Goal: Task Accomplishment & Management: Complete application form

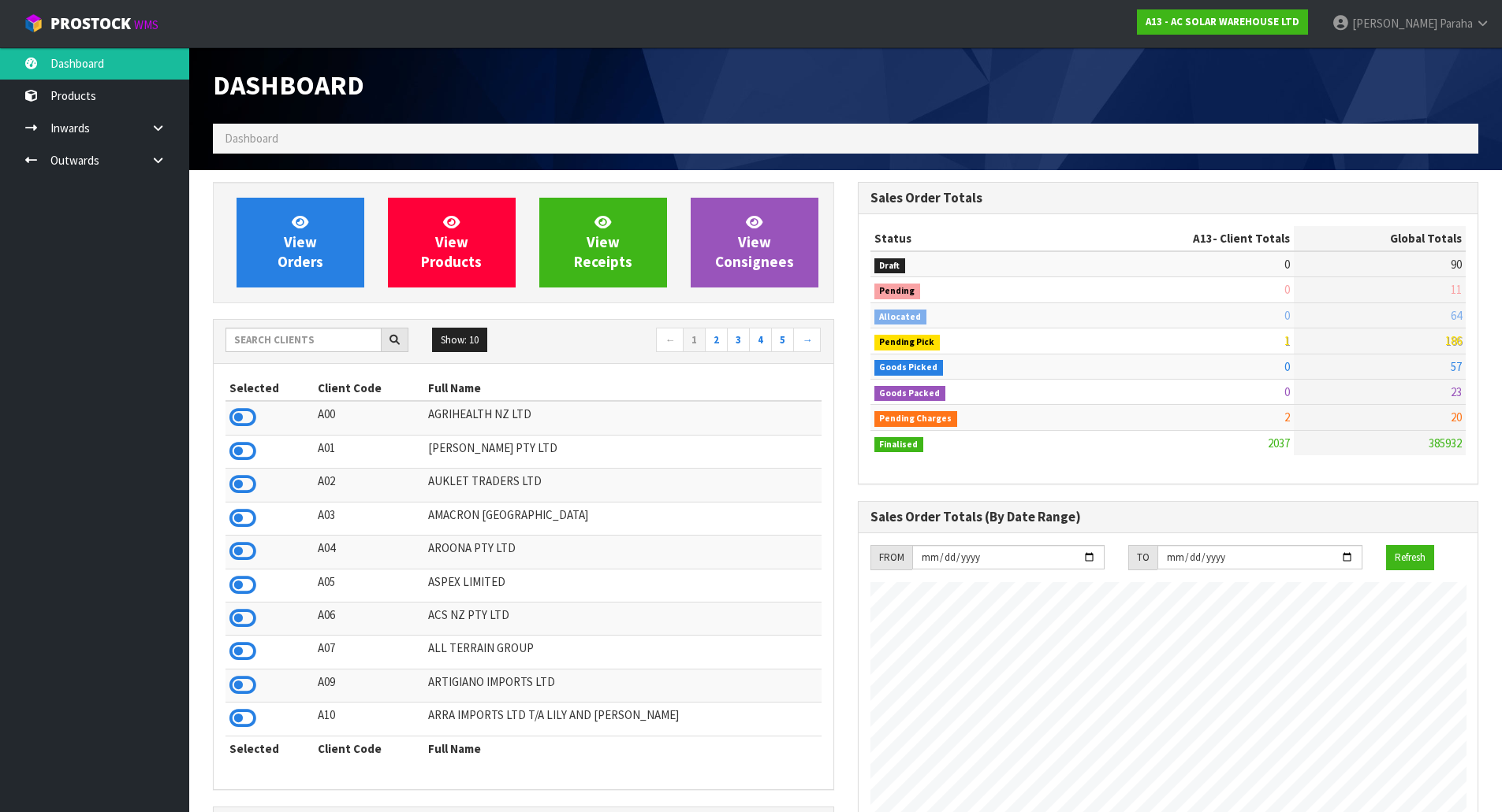
scroll to position [1260, 644]
click at [262, 341] on input "text" at bounding box center [303, 340] width 156 height 24
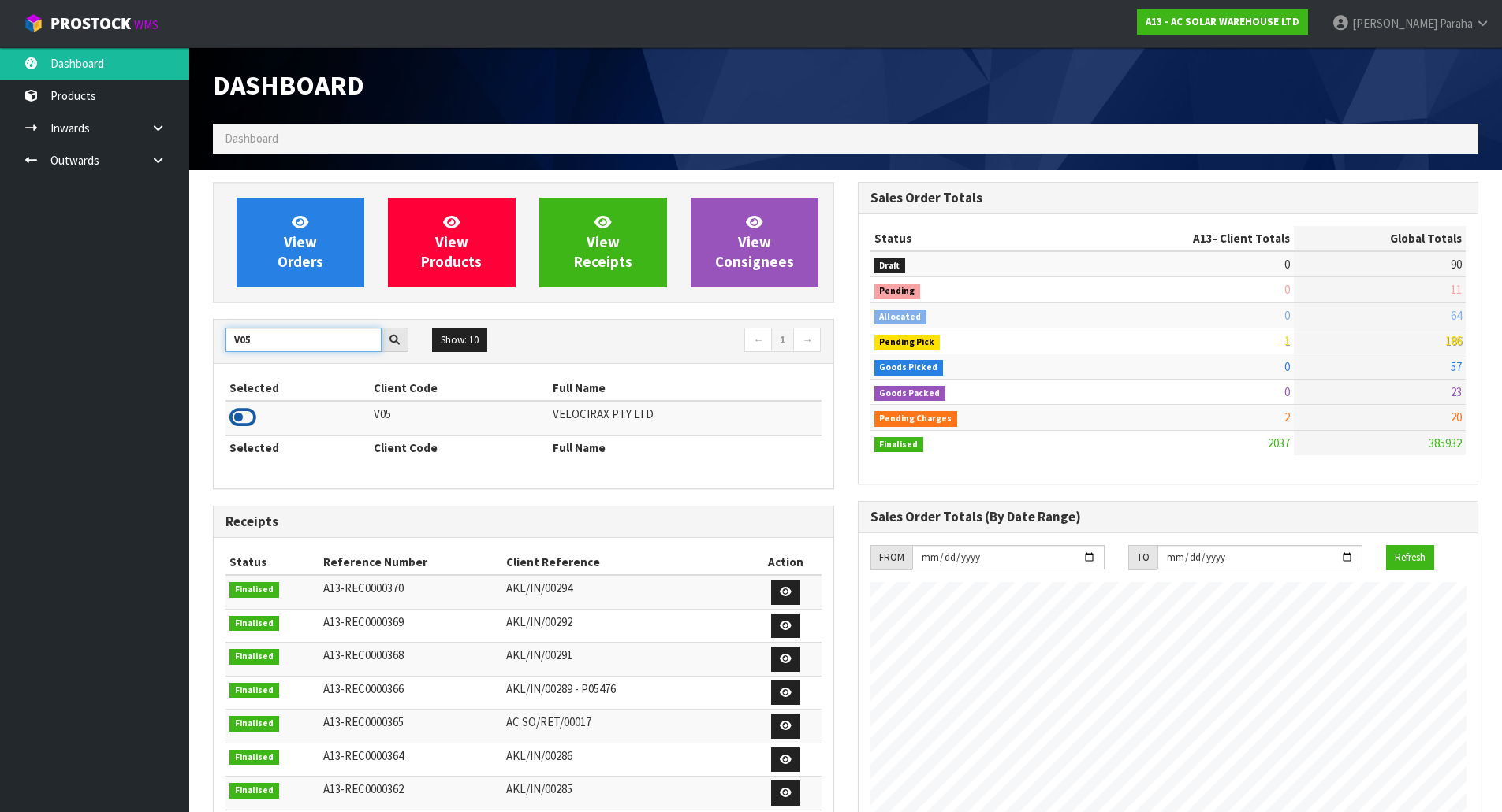
type input "V05"
click at [250, 413] on icon at bounding box center [243, 418] width 27 height 23
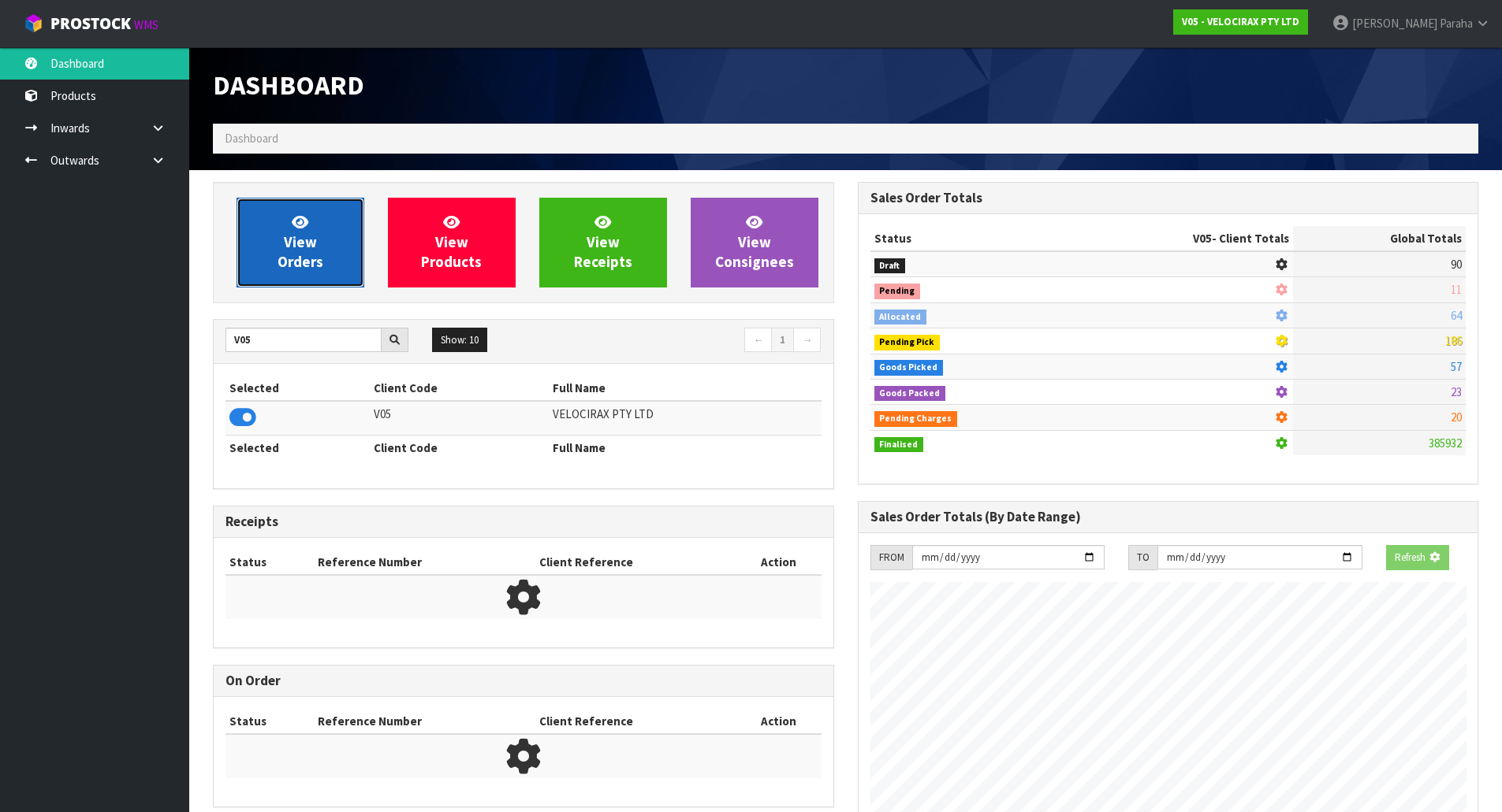
click at [307, 238] on span "View Orders" at bounding box center [300, 242] width 46 height 59
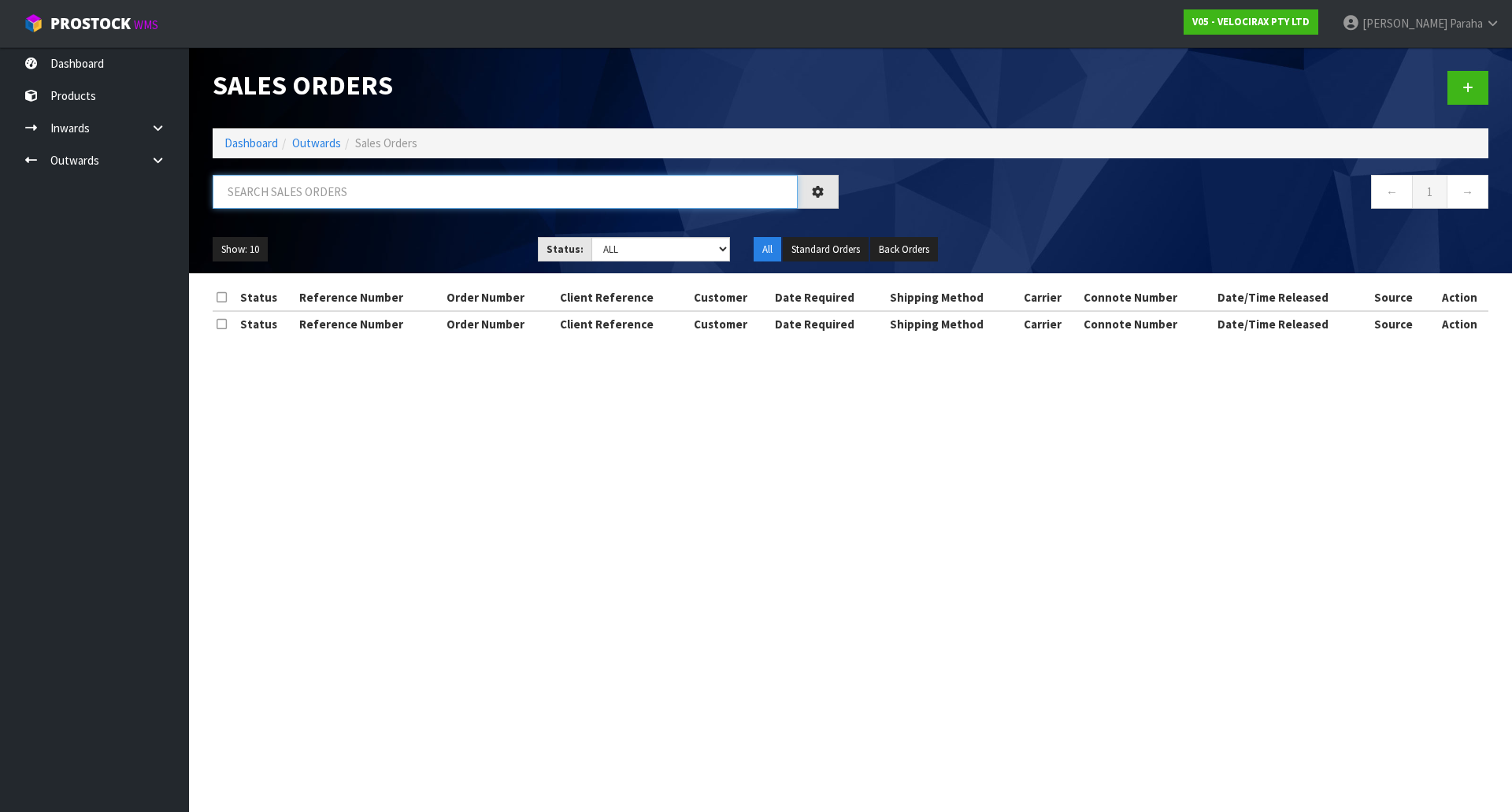
click at [303, 186] on input "text" at bounding box center [504, 192] width 585 height 34
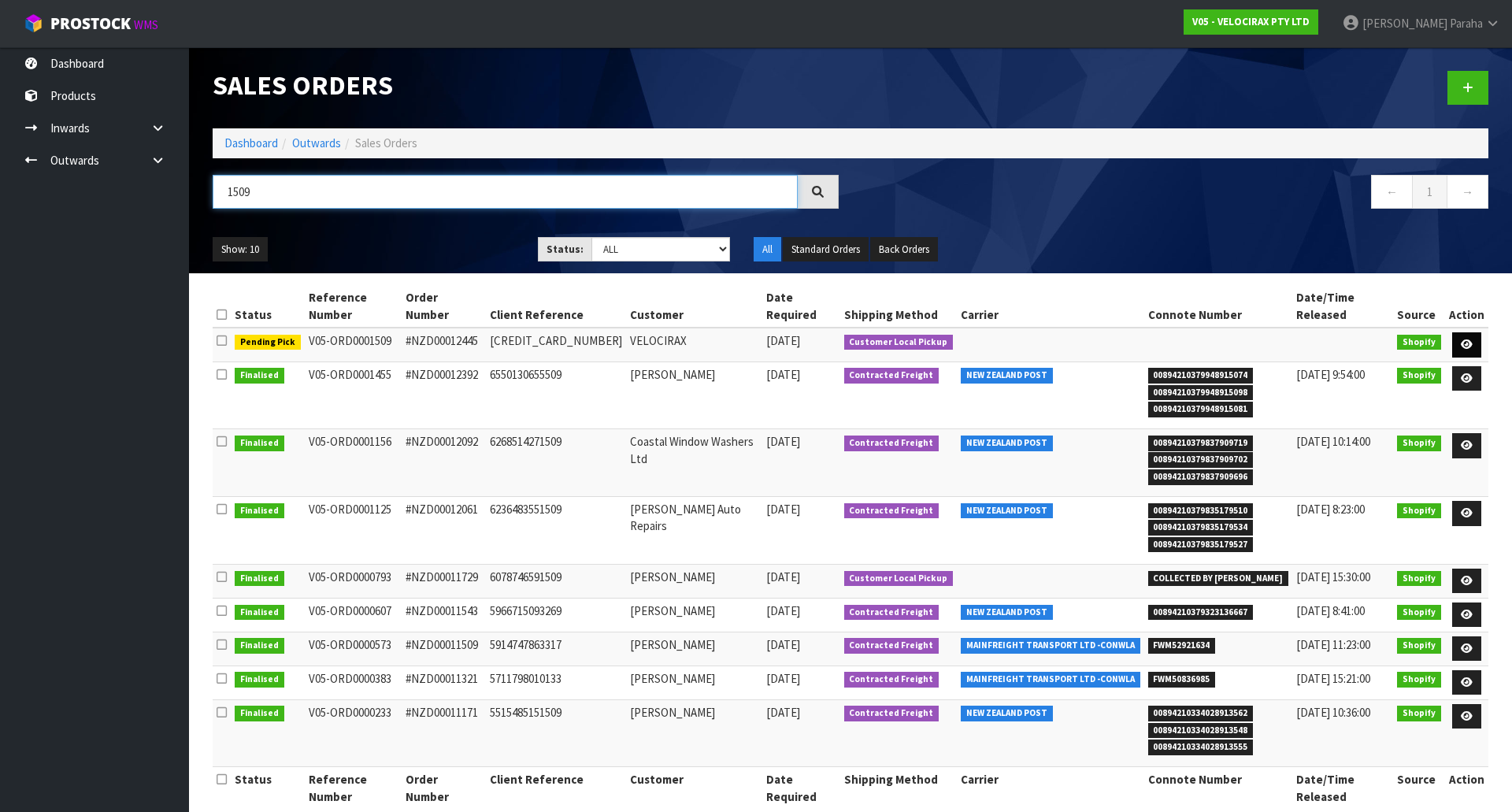
type input "1509"
click at [1473, 333] on link at bounding box center [1466, 345] width 30 height 25
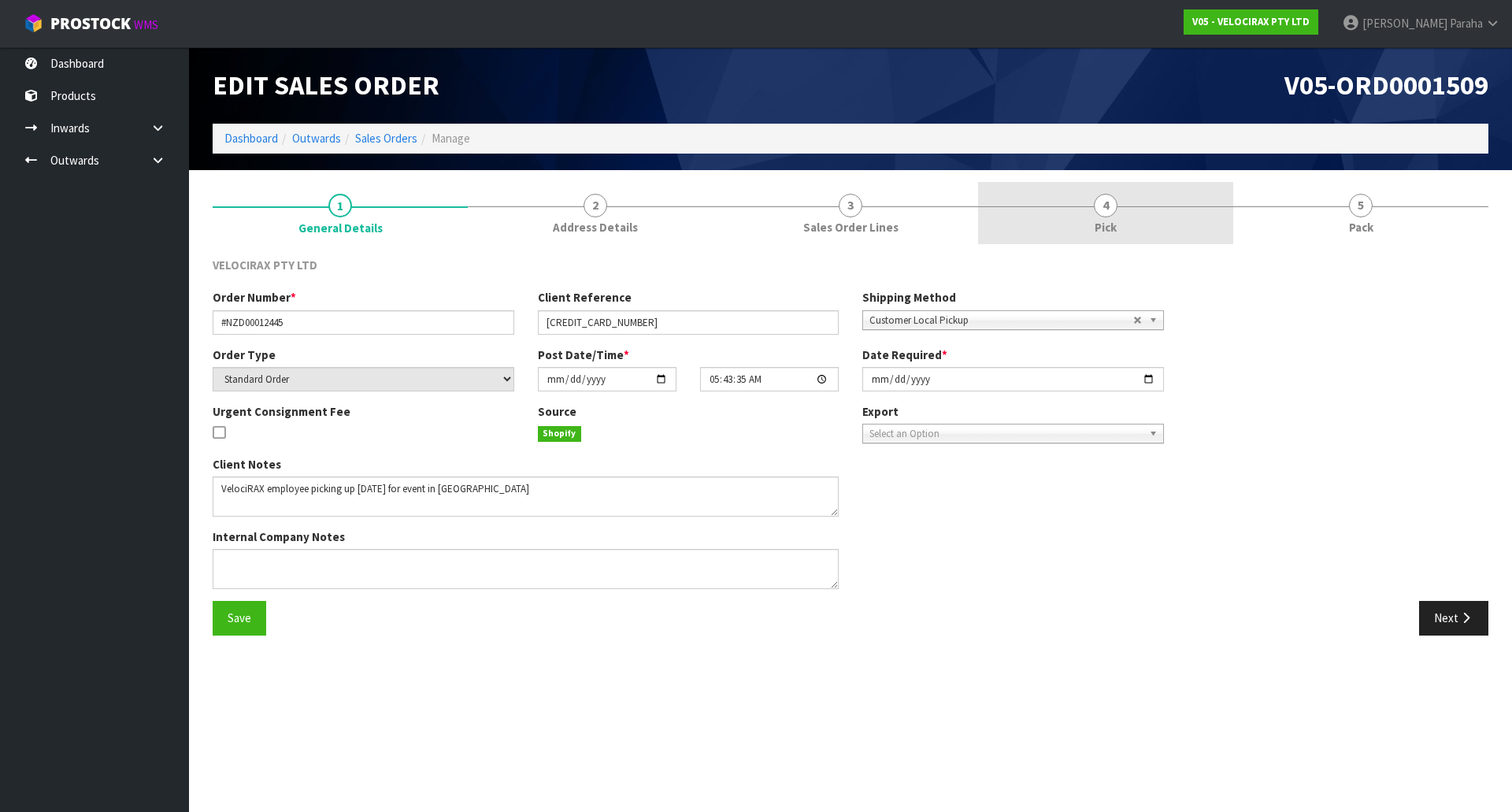
click at [1098, 212] on span "4" at bounding box center [1105, 205] width 23 height 23
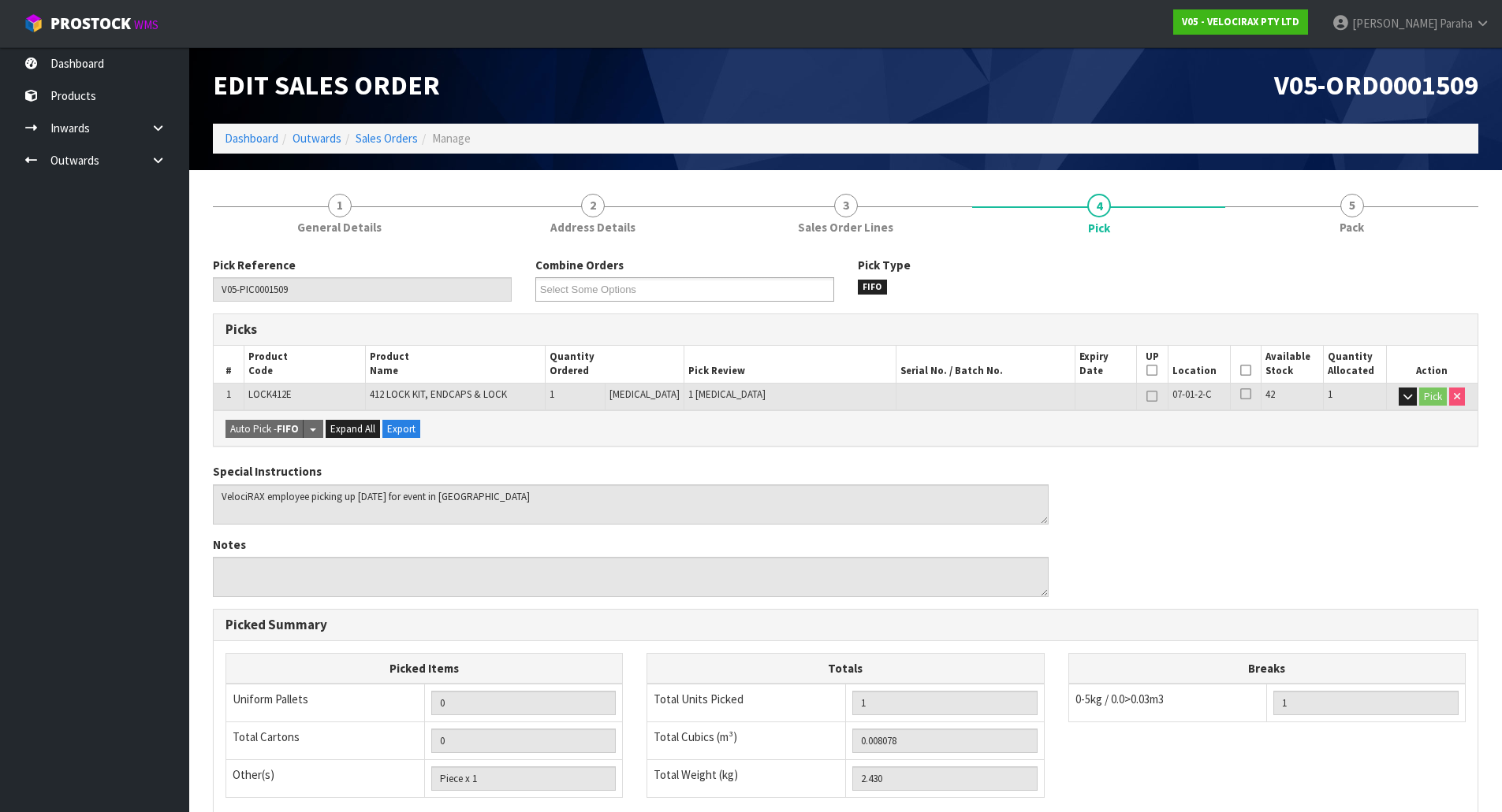
click at [1241, 370] on icon at bounding box center [1246, 370] width 11 height 1
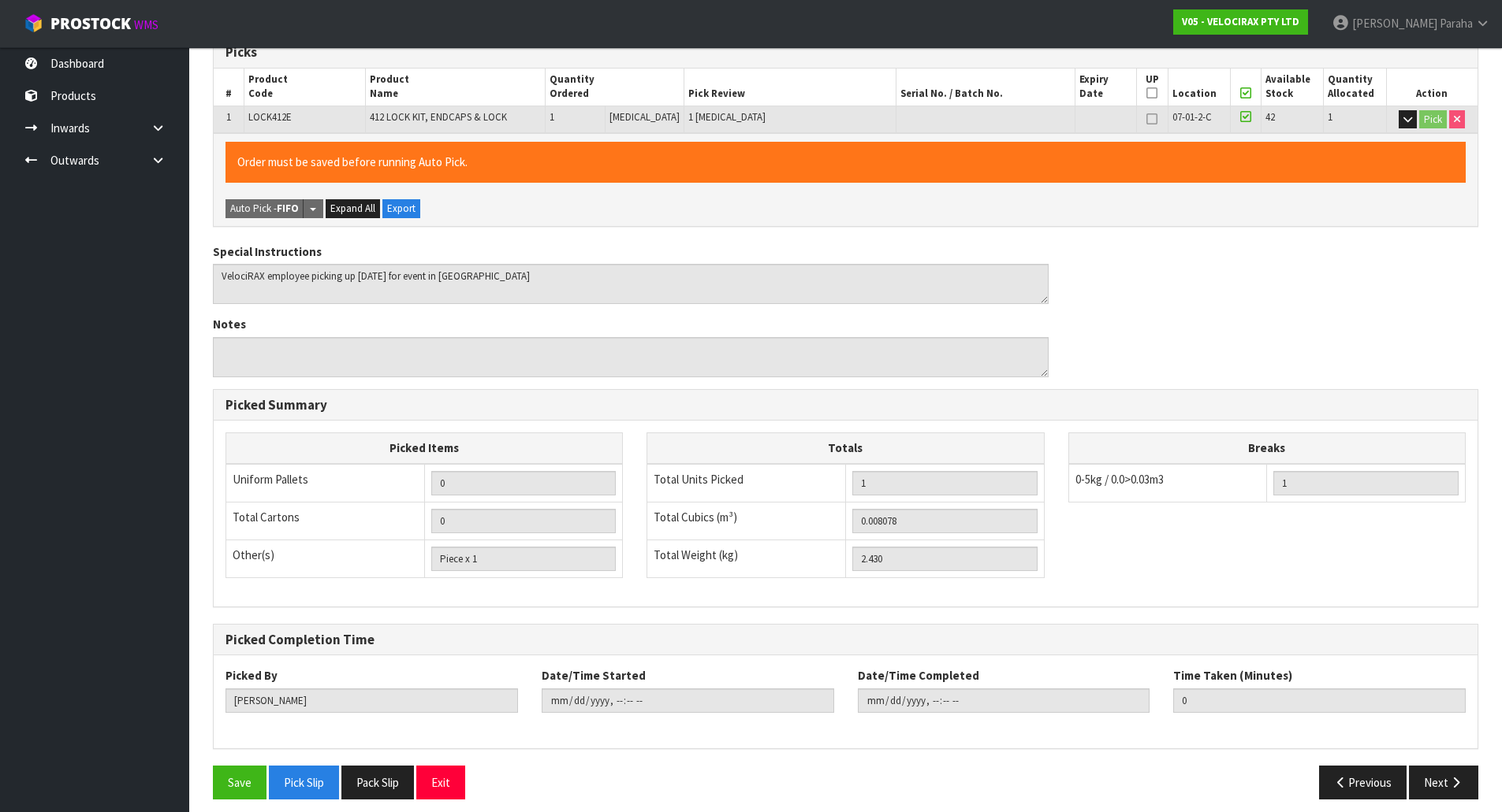
scroll to position [289, 0]
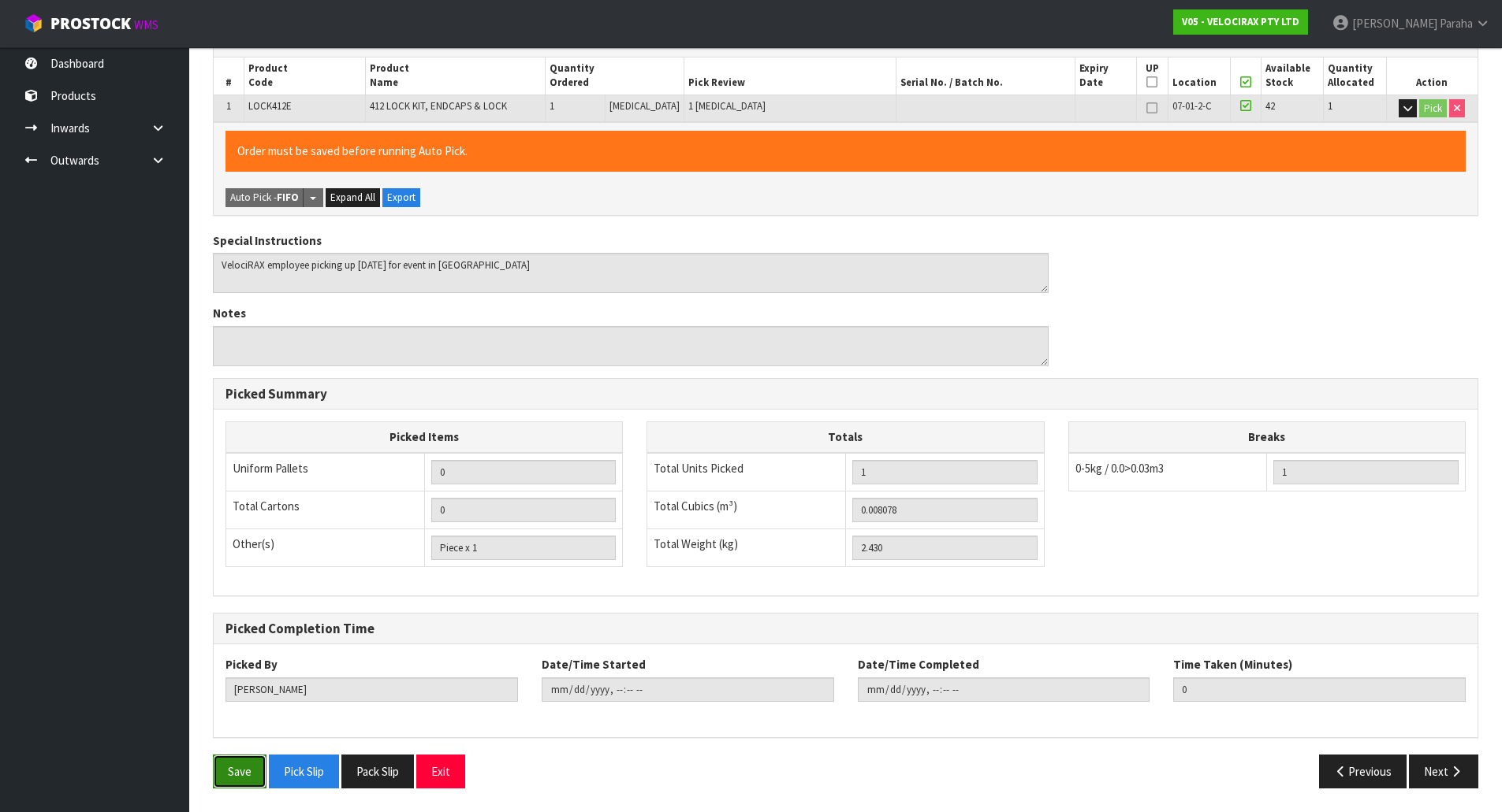
click at [255, 775] on button "Save" at bounding box center [239, 772] width 54 height 34
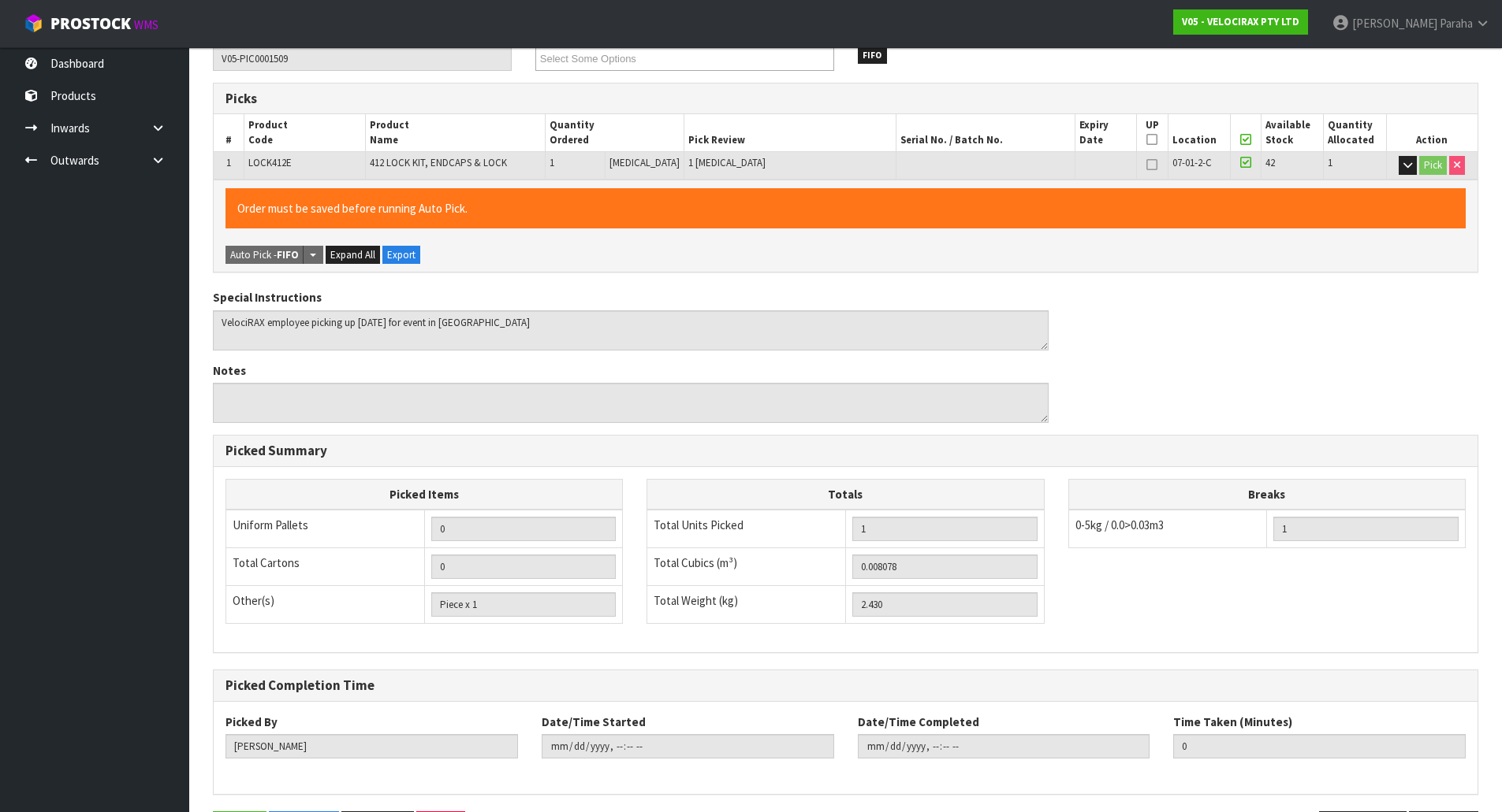
scroll to position [0, 0]
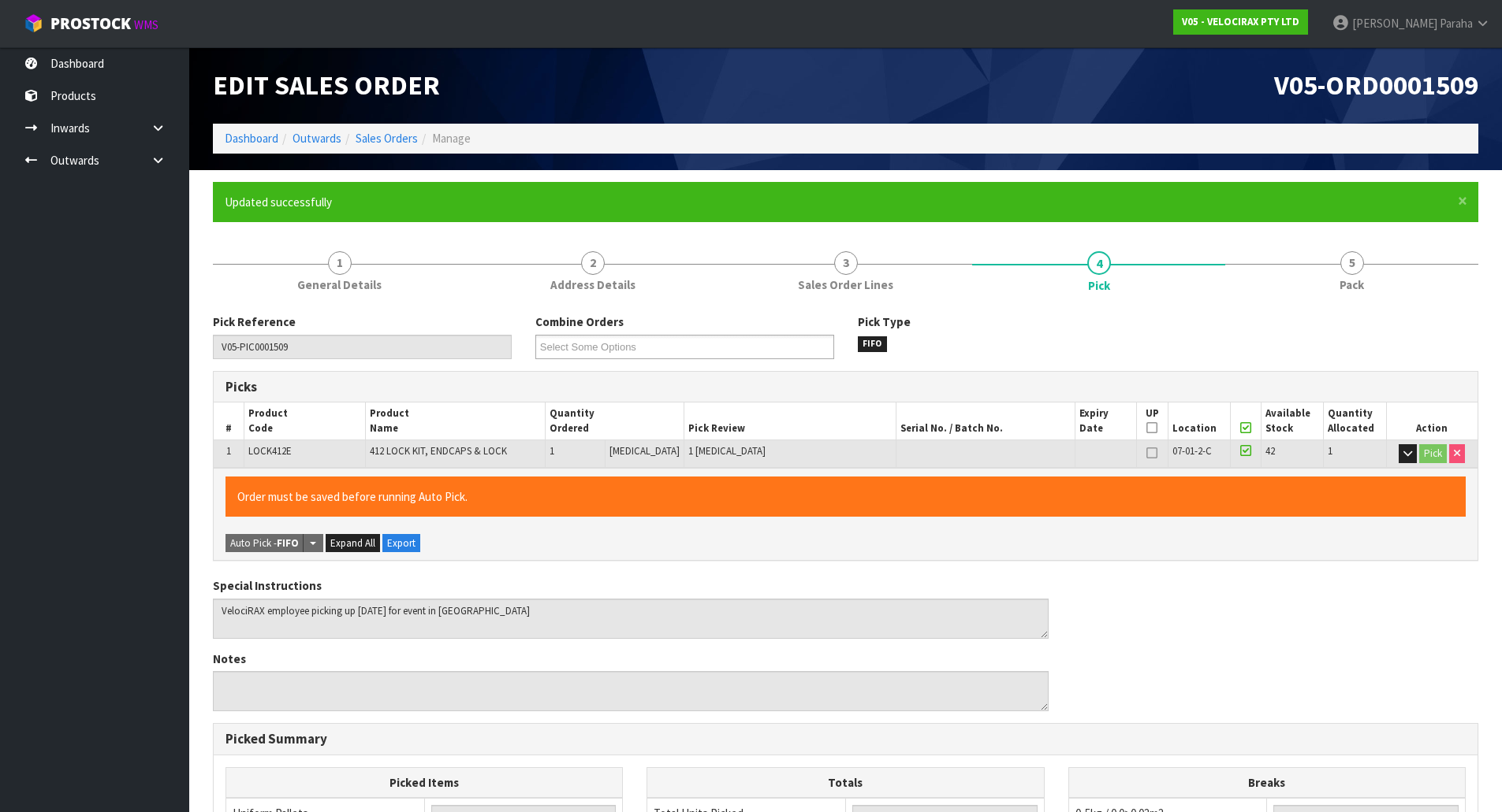
type input "[PERSON_NAME]"
type input "[DATE]T10:57:38"
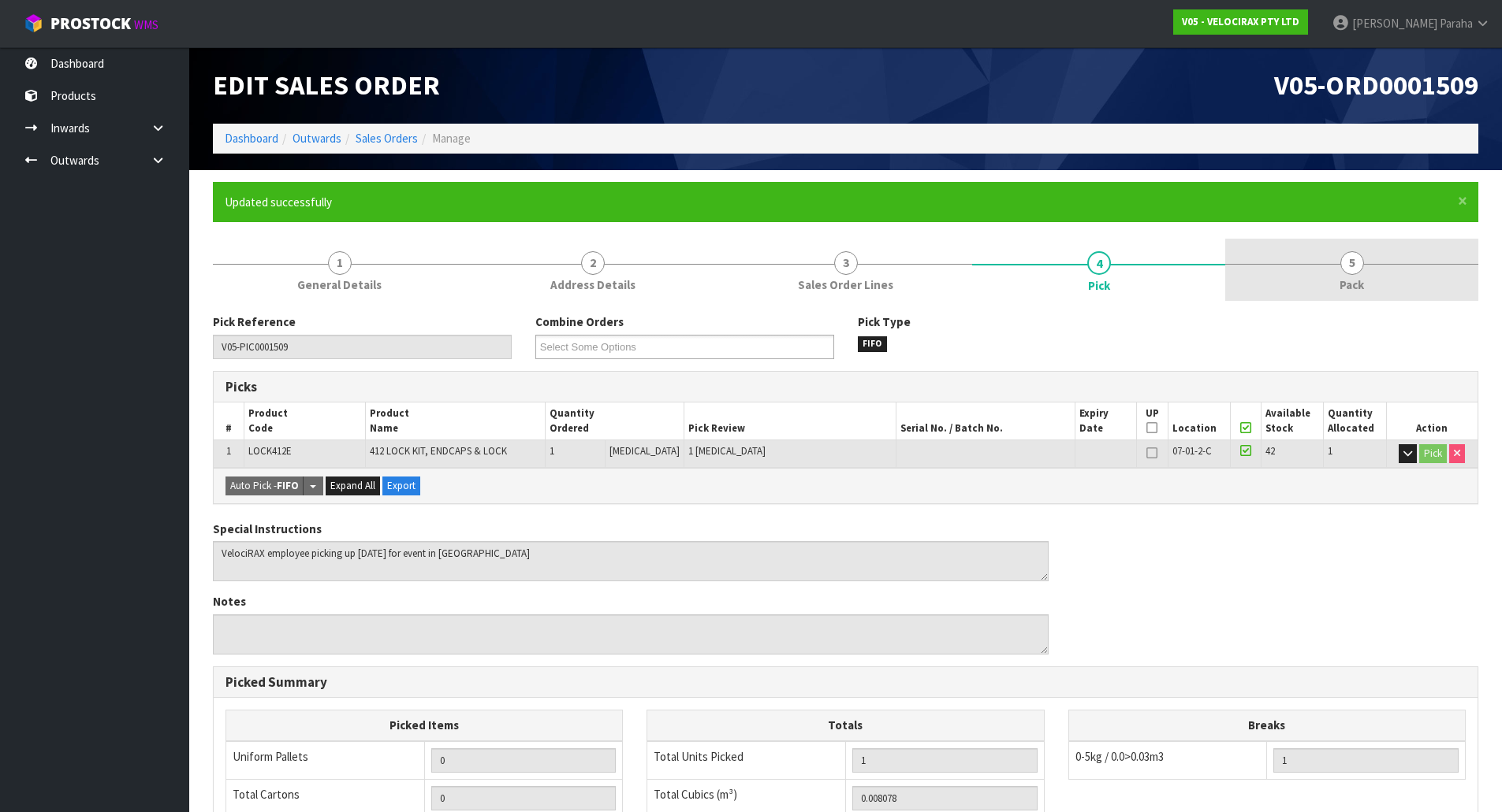
click at [1354, 273] on span "5" at bounding box center [1351, 263] width 23 height 23
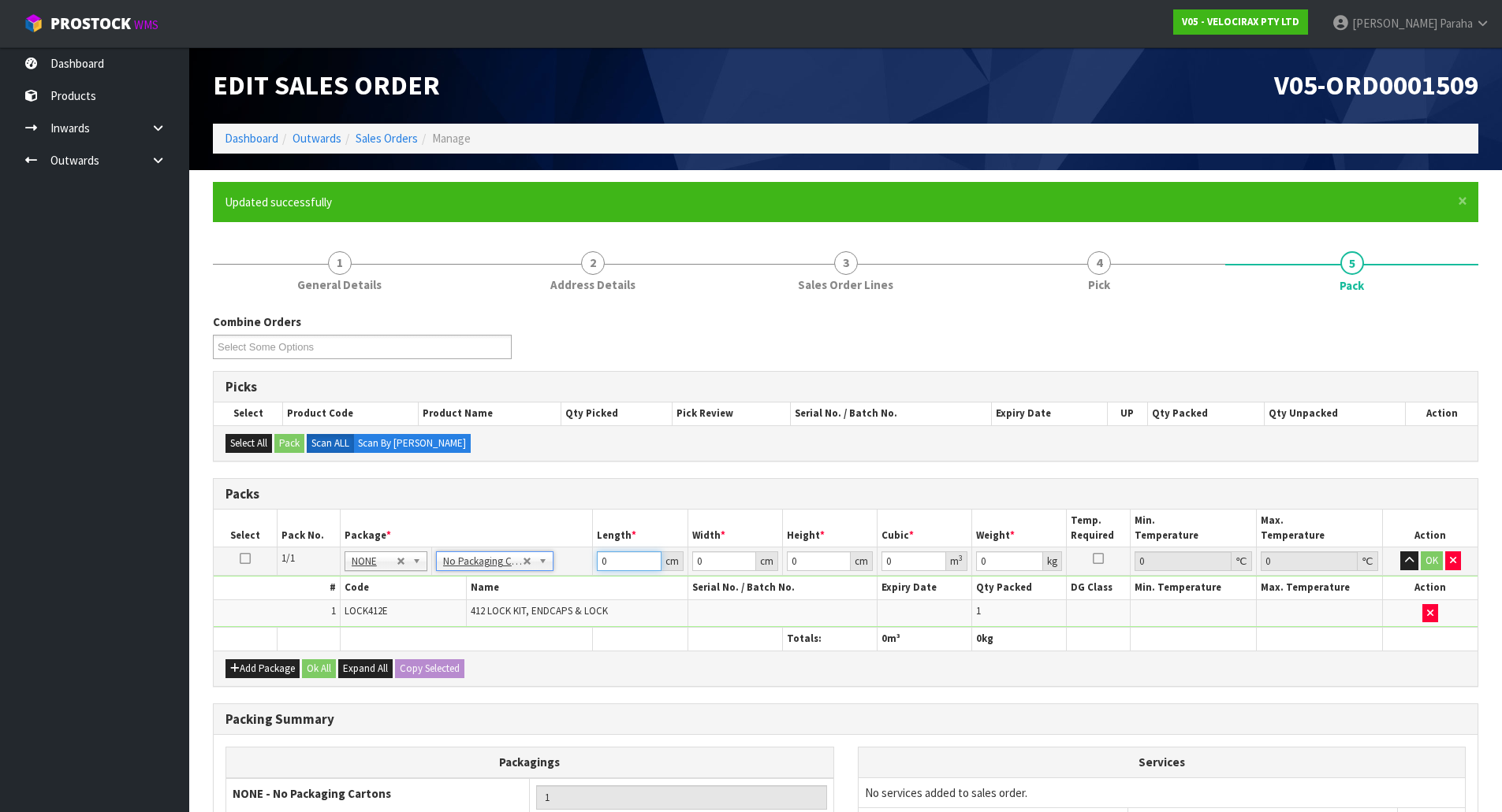
click at [622, 560] on input "0" at bounding box center [628, 561] width 64 height 20
type input "134"
type input "7"
type input "0.006566"
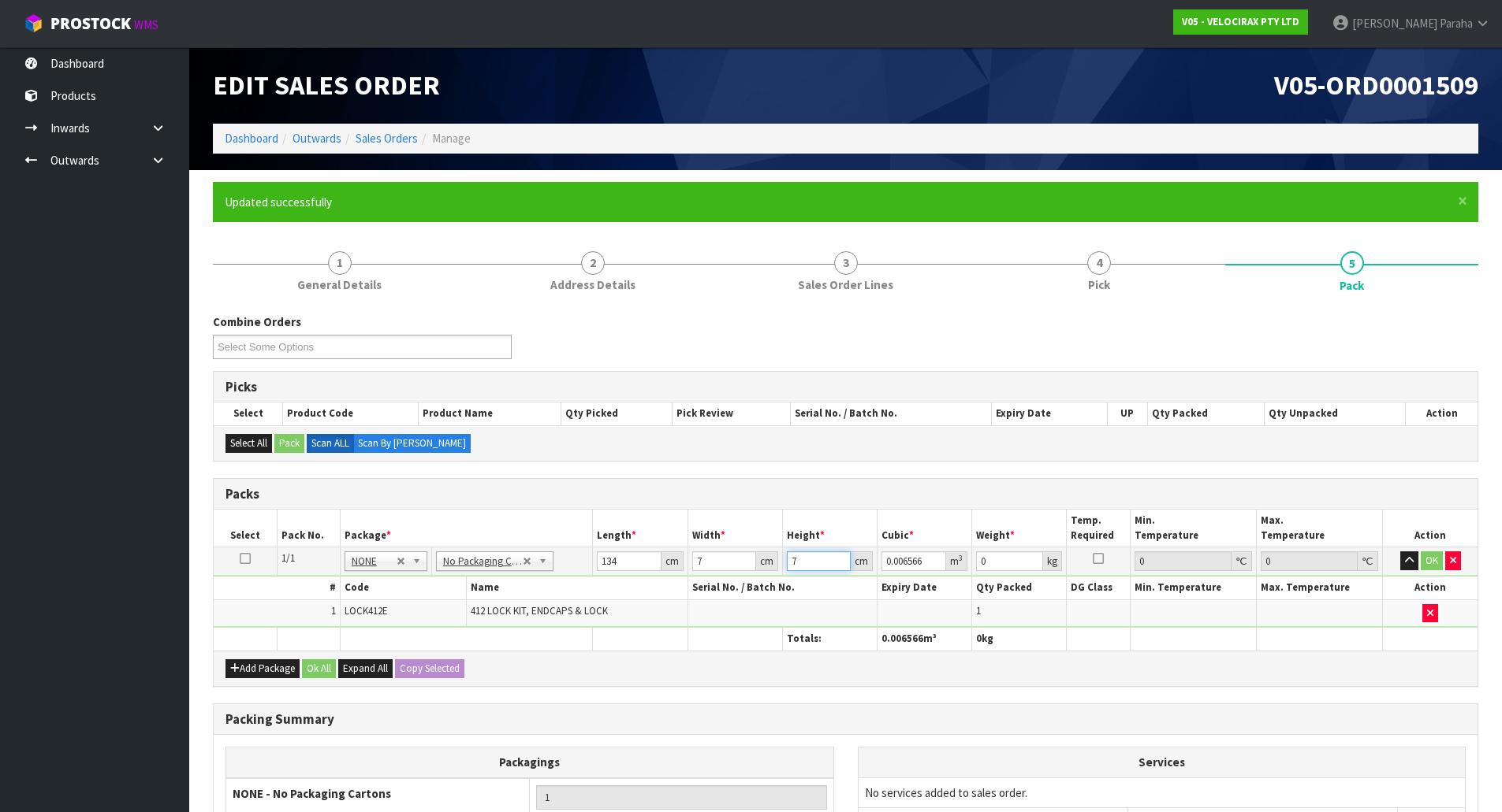
type input "7"
type input "2"
click at [1400, 551] on button "button" at bounding box center [1409, 560] width 18 height 19
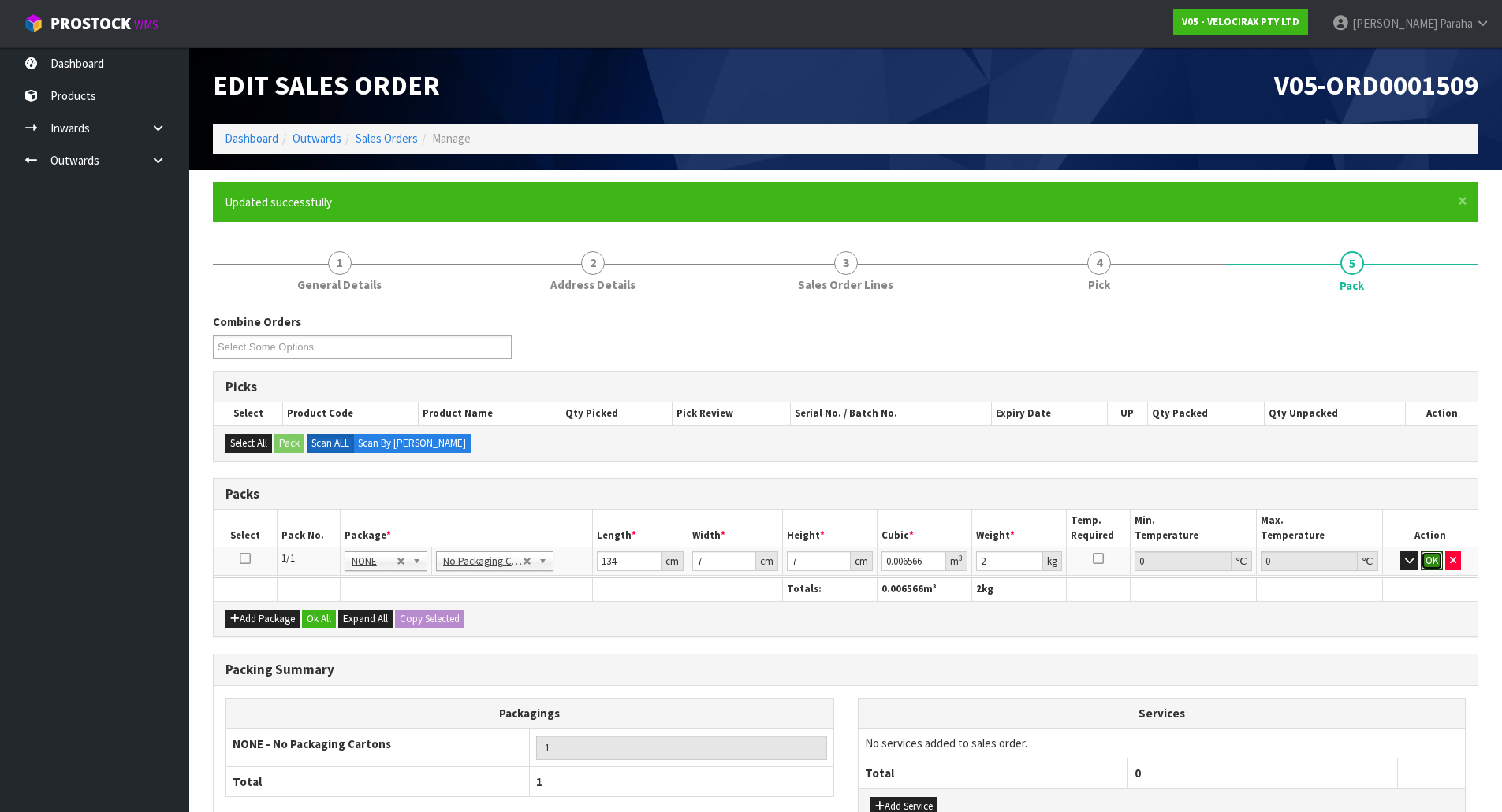
click button "OK" at bounding box center [1431, 560] width 22 height 19
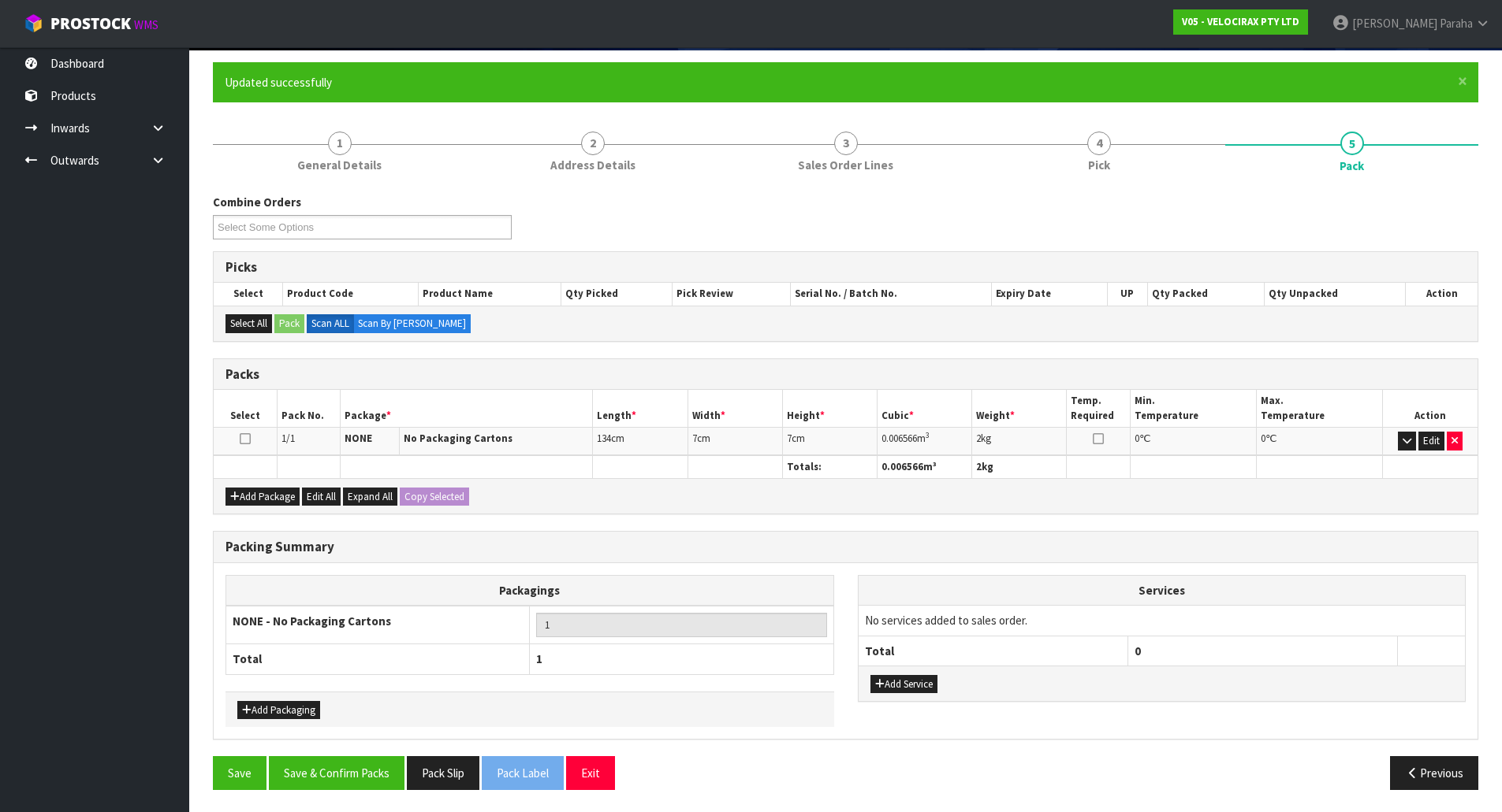
scroll to position [121, 0]
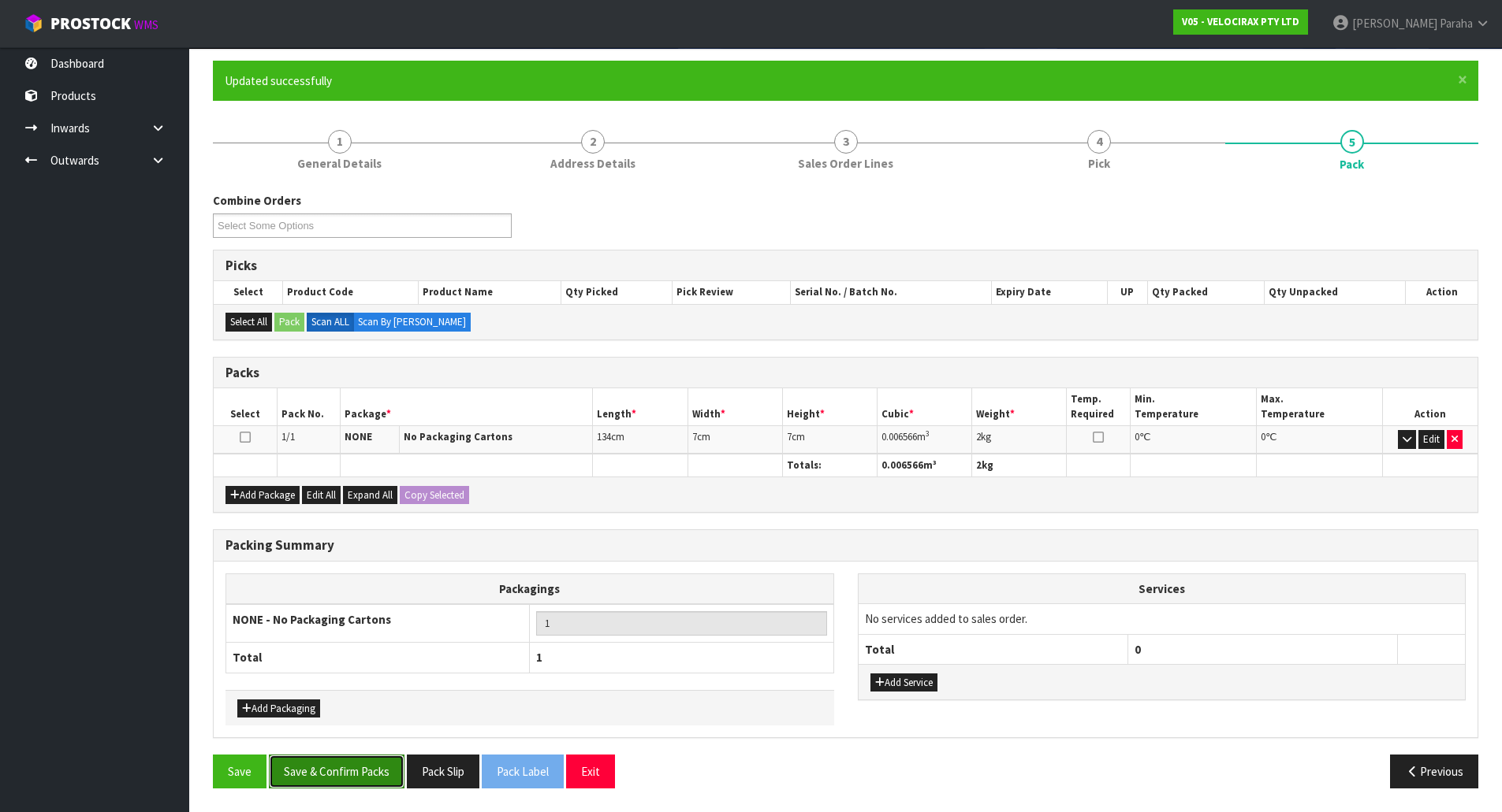
click at [343, 780] on button "Save & Confirm Packs" at bounding box center [336, 772] width 135 height 34
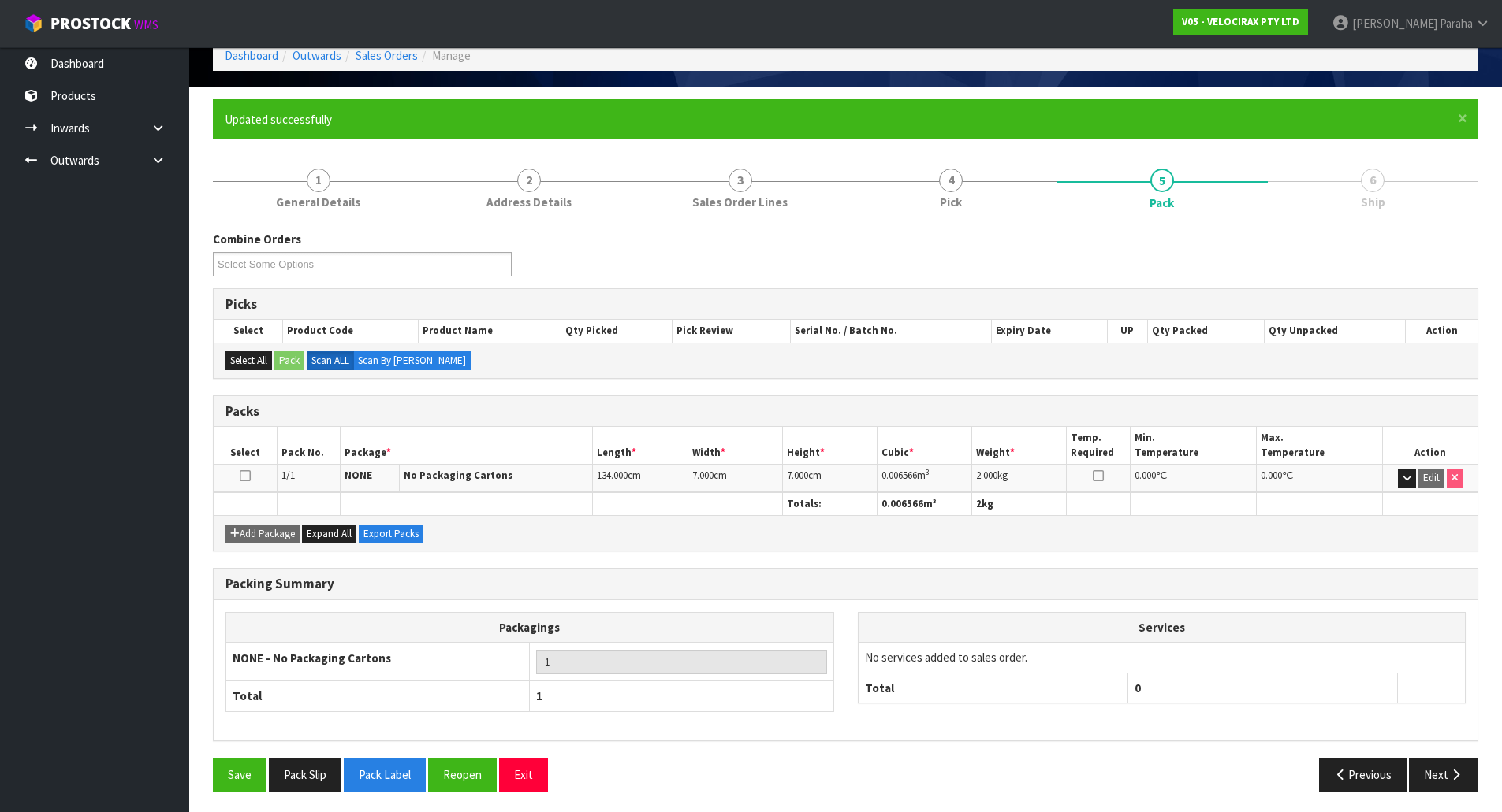
scroll to position [86, 0]
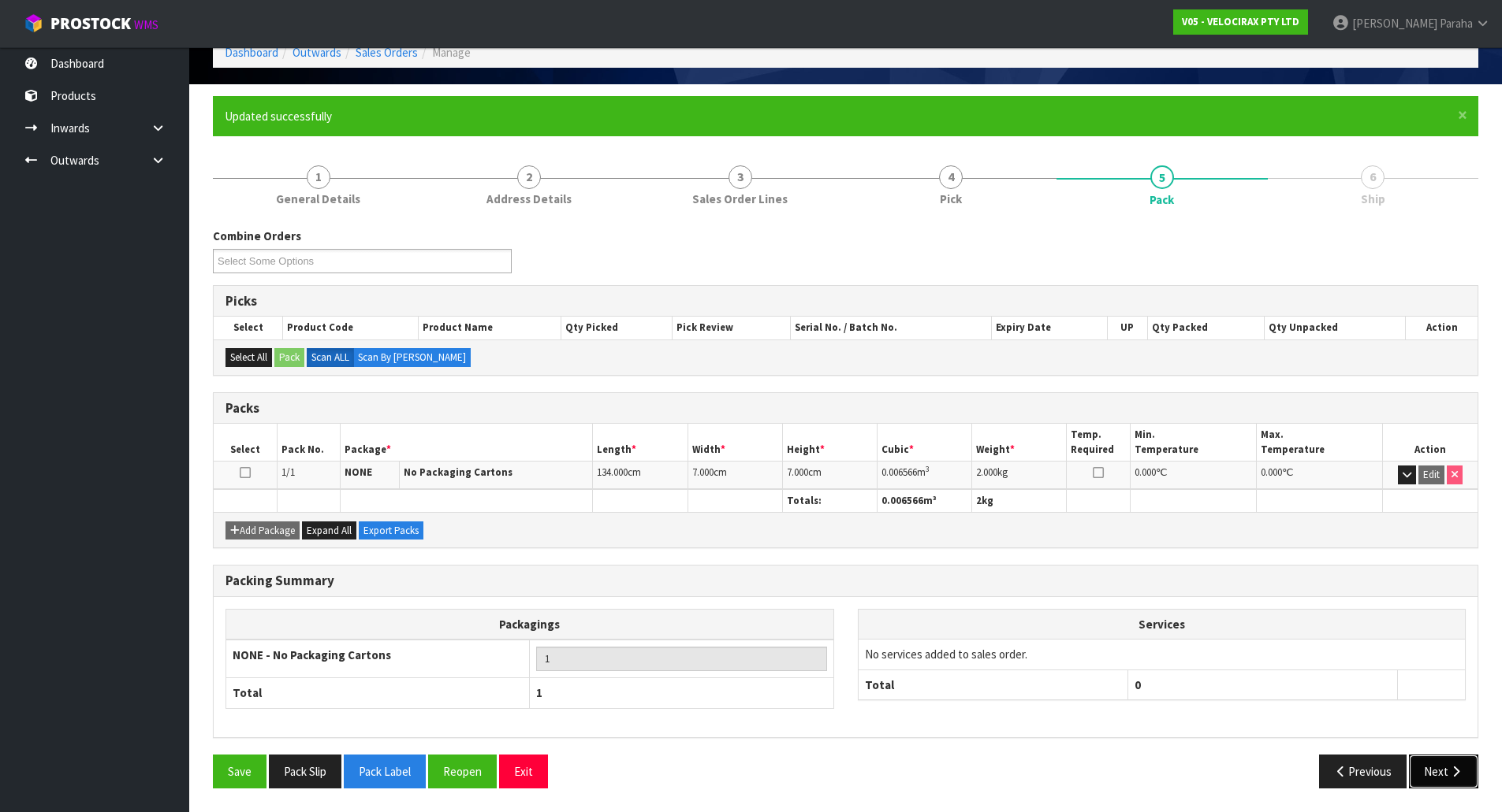
click at [1463, 765] on icon "button" at bounding box center [1455, 771] width 15 height 12
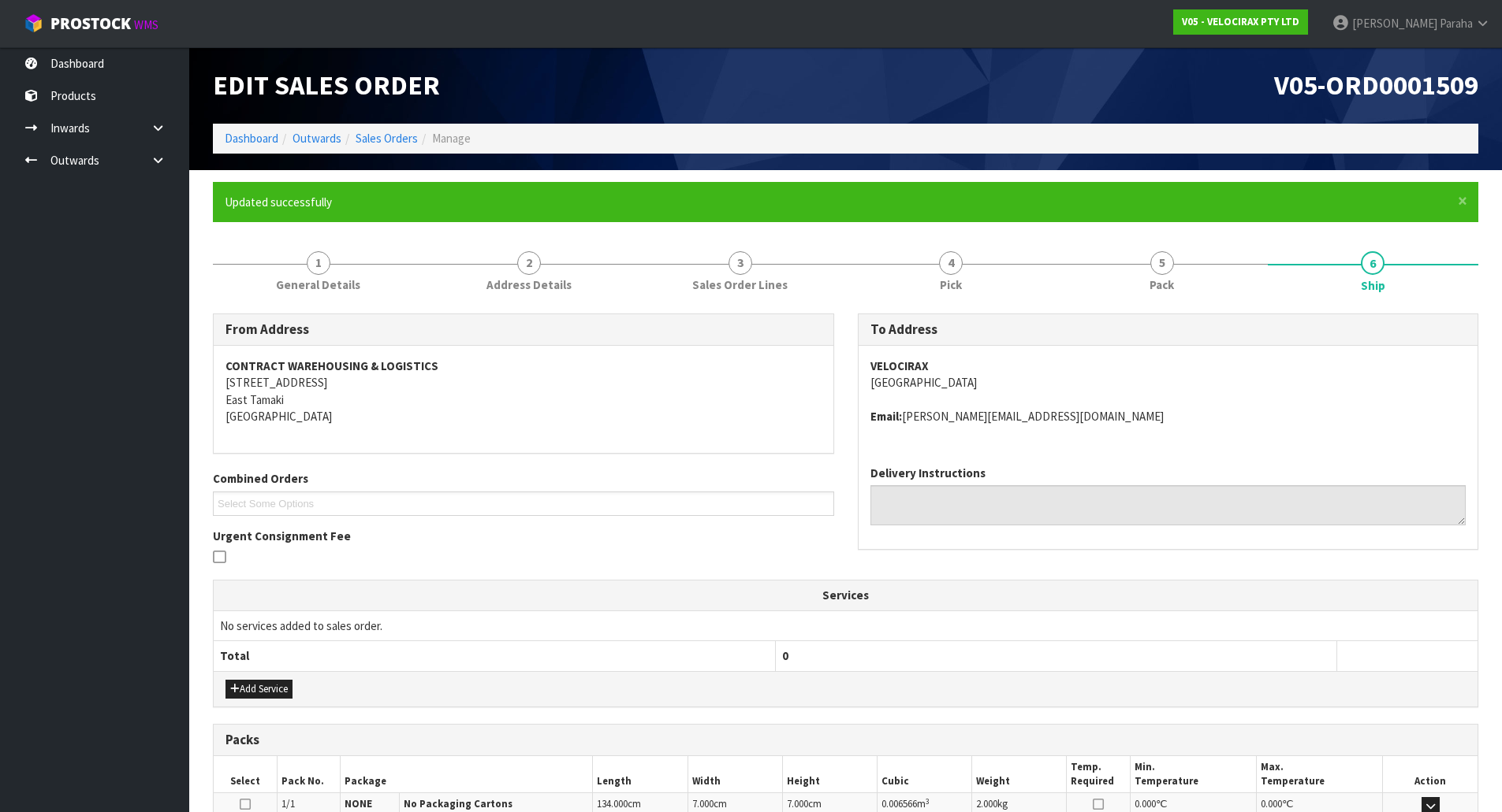
scroll to position [214, 0]
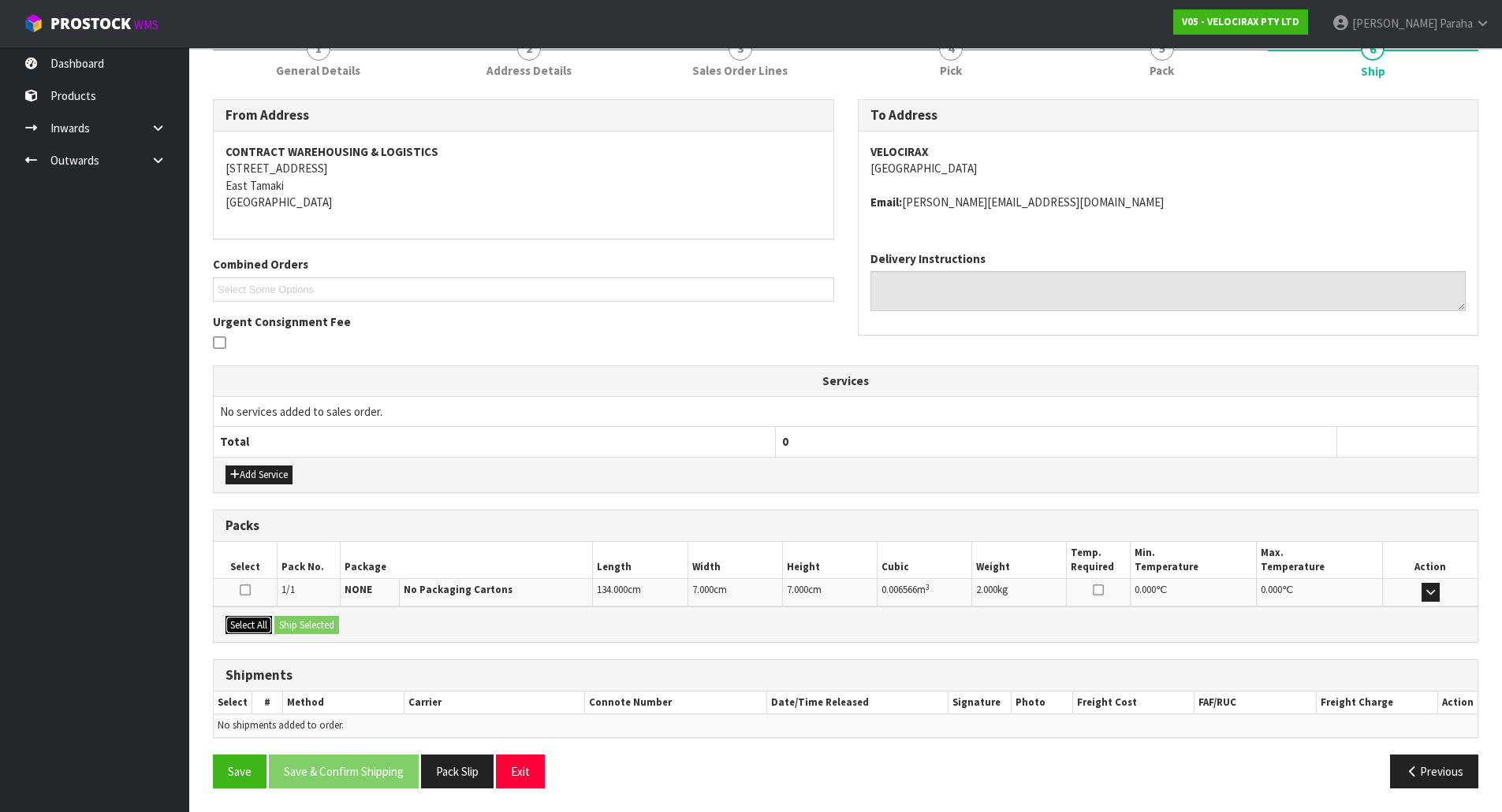
click at [245, 633] on button "Select All" at bounding box center [248, 625] width 47 height 19
click at [293, 623] on button "Ship Selected" at bounding box center [307, 625] width 65 height 19
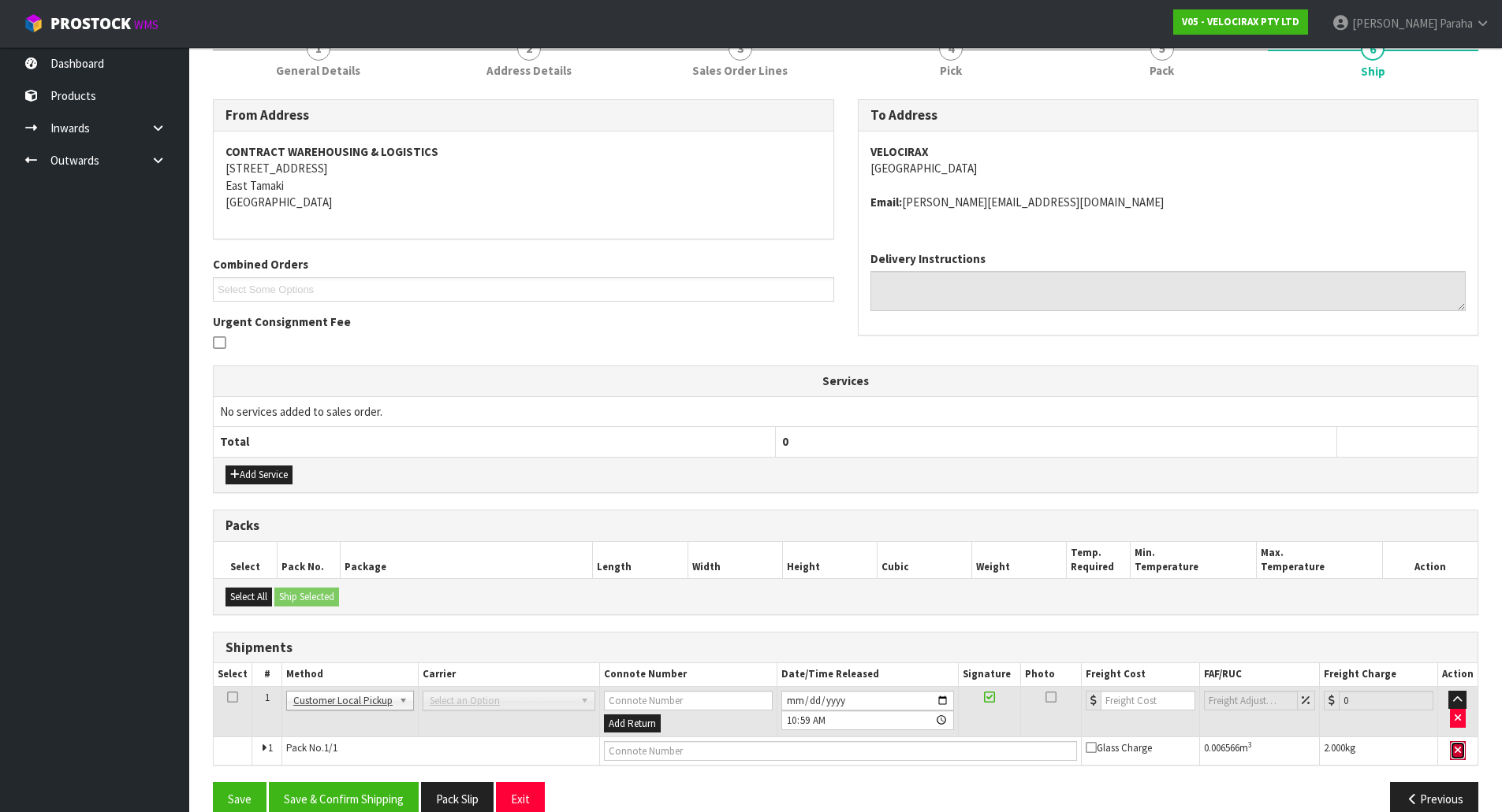
click at [1463, 751] on button "button" at bounding box center [1458, 750] width 16 height 19
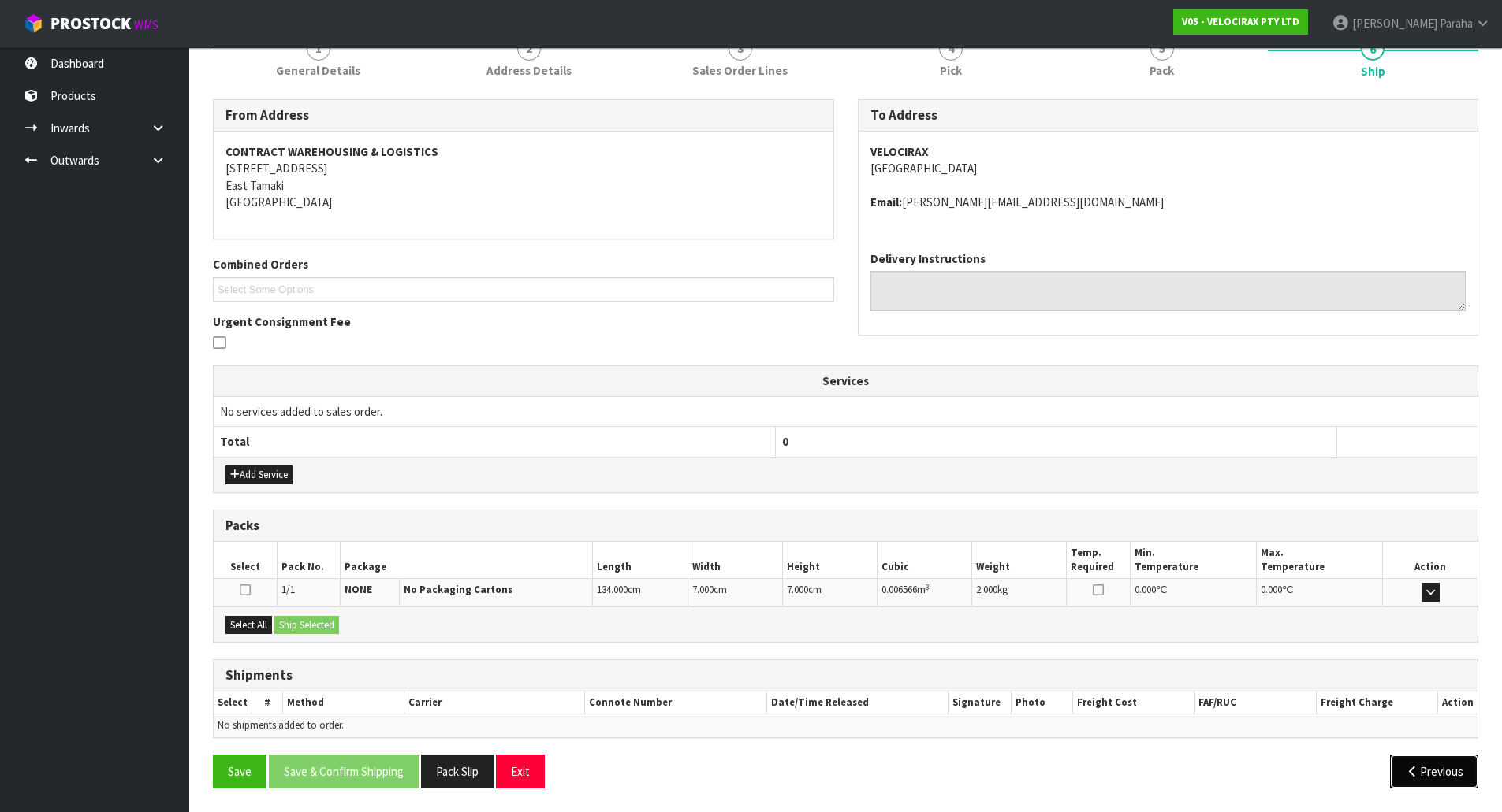
click at [1446, 772] on button "Previous" at bounding box center [1434, 772] width 88 height 34
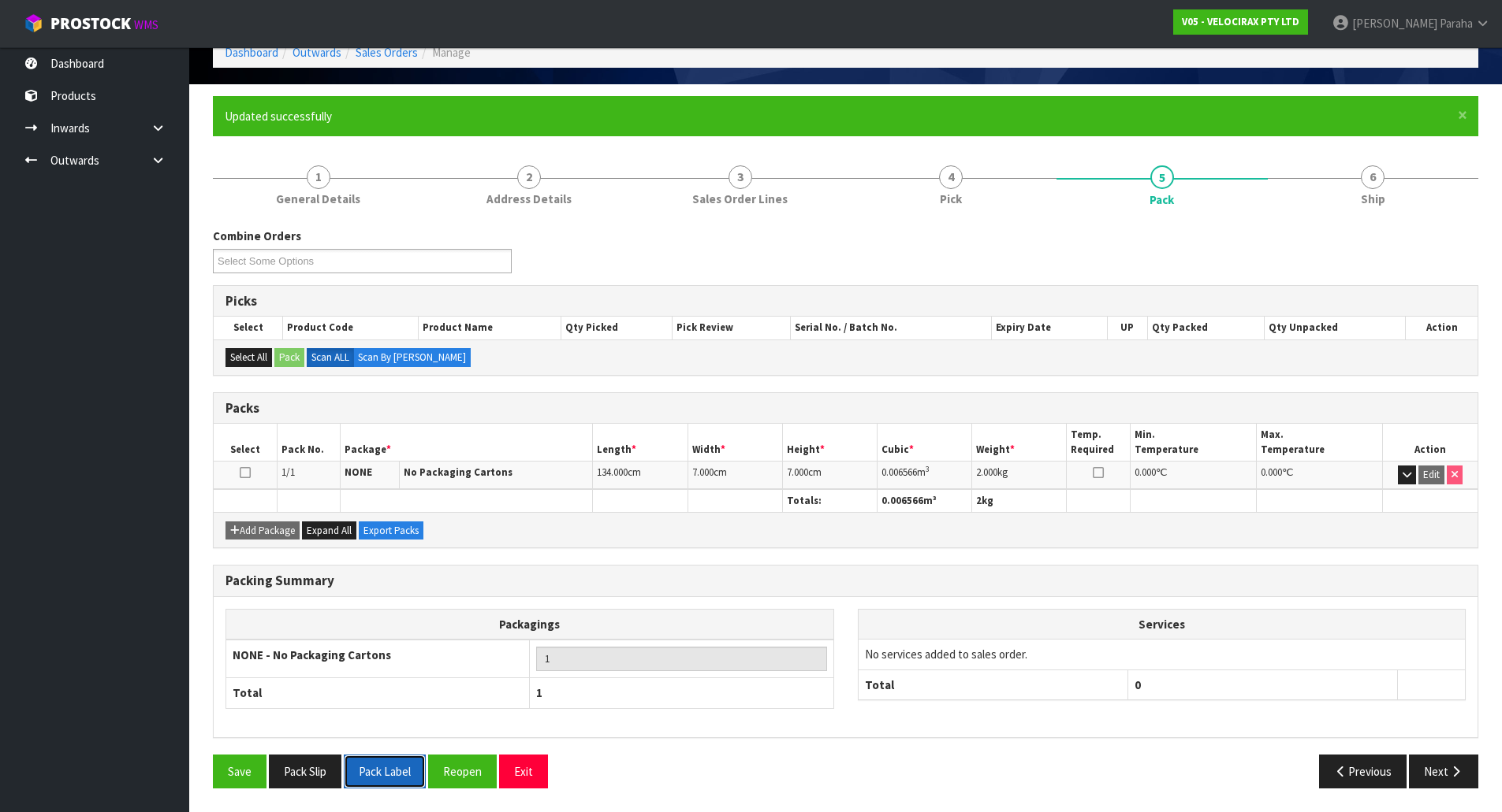
click at [404, 778] on button "Pack Label" at bounding box center [384, 772] width 82 height 34
click at [293, 774] on button "Pack Slip" at bounding box center [305, 772] width 73 height 34
click at [1464, 781] on button "Next" at bounding box center [1443, 772] width 69 height 34
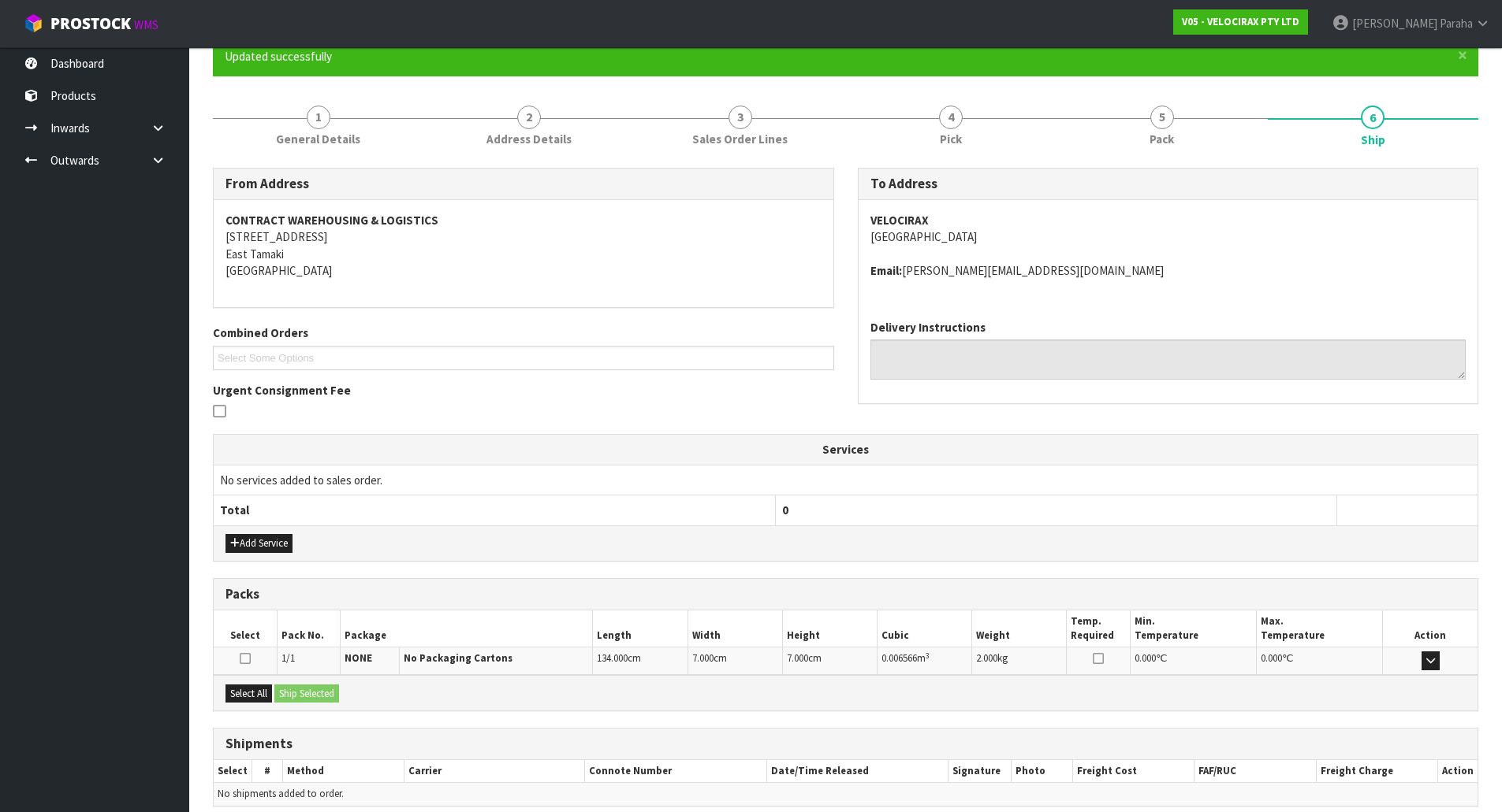
scroll to position [0, 0]
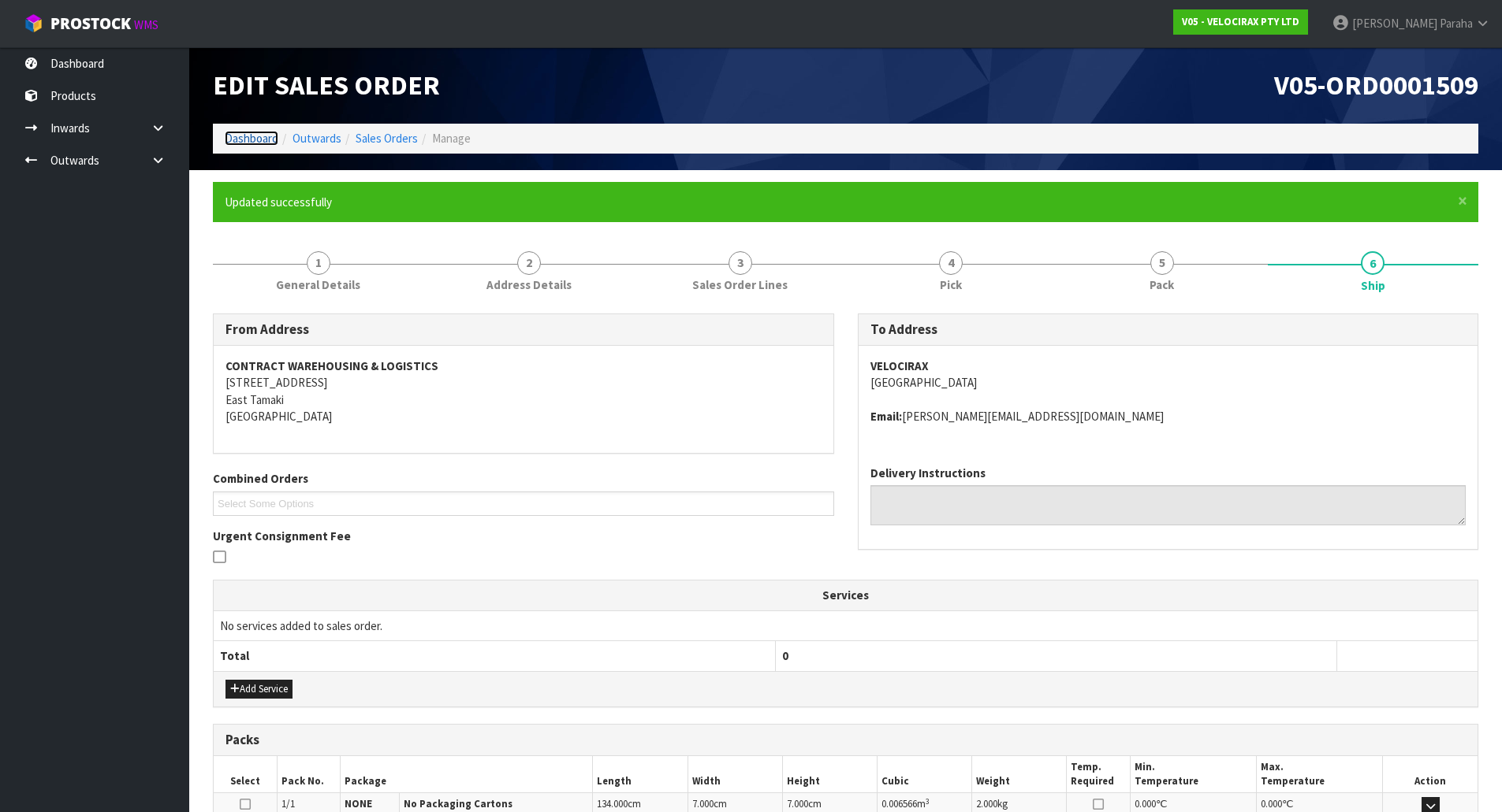
click at [261, 134] on link "Dashboard" at bounding box center [252, 138] width 54 height 15
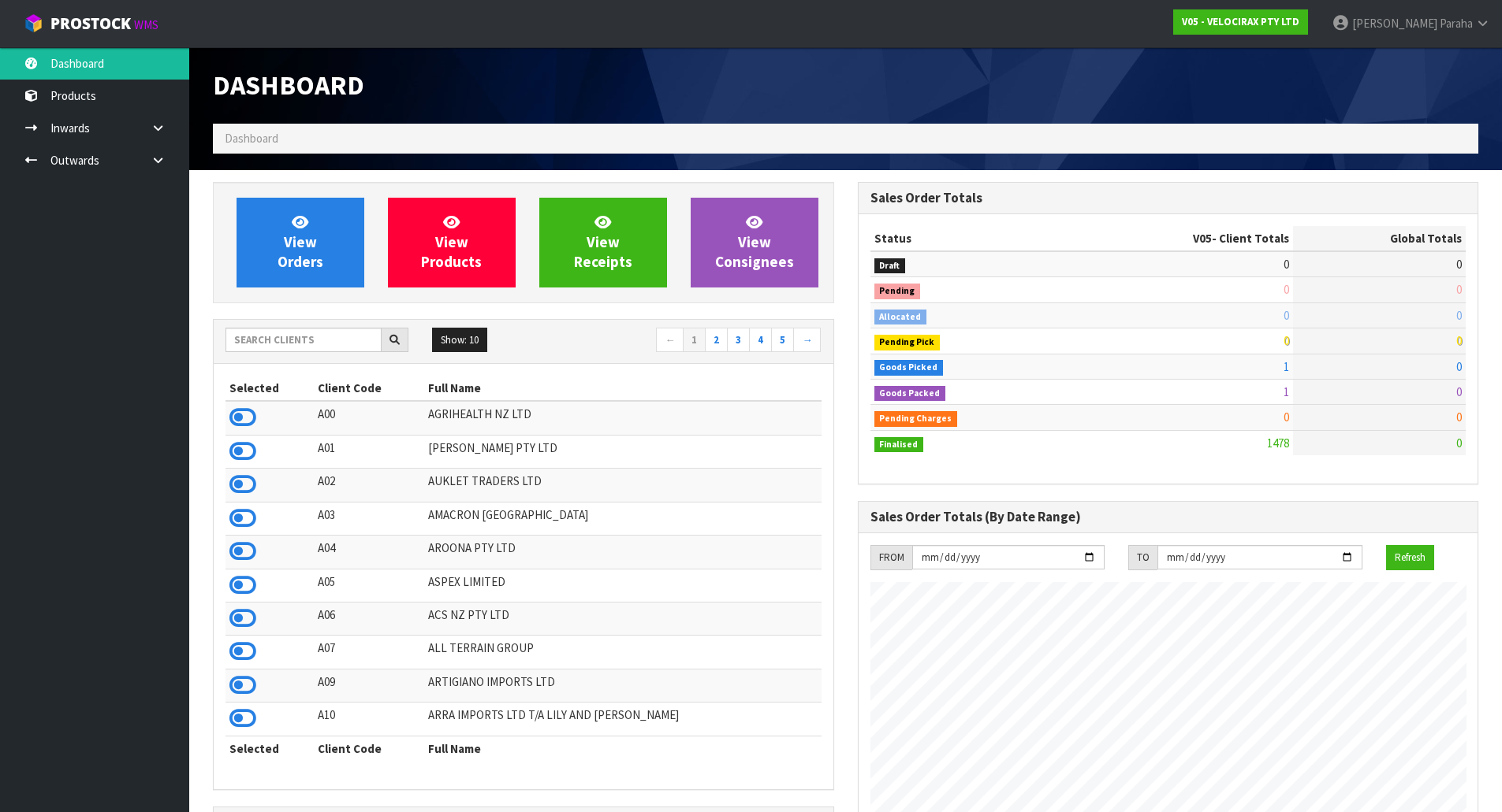
scroll to position [1228, 644]
click at [261, 134] on span "Dashboard" at bounding box center [252, 138] width 54 height 15
click at [277, 347] on input "text" at bounding box center [303, 340] width 156 height 24
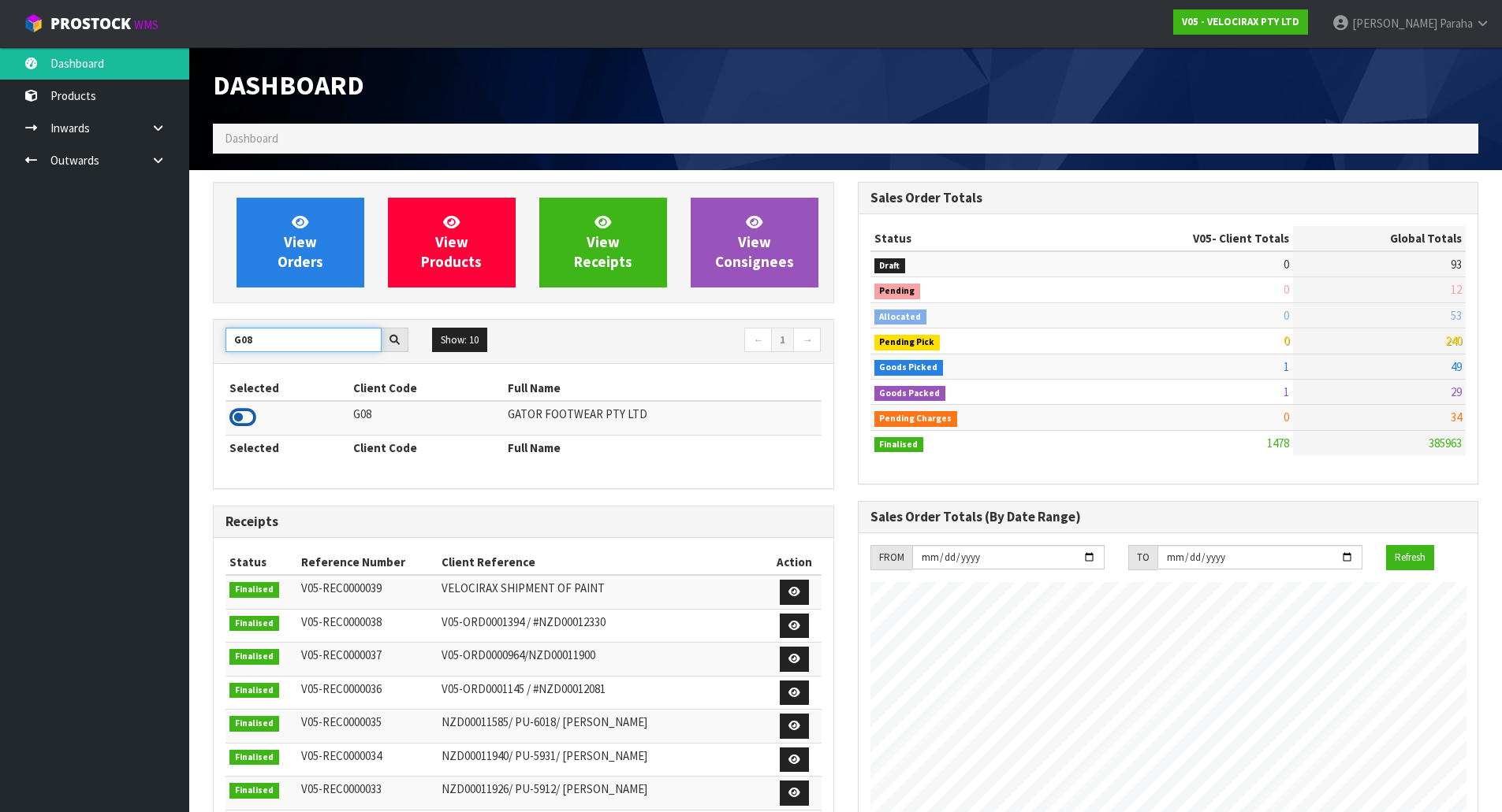
type input "G08"
click at [244, 418] on icon at bounding box center [243, 418] width 27 height 23
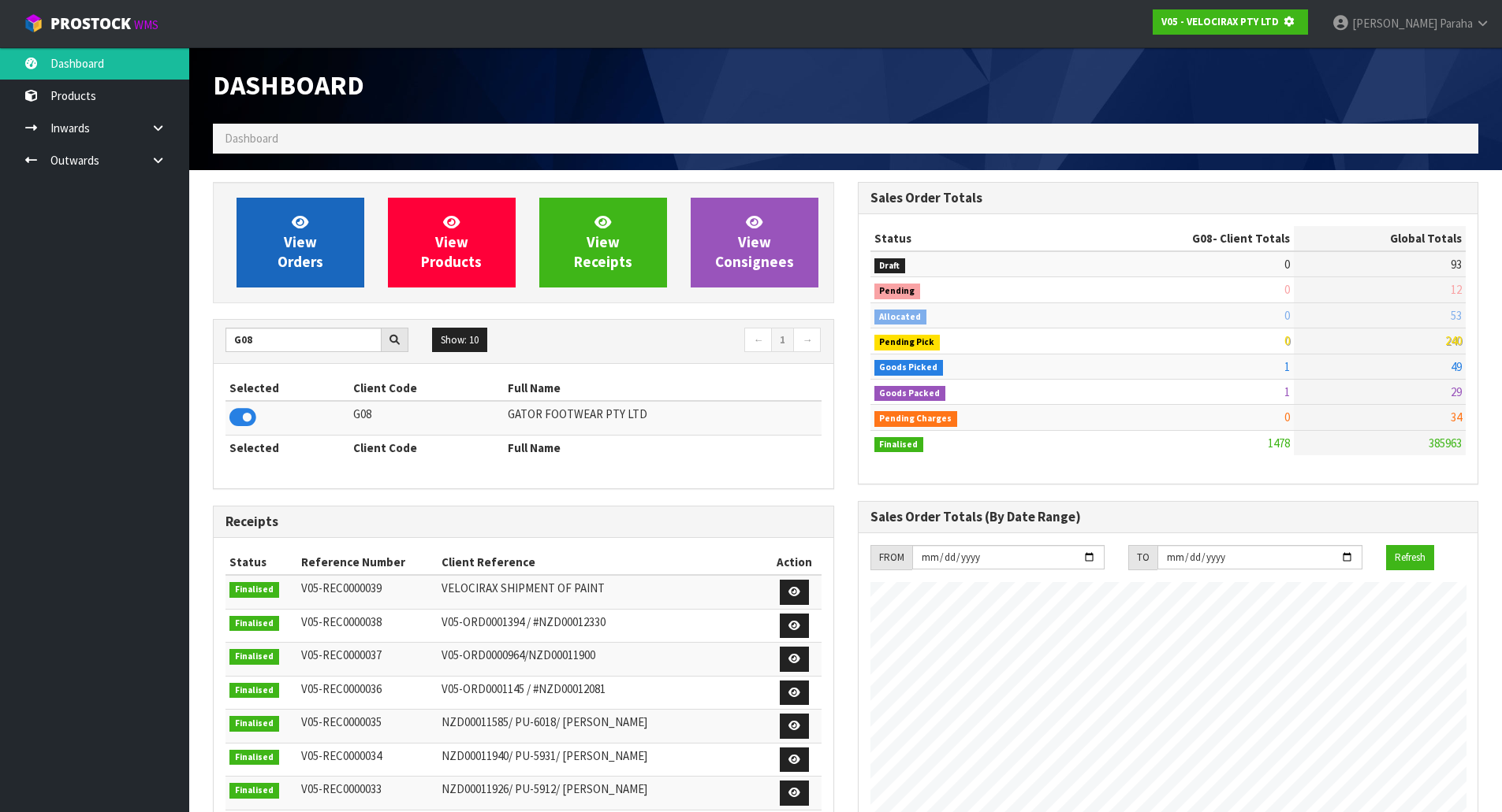
scroll to position [982, 644]
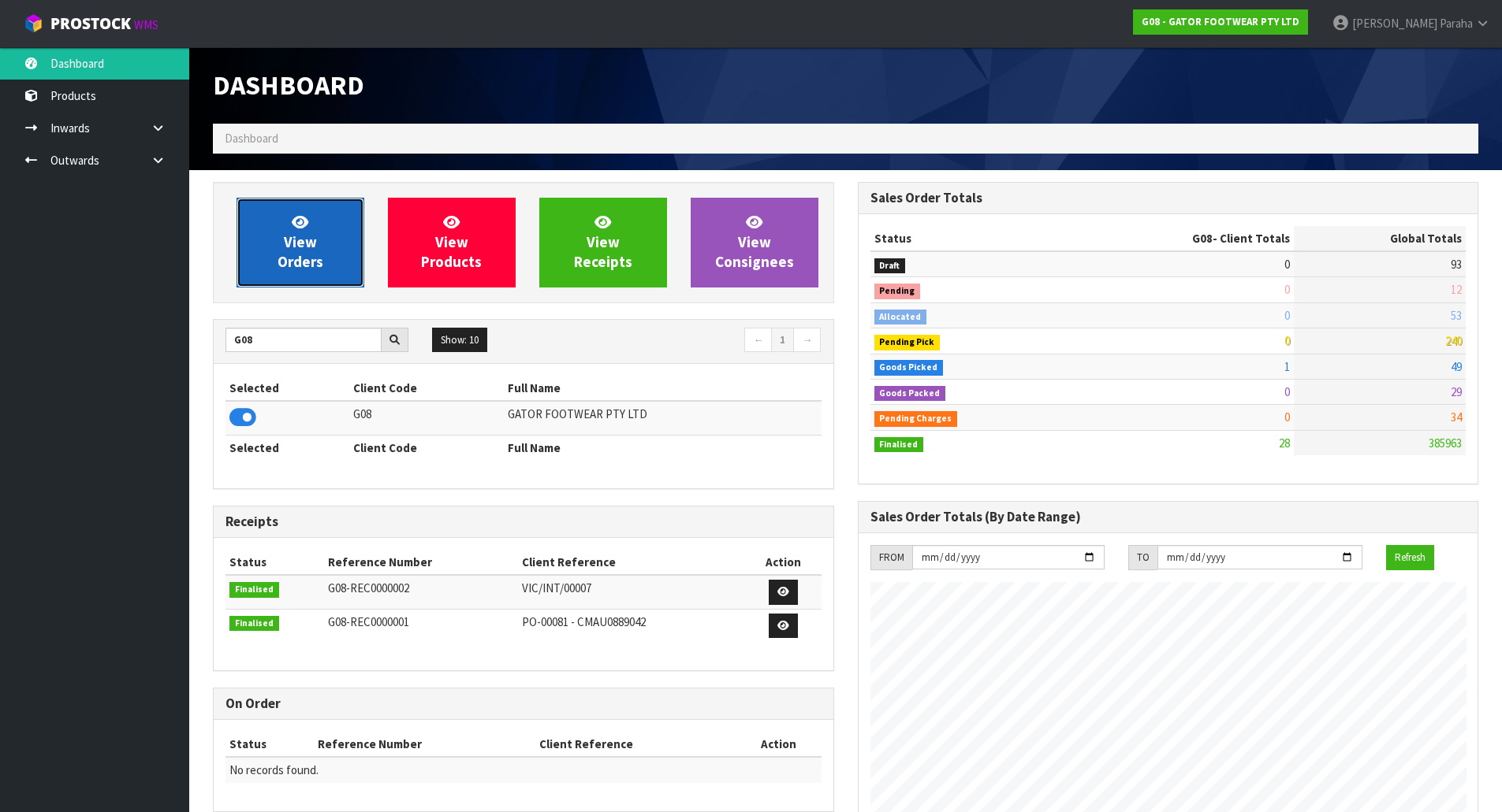
click at [293, 252] on span "View Orders" at bounding box center [300, 242] width 46 height 59
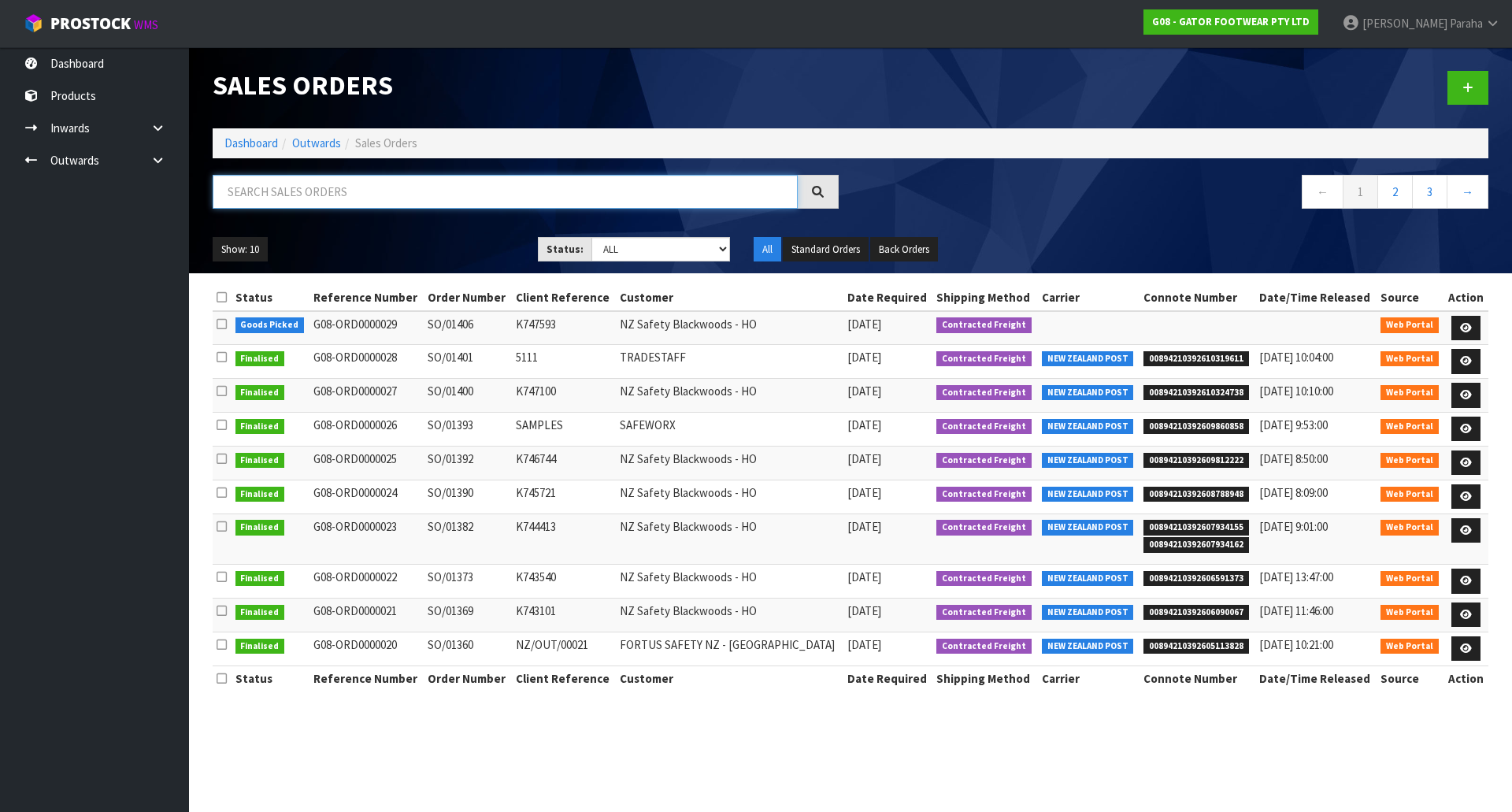
click at [313, 202] on input "text" at bounding box center [504, 192] width 585 height 34
type input "9345571000310"
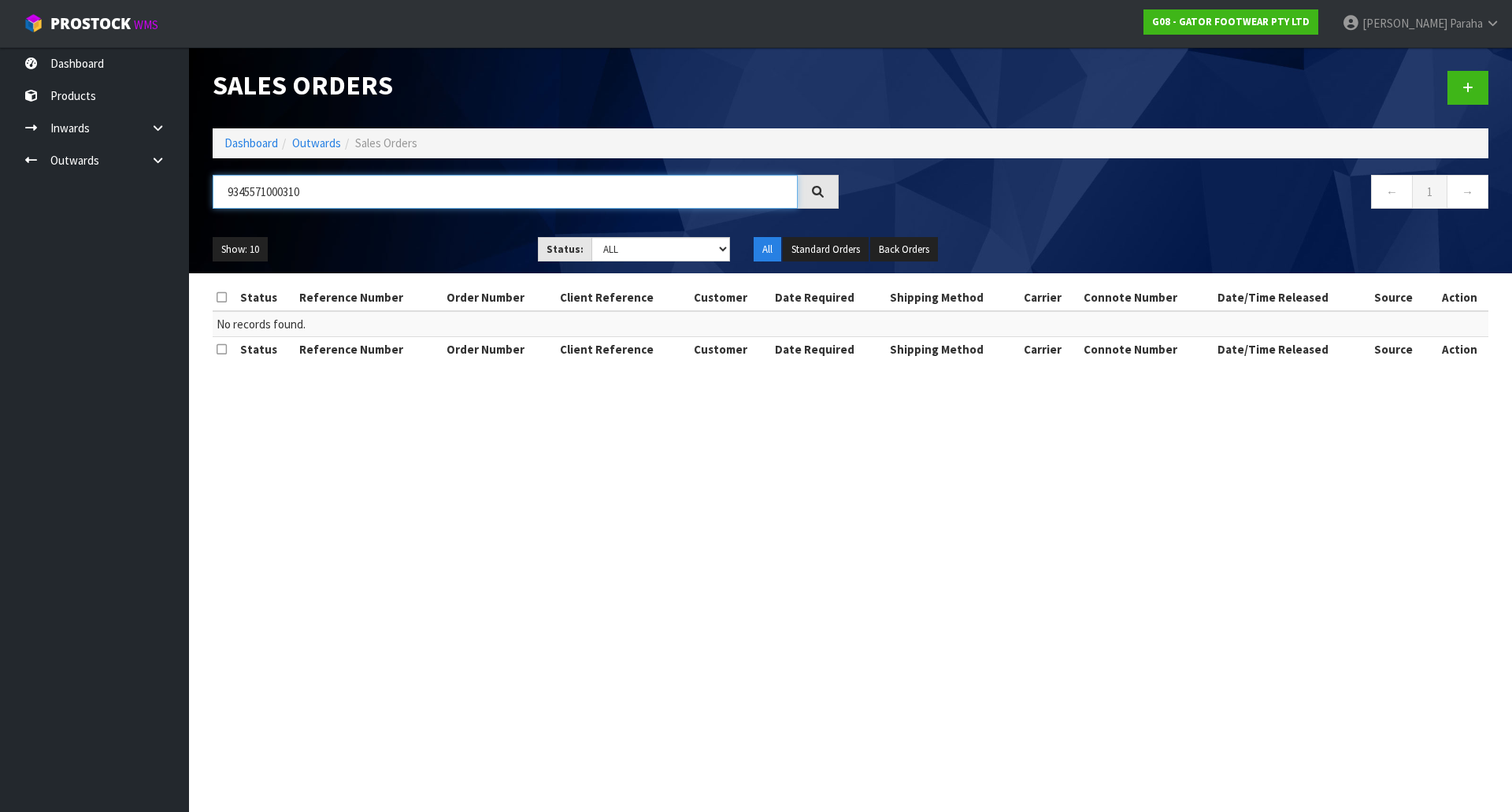
drag, startPoint x: 329, startPoint y: 193, endPoint x: 139, endPoint y: 198, distance: 190.1
click at [139, 198] on body "Toggle navigation ProStock WMS G08 - GATOR FOOTWEAR PTY LTD [PERSON_NAME] Logou…" at bounding box center [756, 406] width 1512 height 812
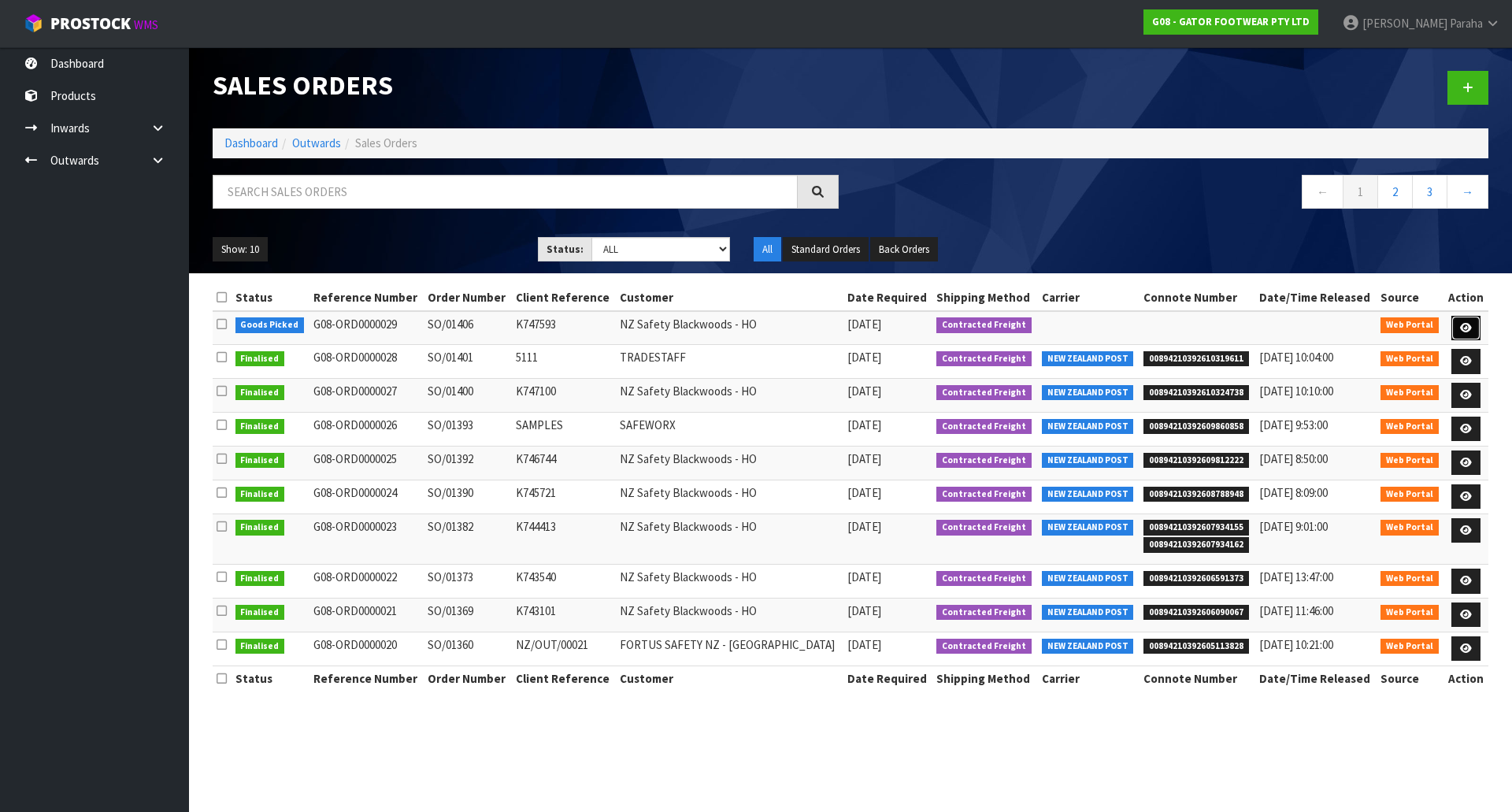
click at [1457, 331] on link at bounding box center [1465, 328] width 30 height 25
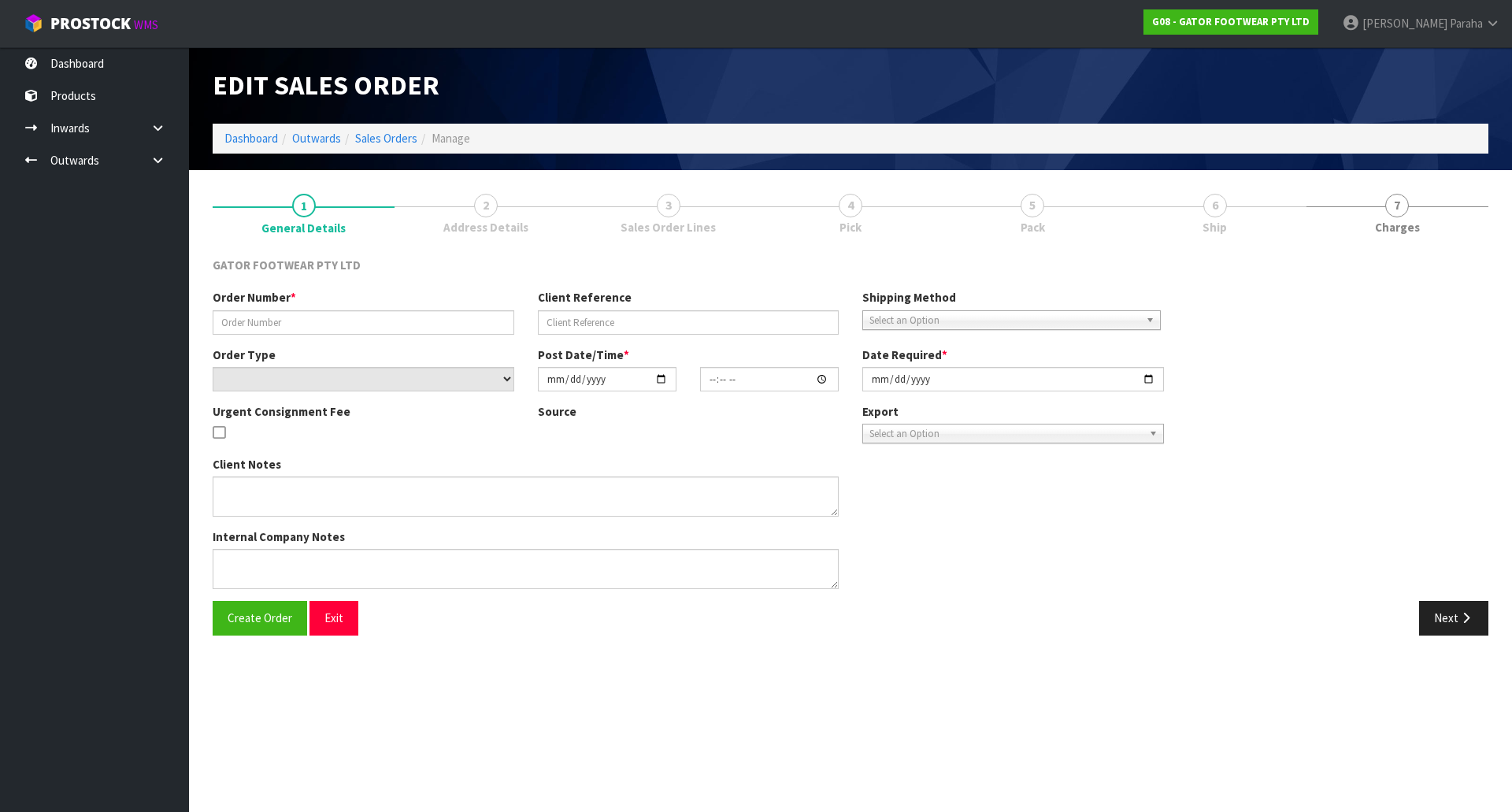
type input "SO/01406"
type input "K747593"
select select "number:0"
type input "[DATE]"
type input "00:17:00.000"
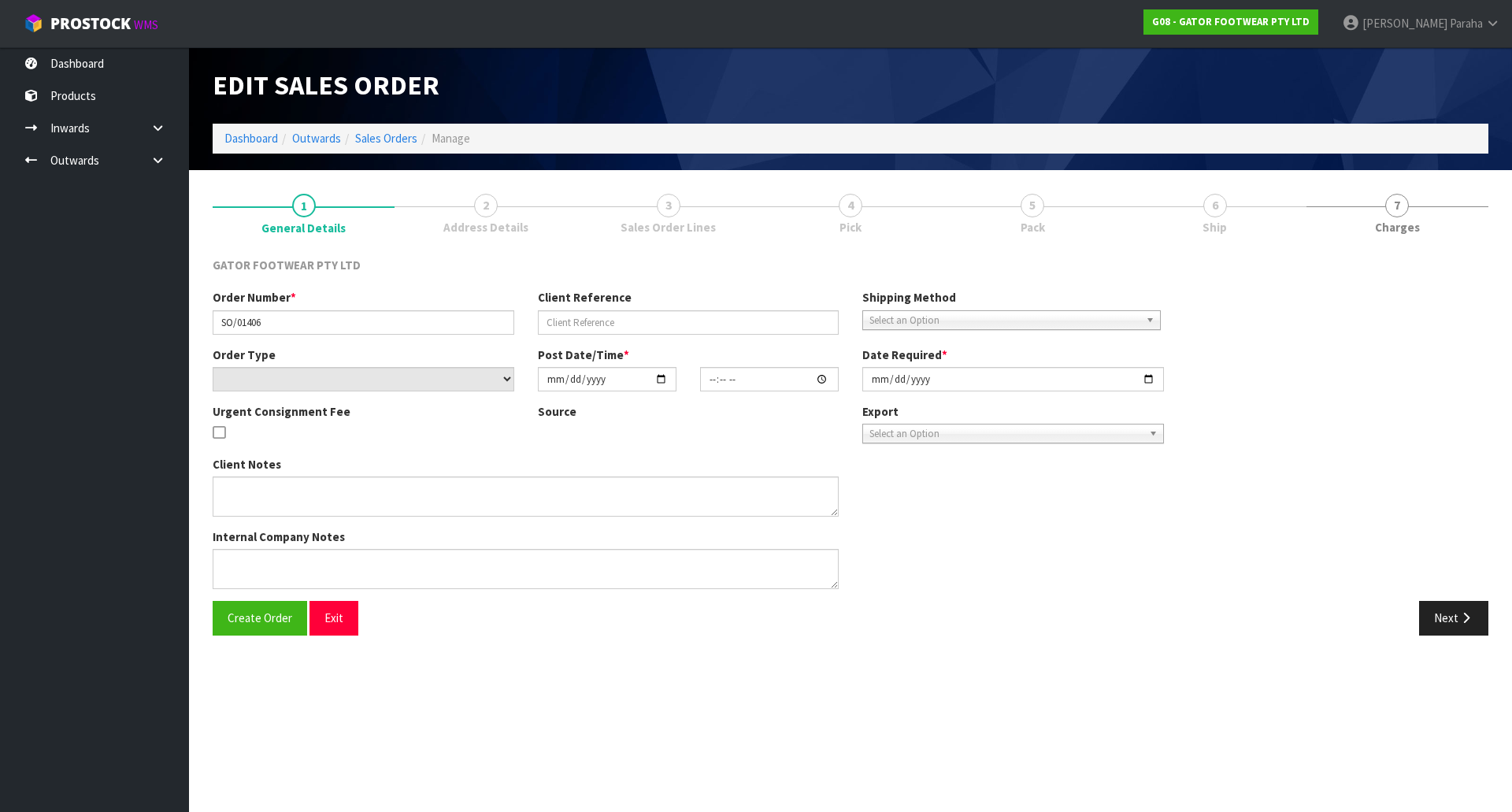
type input "[DATE]"
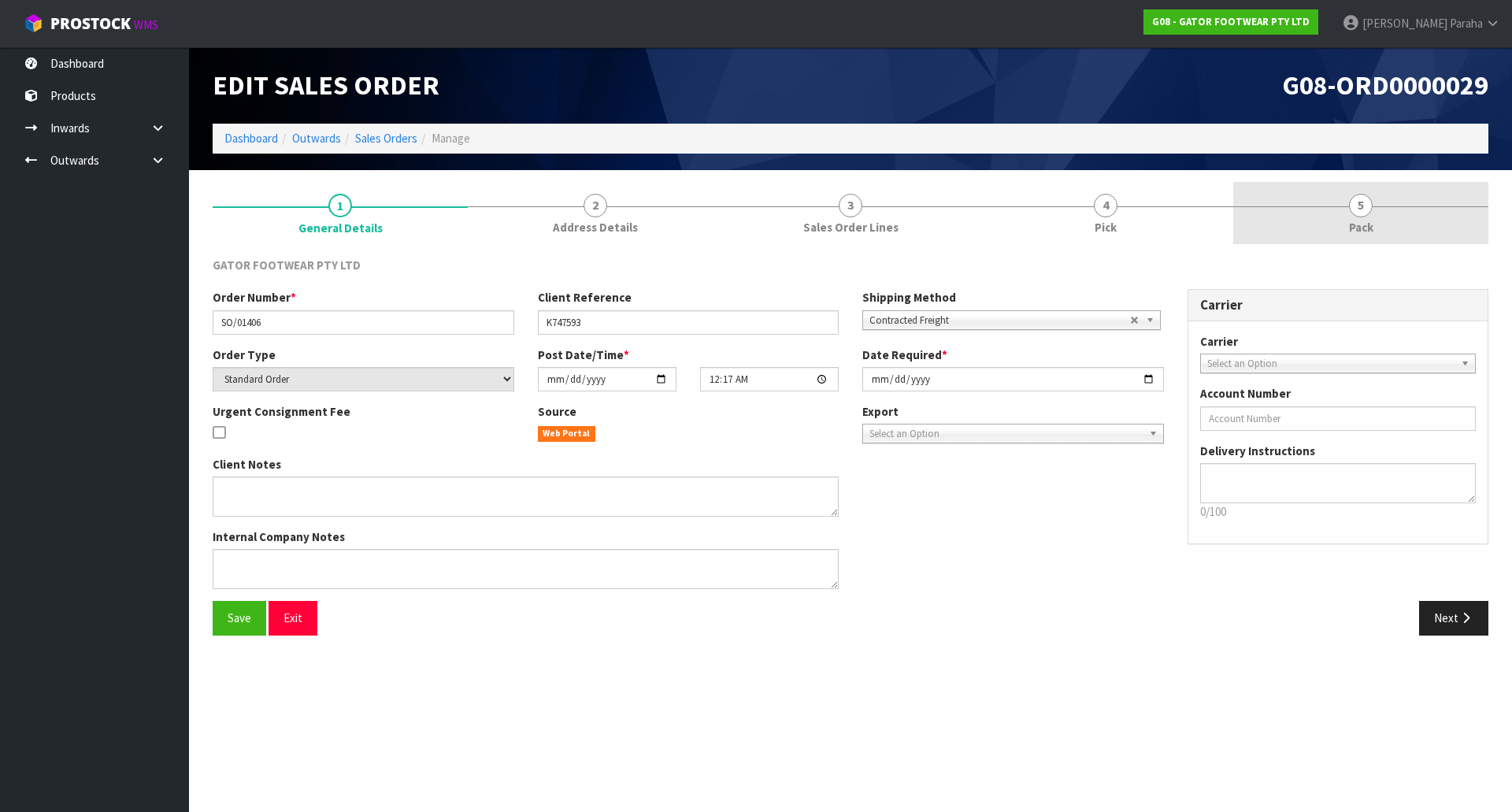
click at [1362, 203] on span "5" at bounding box center [1361, 205] width 23 height 23
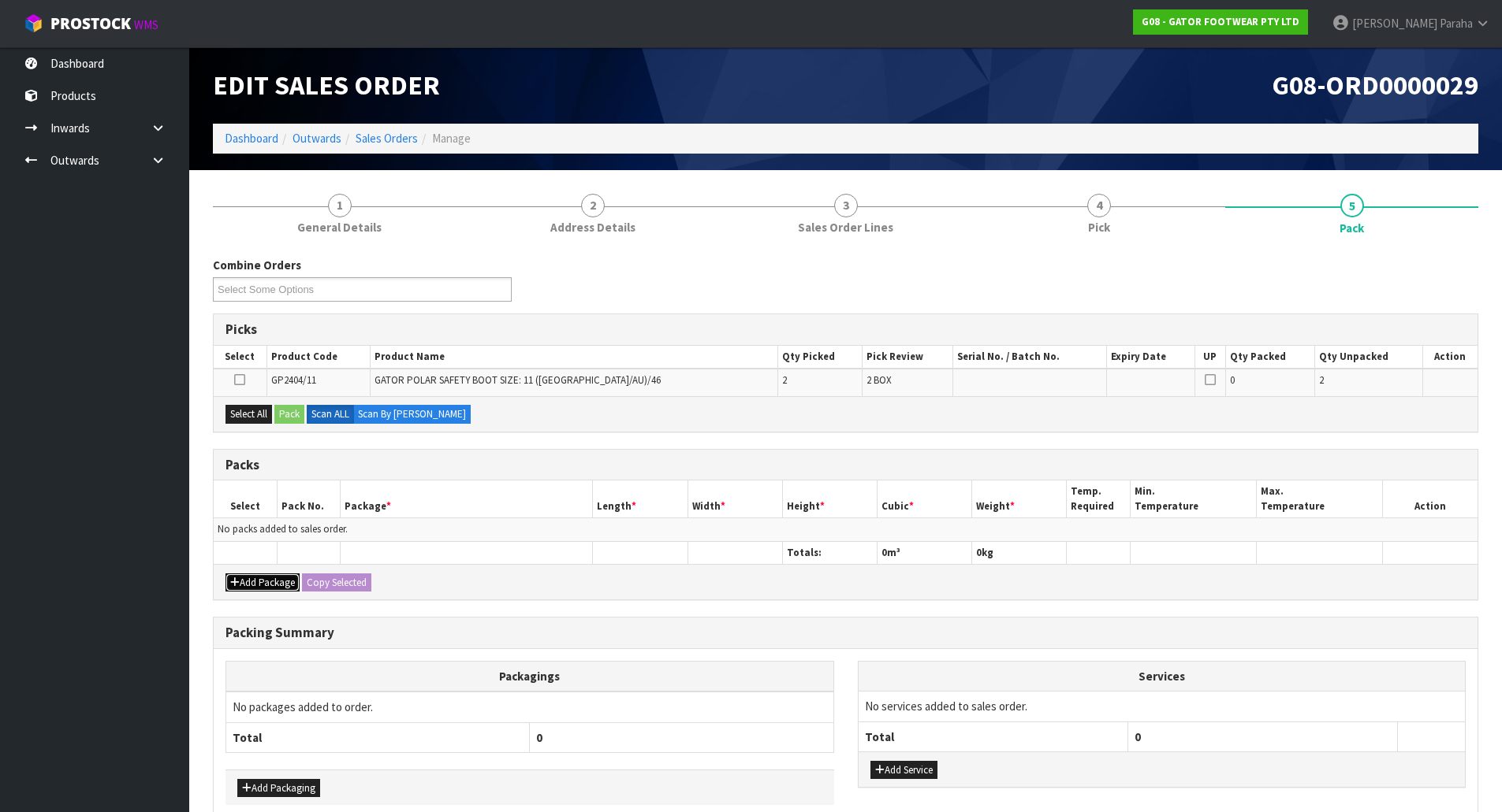
drag, startPoint x: 273, startPoint y: 586, endPoint x: 264, endPoint y: 553, distance: 34.2
click at [273, 584] on button "Add Package" at bounding box center [262, 583] width 74 height 19
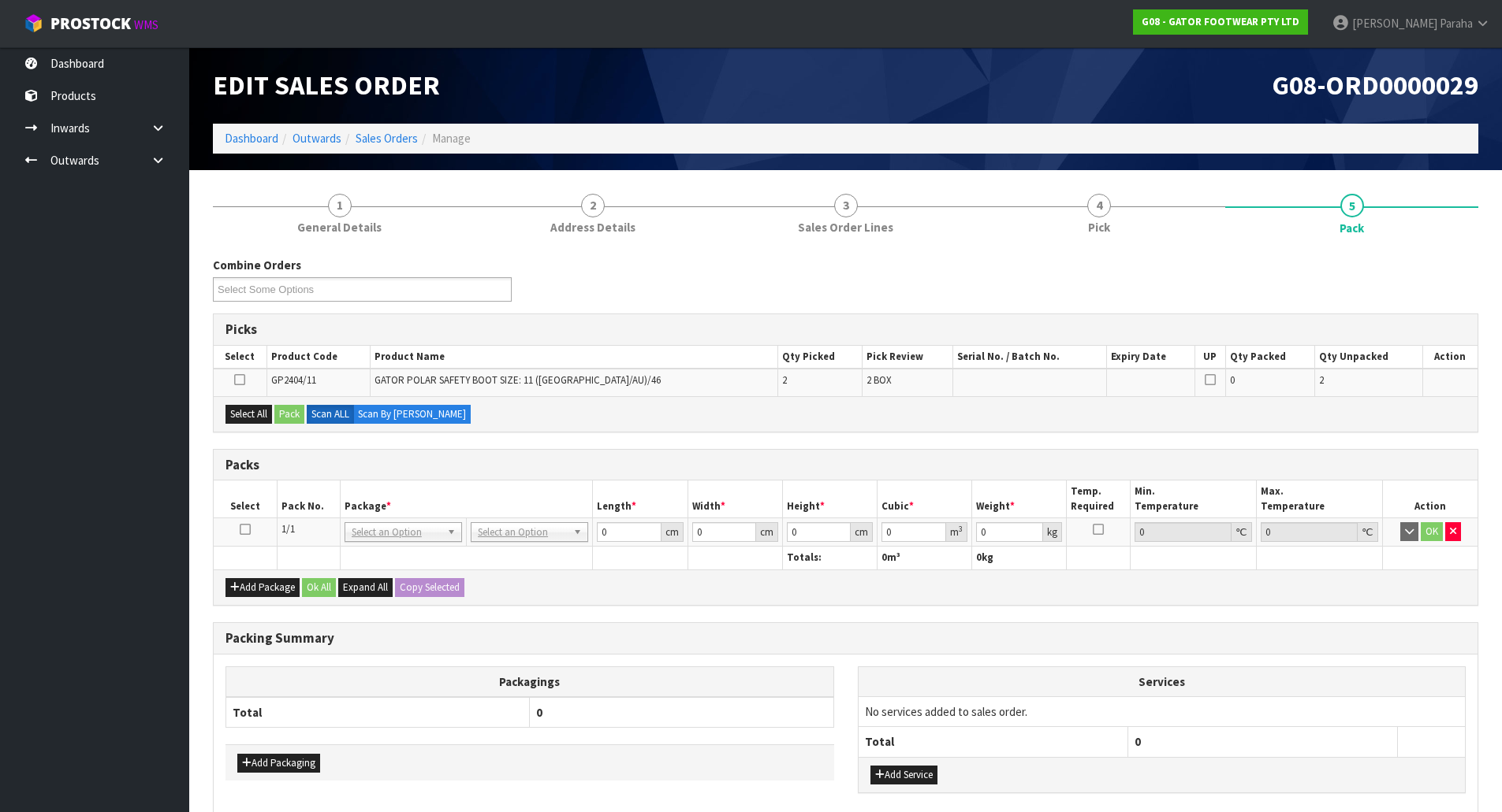
click at [245, 531] on icon at bounding box center [245, 530] width 11 height 1
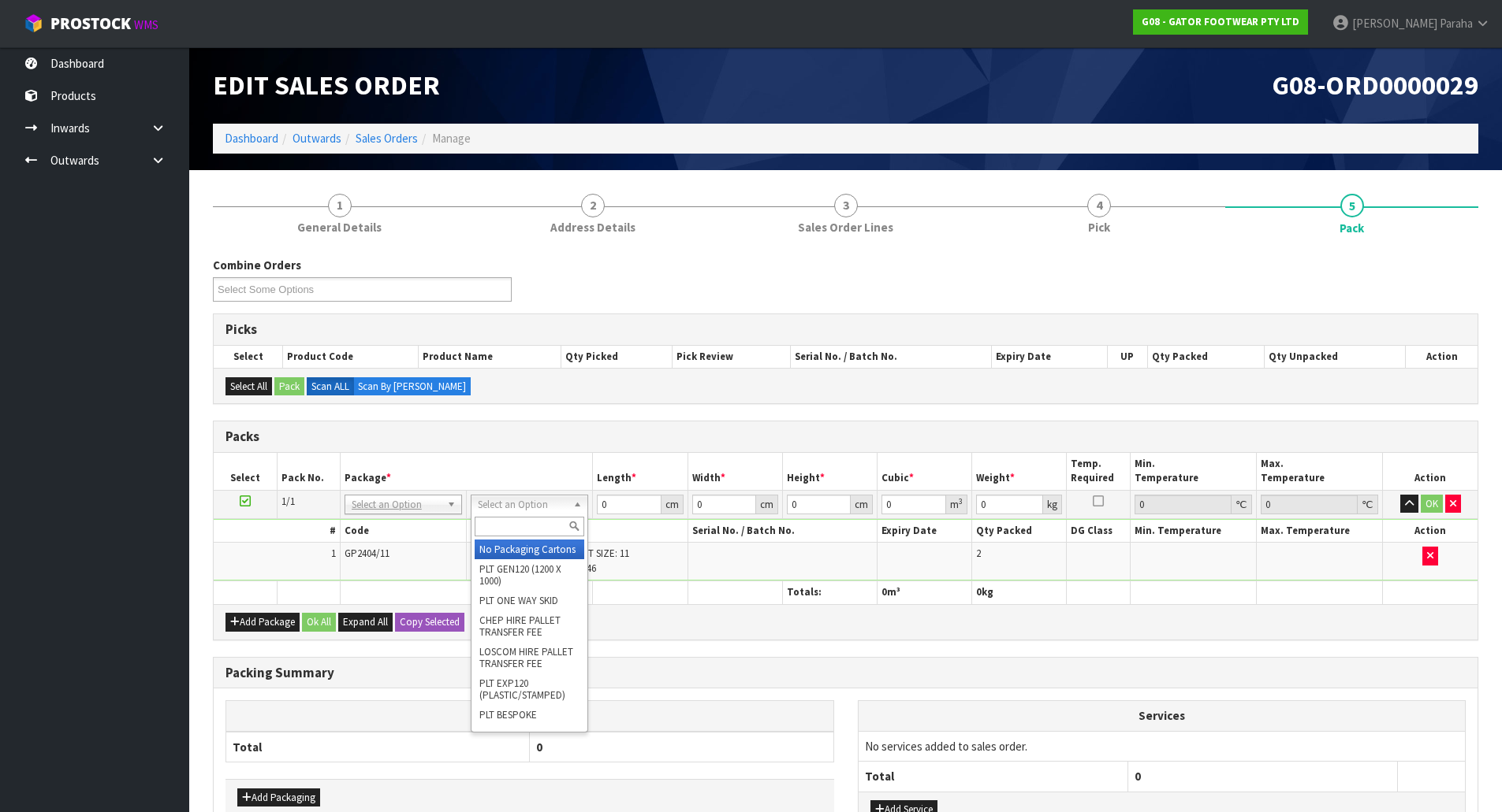
click at [547, 533] on input "text" at bounding box center [529, 527] width 109 height 20
type input "oc"
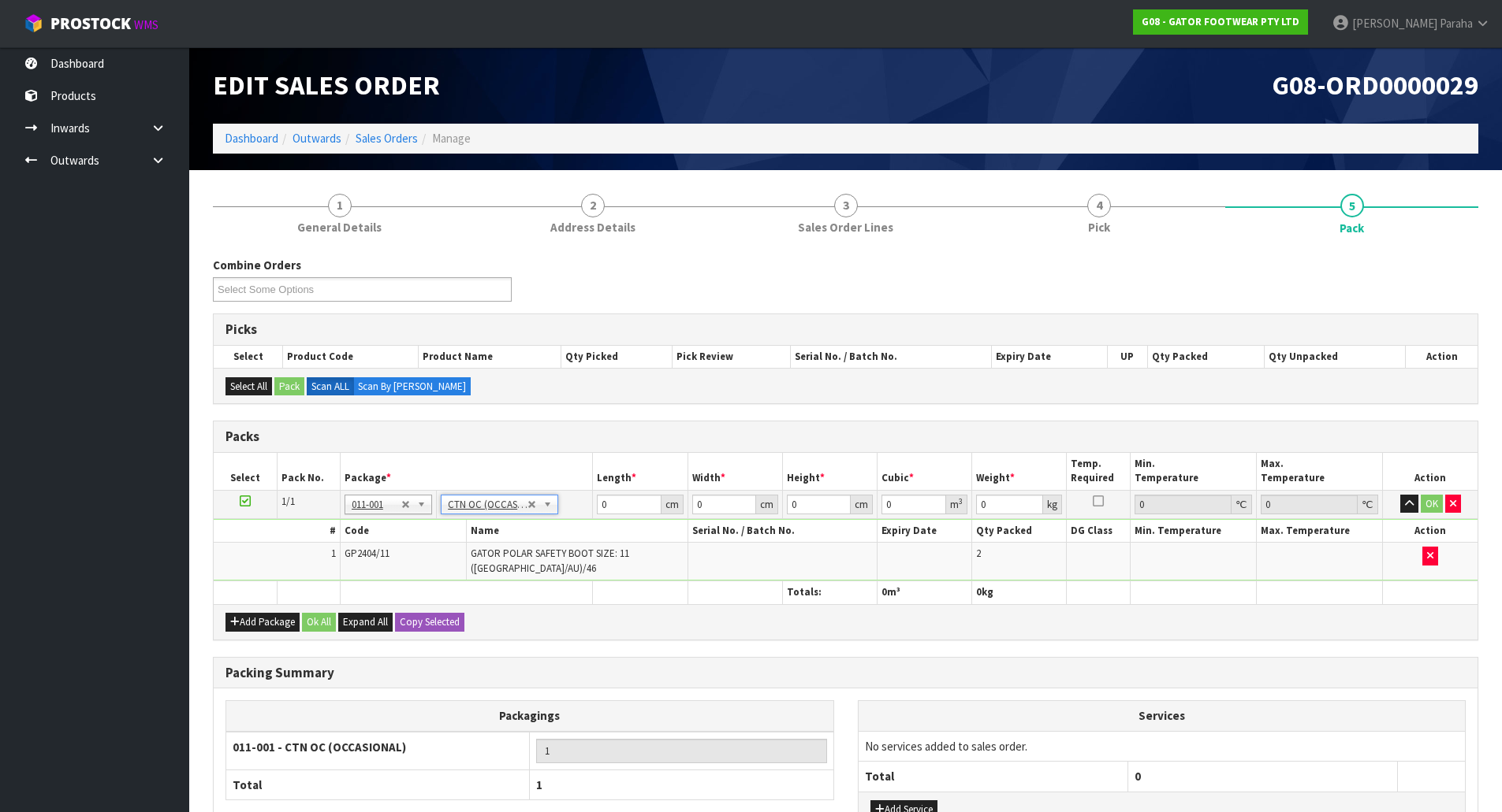
type input "4.8"
click at [621, 499] on input "0" at bounding box center [628, 505] width 64 height 20
type input "38"
type input "32"
type input "4"
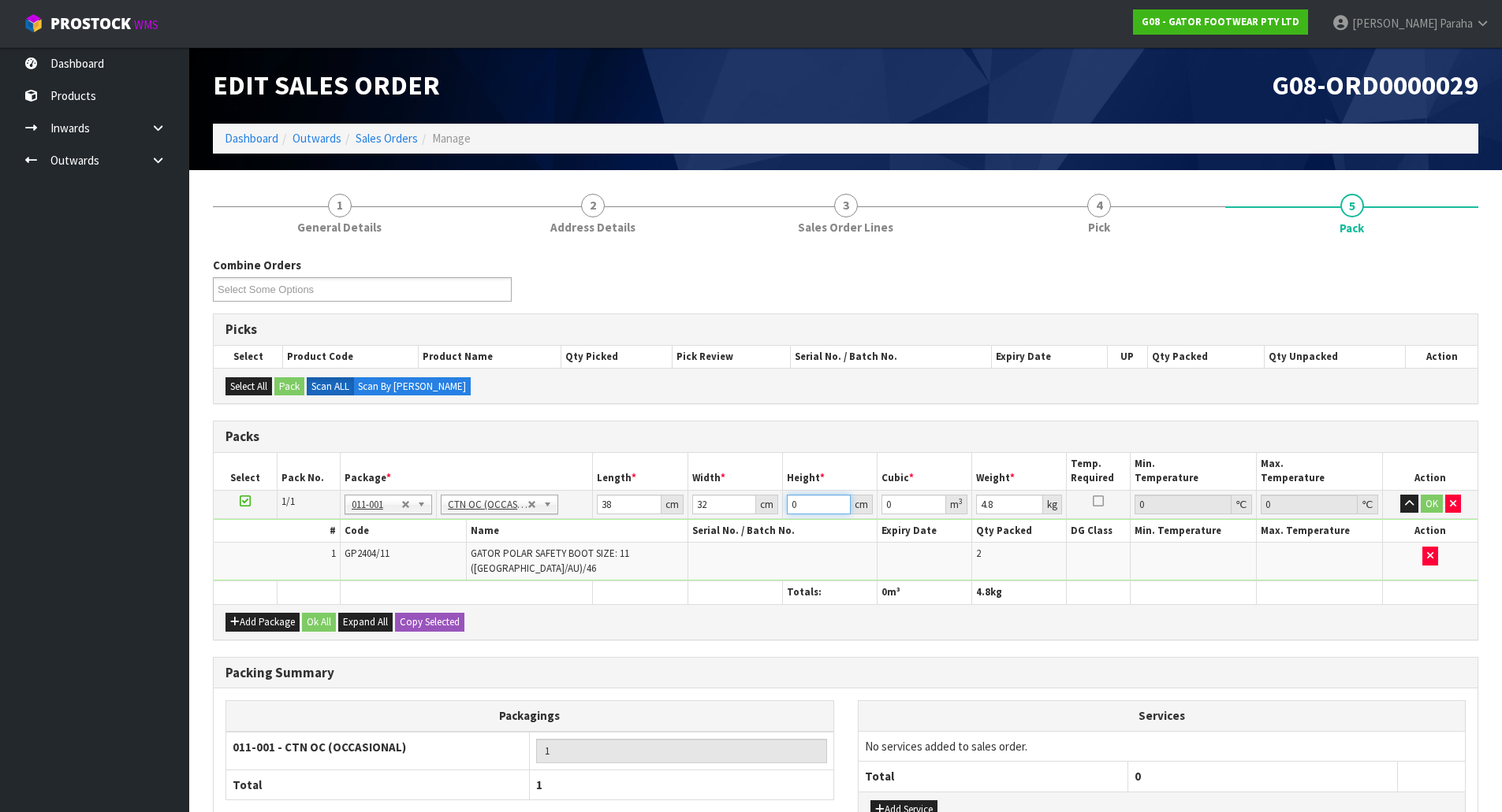
type input "0.004864"
type input "44"
type input "0.053504"
type input "44"
type input "6"
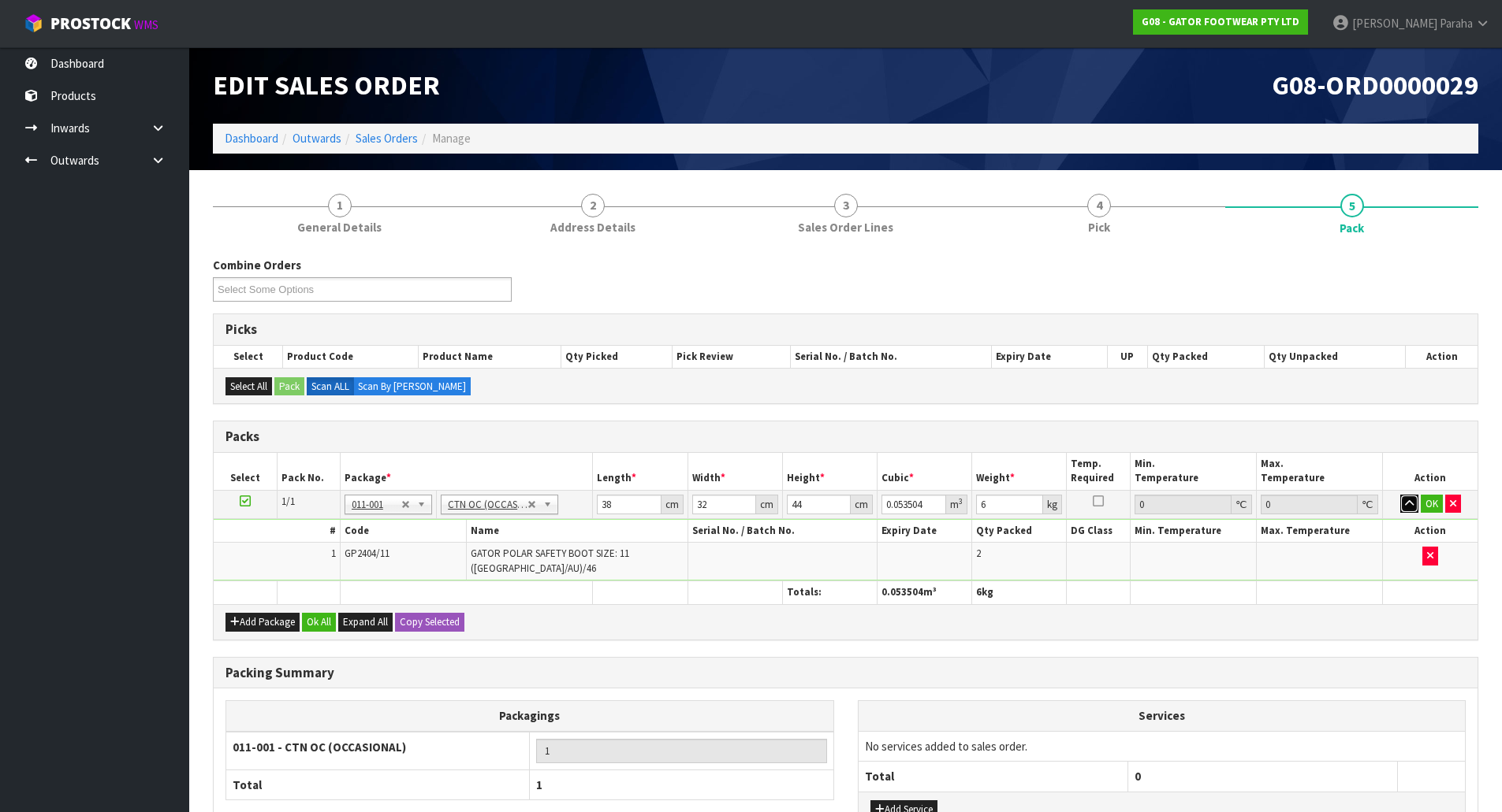
click at [1400, 495] on button "button" at bounding box center [1409, 504] width 18 height 19
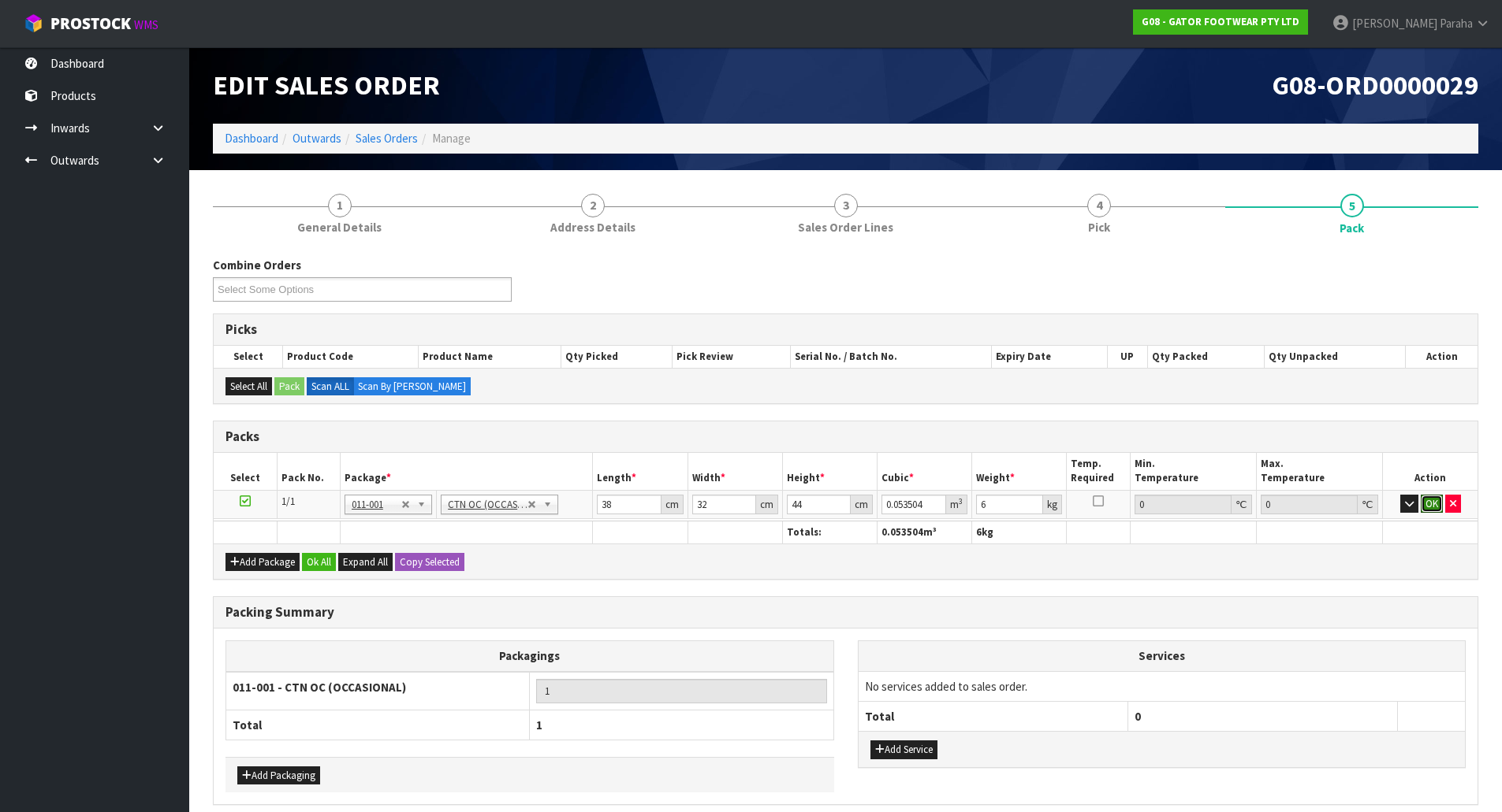
click button "OK" at bounding box center [1431, 504] width 22 height 19
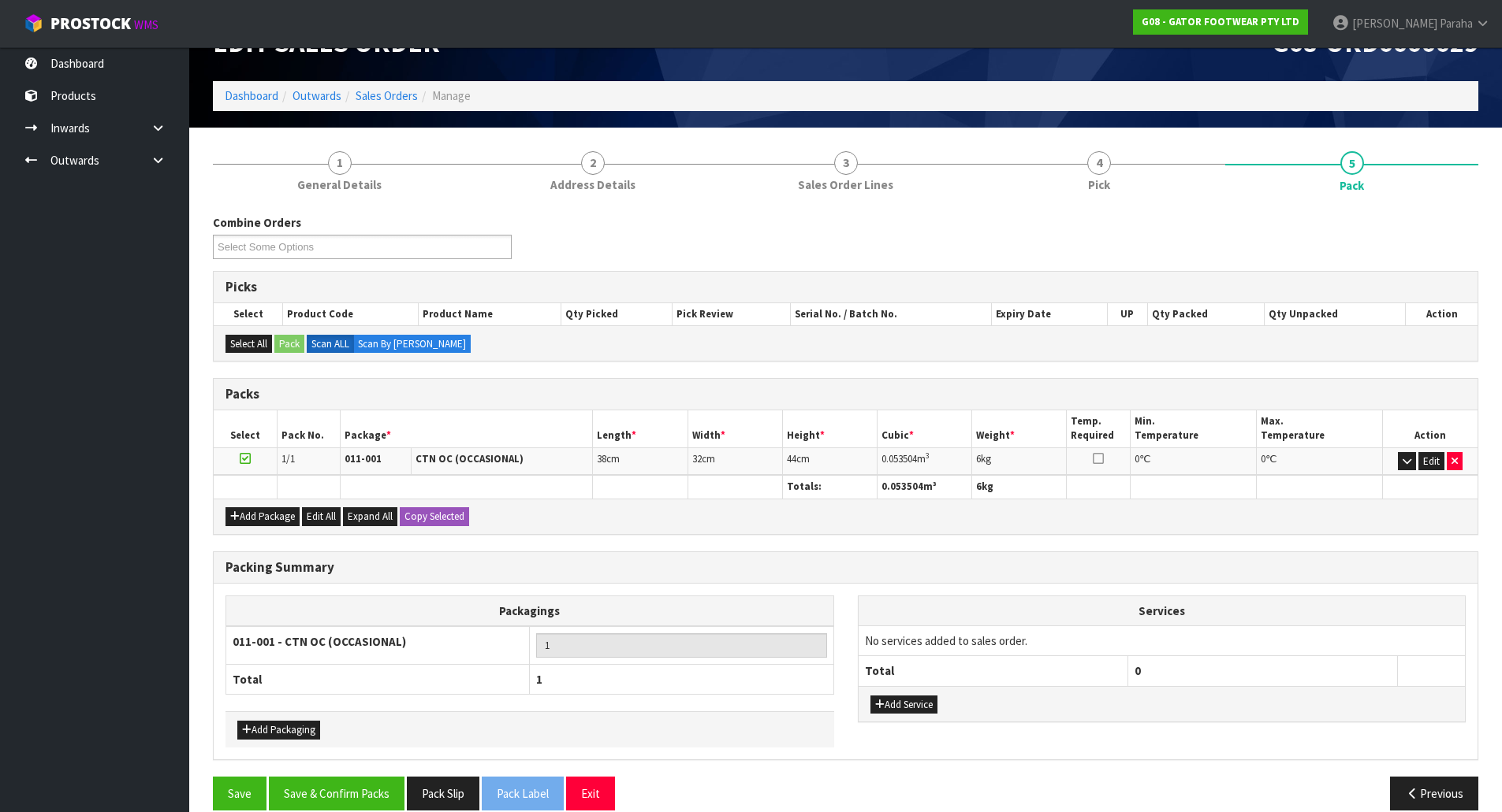
scroll to position [65, 0]
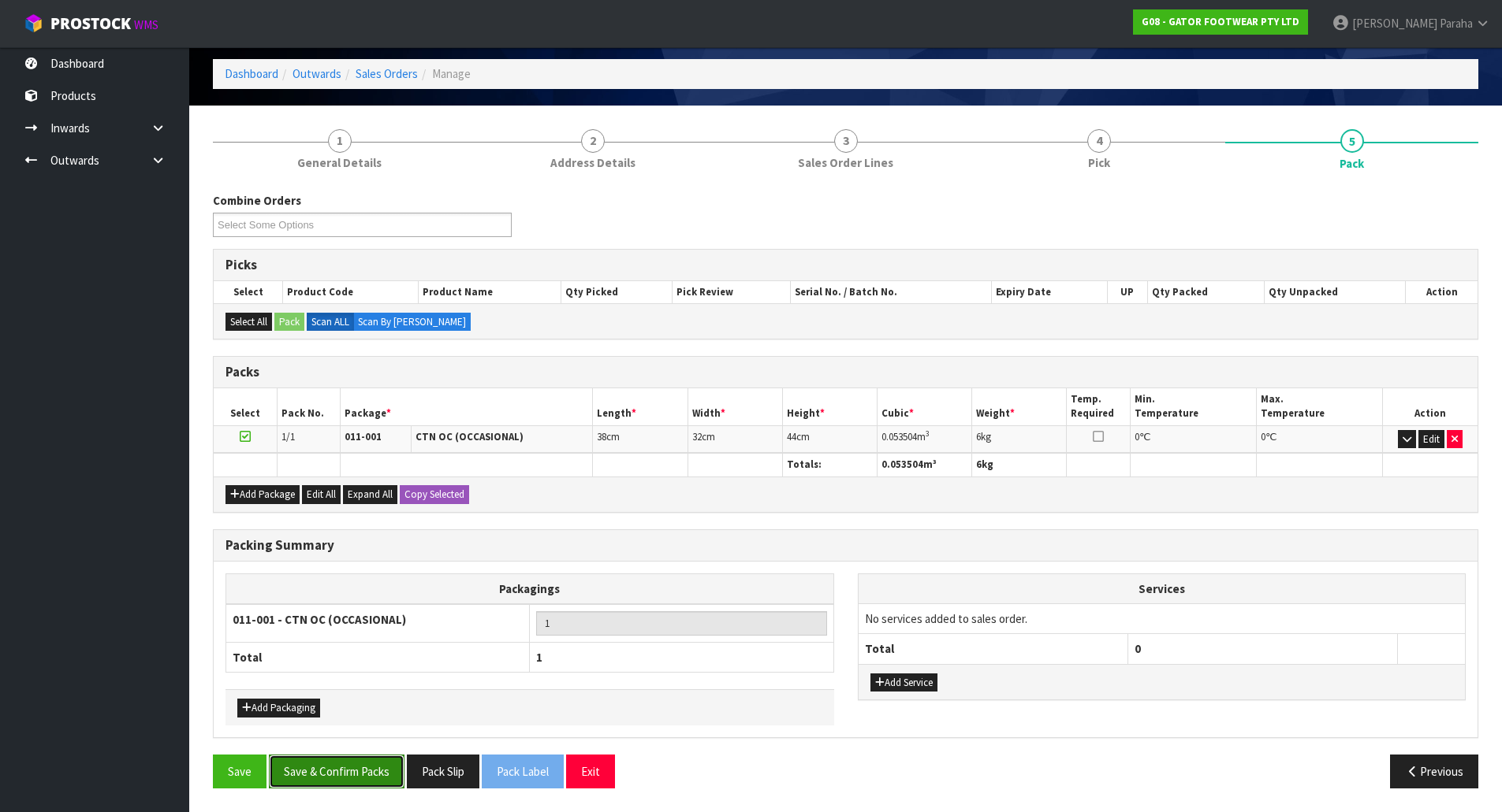
click at [359, 764] on button "Save & Confirm Packs" at bounding box center [336, 772] width 135 height 34
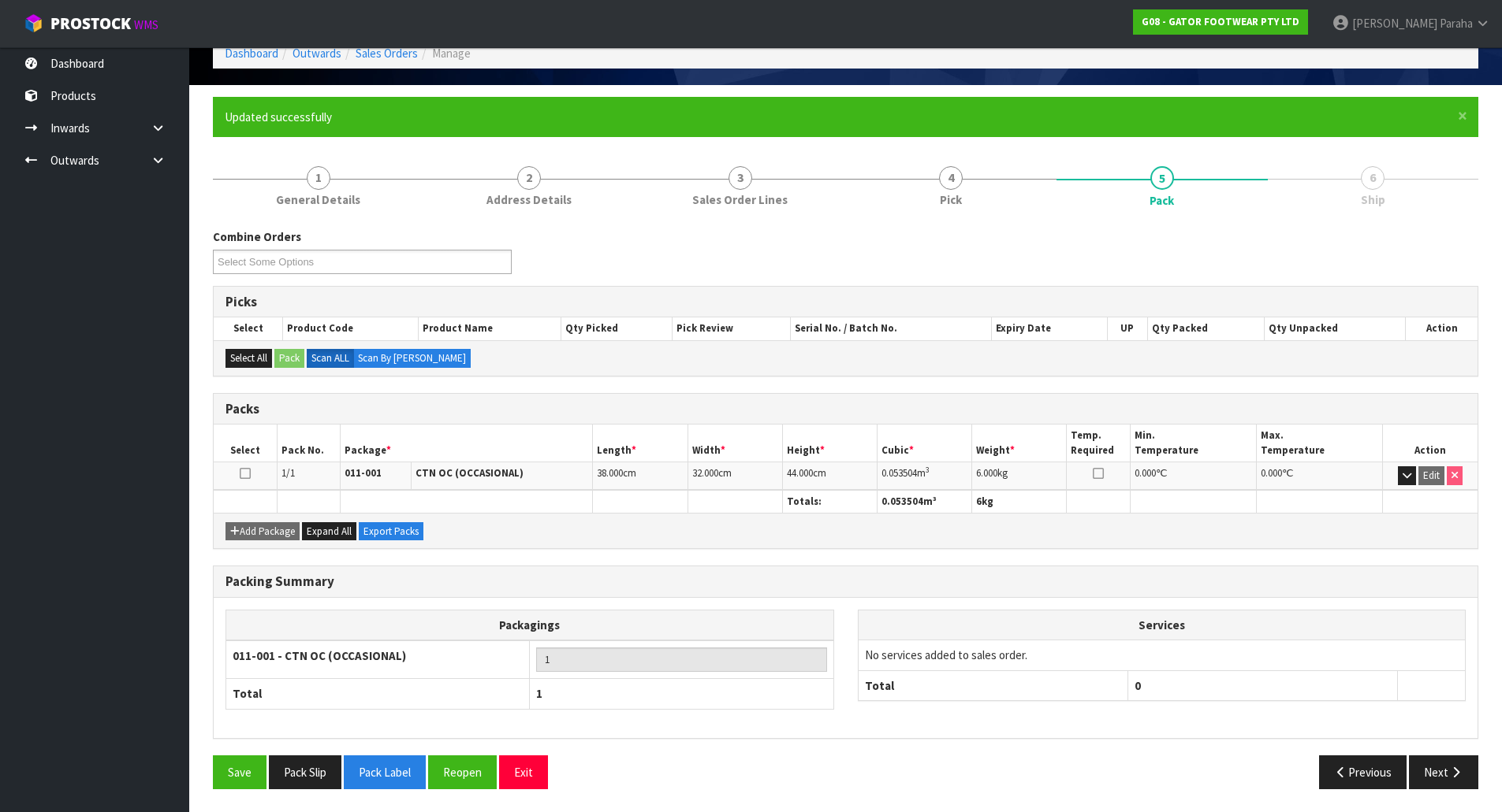
scroll to position [86, 0]
click at [1456, 766] on icon "button" at bounding box center [1455, 771] width 15 height 12
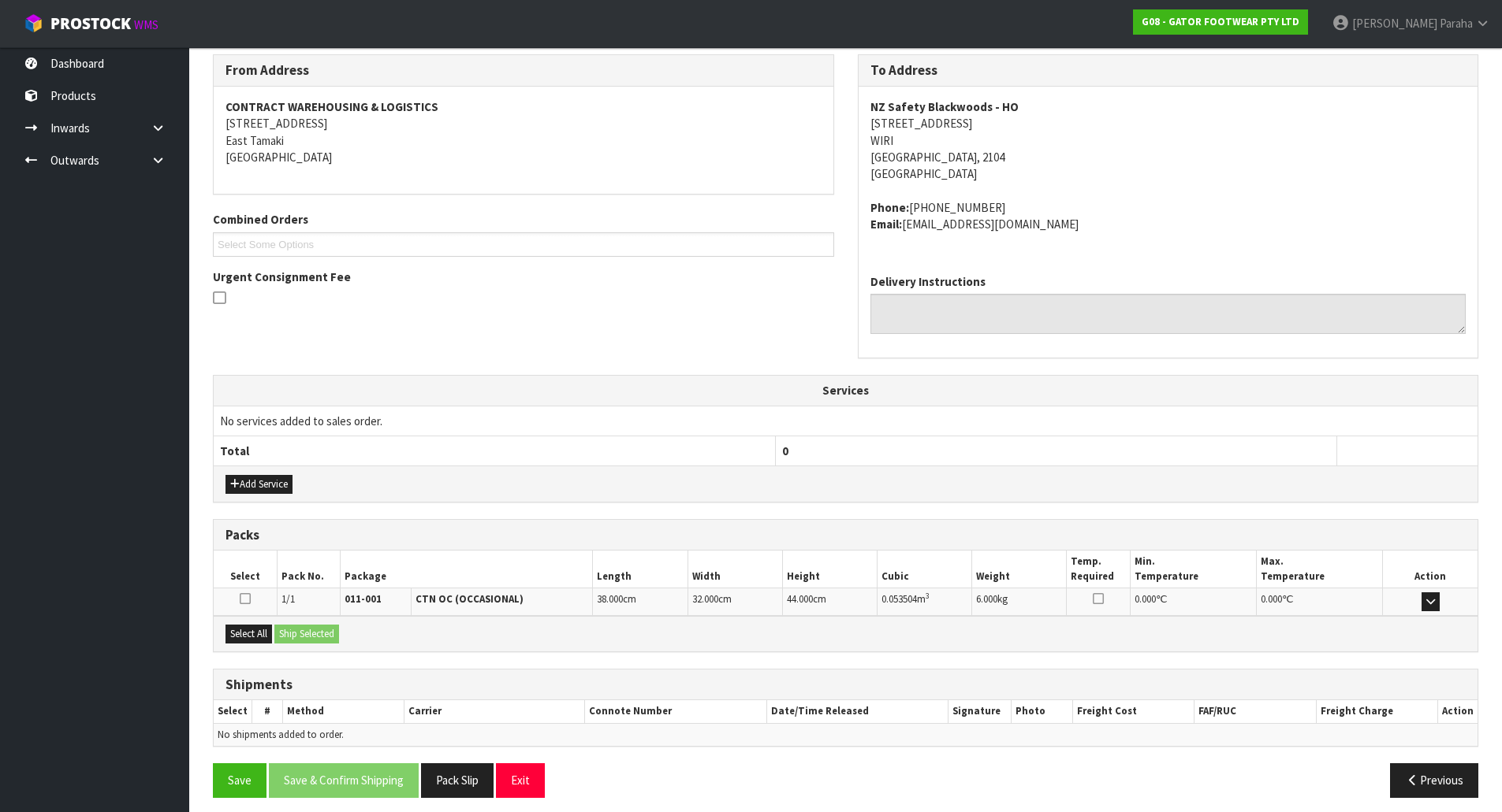
scroll to position [269, 0]
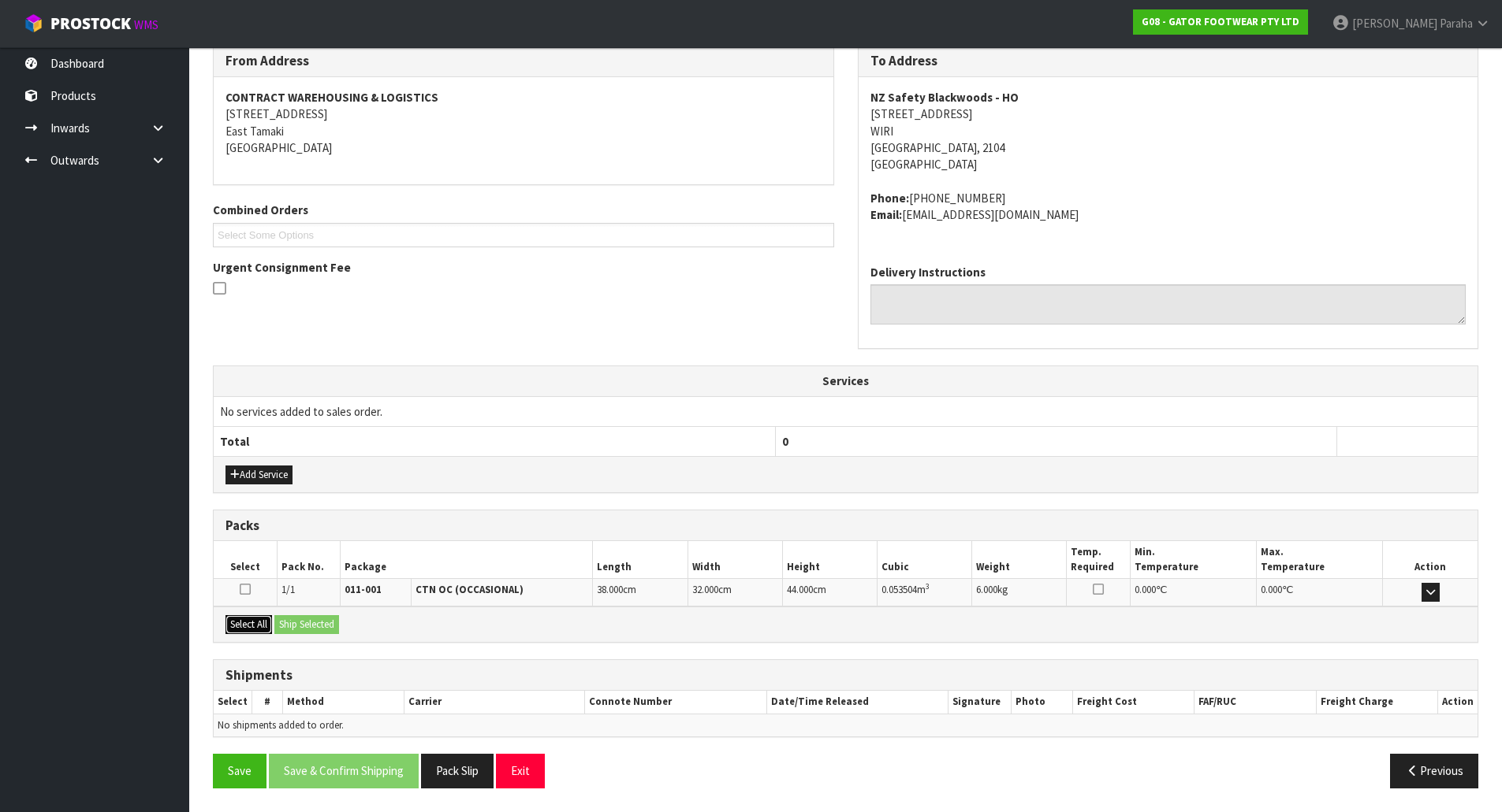
click at [265, 626] on button "Select All" at bounding box center [248, 625] width 47 height 19
click at [290, 622] on button "Ship Selected" at bounding box center [307, 625] width 65 height 19
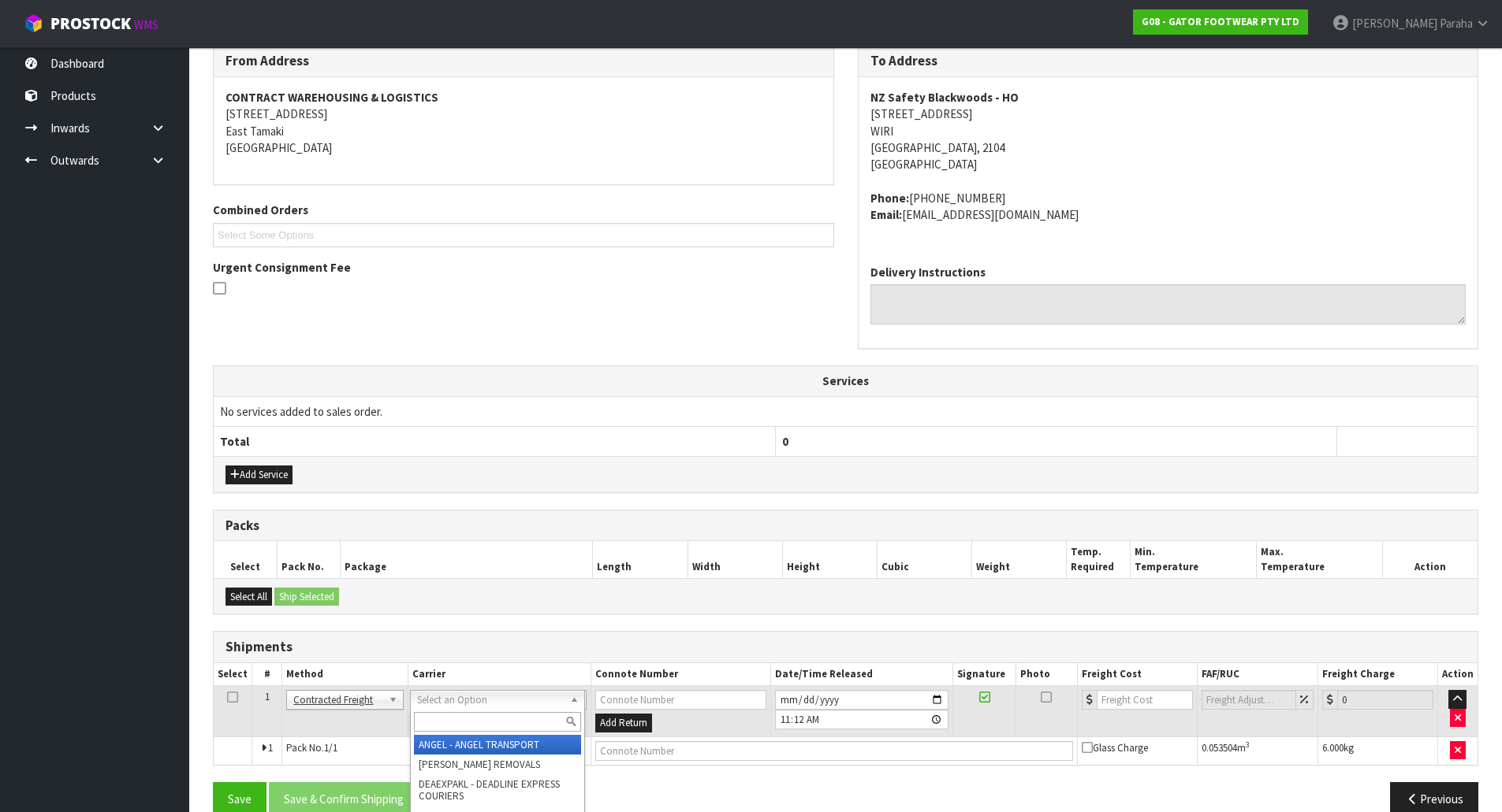
click at [495, 730] on input "text" at bounding box center [498, 722] width 167 height 20
type input "nzp"
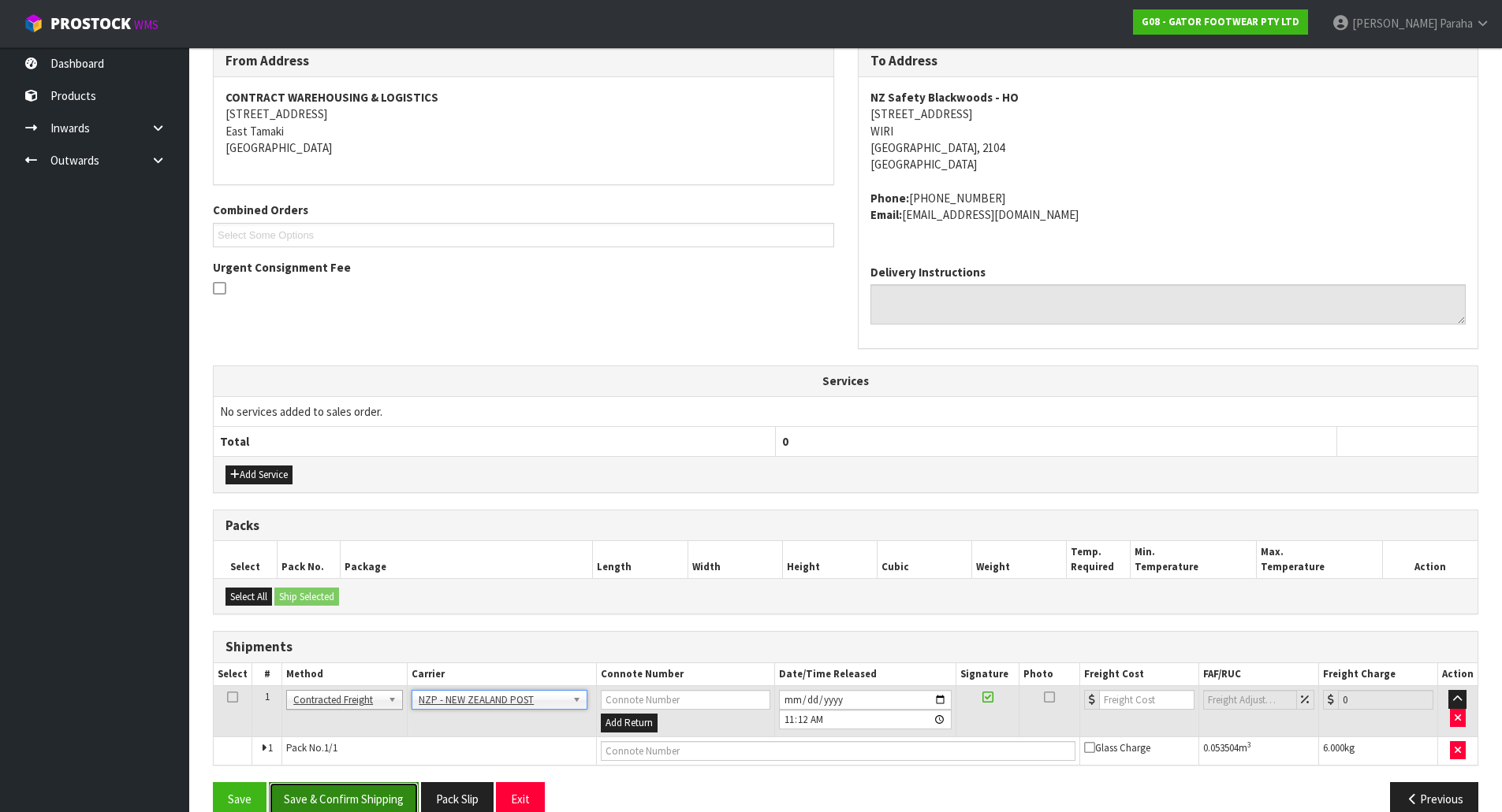
click at [370, 789] on button "Save & Confirm Shipping" at bounding box center [343, 799] width 150 height 34
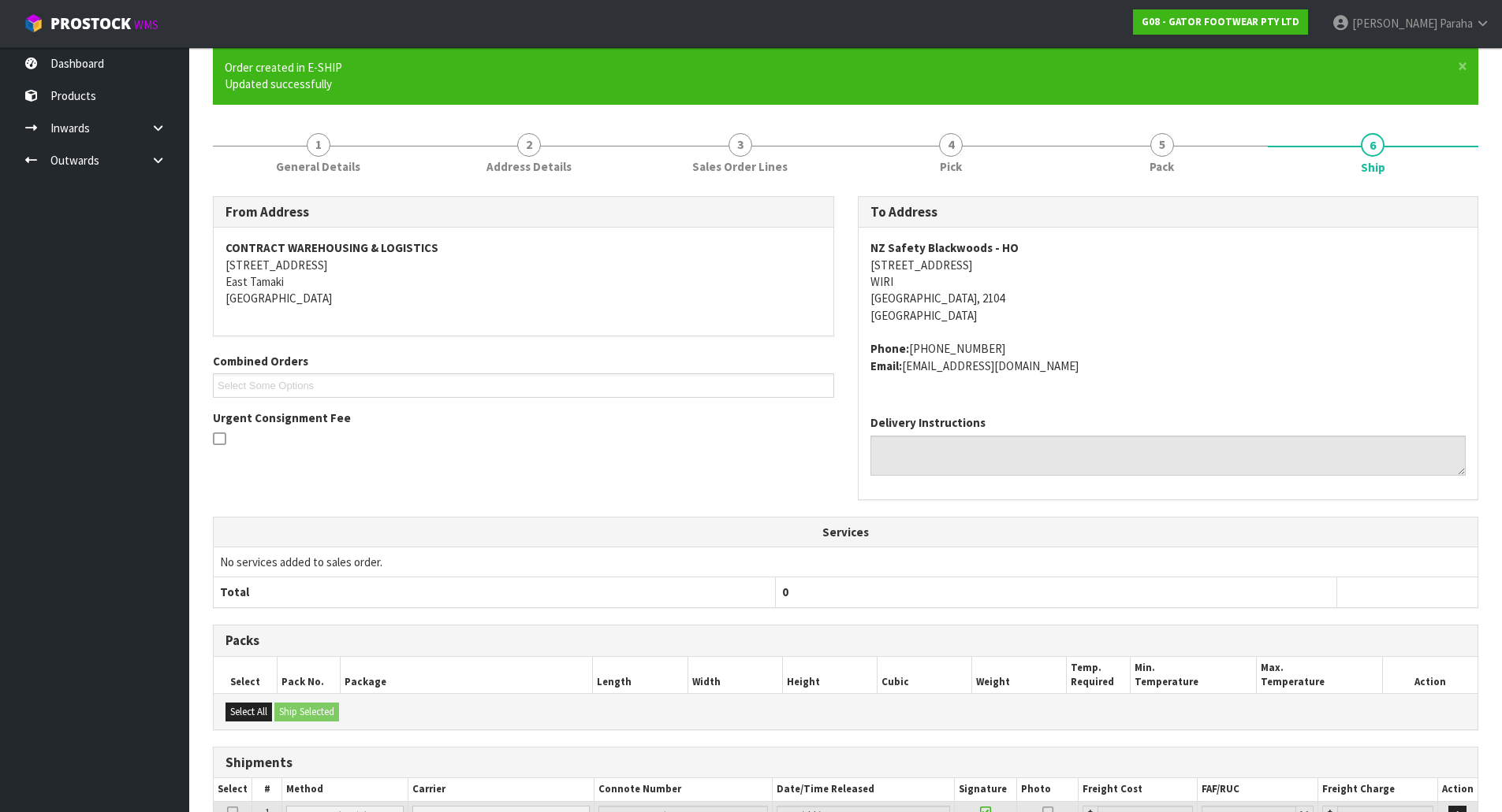
scroll to position [274, 0]
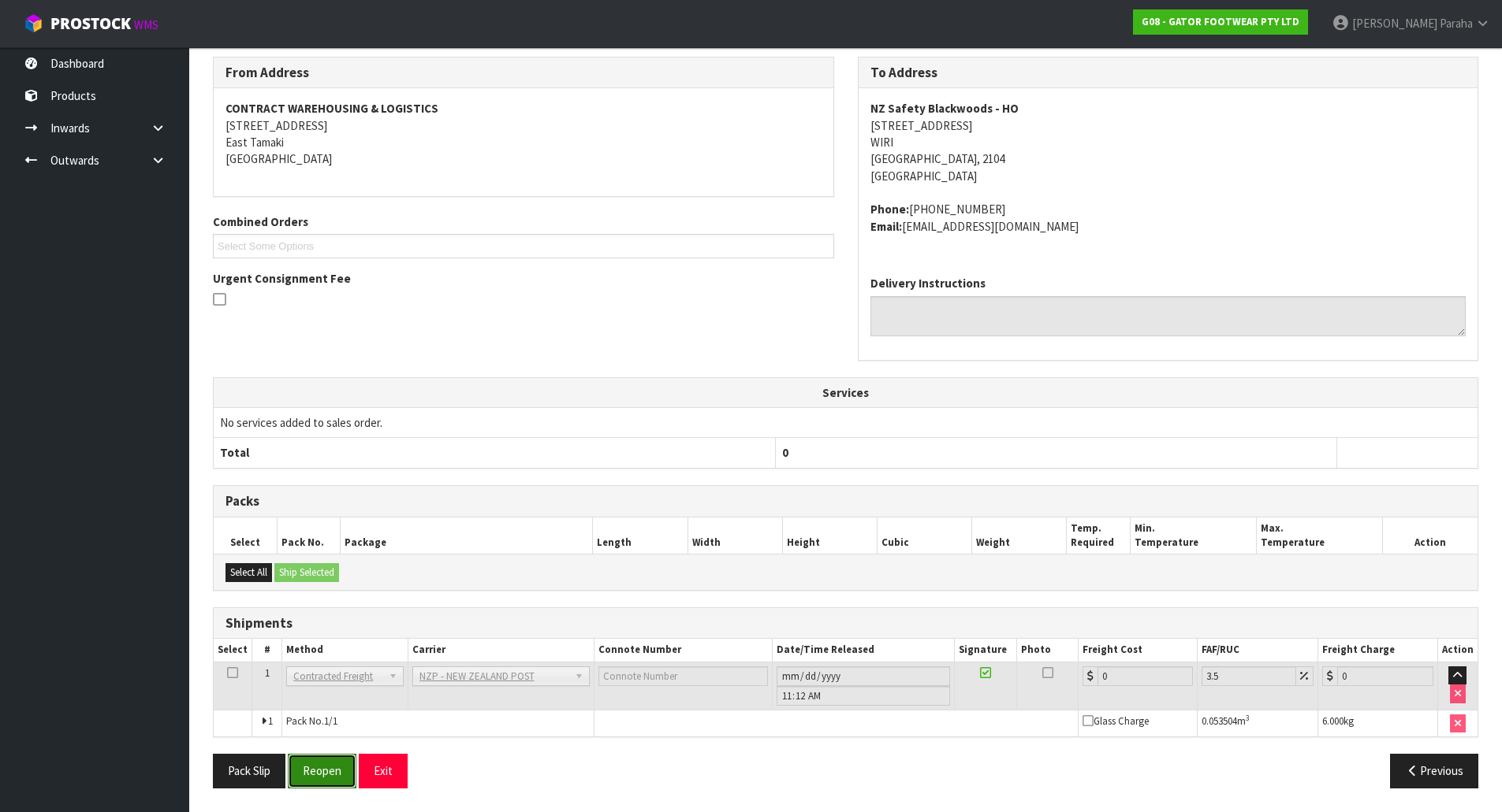
click at [343, 781] on button "Reopen" at bounding box center [322, 771] width 68 height 34
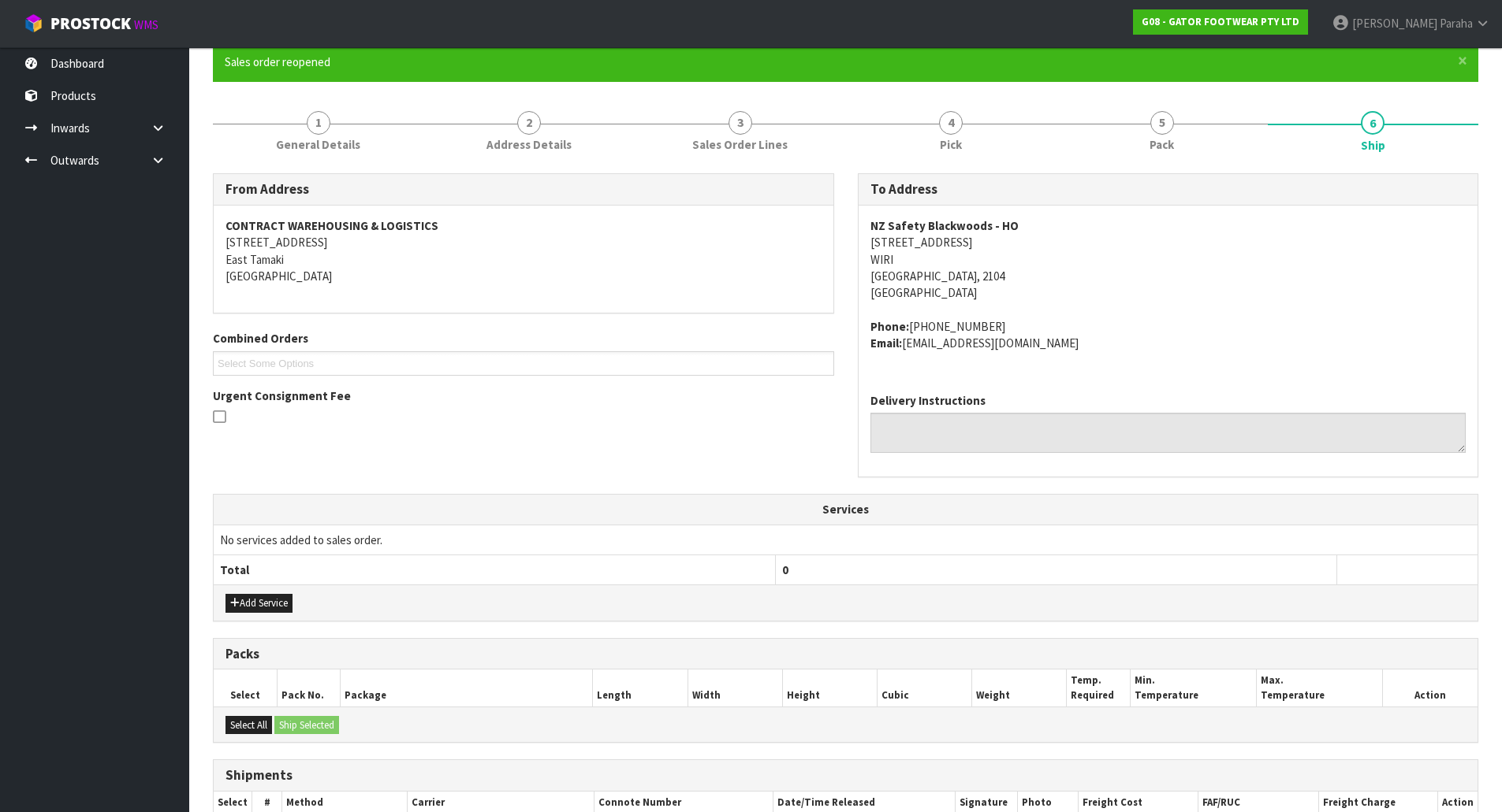
scroll to position [311, 0]
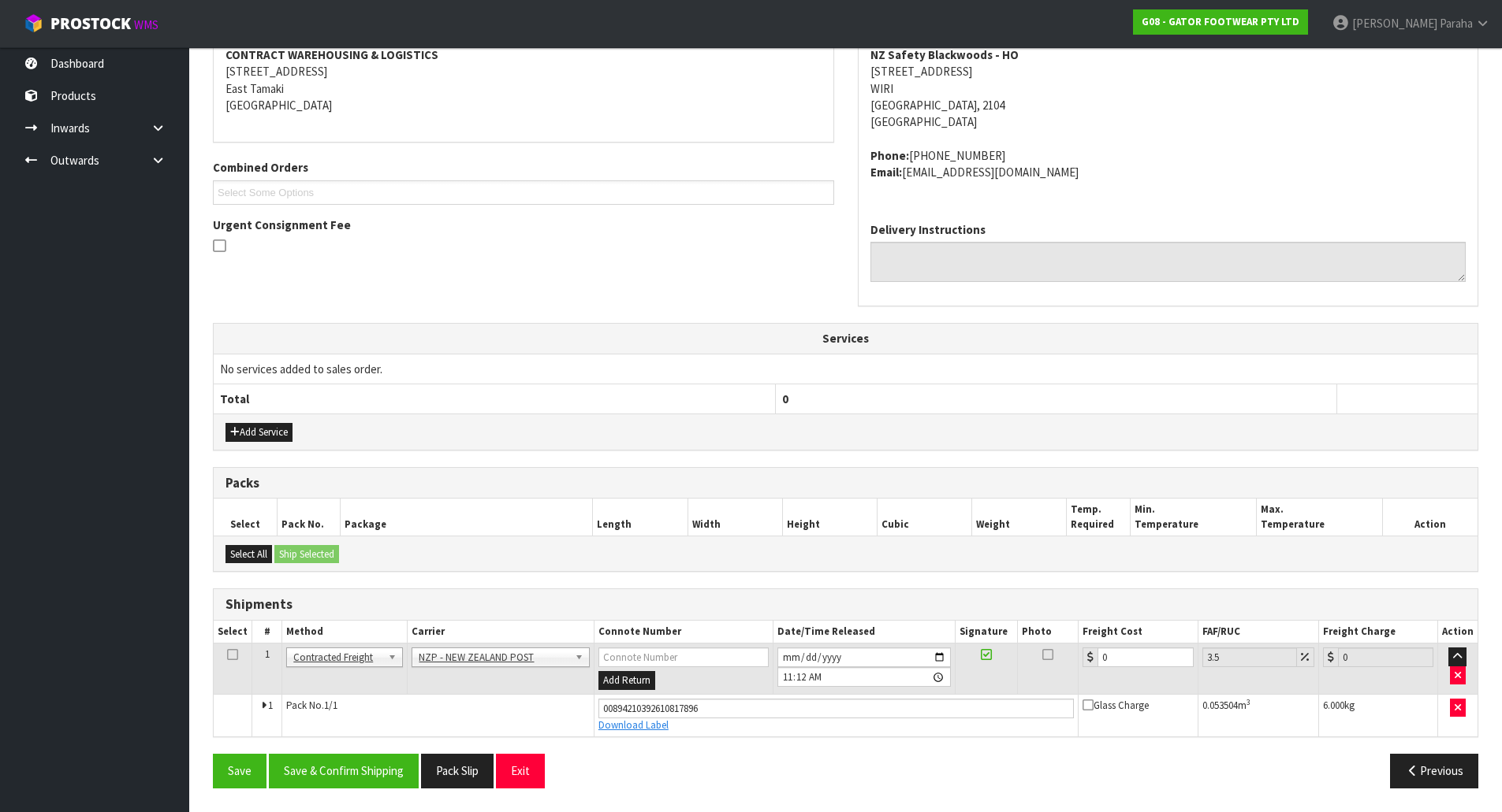
click at [1131, 644] on table "Select # Method Carrier Connote Number Date/Time Released Signature Photo Freig…" at bounding box center [845, 678] width 1263 height 116
click at [1127, 656] on input "0" at bounding box center [1145, 658] width 95 height 20
type input "4"
type input "4.14"
type input "4.3"
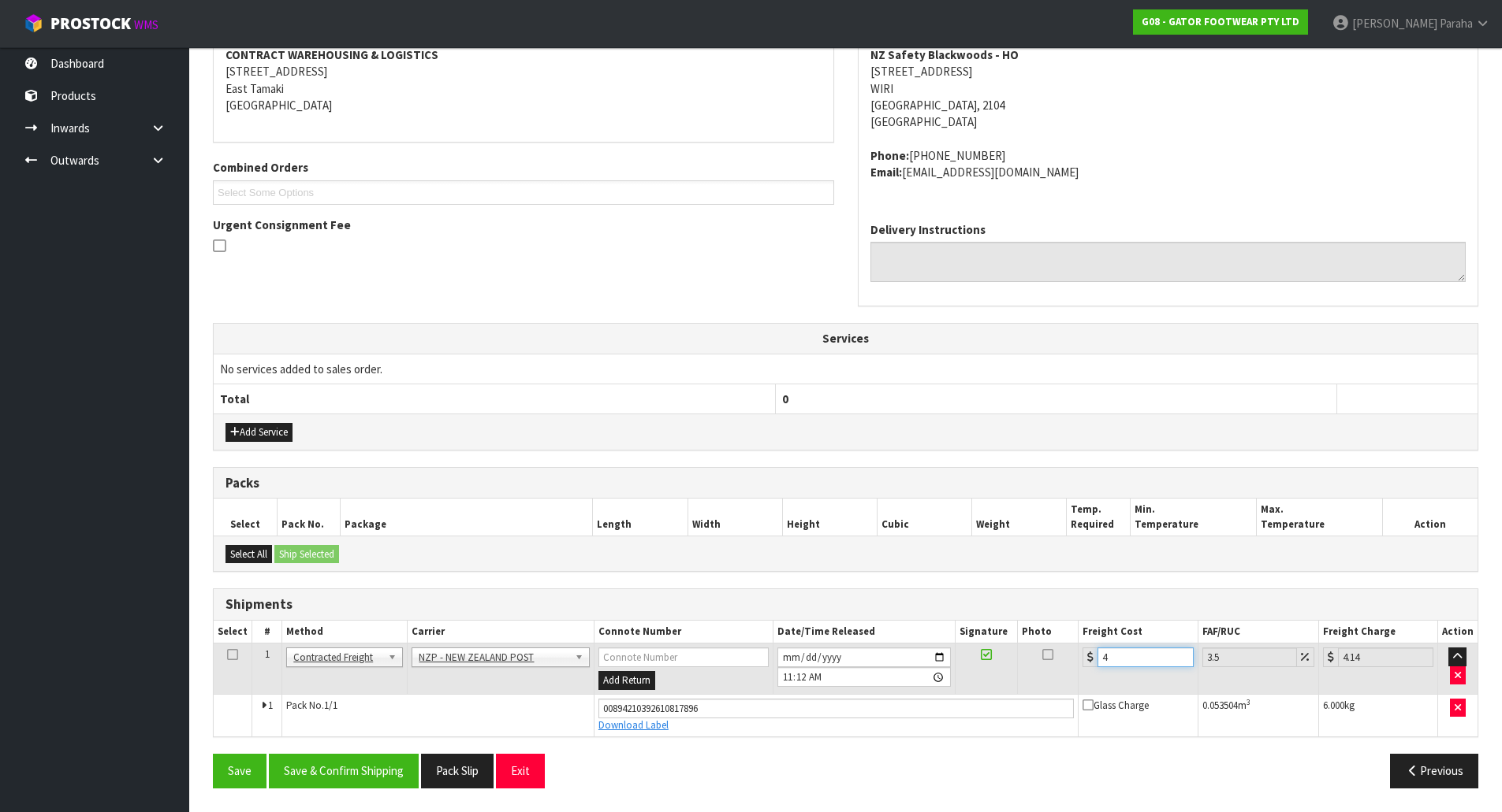
type input "4.45"
type input "4.33"
type input "4.48"
type input "4.33"
click at [345, 772] on button "Save & Confirm Shipping" at bounding box center [343, 771] width 150 height 34
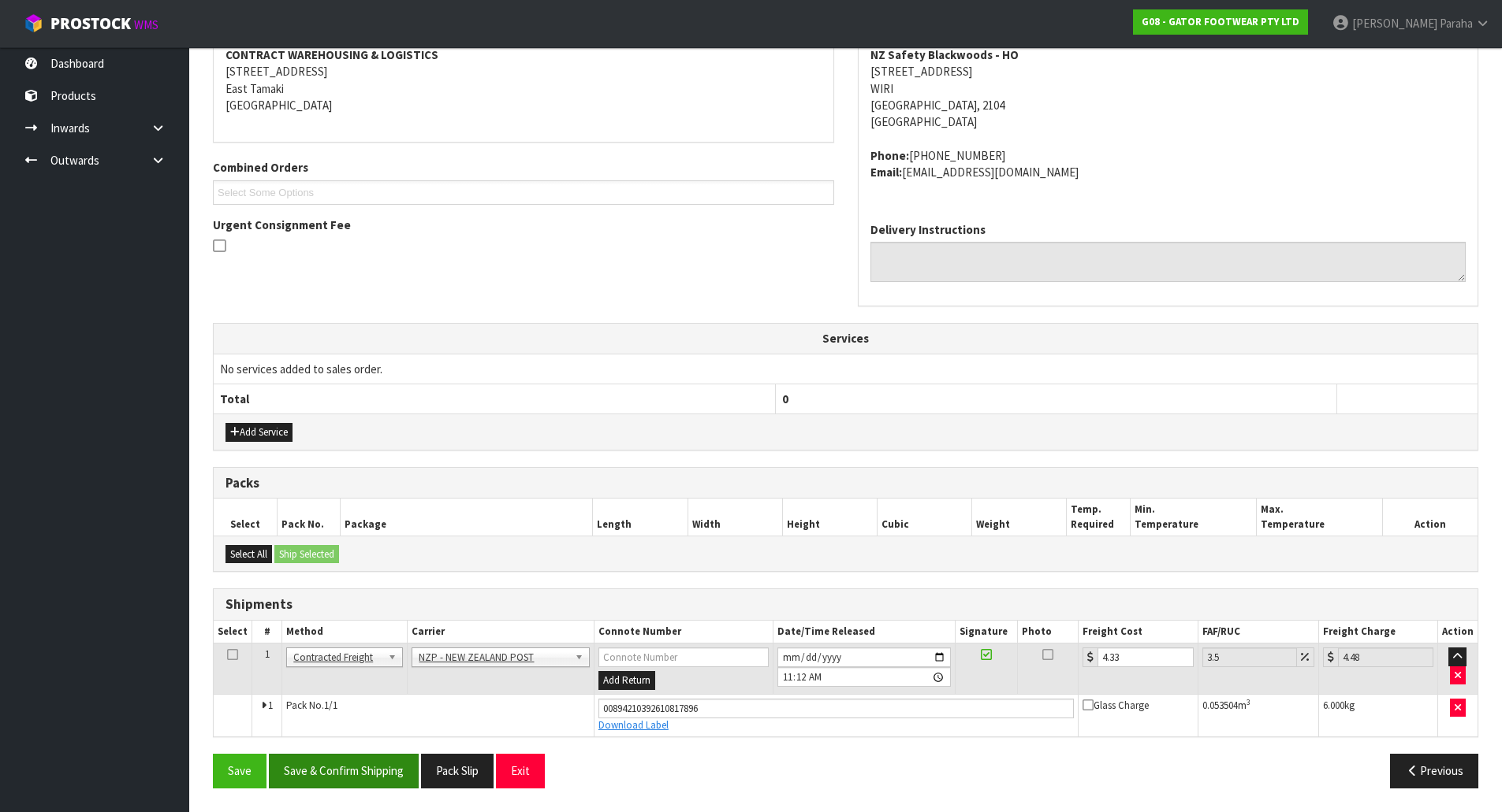
scroll to position [0, 0]
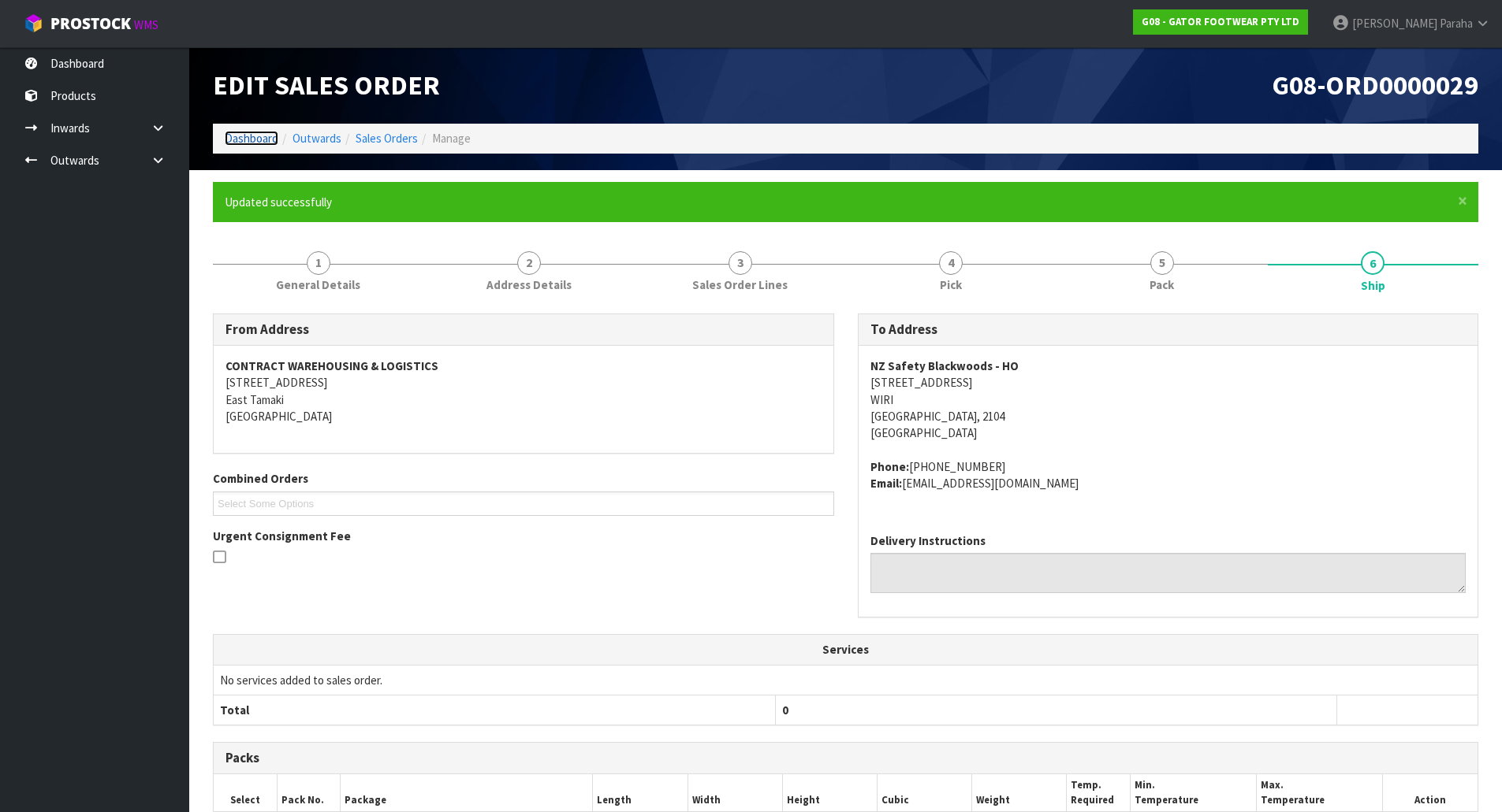
click at [256, 142] on link "Dashboard" at bounding box center [252, 138] width 54 height 15
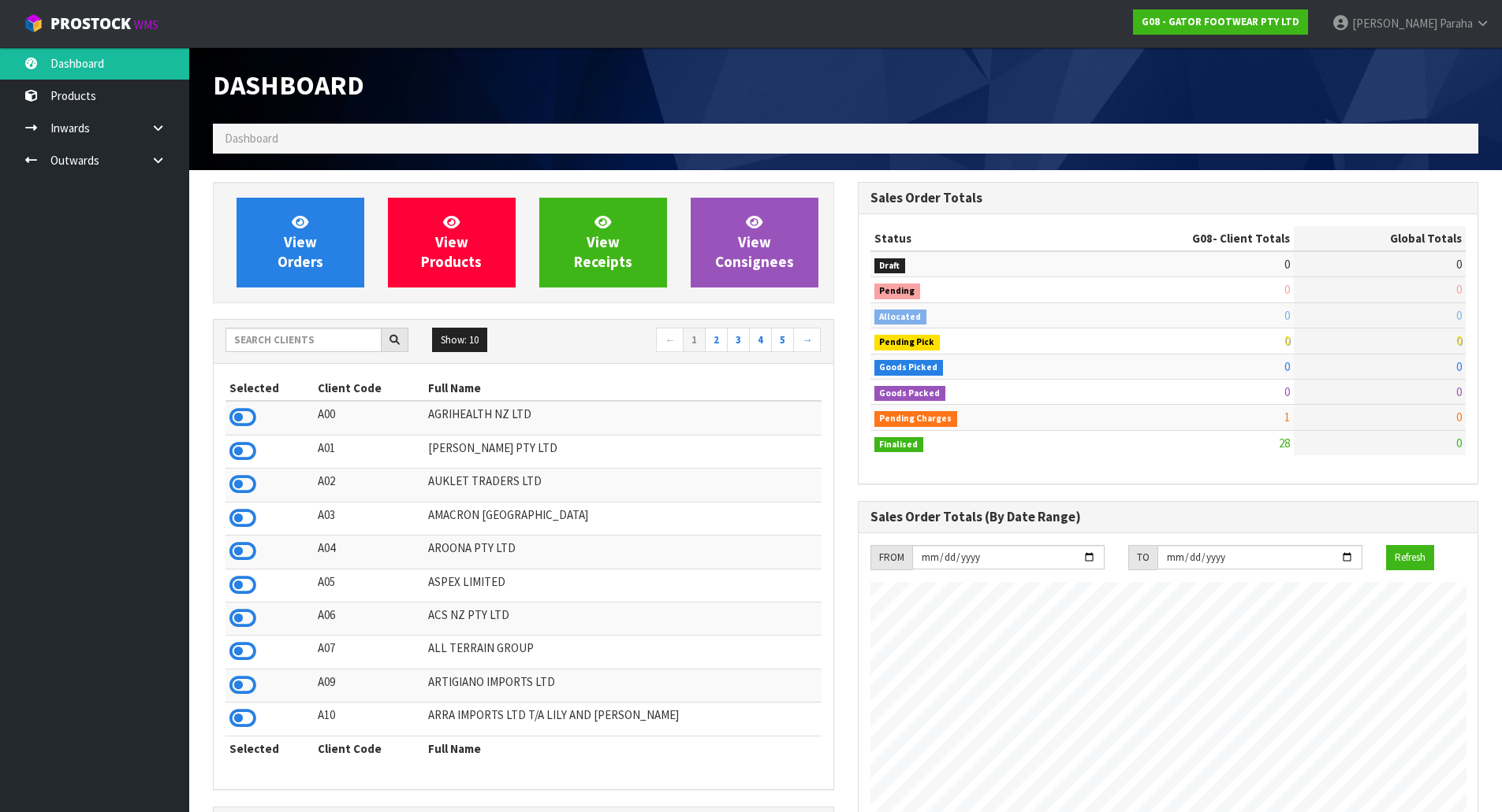
scroll to position [1168, 644]
click at [288, 341] on input "text" at bounding box center [303, 340] width 156 height 24
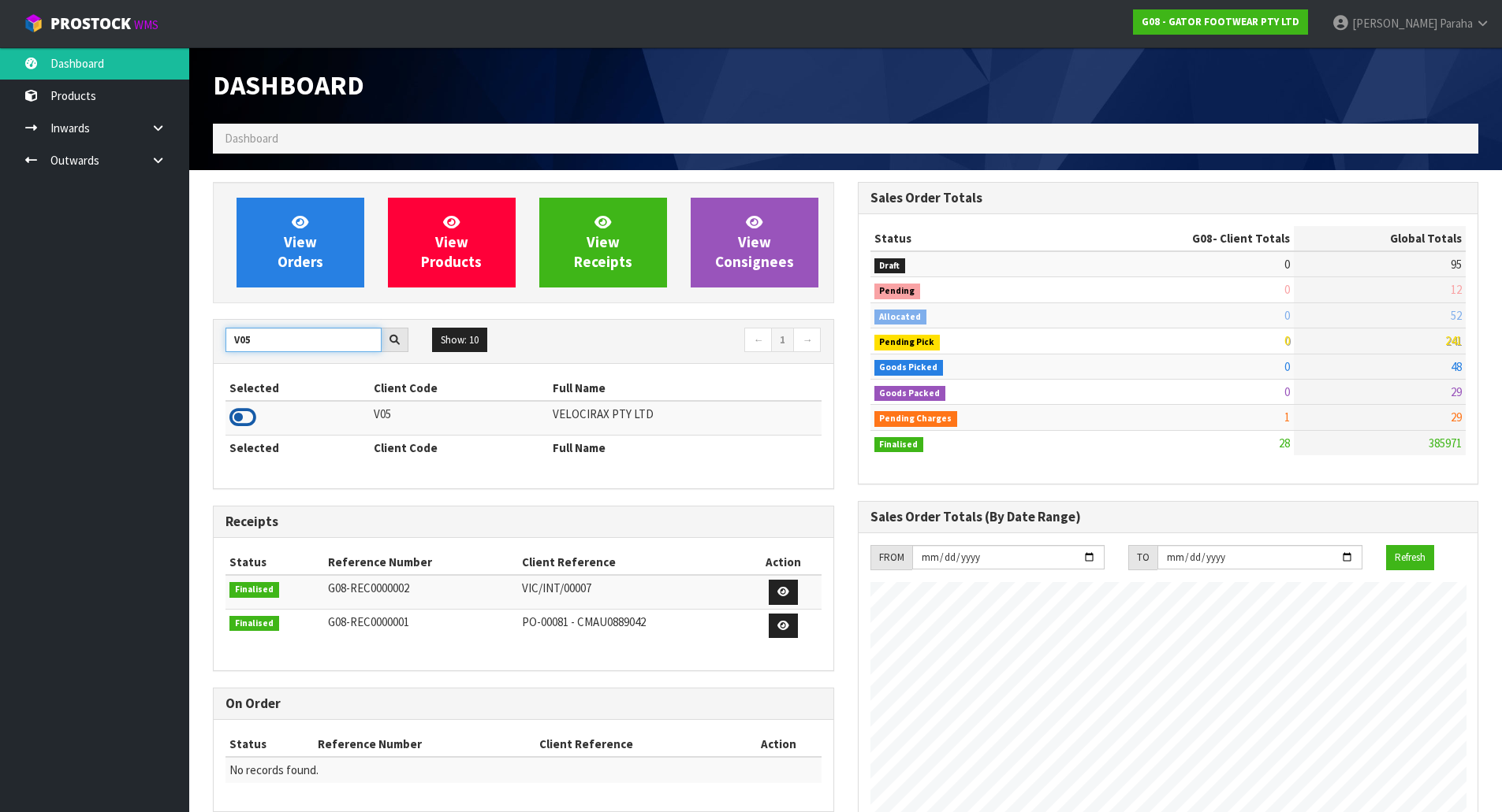
type input "V05"
click at [247, 413] on icon at bounding box center [243, 418] width 27 height 23
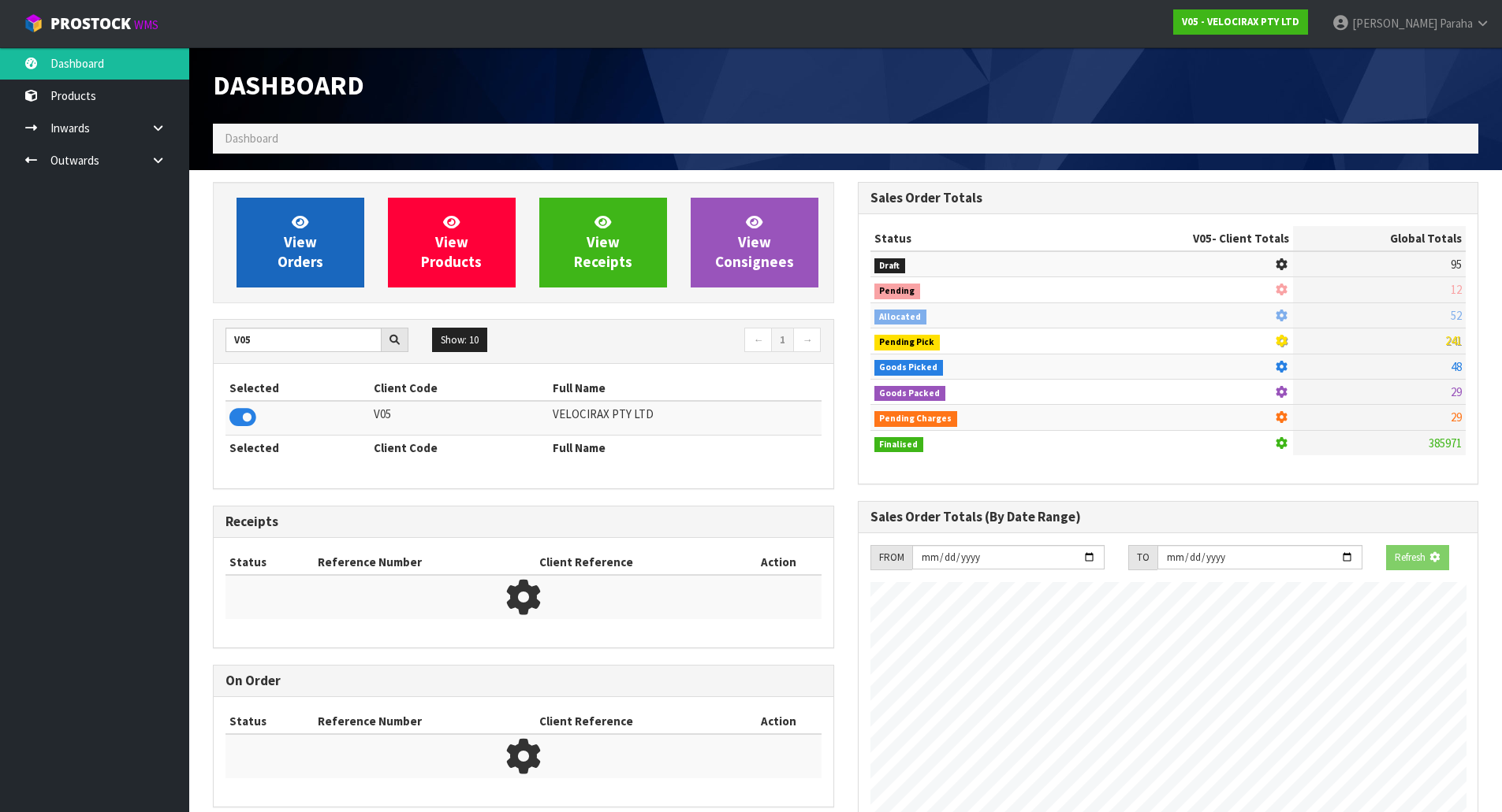
scroll to position [982, 644]
click at [293, 210] on link "View Orders" at bounding box center [300, 243] width 127 height 90
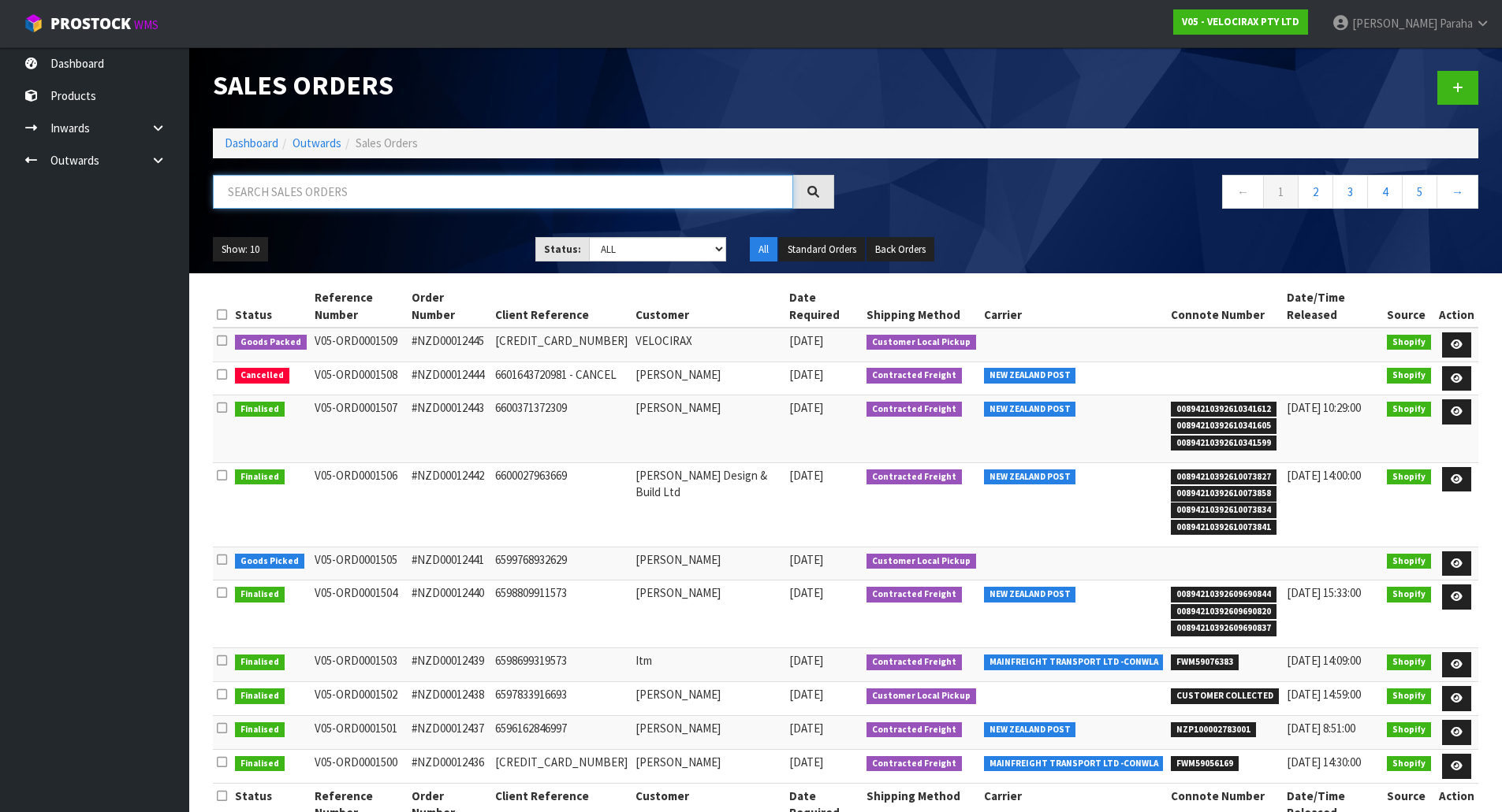
click at [299, 190] on input "text" at bounding box center [502, 192] width 580 height 34
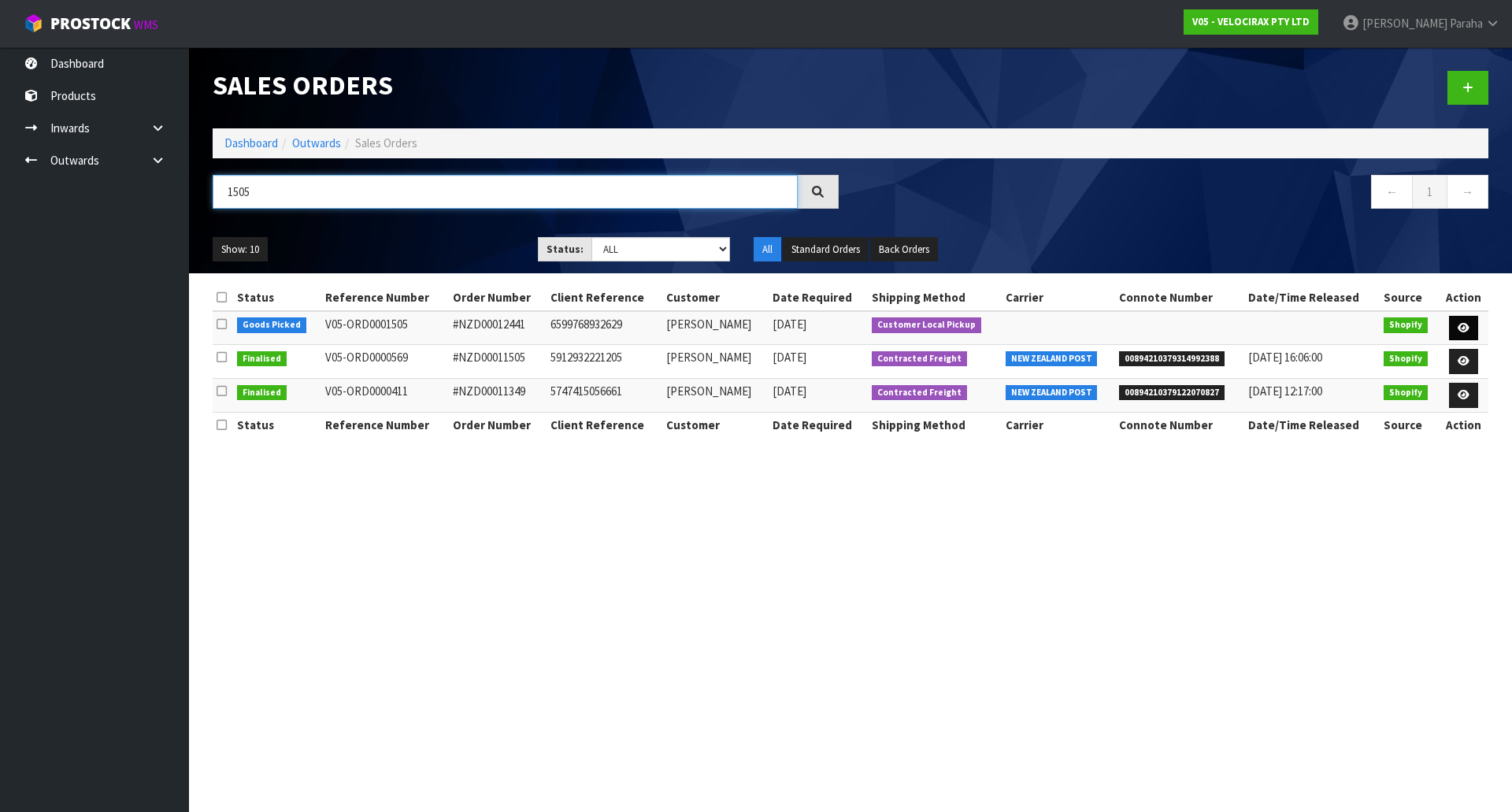
type input "1505"
click at [1458, 330] on icon at bounding box center [1463, 327] width 12 height 10
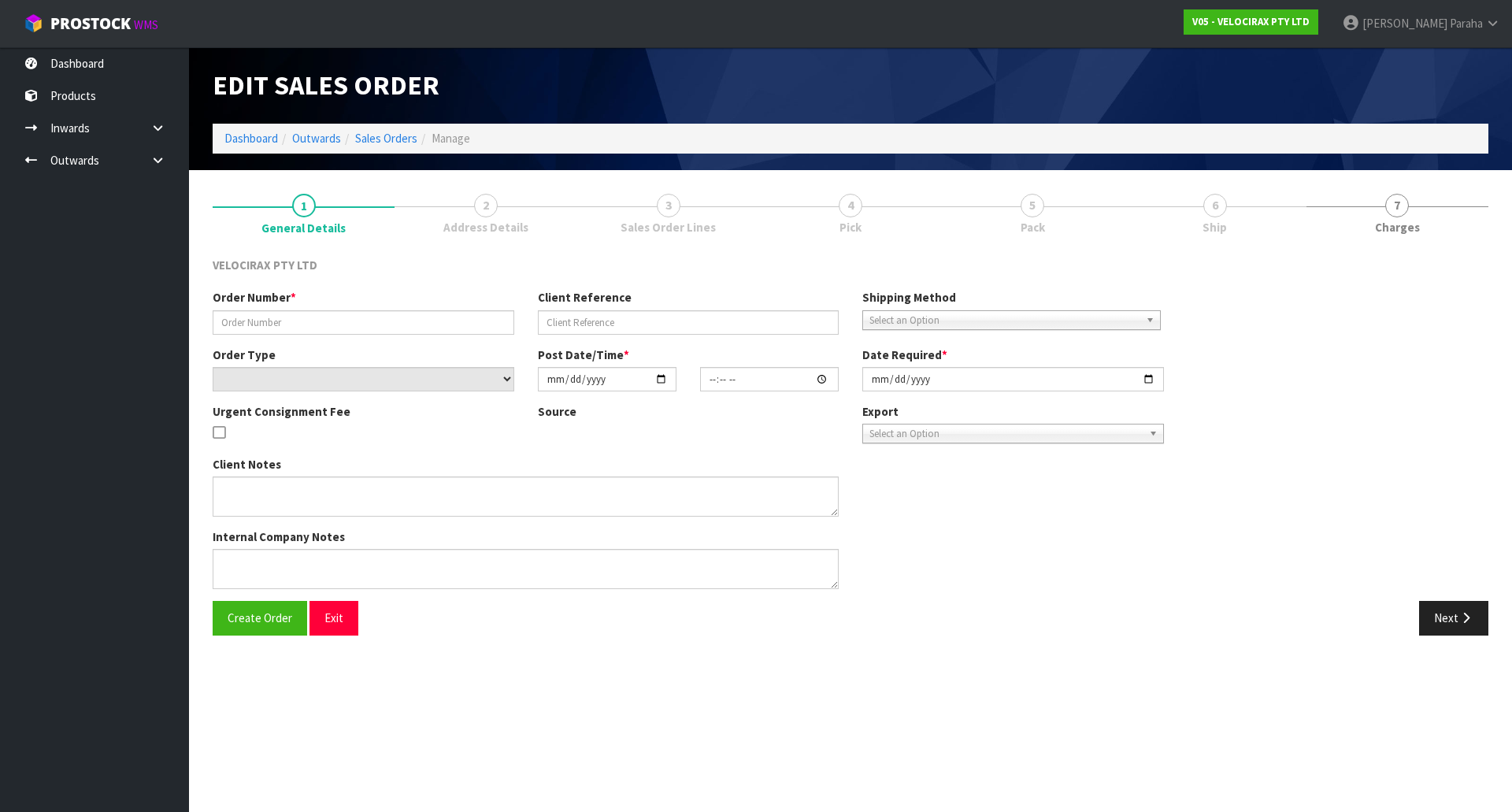
type input "#NZD00012441"
type input "6599768932629"
select select "number:0"
type input "[DATE]"
type input "05:45:50.000"
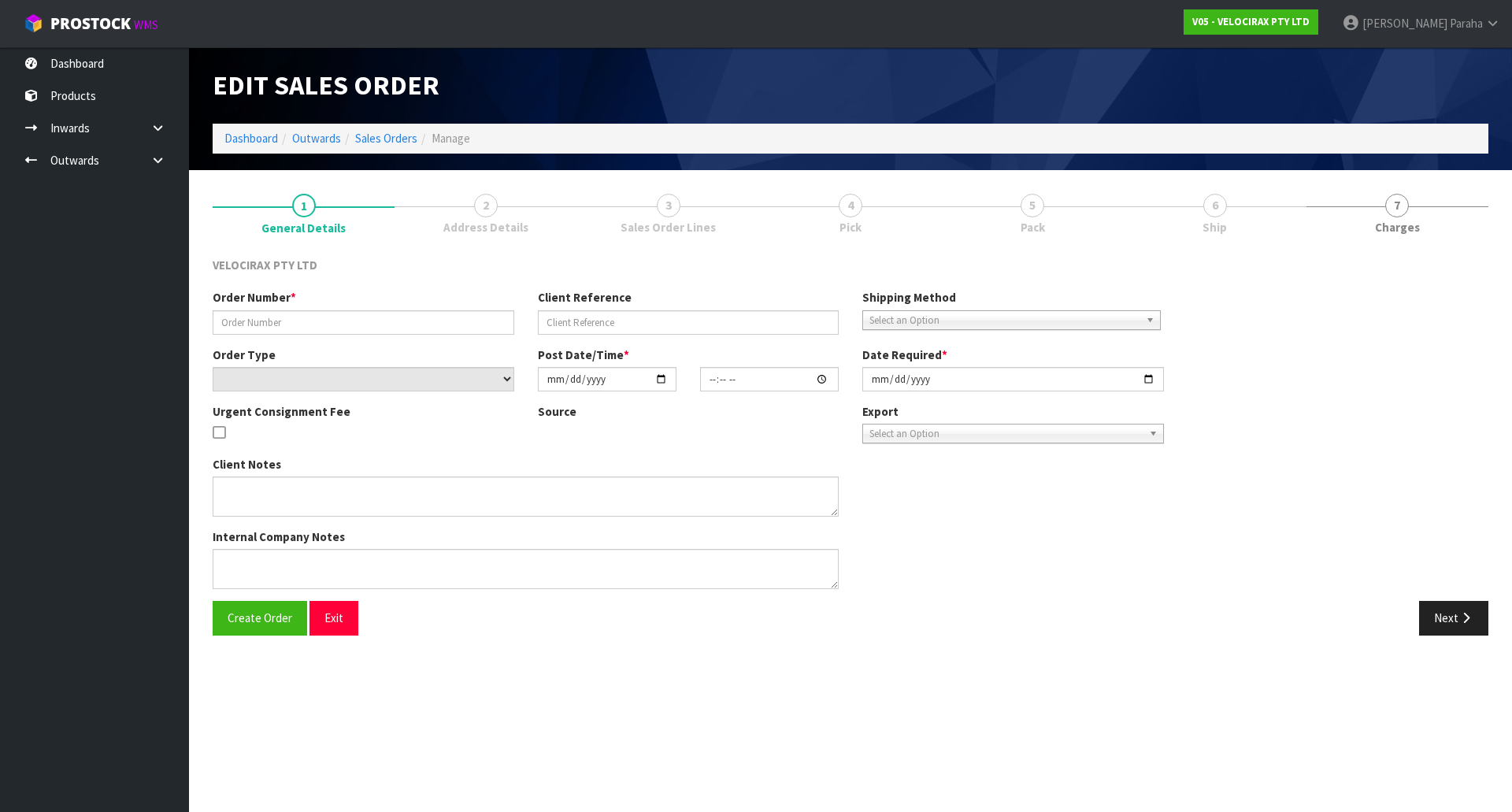
type input "[DATE]"
type textarea "VelociRAX employee will be picking this order up on [DATE]."
type textarea "WE PUT IN AN ORDER BUT ACCIDENTALLY ADDED THE H20B TO THE PICKUP ORDER. IF THAT…"
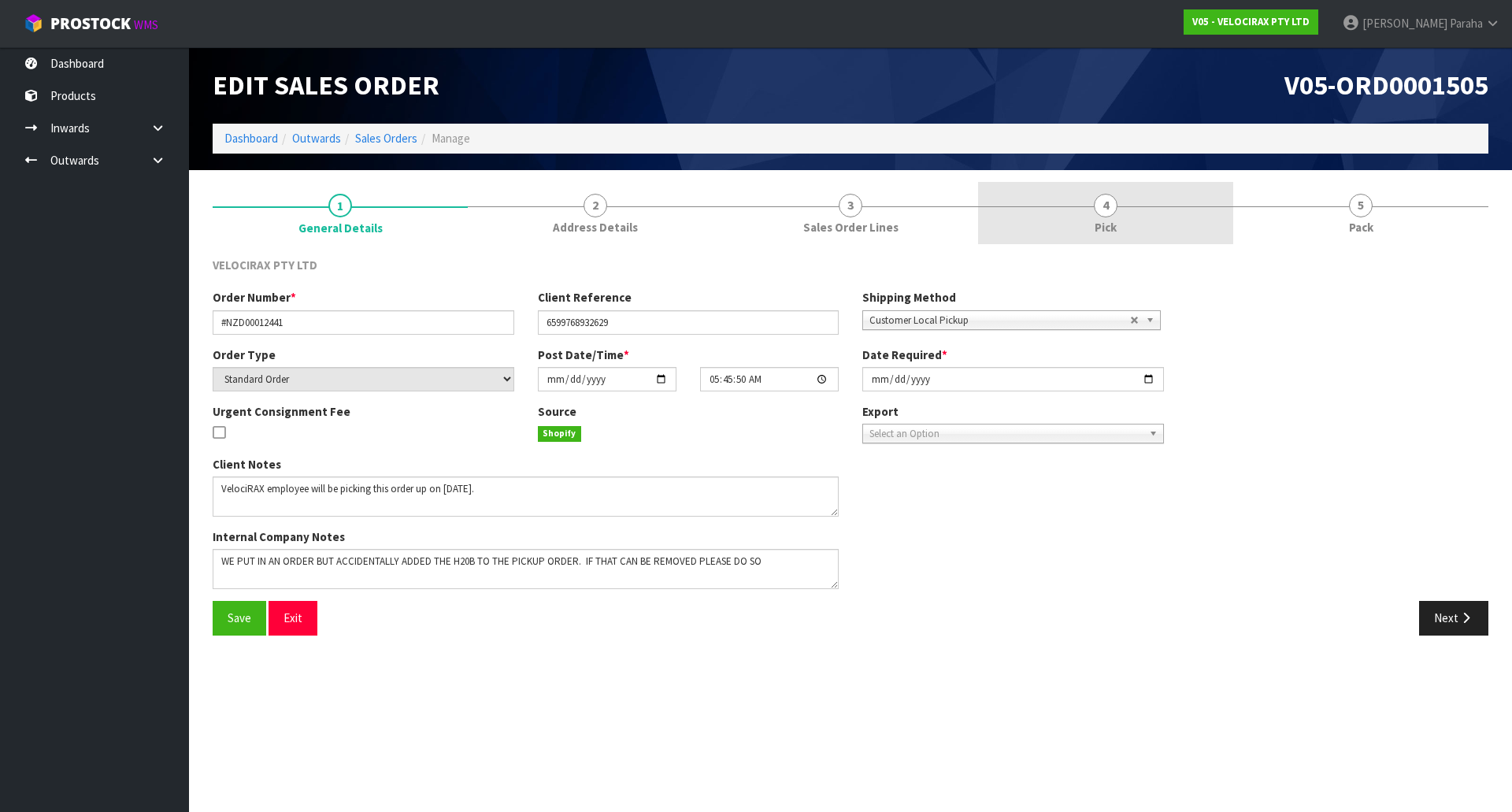
click at [1118, 212] on link "4 Pick" at bounding box center [1105, 212] width 255 height 62
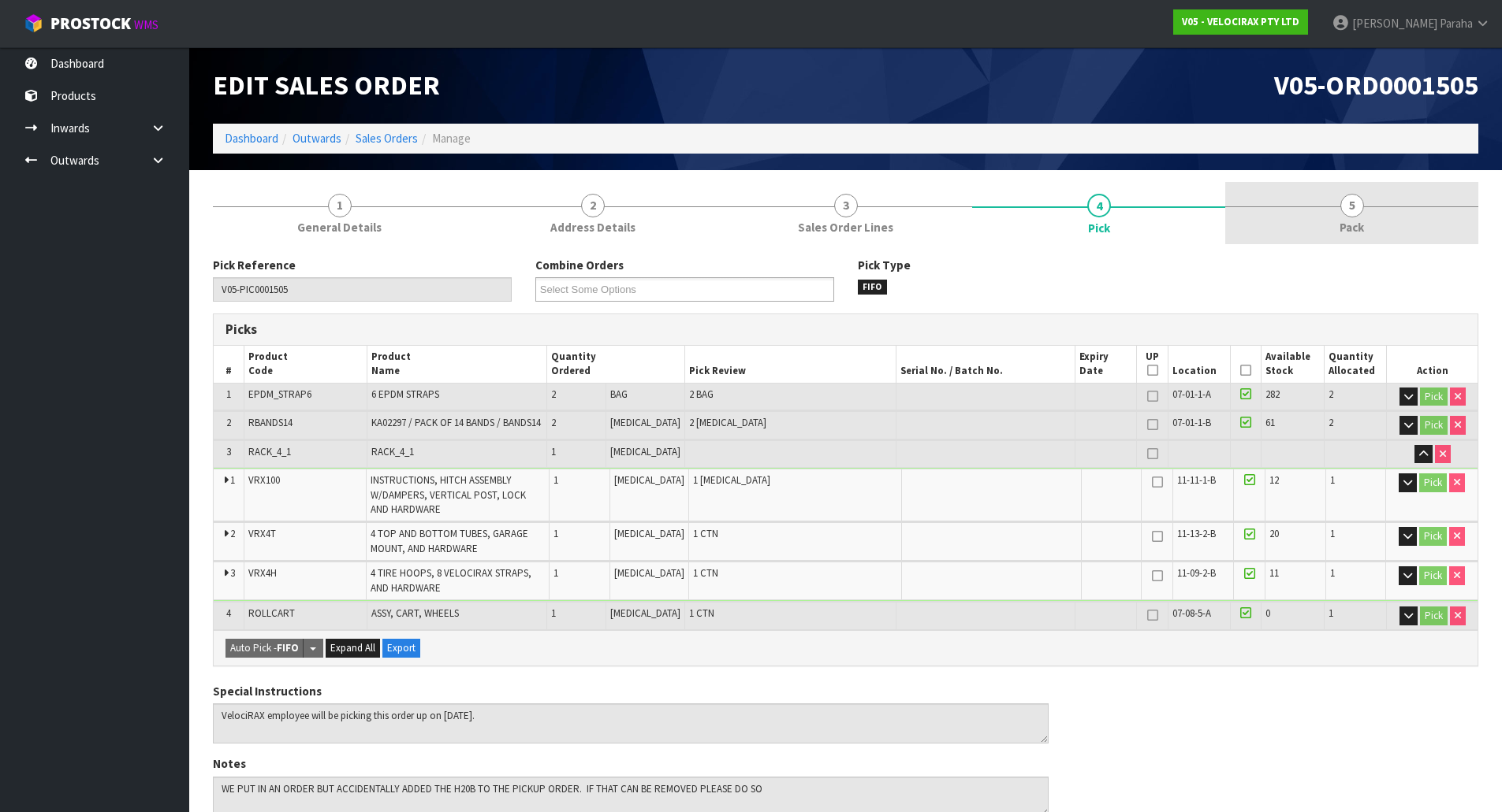
click at [1365, 219] on link "5 Pack" at bounding box center [1351, 212] width 253 height 62
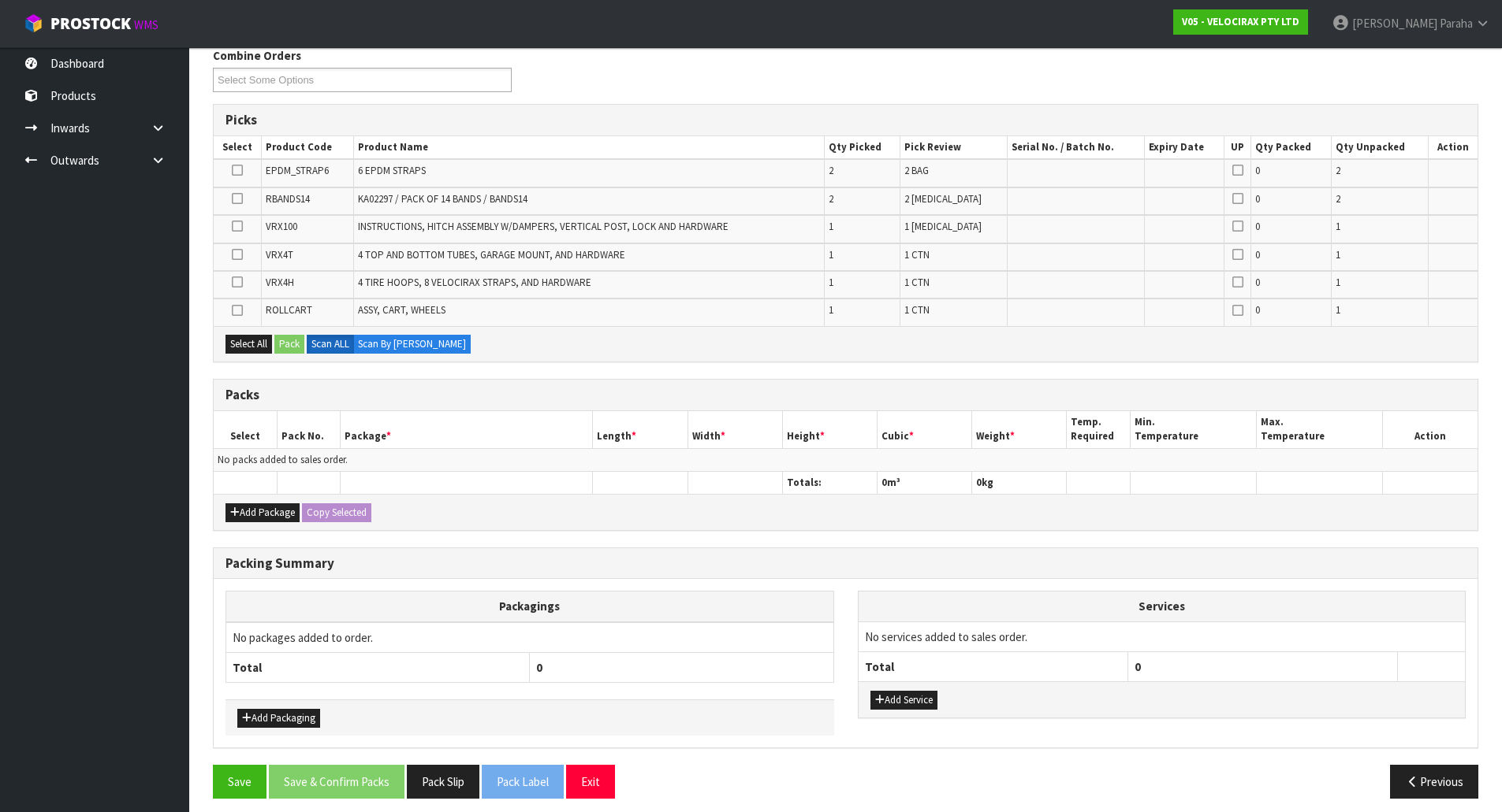
scroll to position [220, 0]
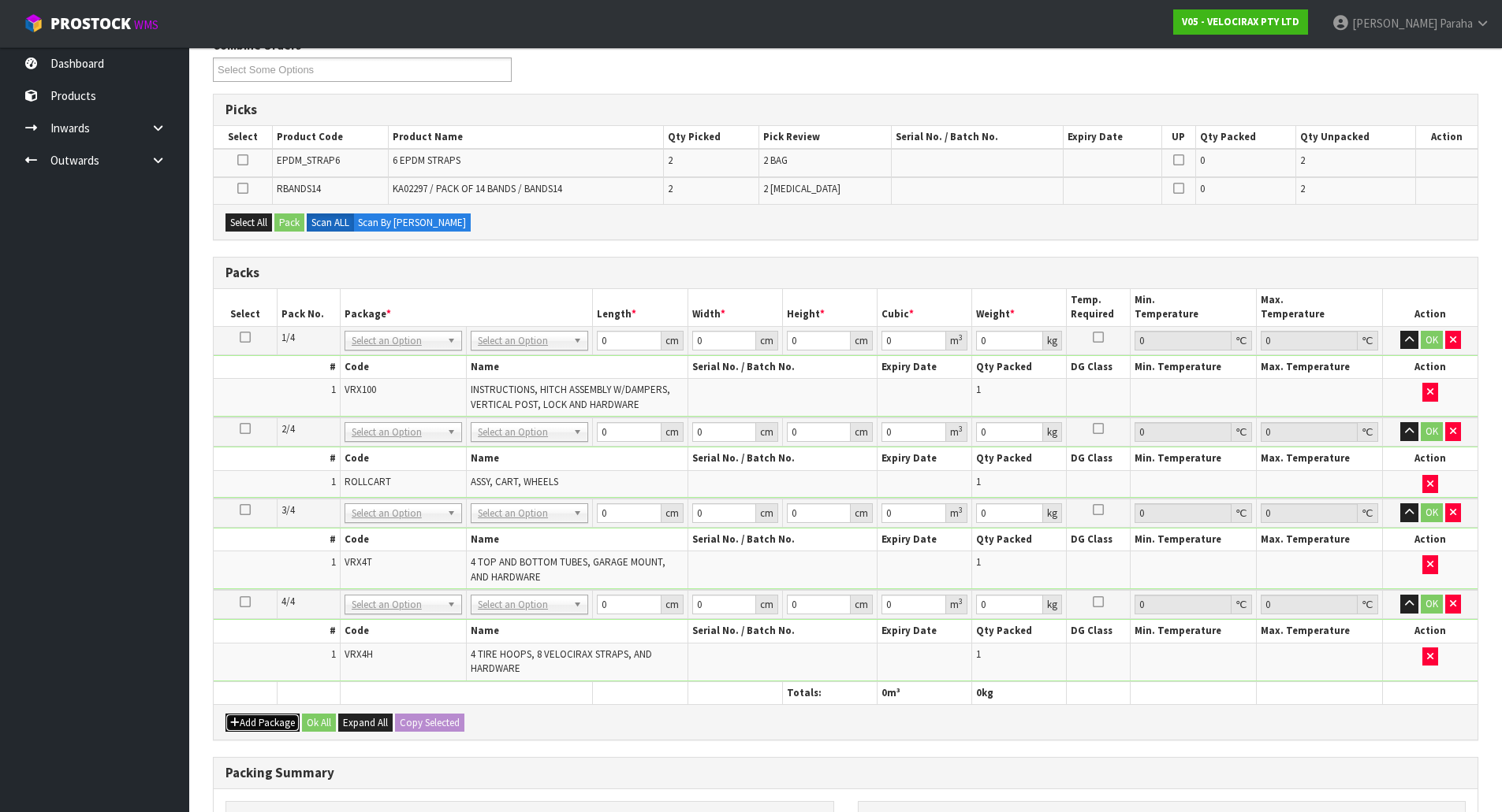
click at [243, 726] on button "Add Package" at bounding box center [262, 722] width 74 height 19
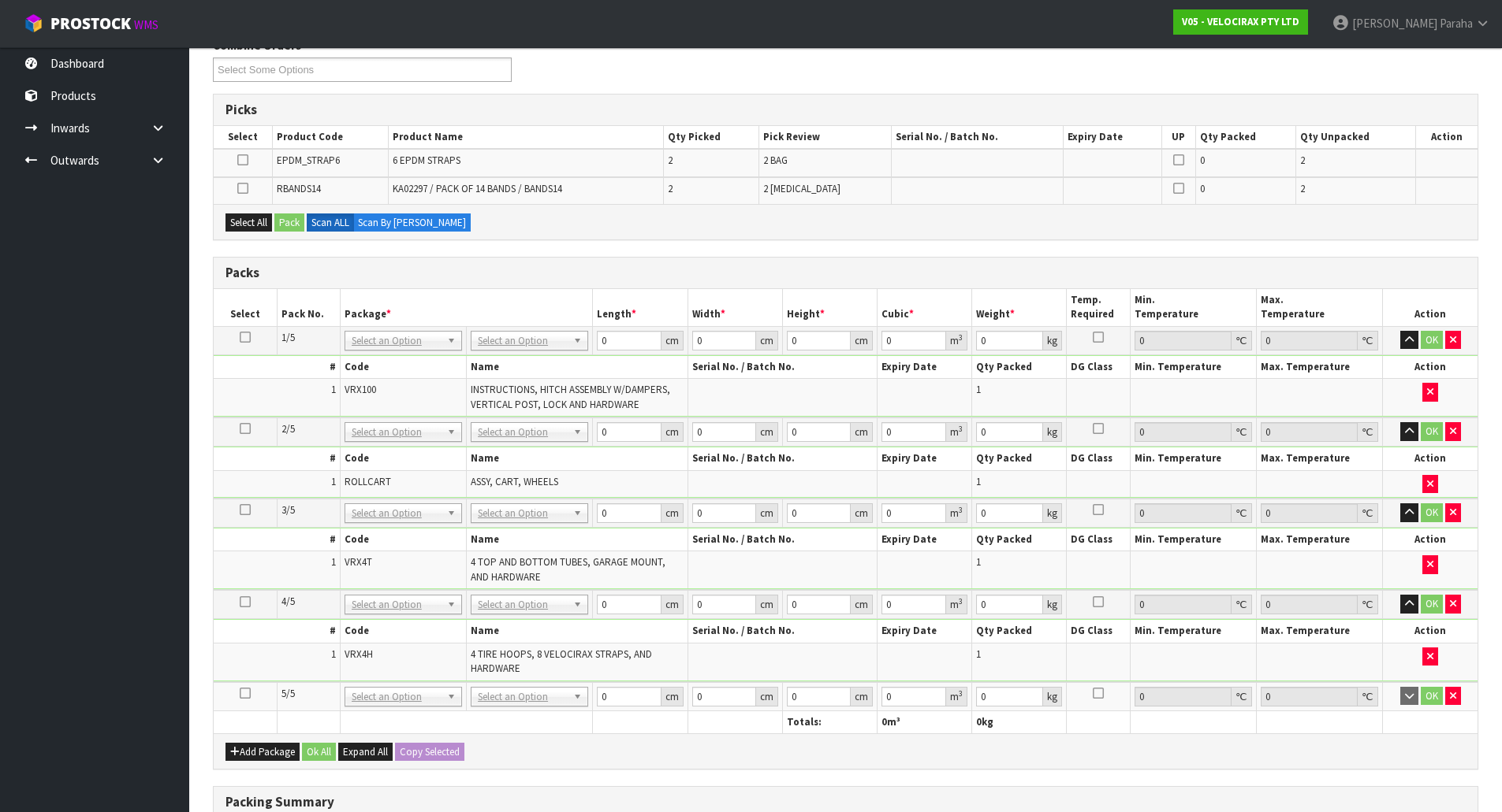
click at [244, 694] on icon at bounding box center [245, 694] width 11 height 1
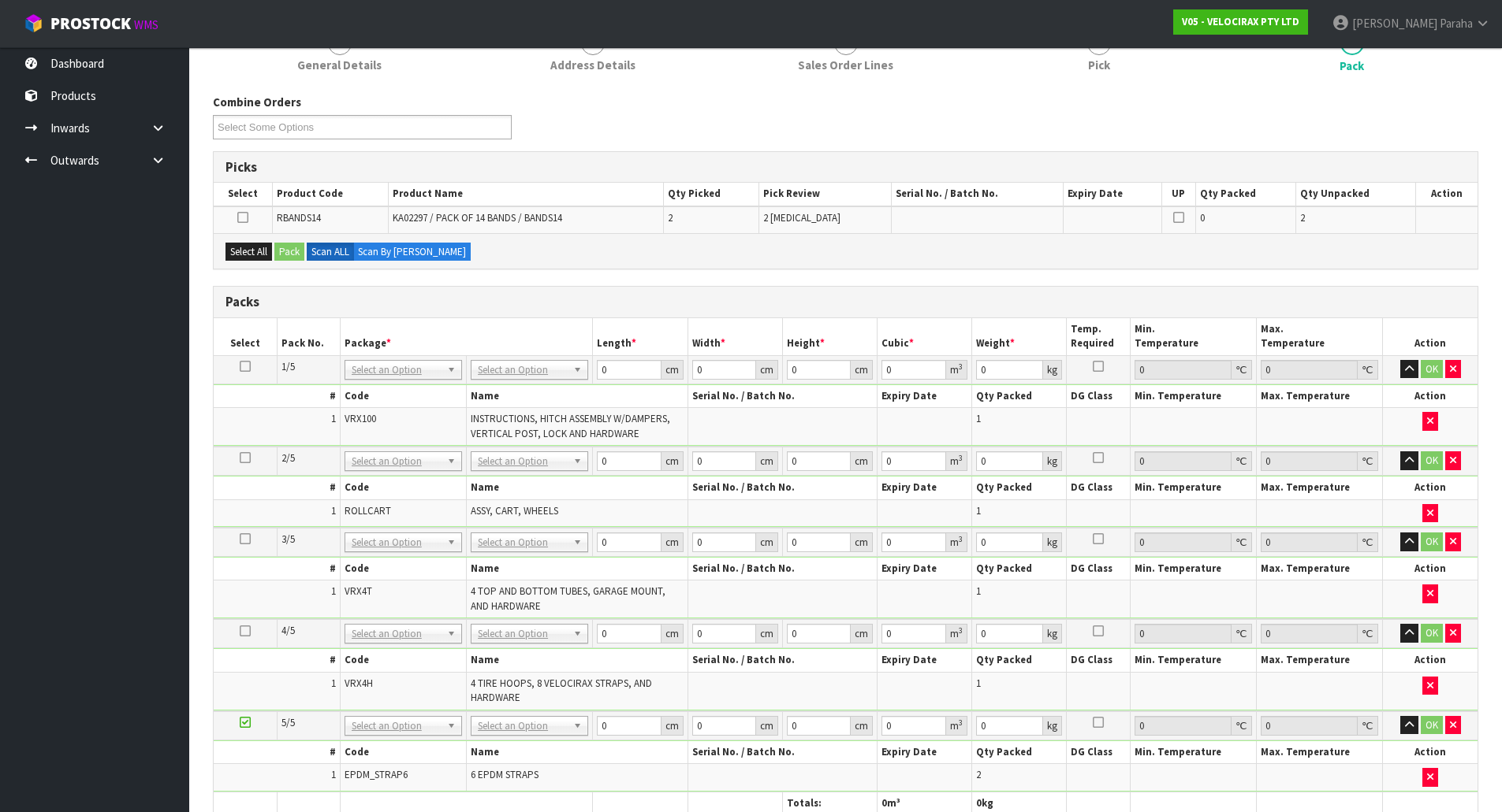
scroll to position [0, 0]
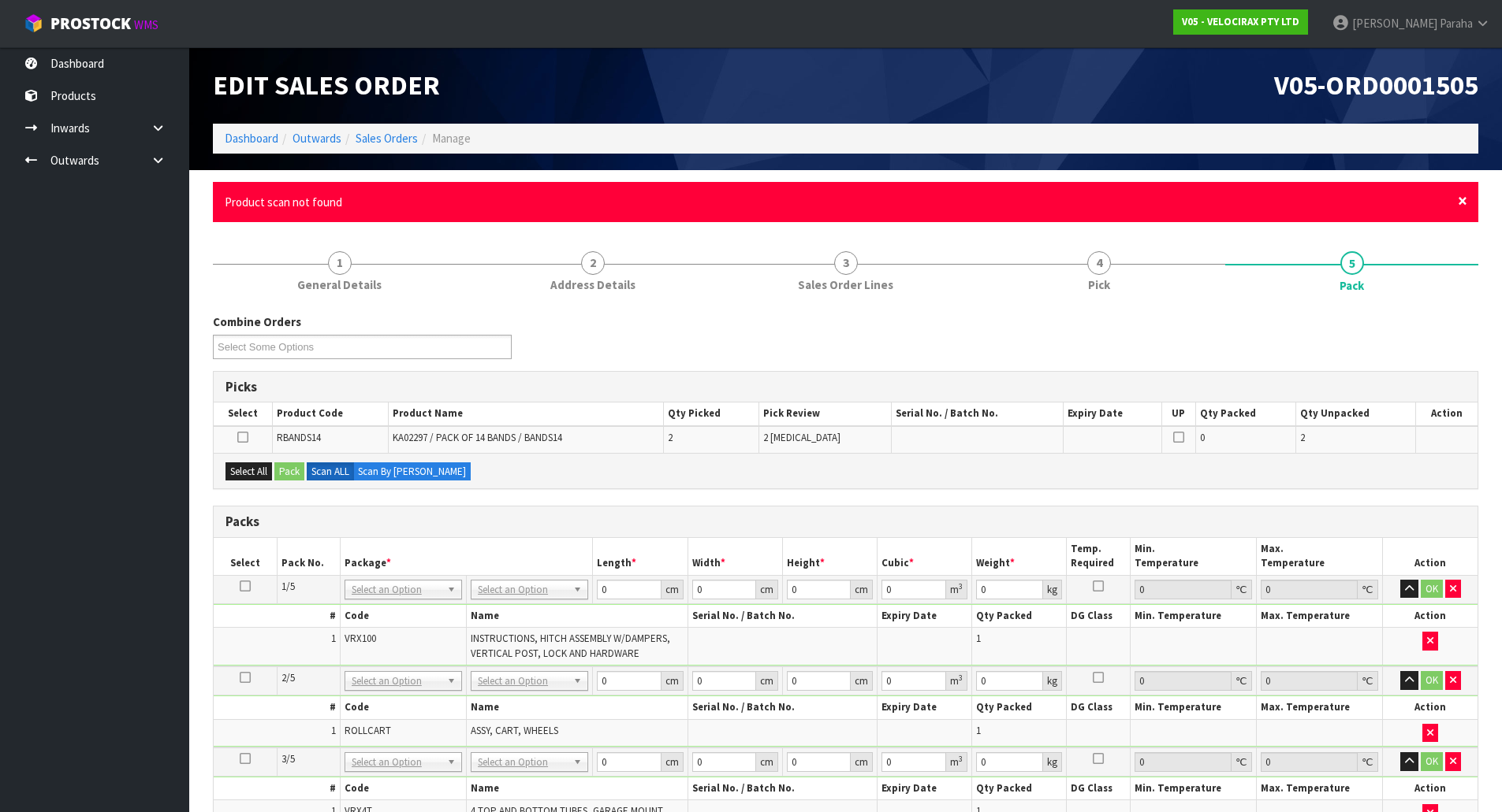
click at [1462, 201] on span "×" at bounding box center [1462, 201] width 10 height 22
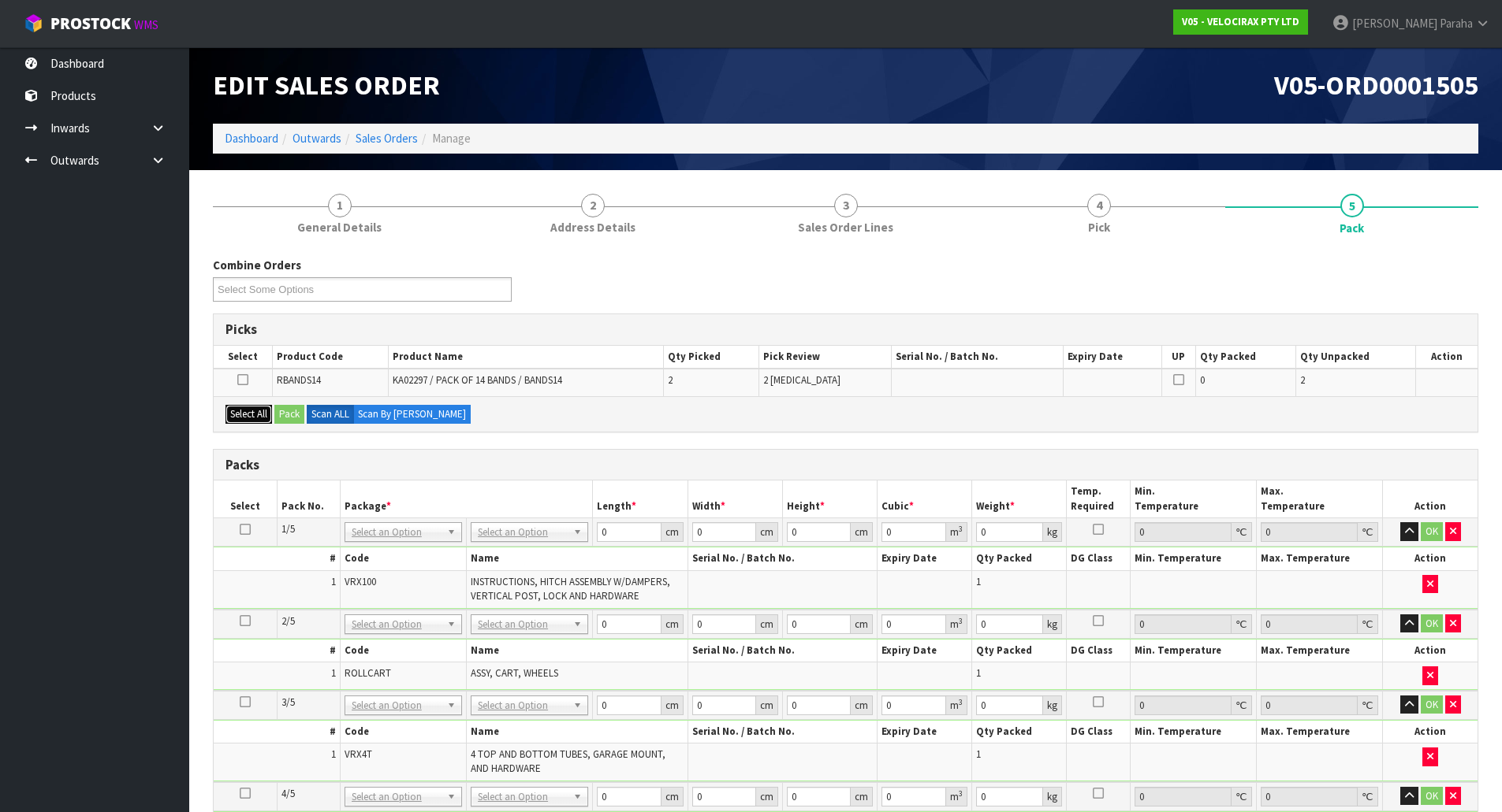
click at [245, 416] on button "Select All" at bounding box center [248, 414] width 47 height 19
click at [284, 412] on button "Pack" at bounding box center [289, 414] width 30 height 19
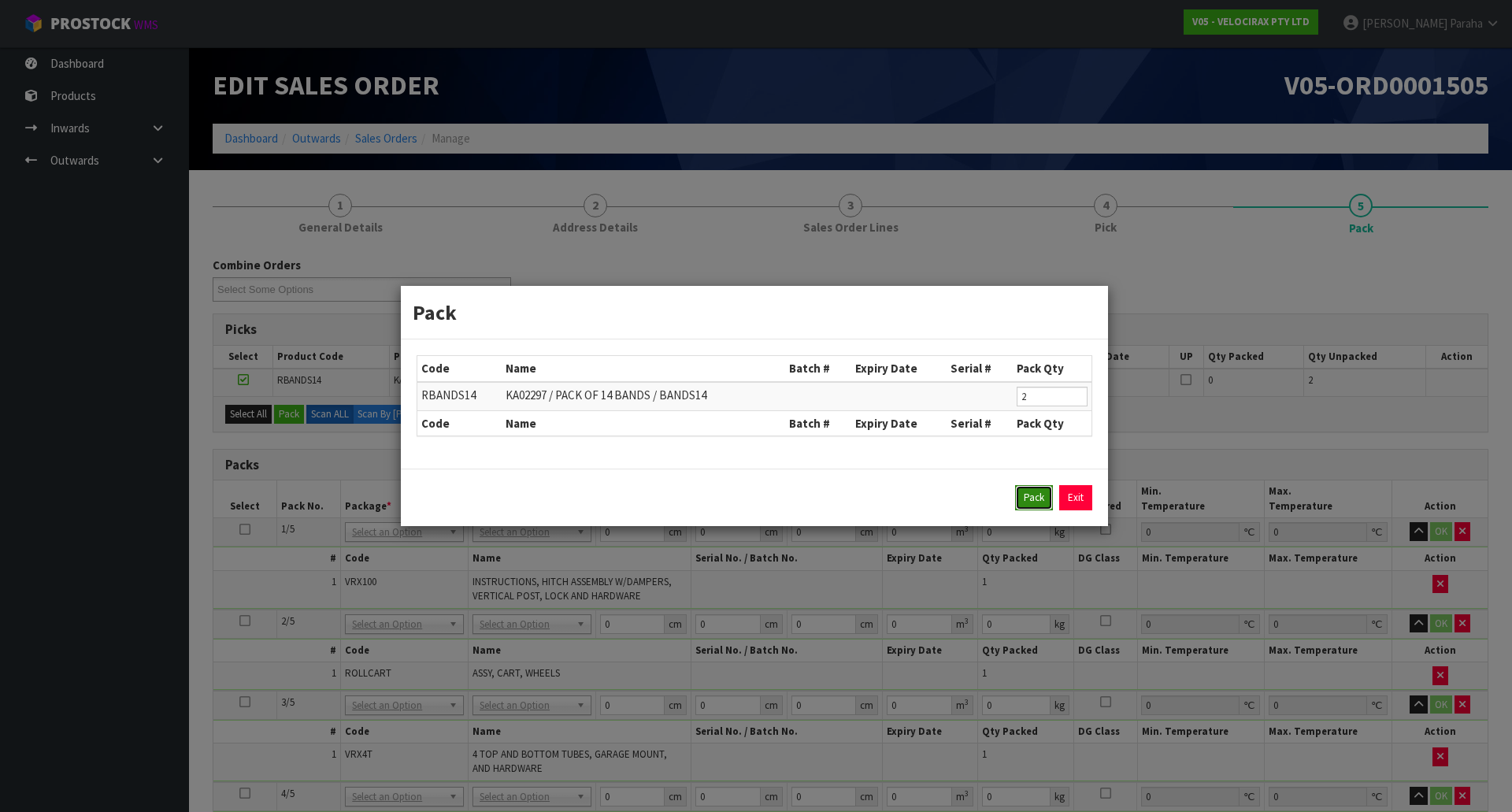
click at [1027, 502] on button "Pack" at bounding box center [1034, 497] width 38 height 25
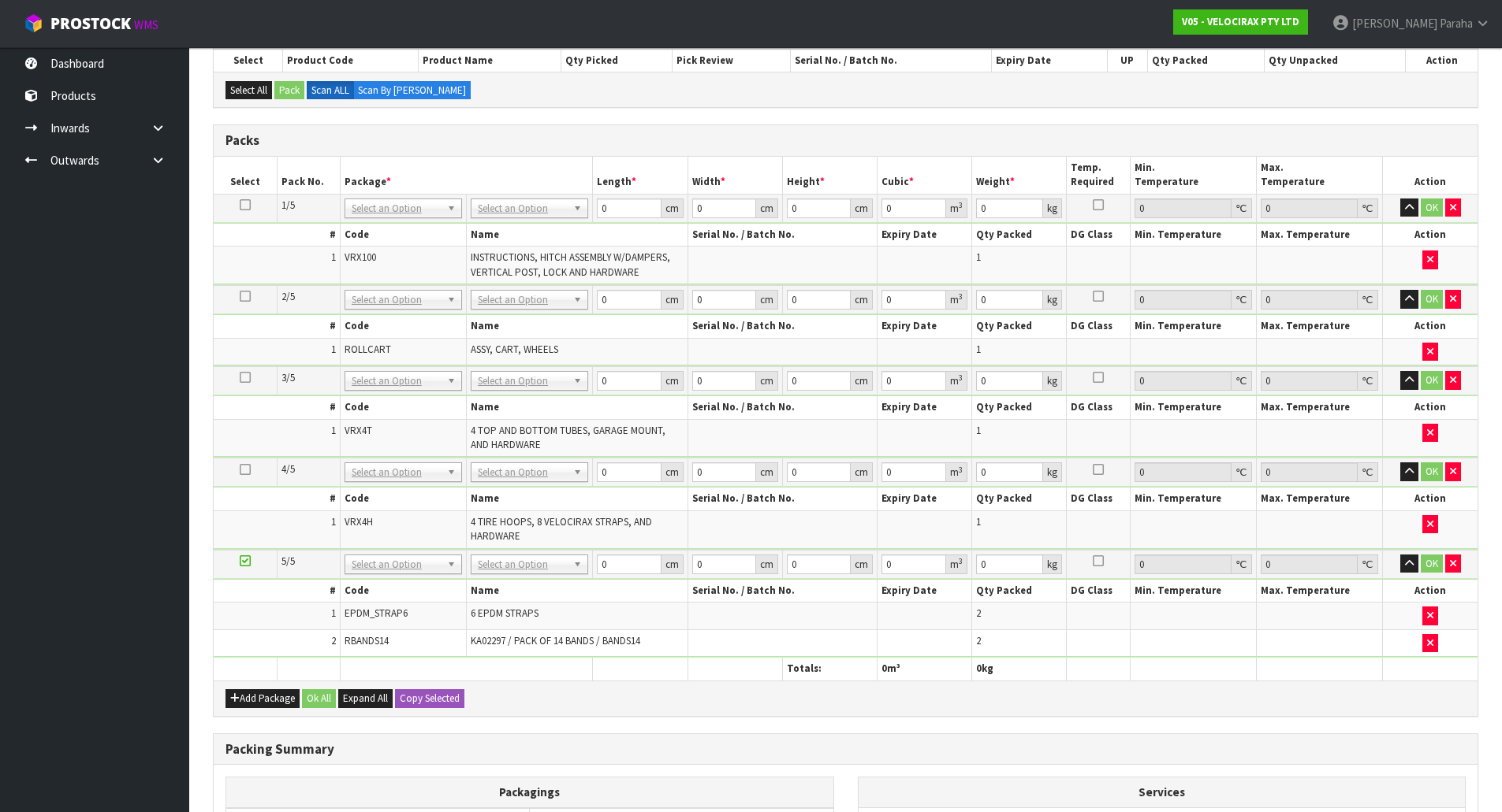
scroll to position [255, 0]
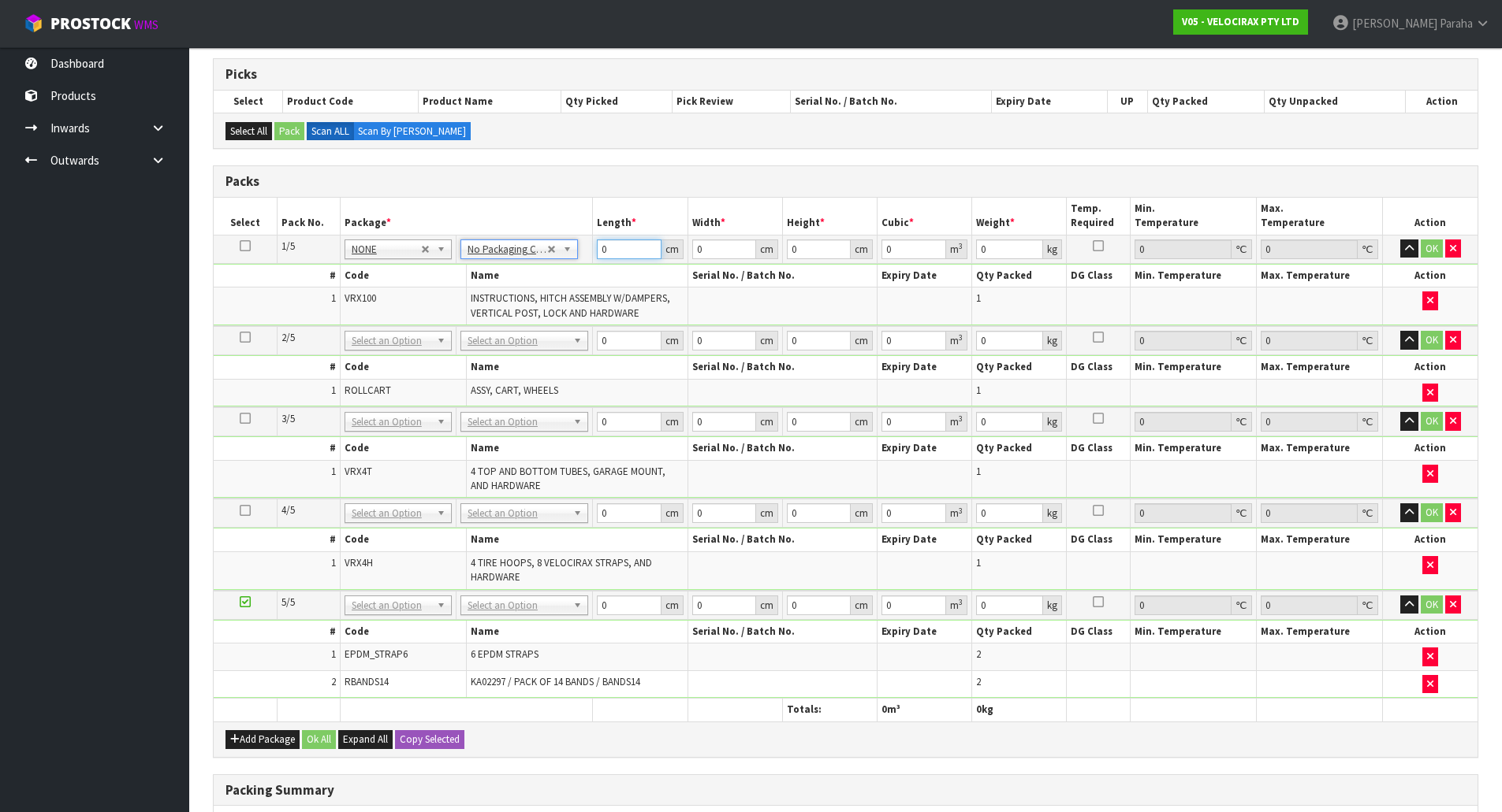
click at [617, 256] on input "0" at bounding box center [628, 249] width 64 height 20
type input "149"
type input "31"
type input "1"
type input "0.004619"
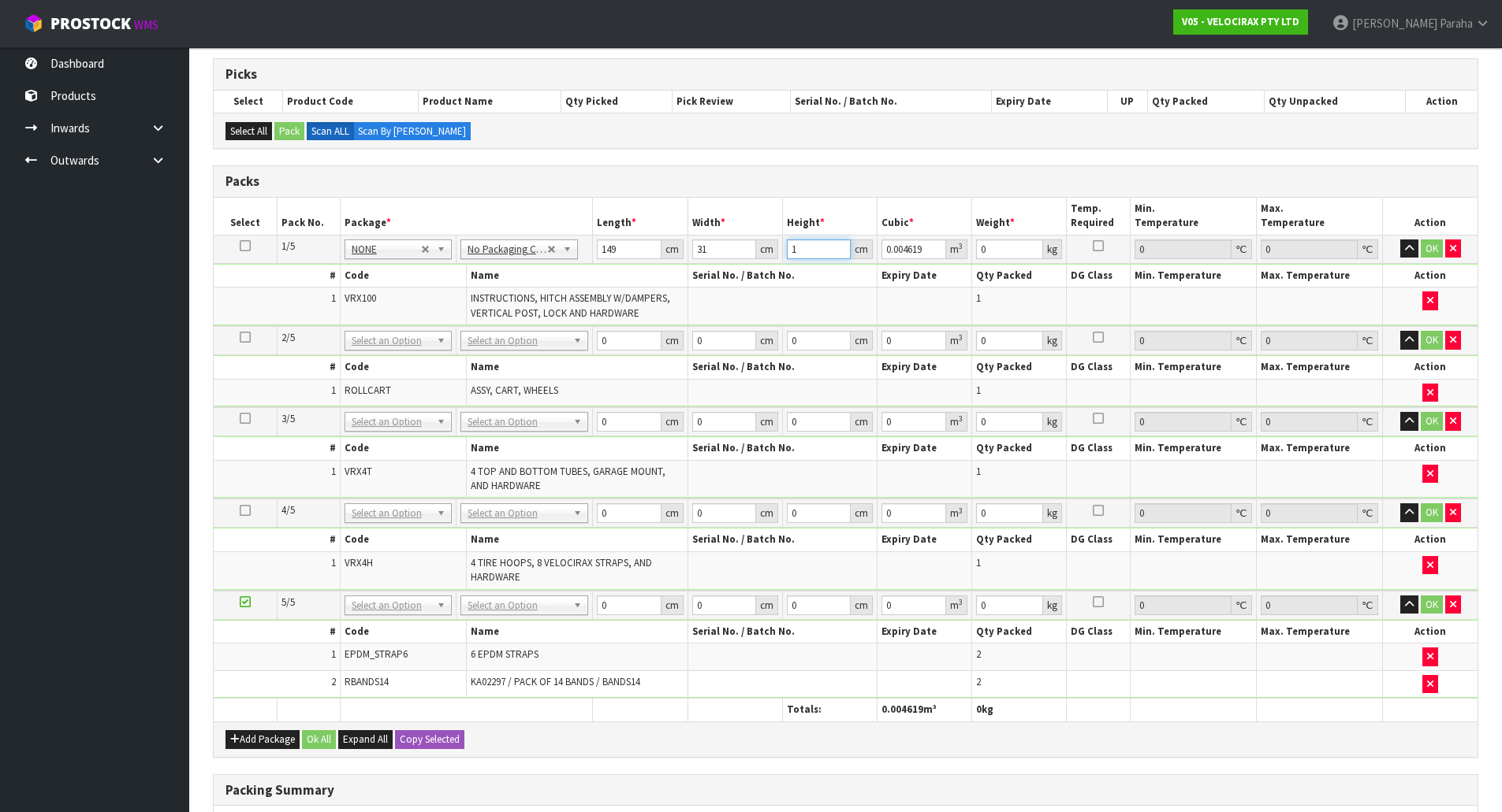
type input "17"
type input "0.078523"
type input "17"
type input "24"
click at [1400, 239] on button "button" at bounding box center [1409, 248] width 18 height 19
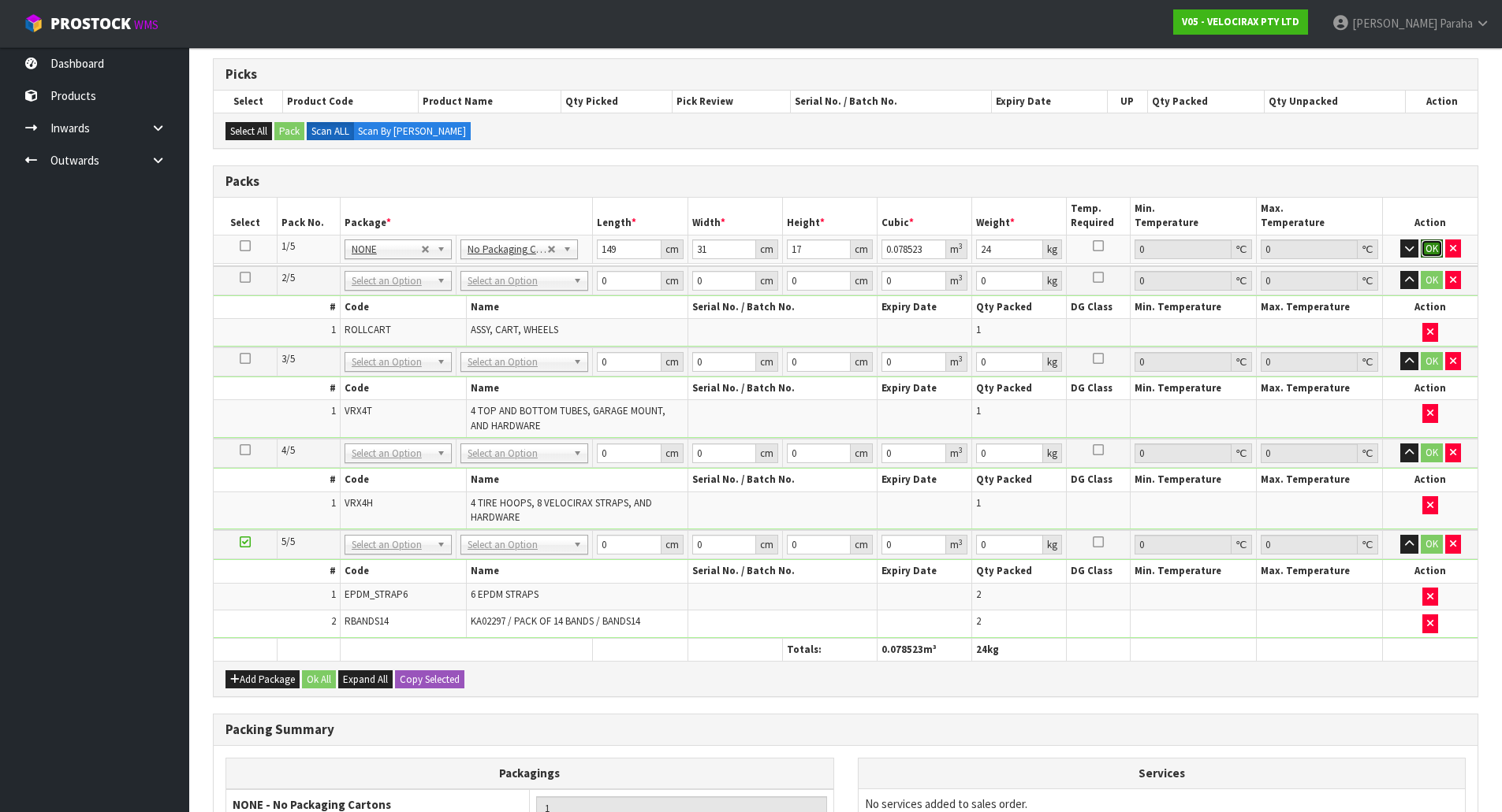
click button "OK" at bounding box center [1431, 248] width 22 height 19
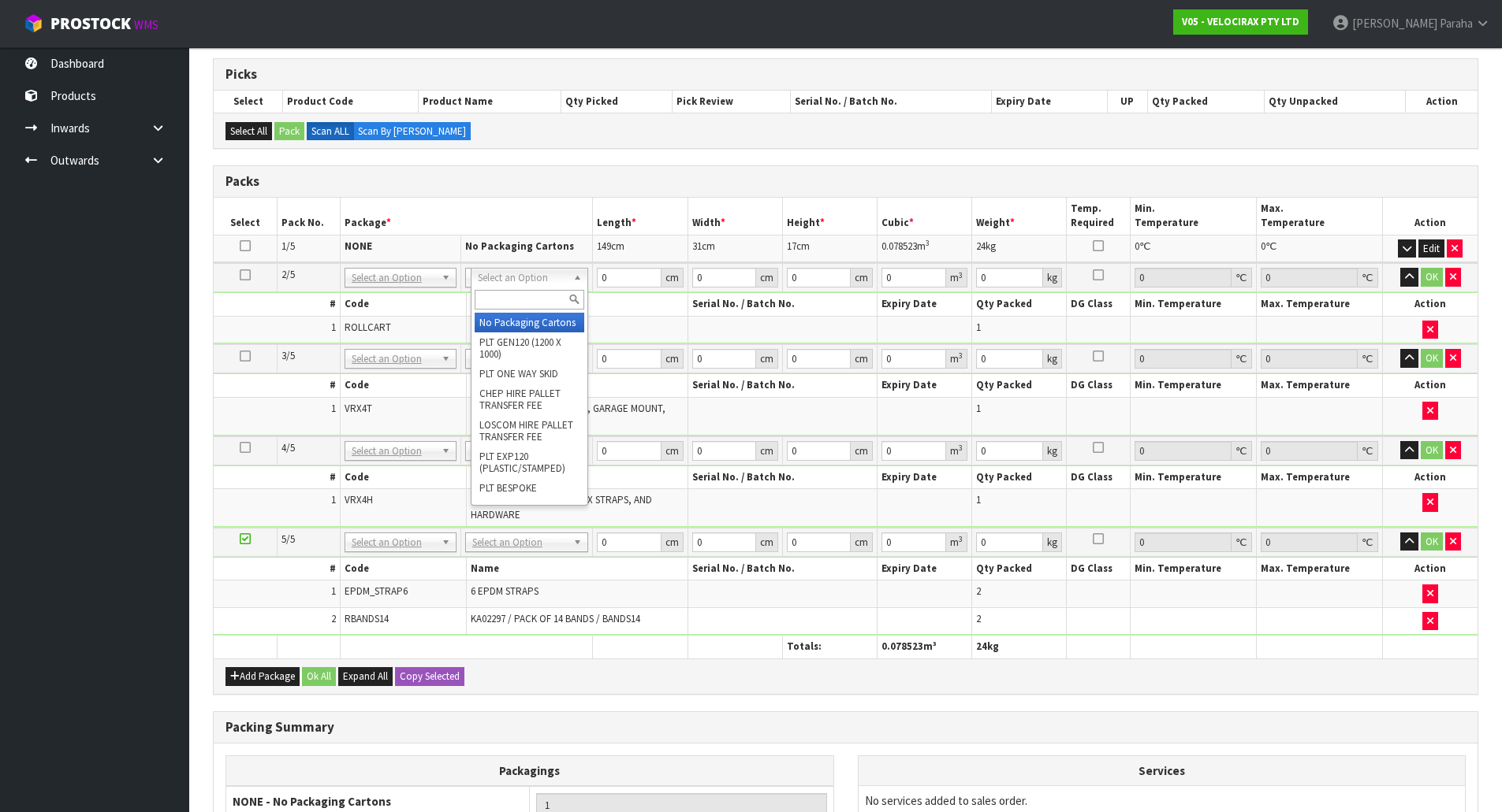
type input "2"
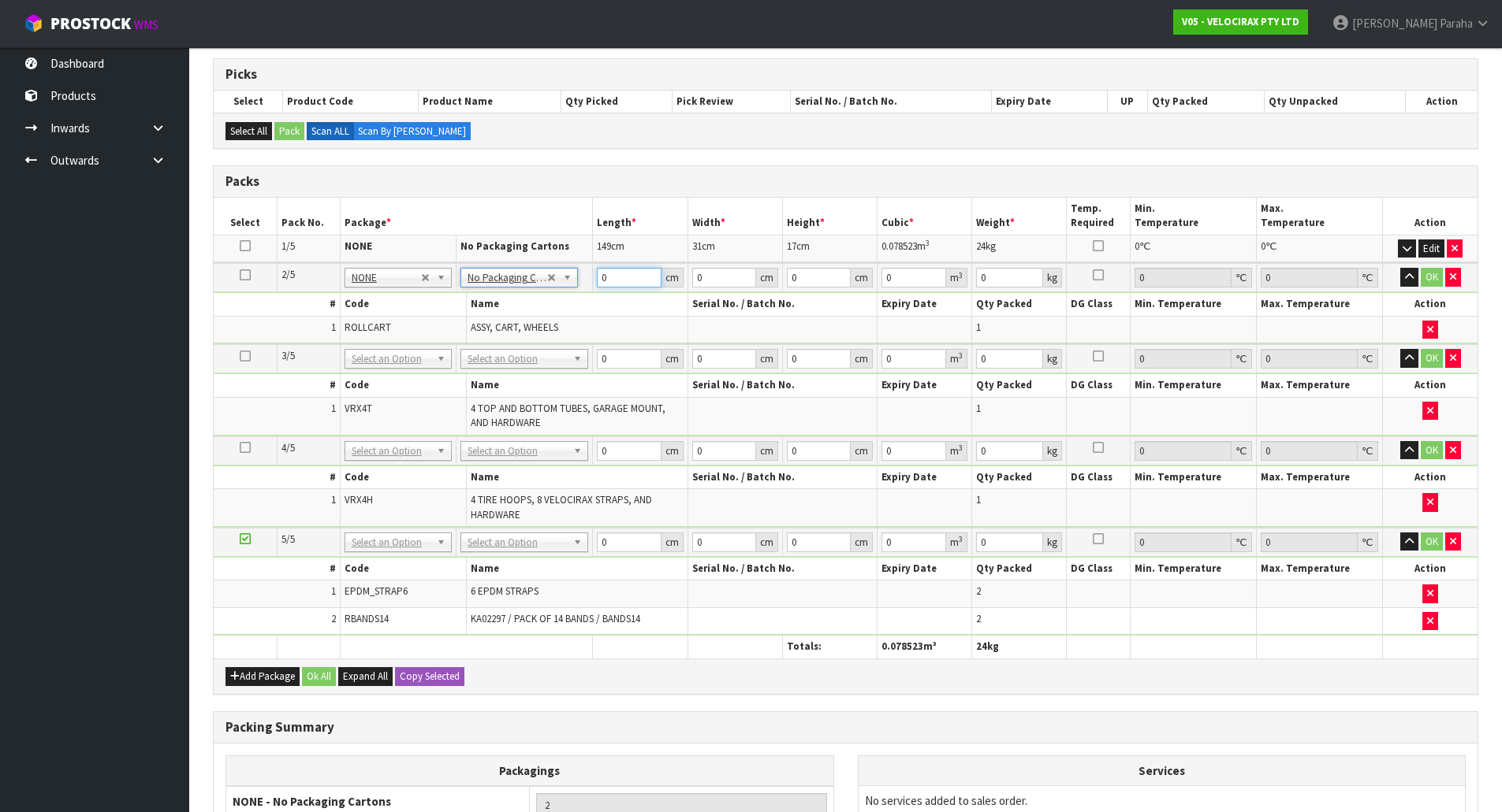
click at [622, 286] on input "0" at bounding box center [628, 278] width 64 height 20
type input "148"
type input "23"
type input "2"
type input "0.006808"
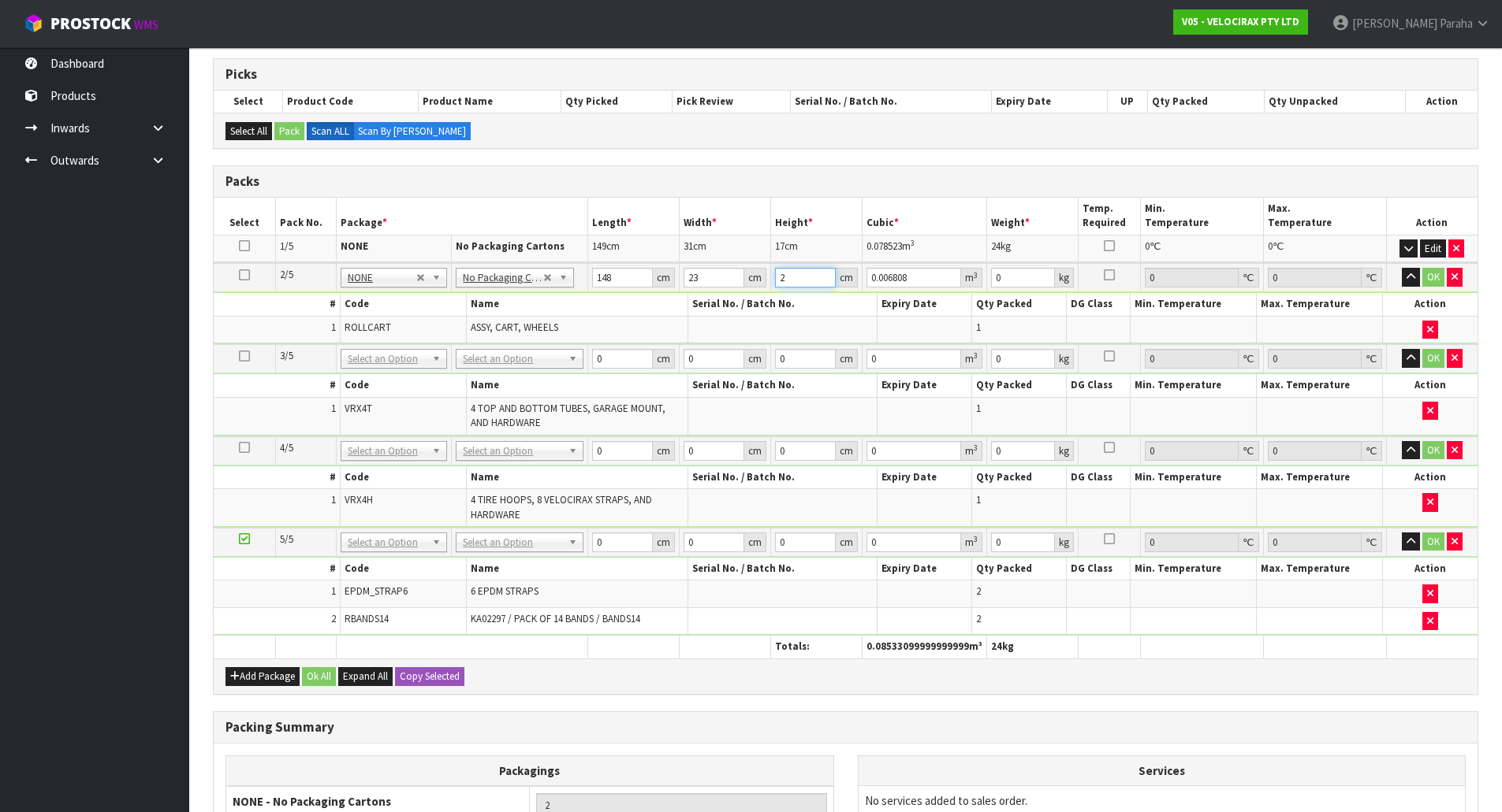
type input "22"
type input "0.074888"
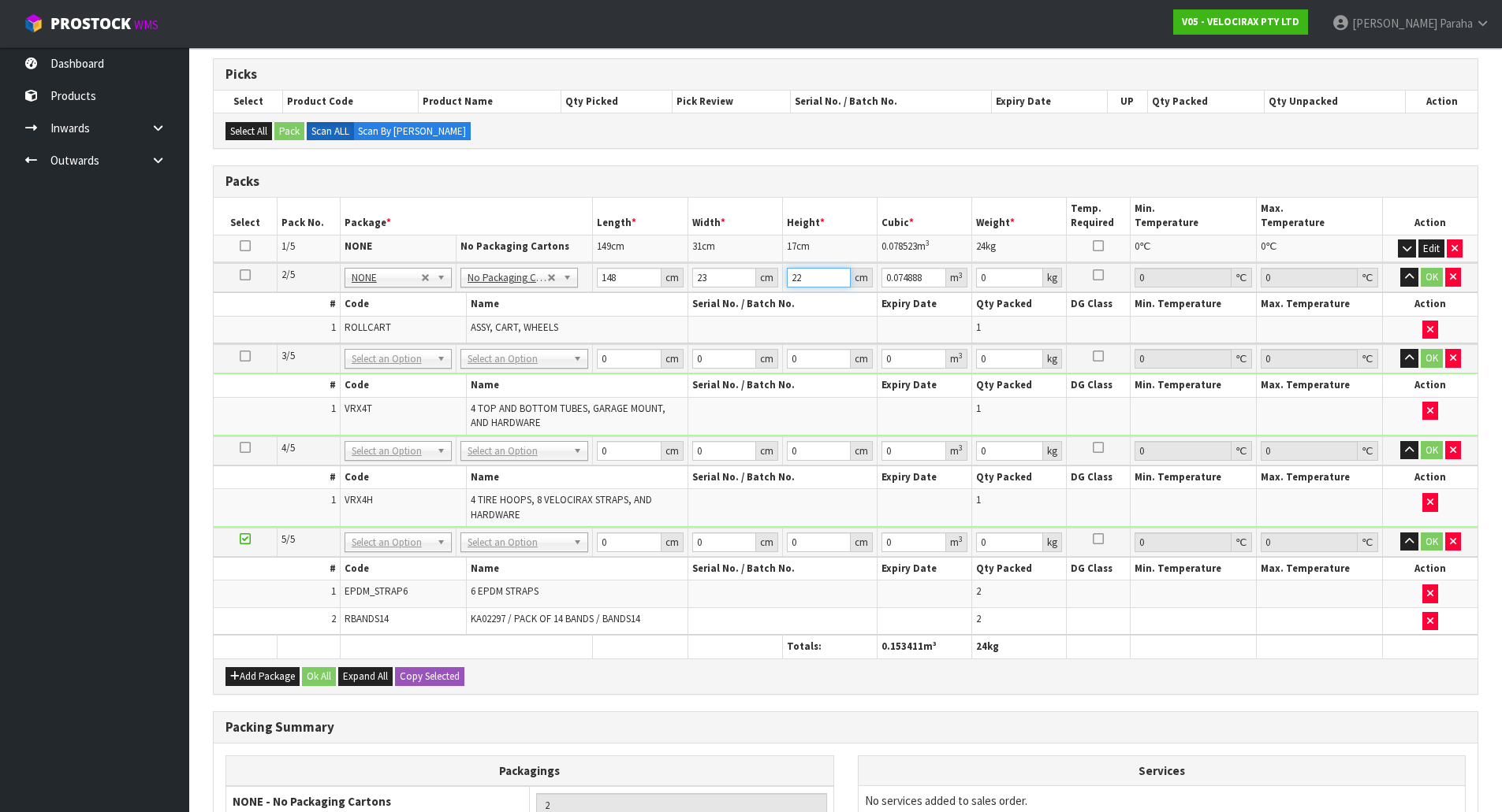
type input "22"
type input "27"
click at [1400, 268] on button "button" at bounding box center [1409, 277] width 18 height 19
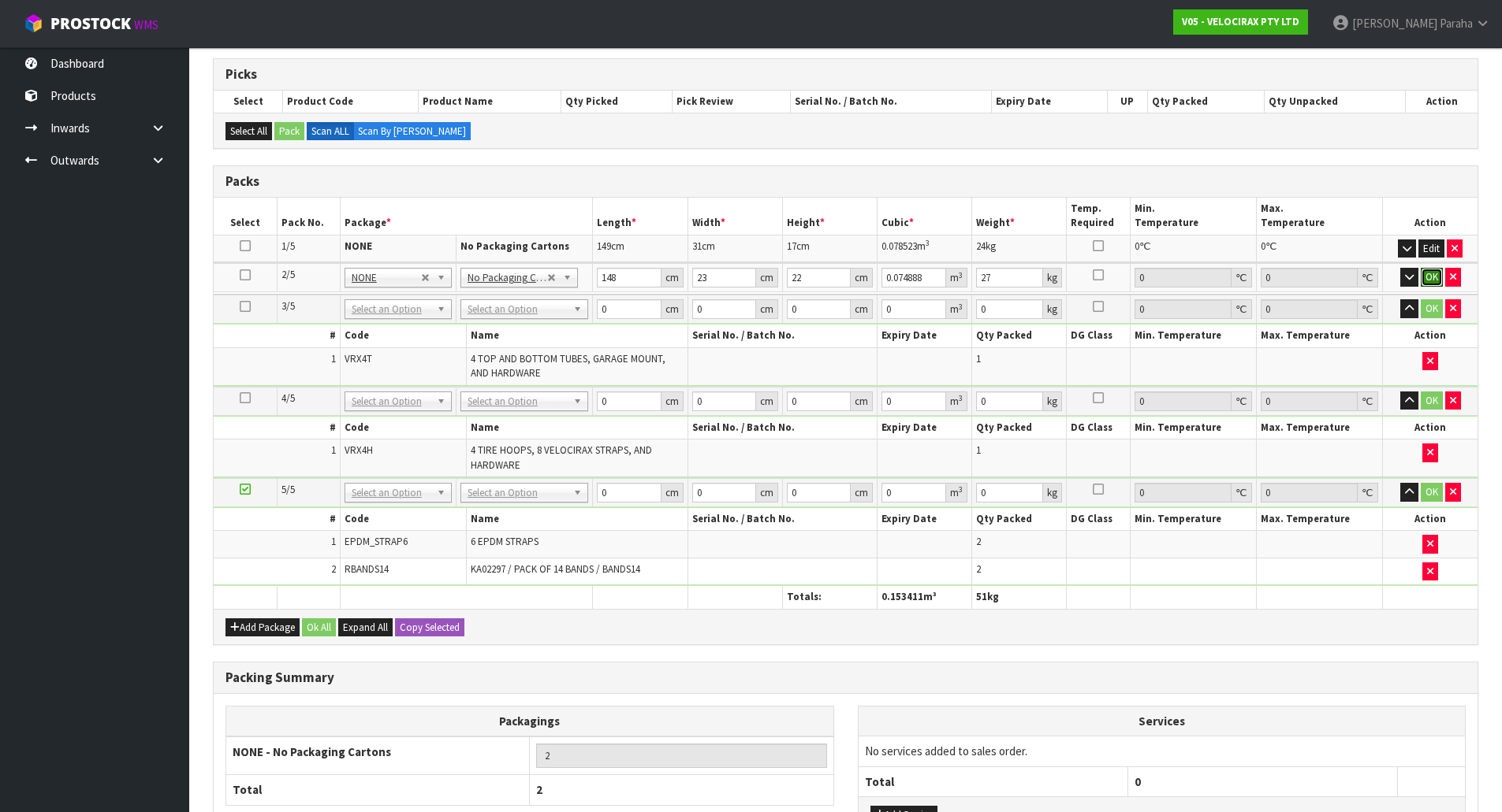
click button "OK" at bounding box center [1431, 277] width 22 height 19
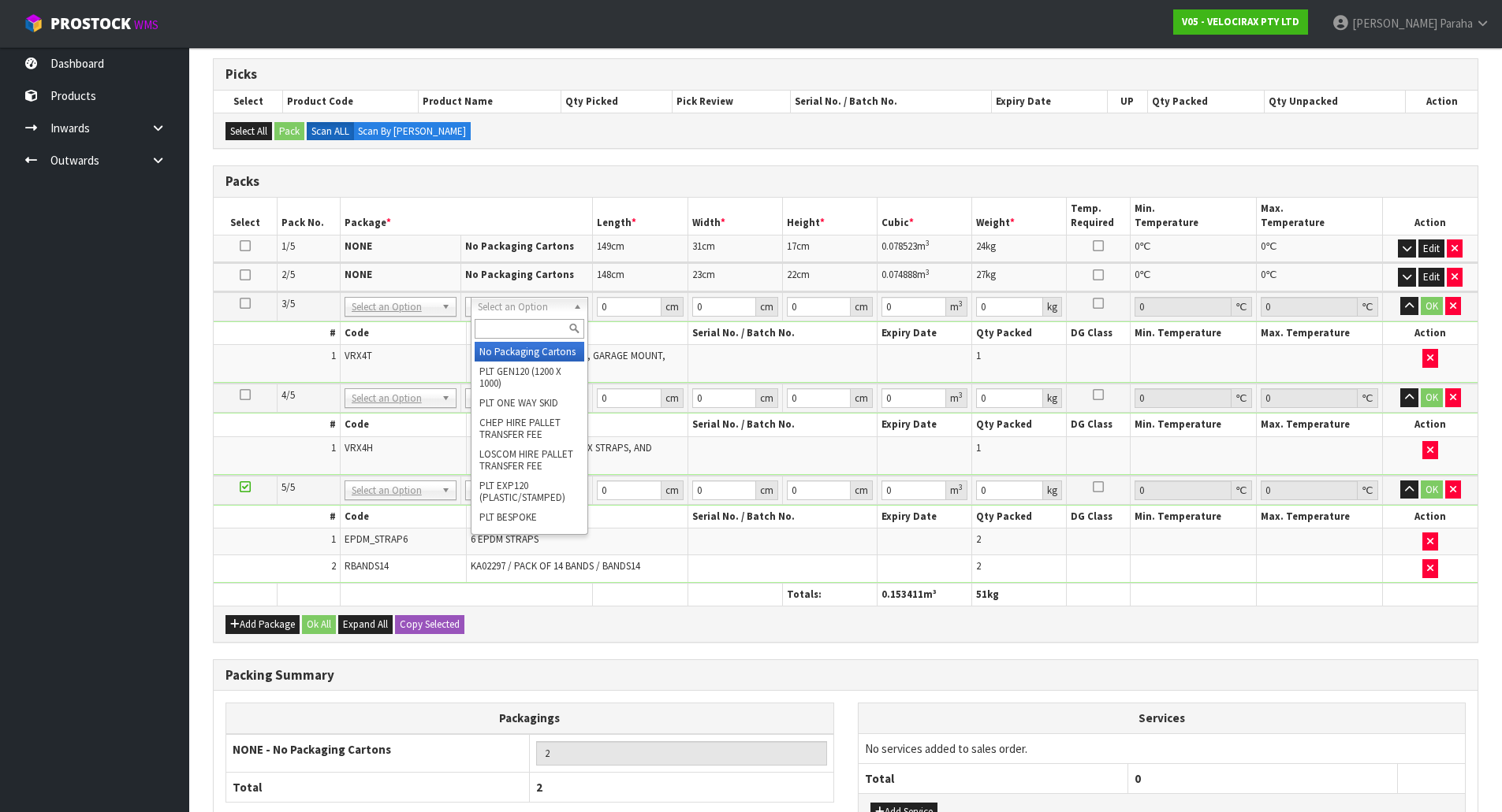
type input "3"
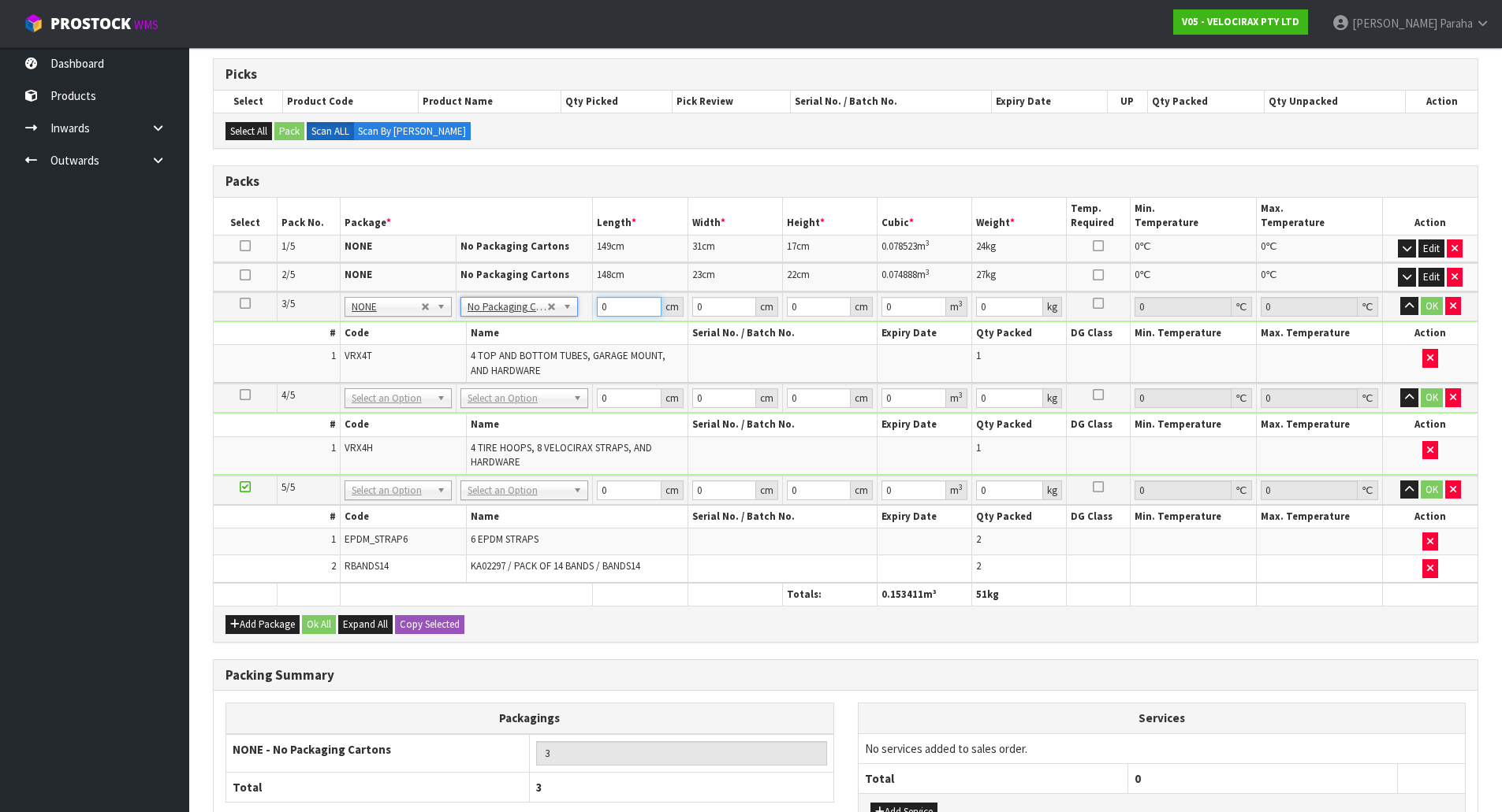
click at [611, 309] on input "0" at bounding box center [628, 307] width 64 height 20
type input "120"
type input "16"
type input "1"
type input "0.00192"
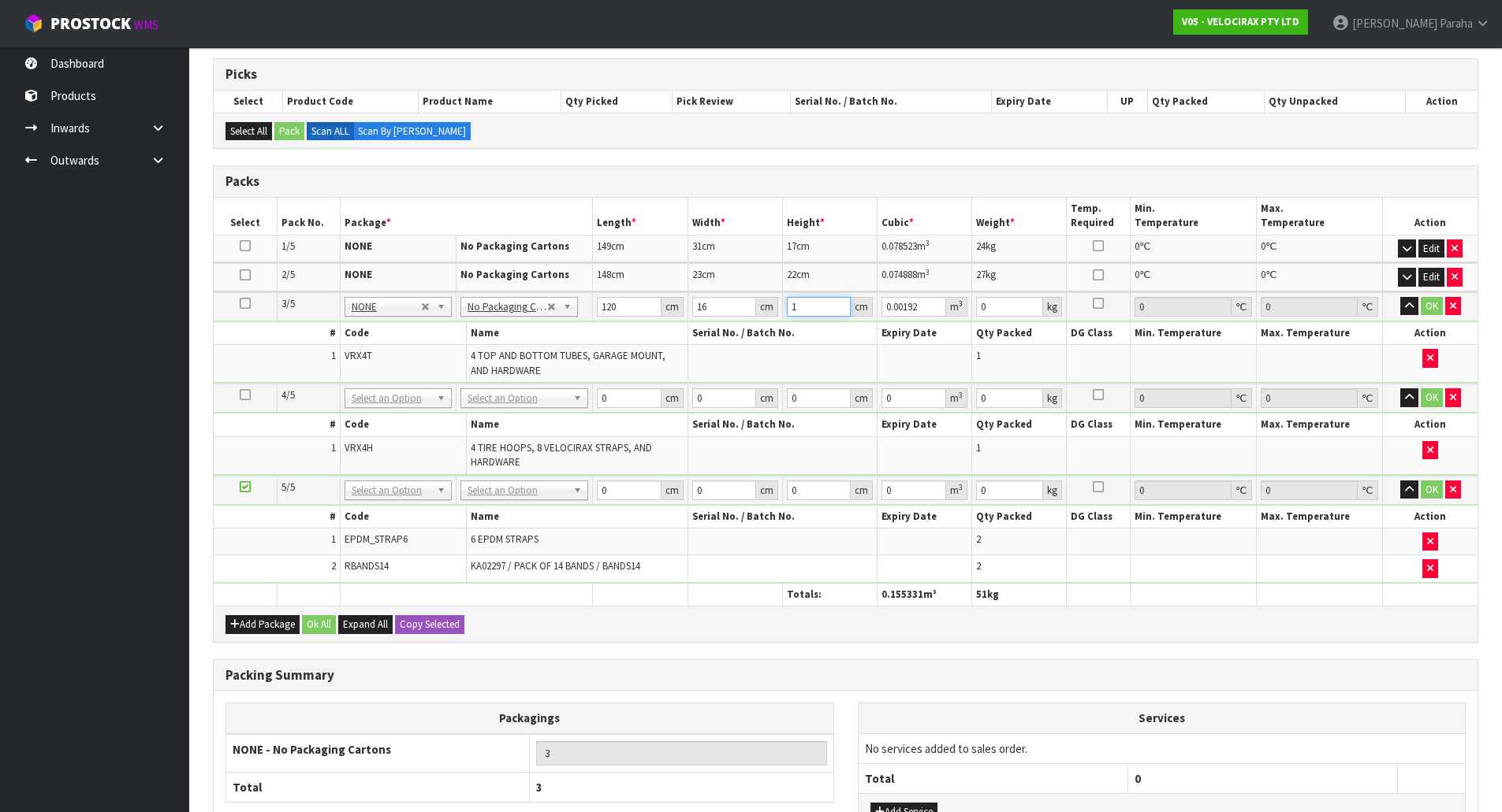
type input "15"
type input "0.0288"
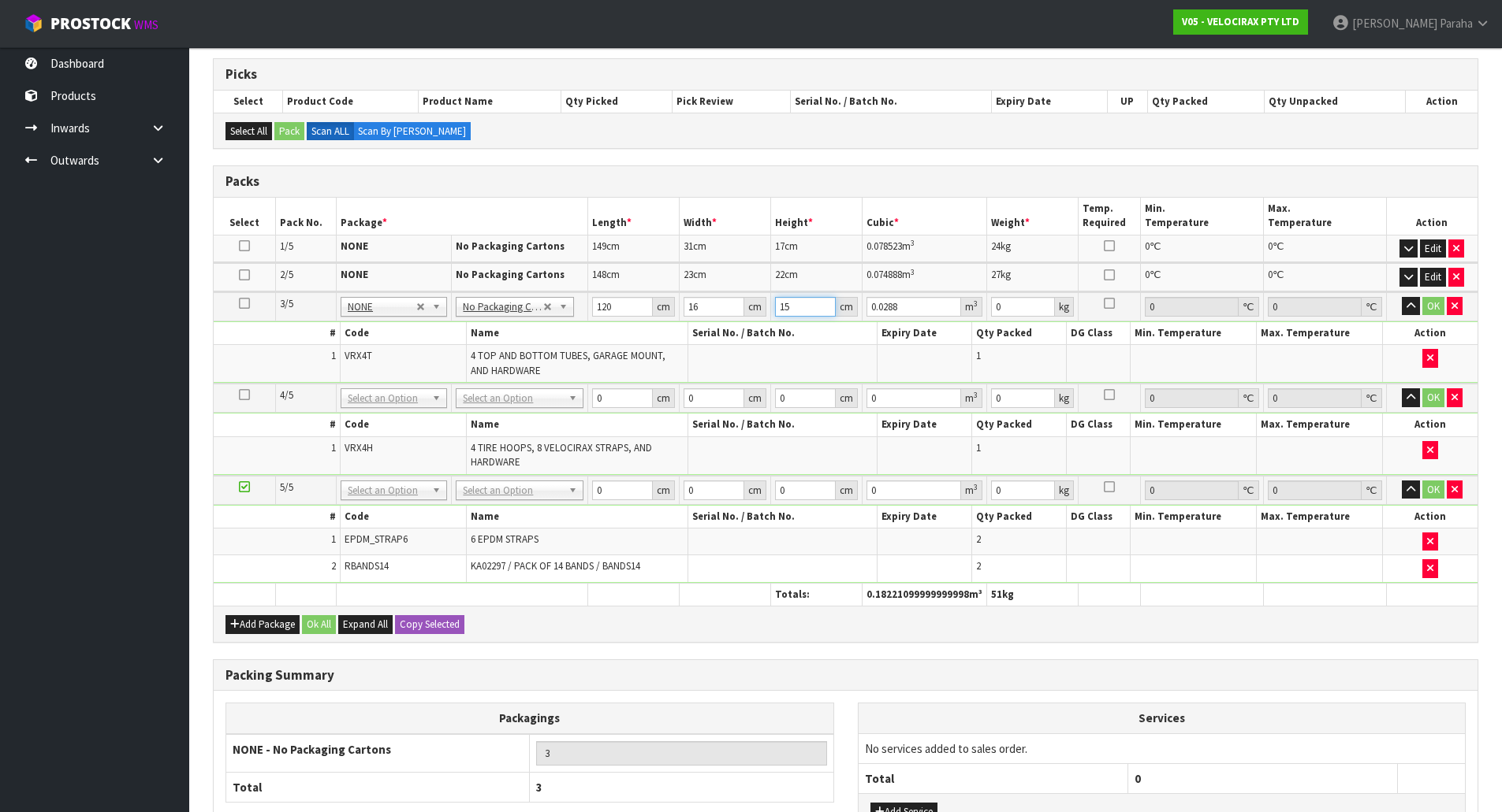
type input "15"
type input "10"
click at [1402, 297] on button "button" at bounding box center [1411, 306] width 18 height 19
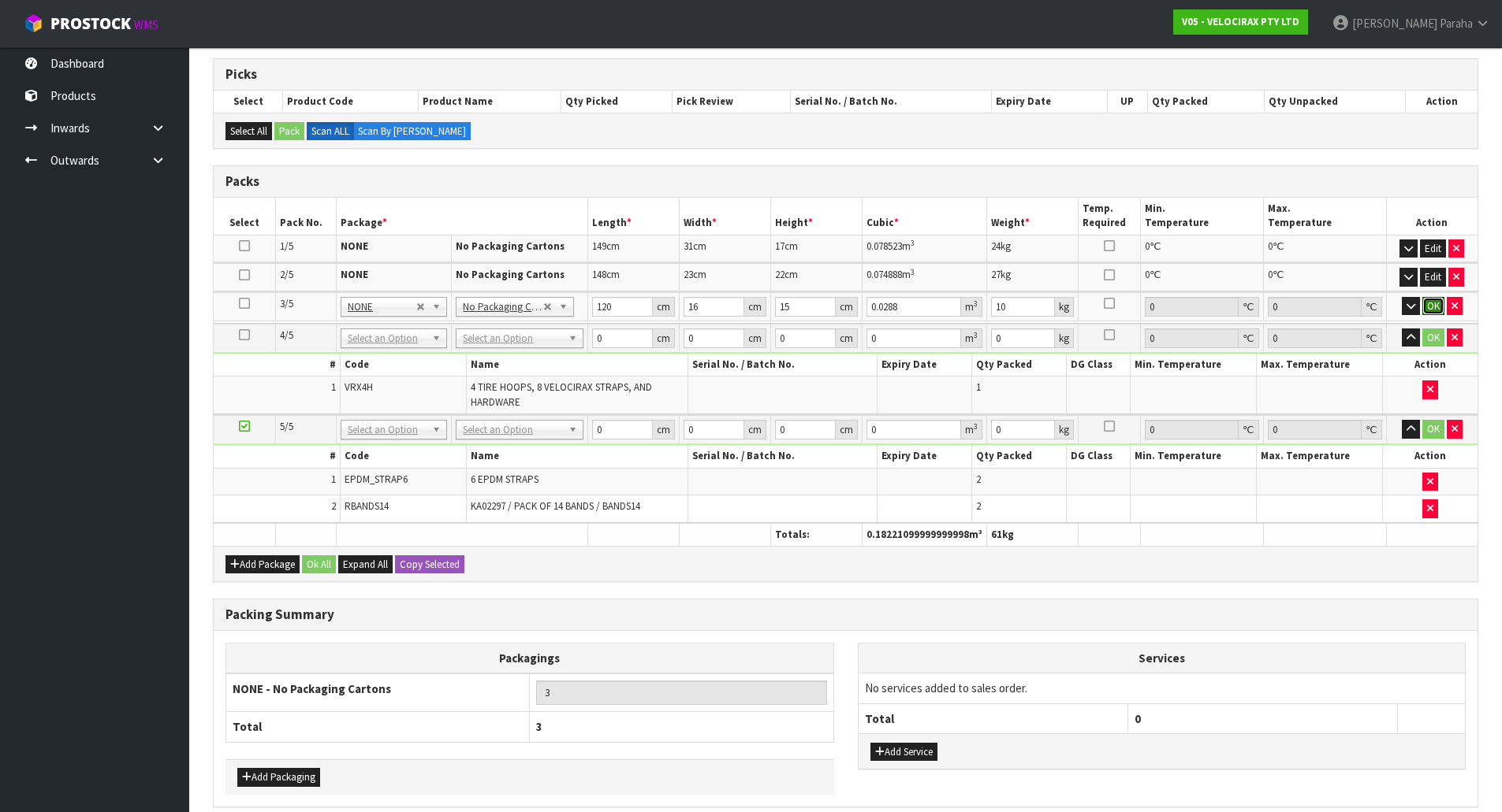
click button "OK" at bounding box center [1433, 306] width 22 height 19
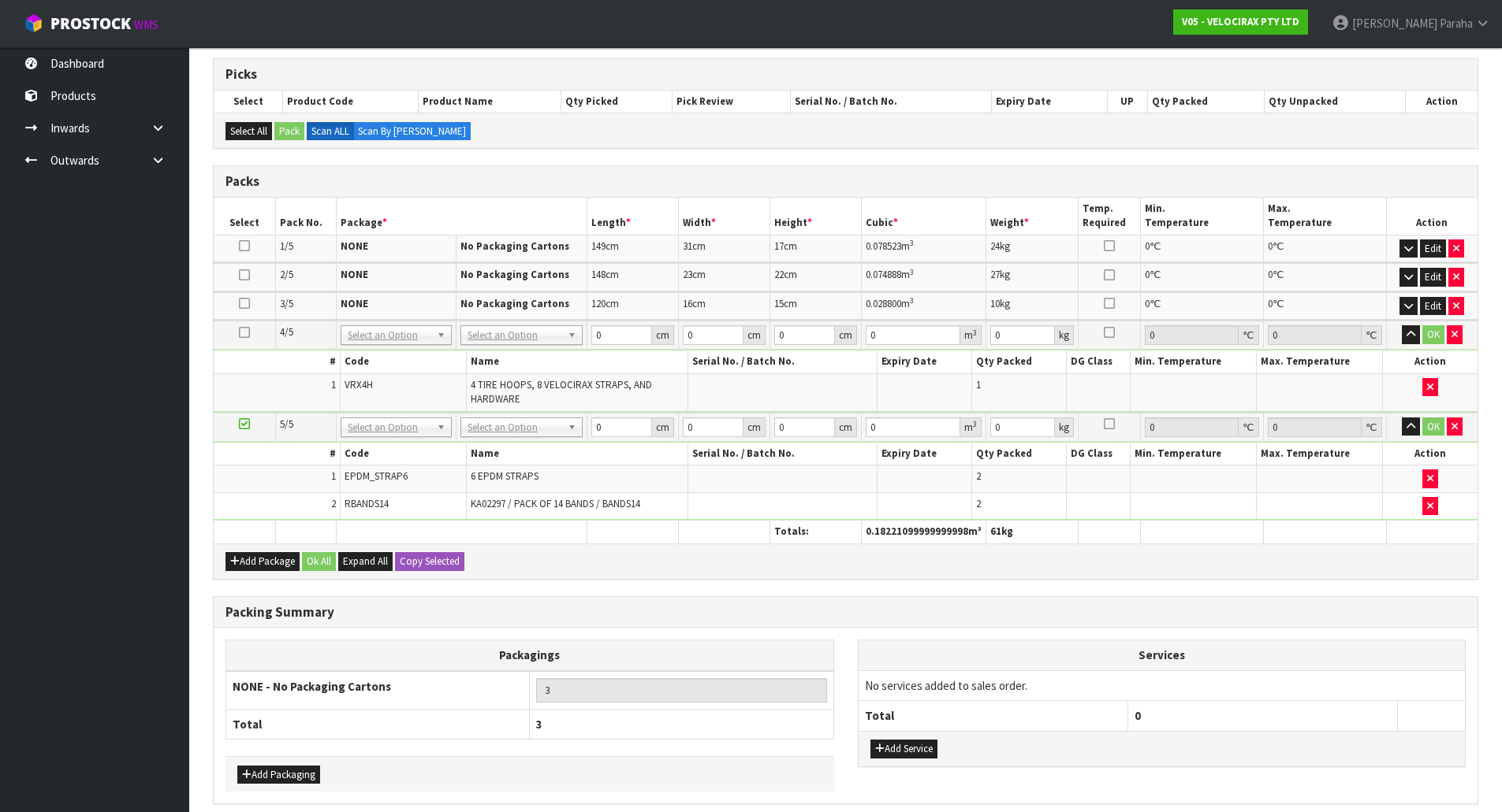
drag, startPoint x: 558, startPoint y: 329, endPoint x: 556, endPoint y: 337, distance: 8.2
drag, startPoint x: 531, startPoint y: 387, endPoint x: 577, endPoint y: 369, distance: 49.4
type input "4"
click at [637, 341] on input "0" at bounding box center [622, 335] width 61 height 20
type input "69"
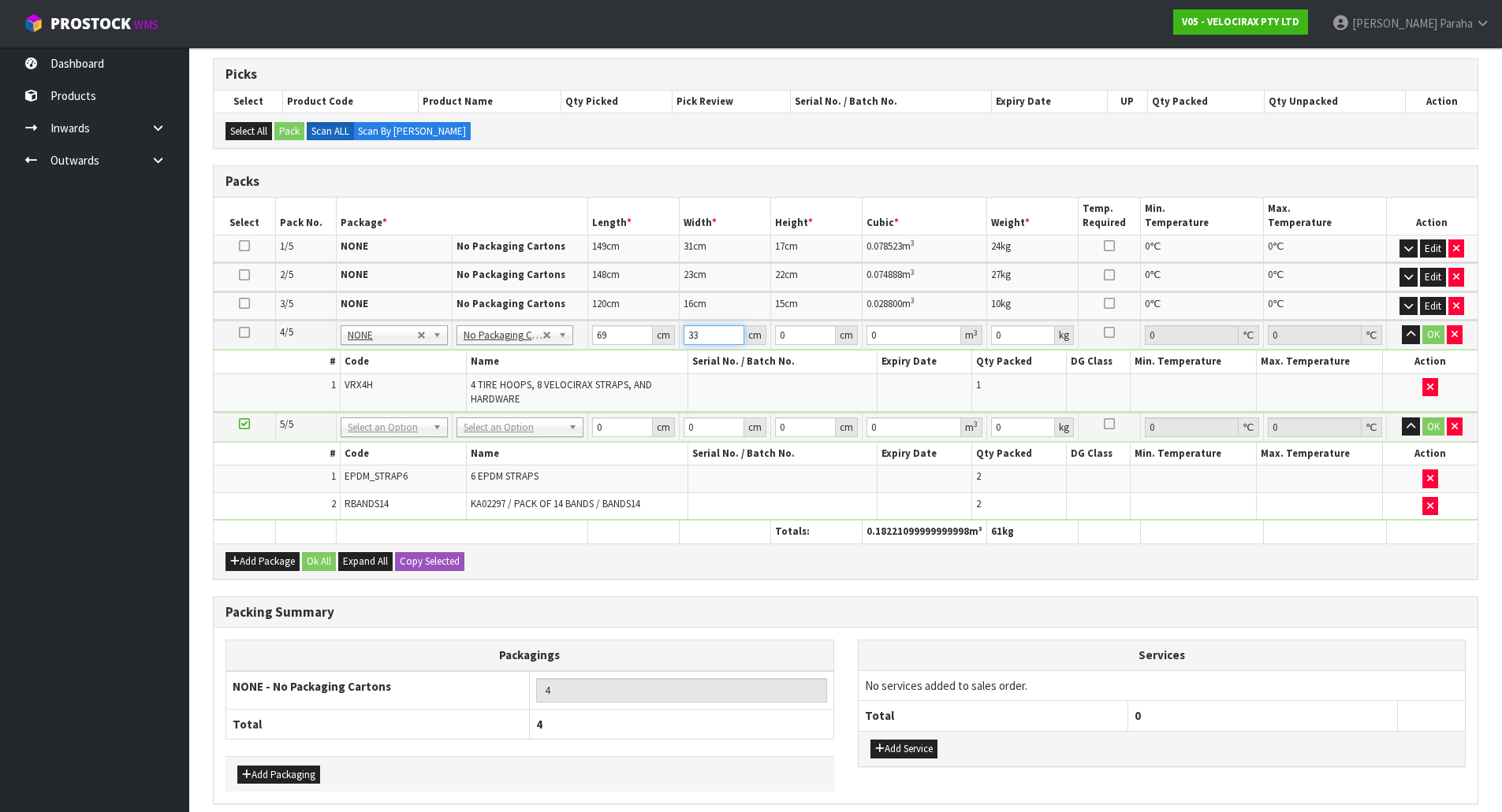
type input "33"
type input "2"
type input "0.004554"
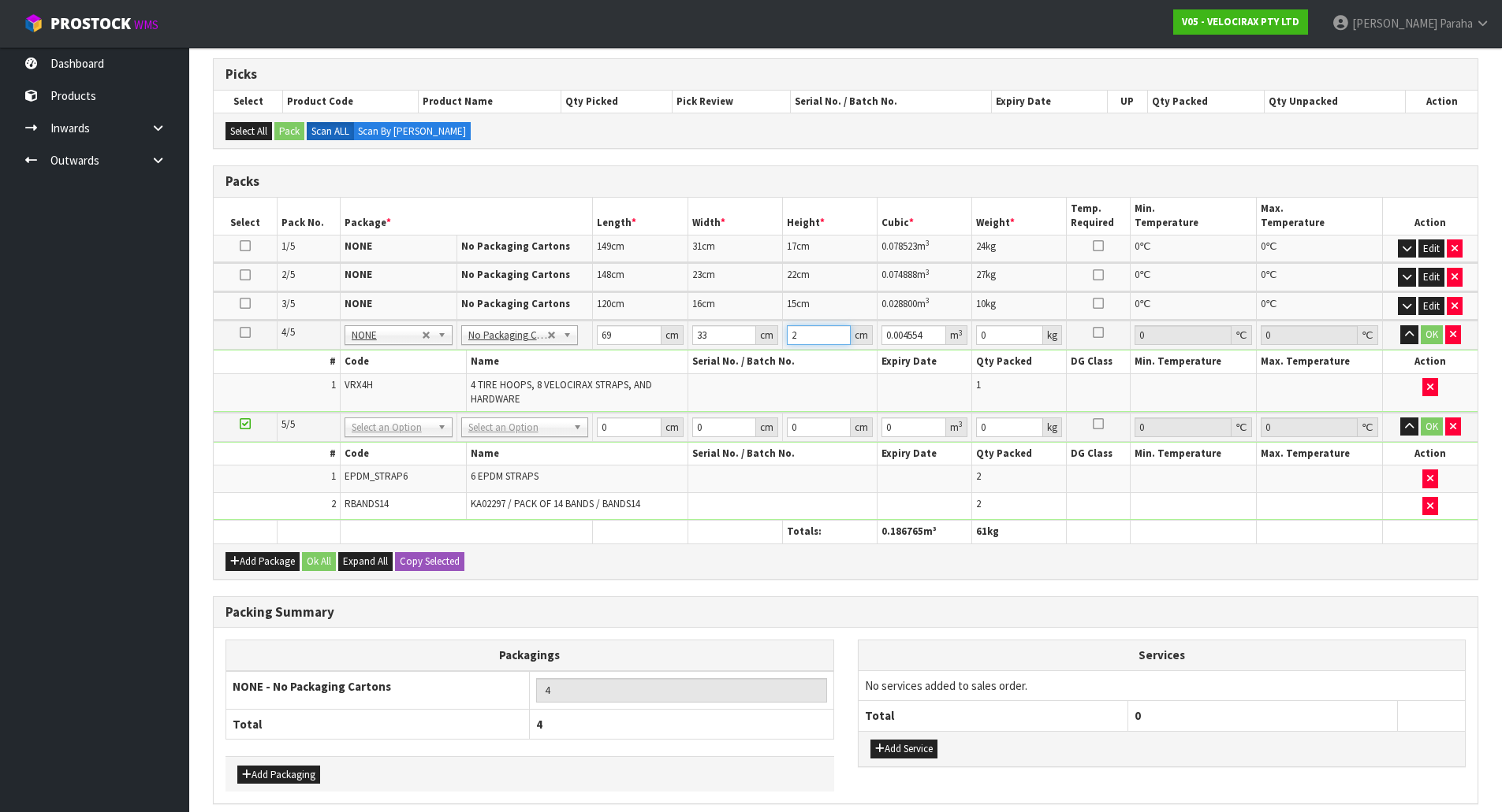
type input "21"
type input "0.047817"
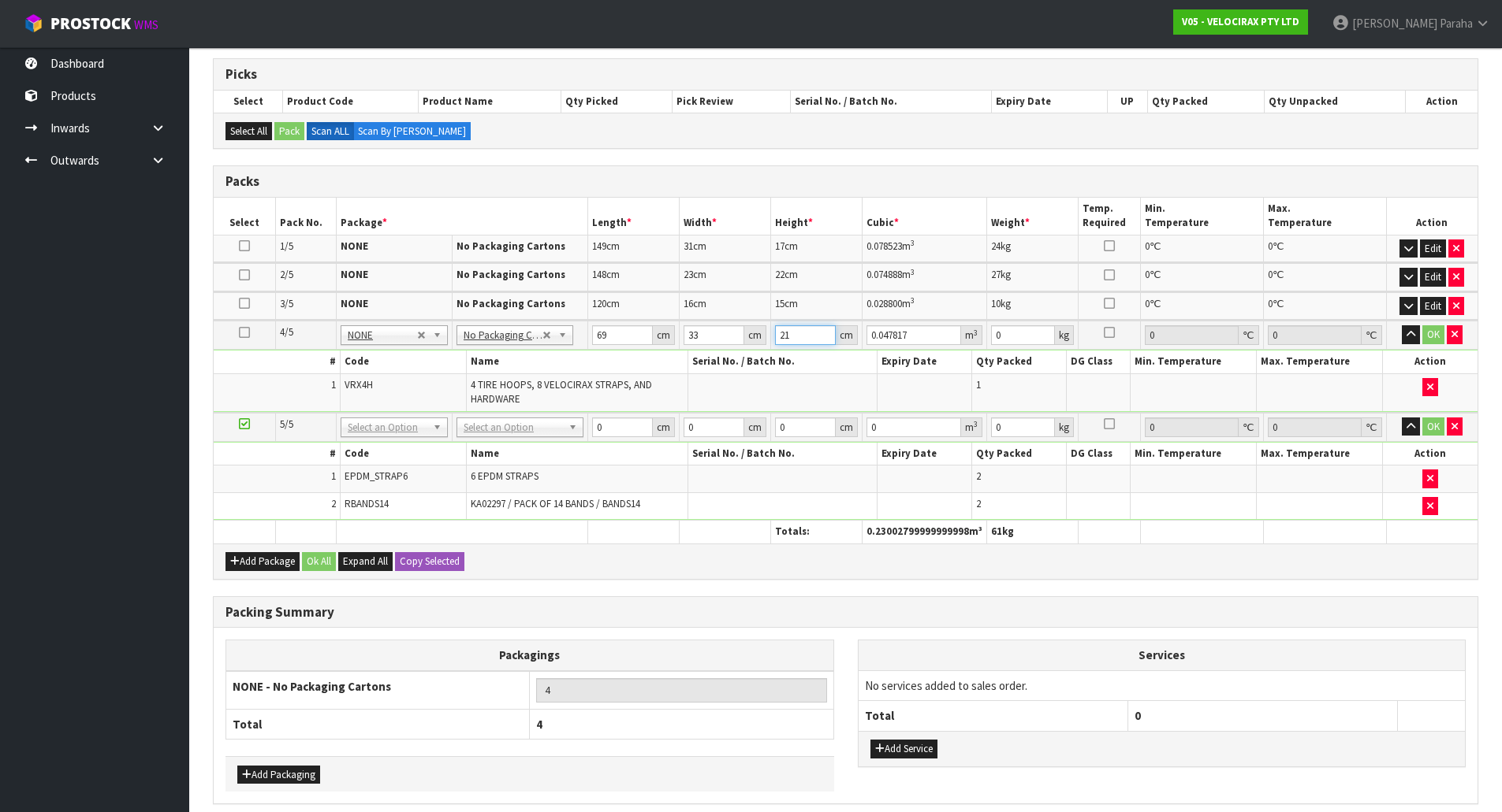
type input "21"
type input "13"
click at [1402, 325] on button "button" at bounding box center [1411, 334] width 18 height 19
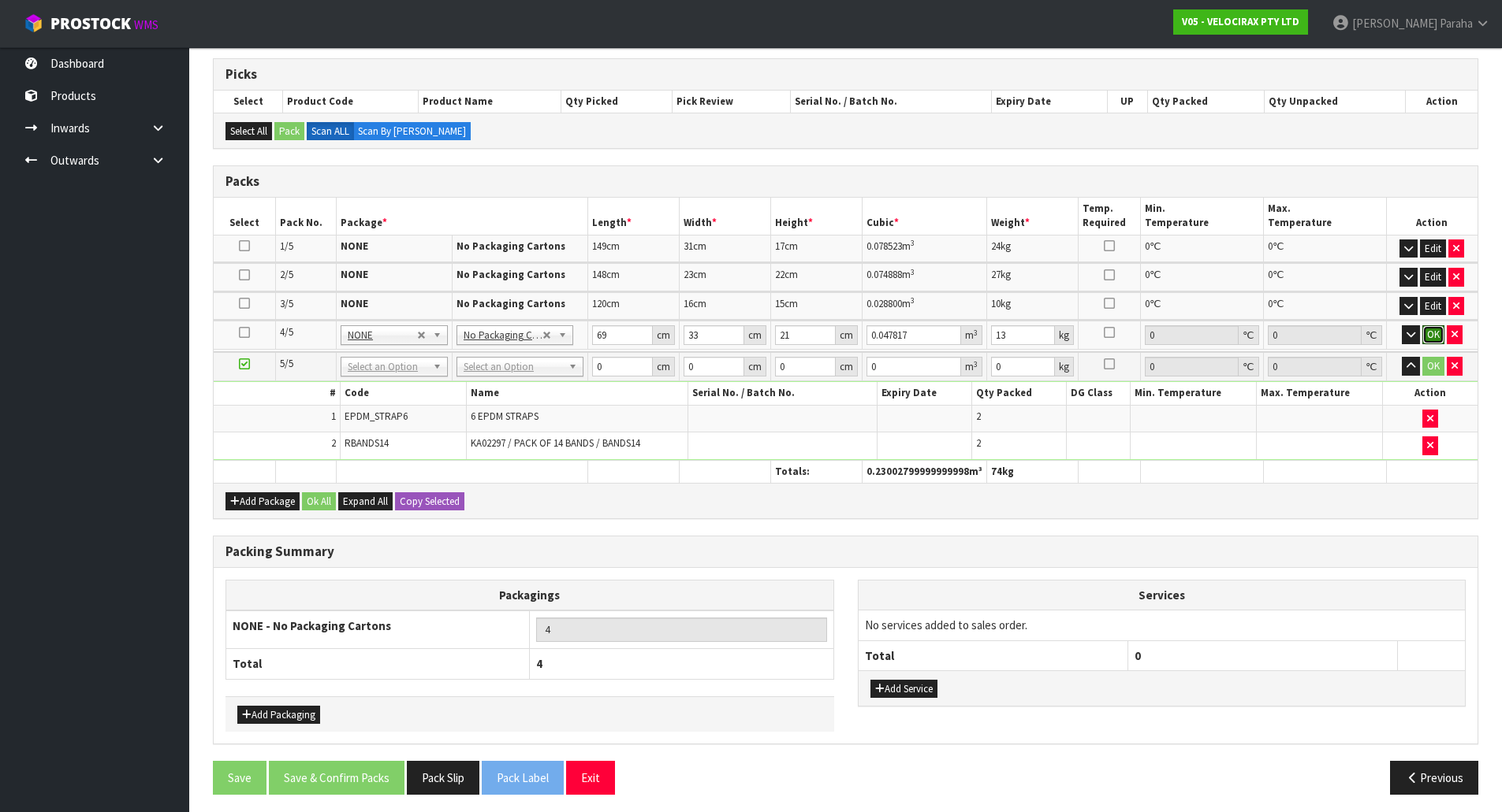
click button "OK" at bounding box center [1433, 334] width 22 height 19
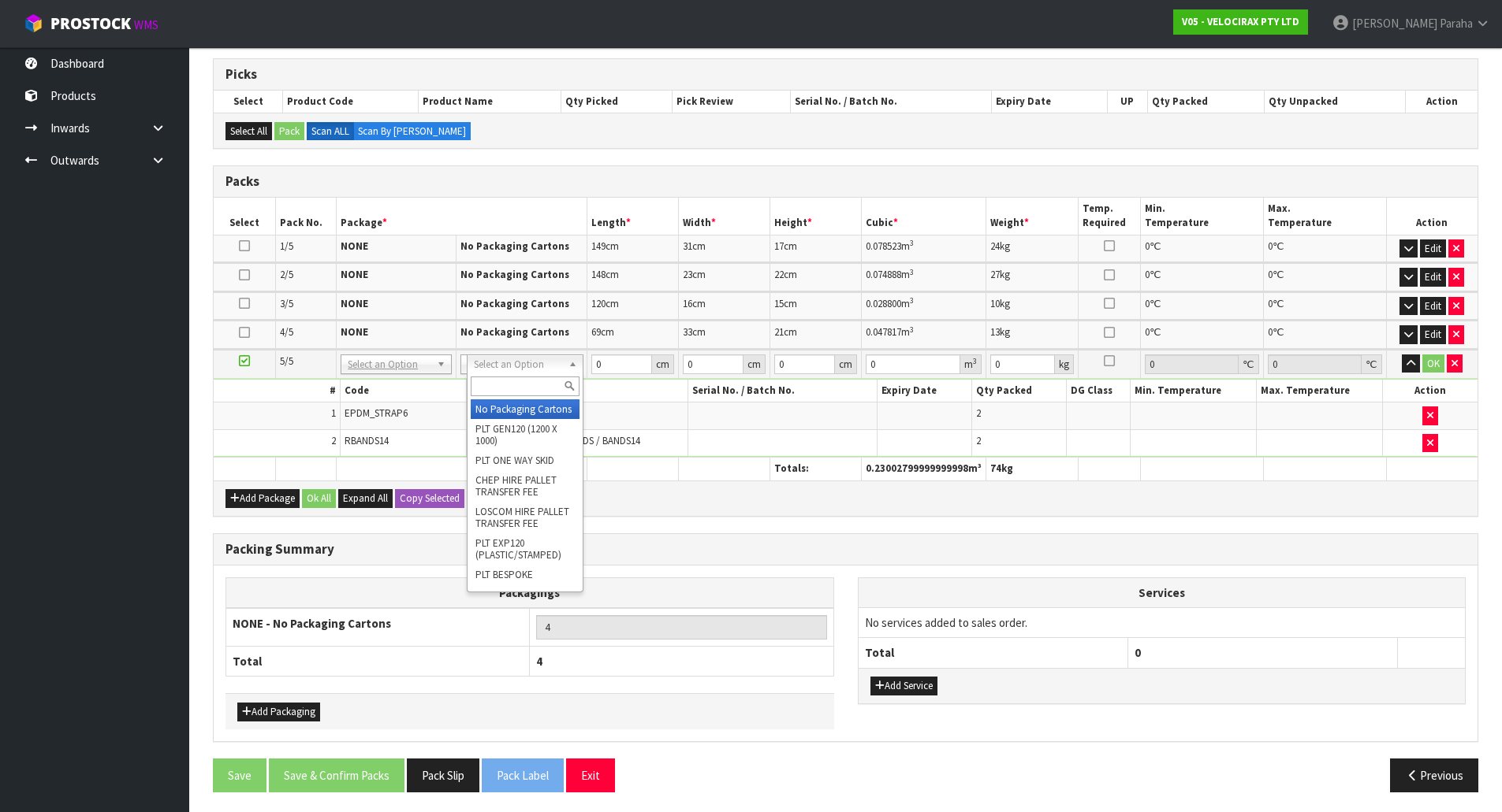
click at [535, 380] on input "text" at bounding box center [525, 386] width 109 height 20
type input "oc"
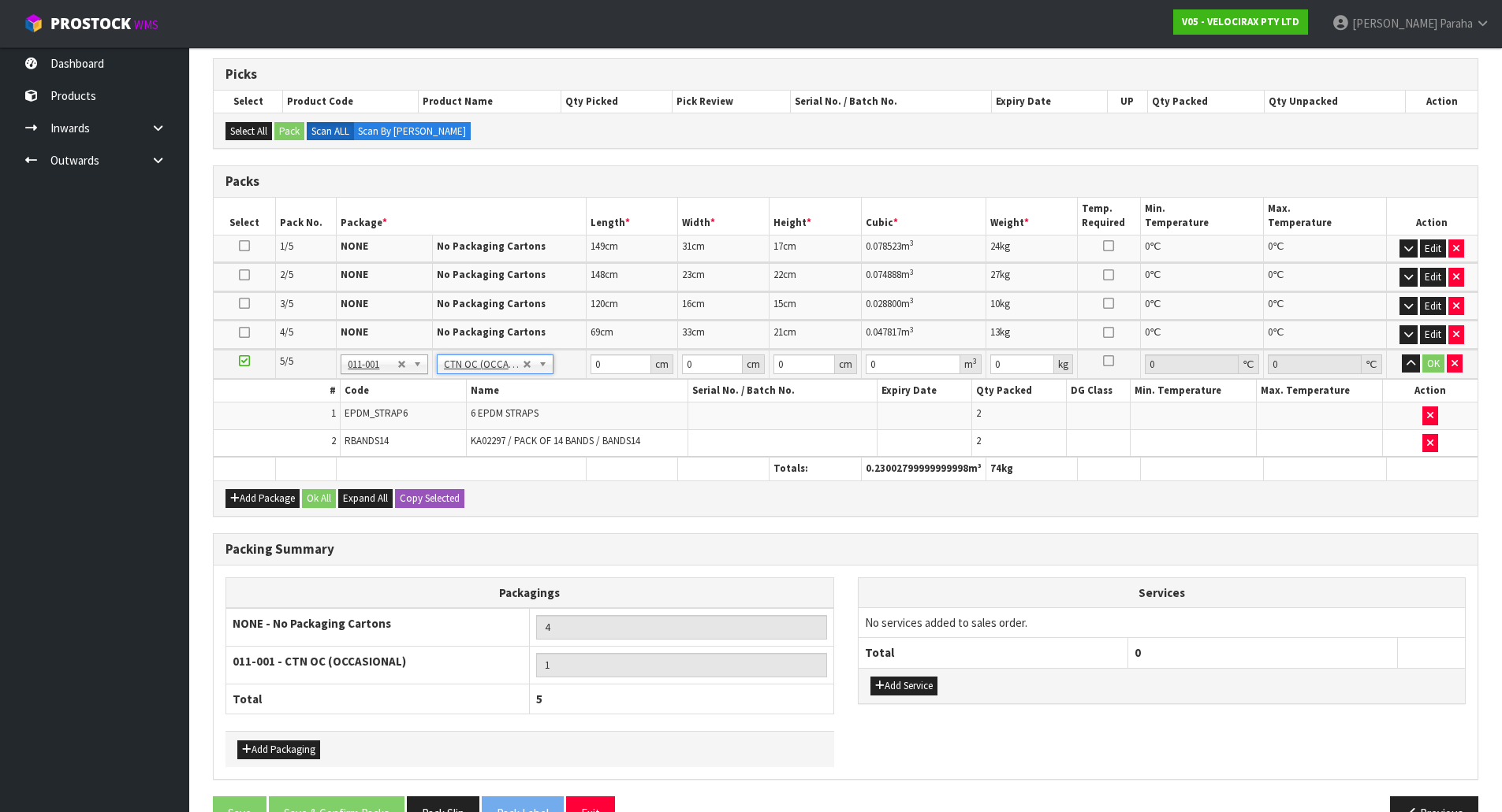
type input "0.68"
click at [626, 365] on input "0" at bounding box center [621, 365] width 62 height 20
type input "69"
type input "18"
type input "1"
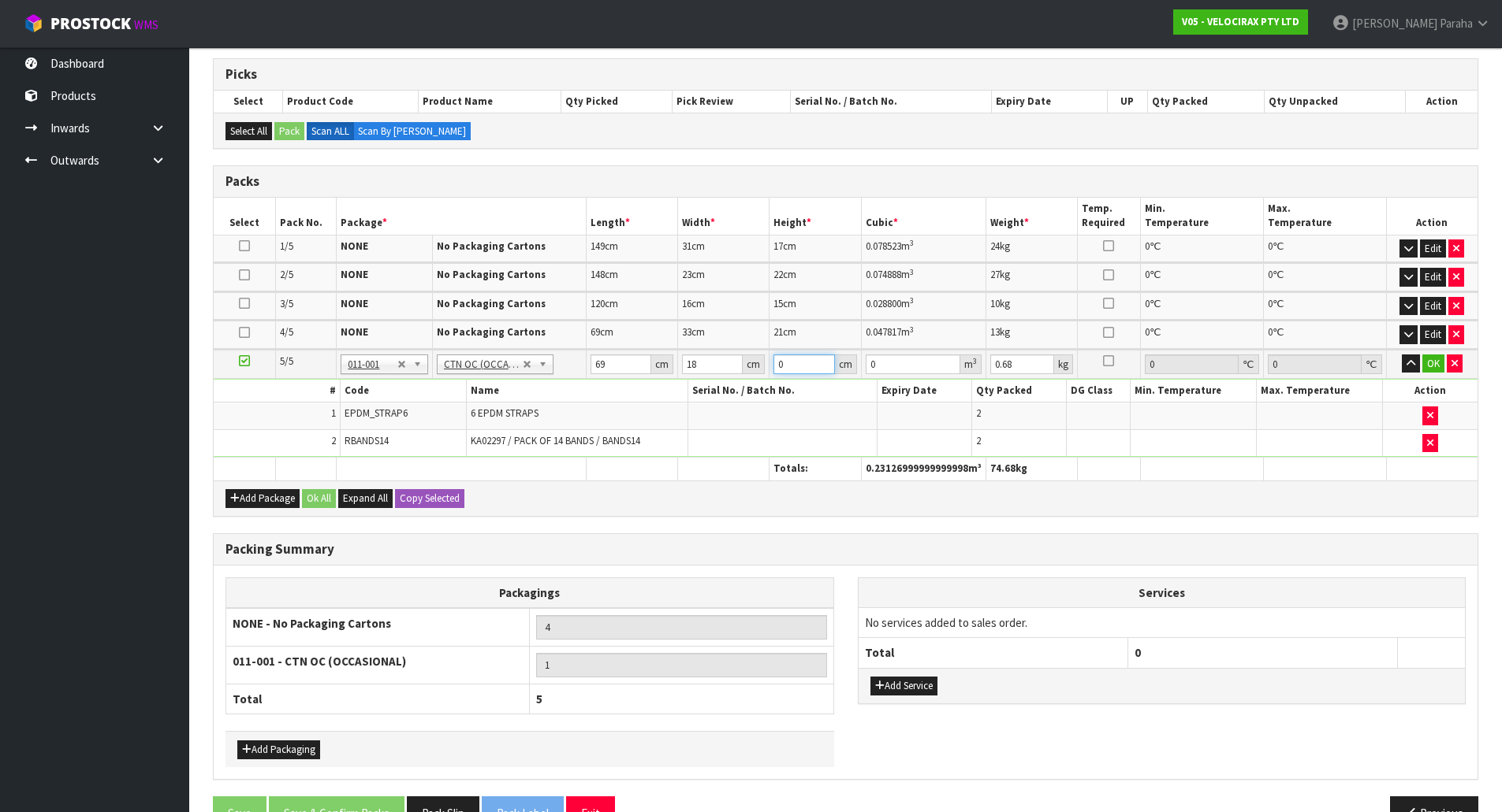
type input "0.001242"
type input "18"
type input "0.022356"
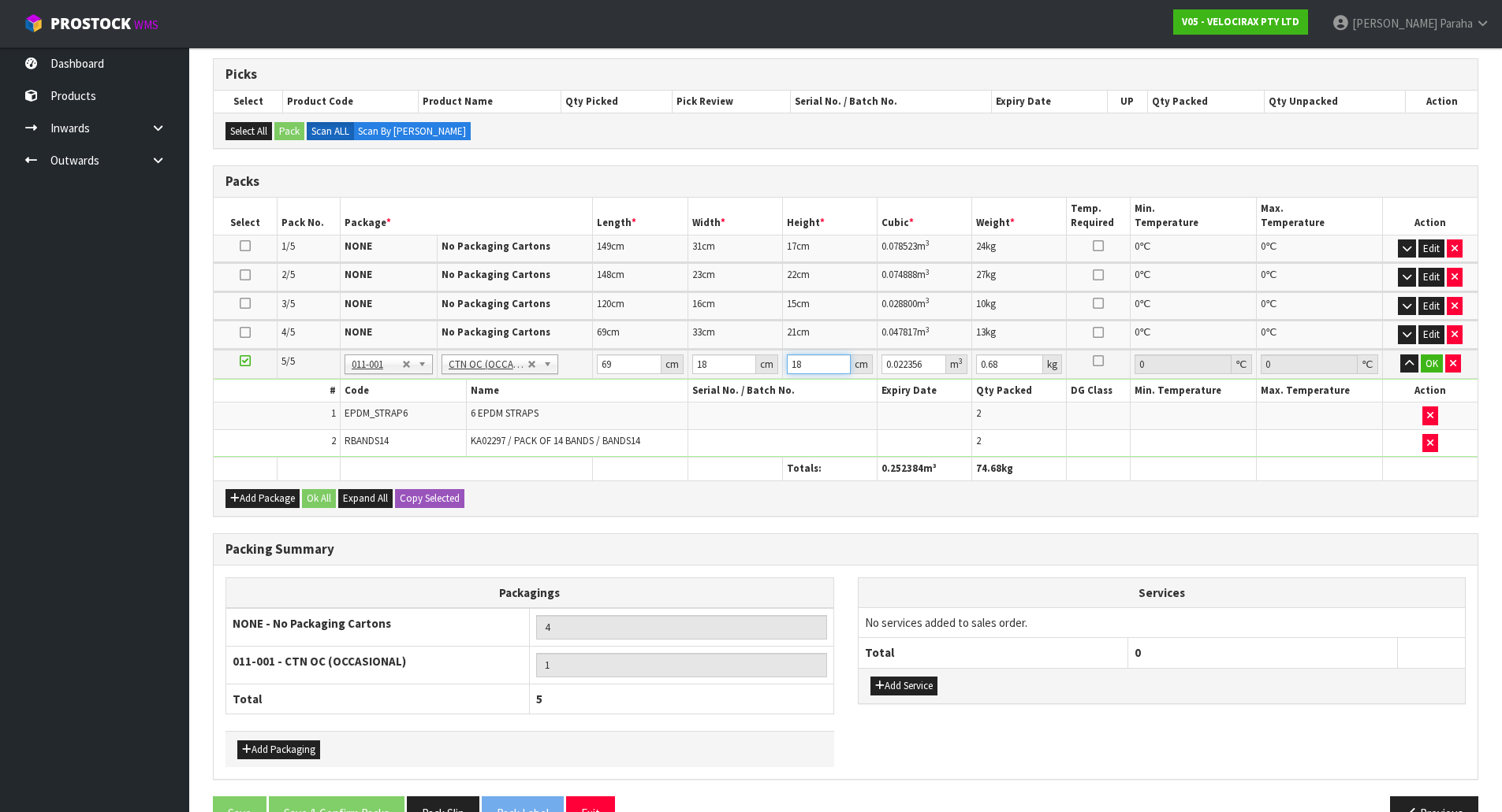
type input "18"
type input "1"
click at [1400, 355] on button "button" at bounding box center [1409, 364] width 18 height 19
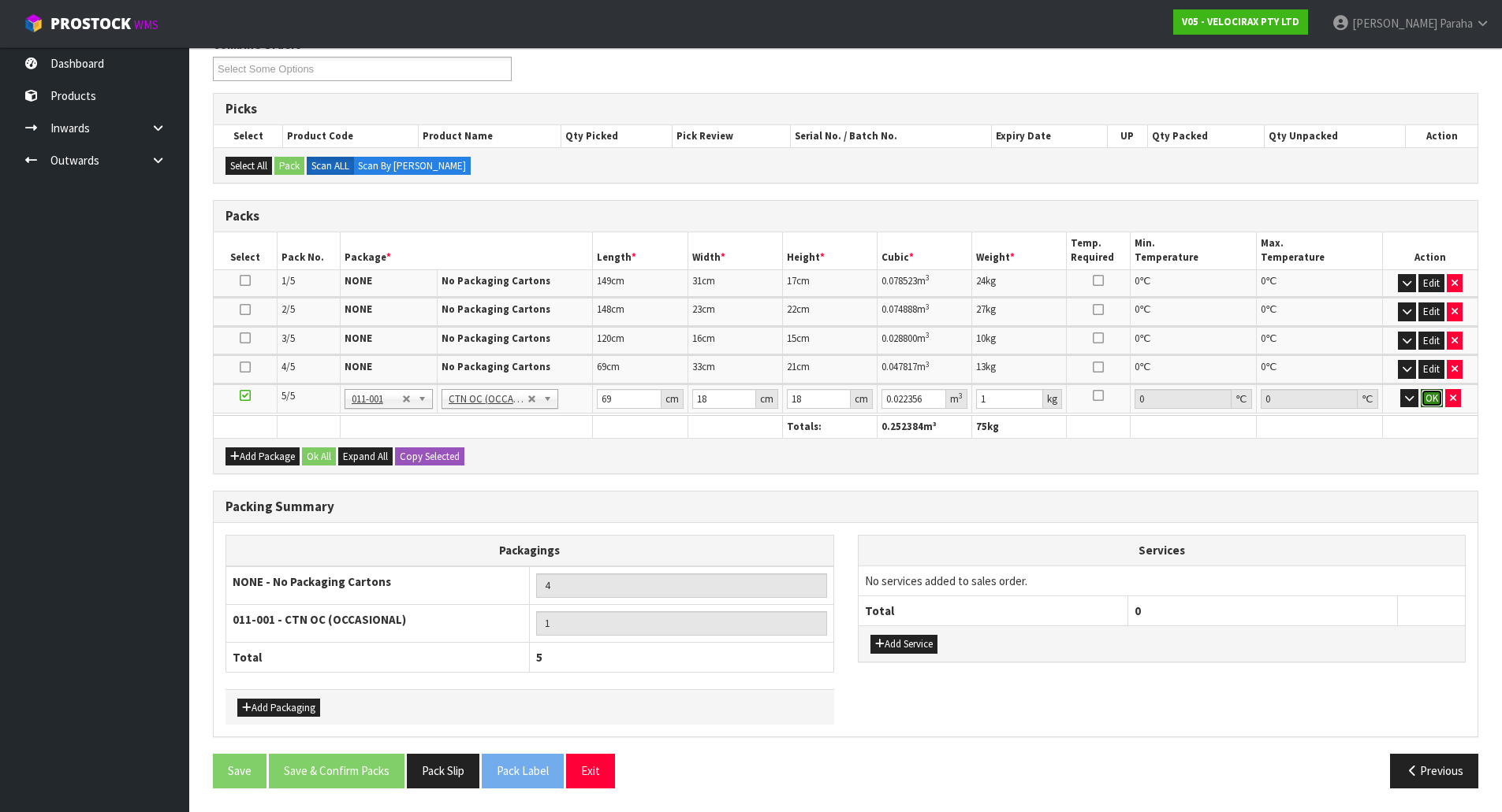
click button "OK" at bounding box center [1431, 398] width 22 height 19
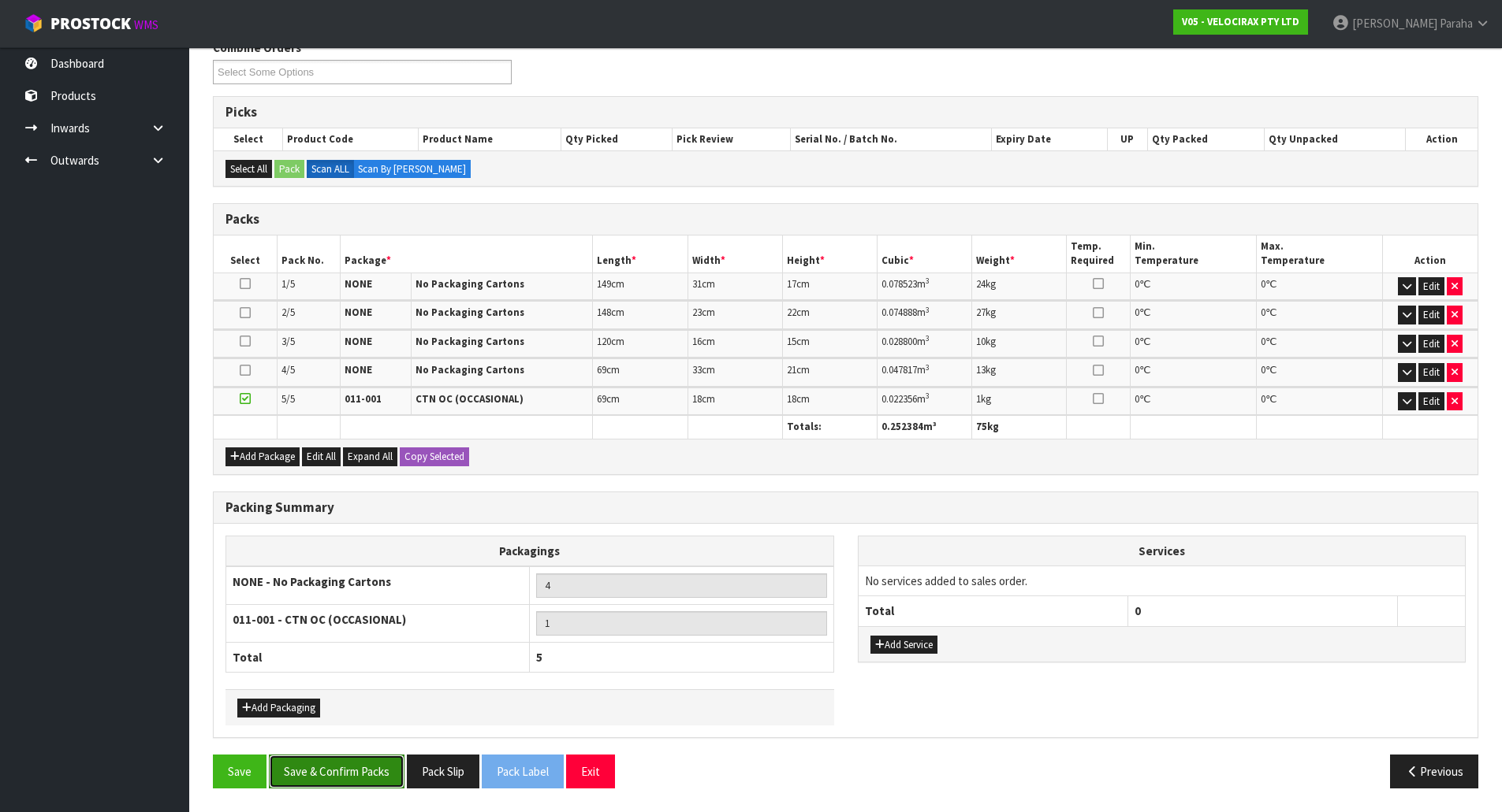
click at [337, 759] on button "Save & Confirm Packs" at bounding box center [336, 772] width 135 height 34
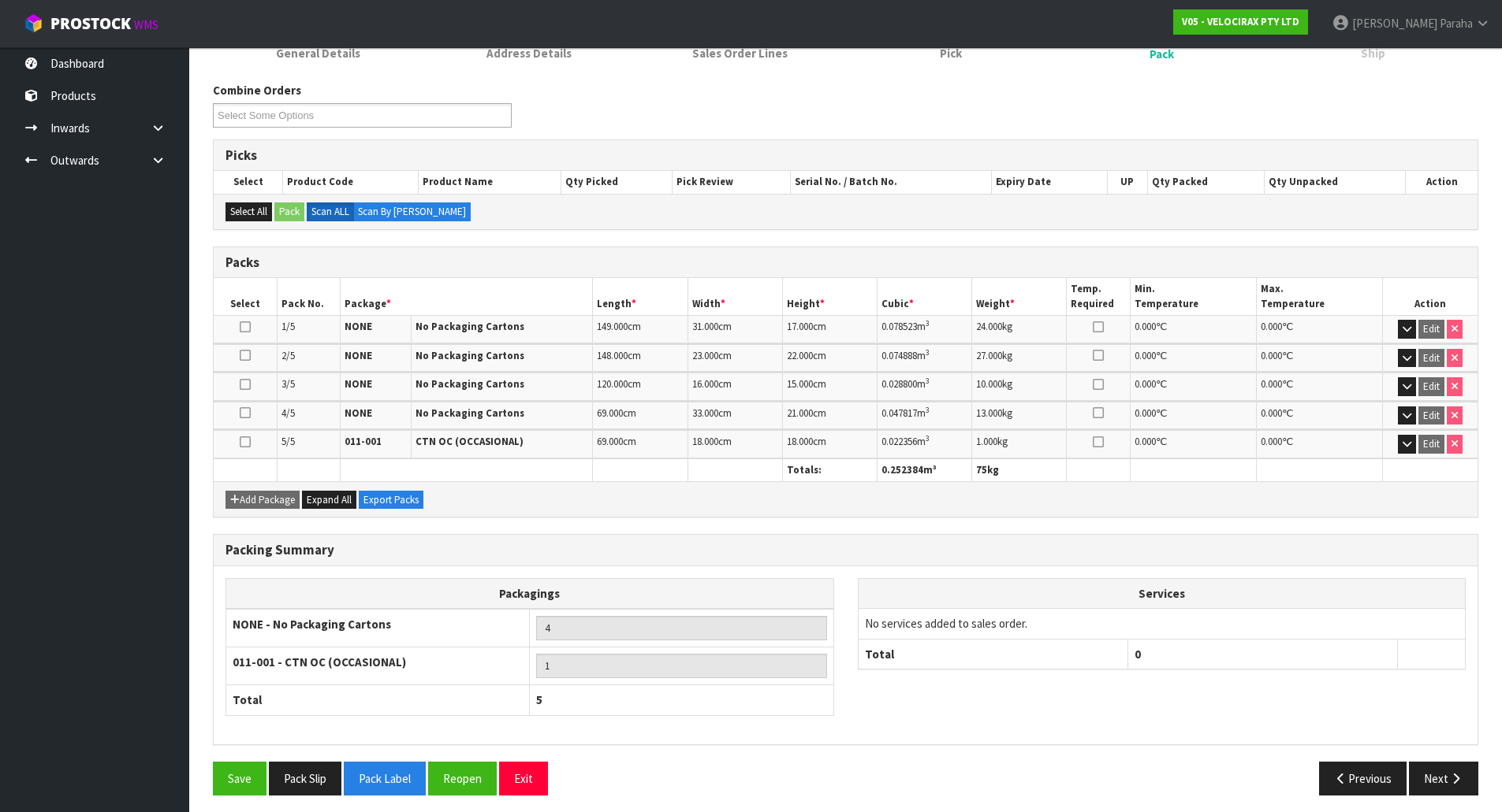
scroll to position [238, 0]
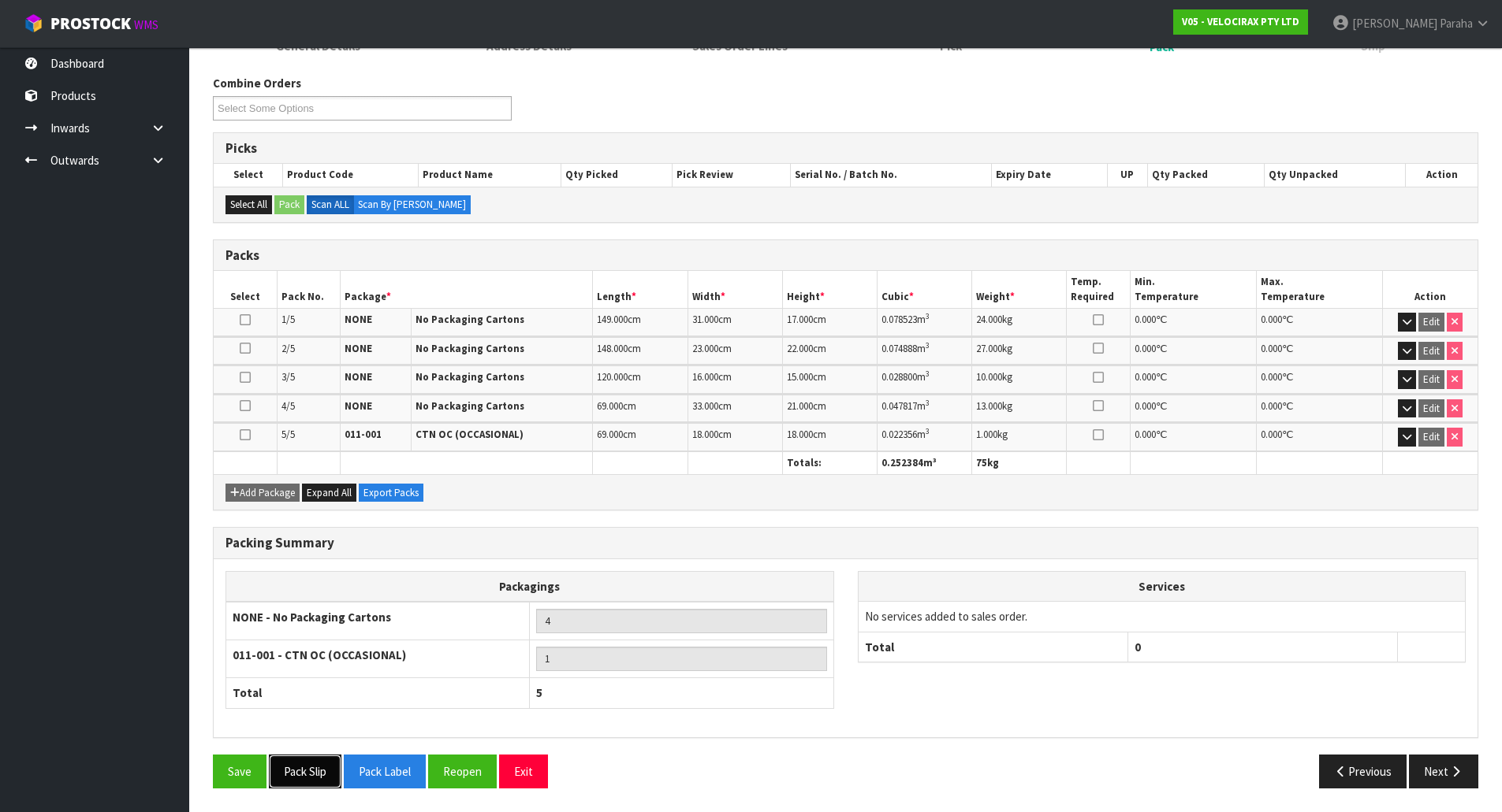
click at [310, 775] on button "Pack Slip" at bounding box center [305, 772] width 73 height 34
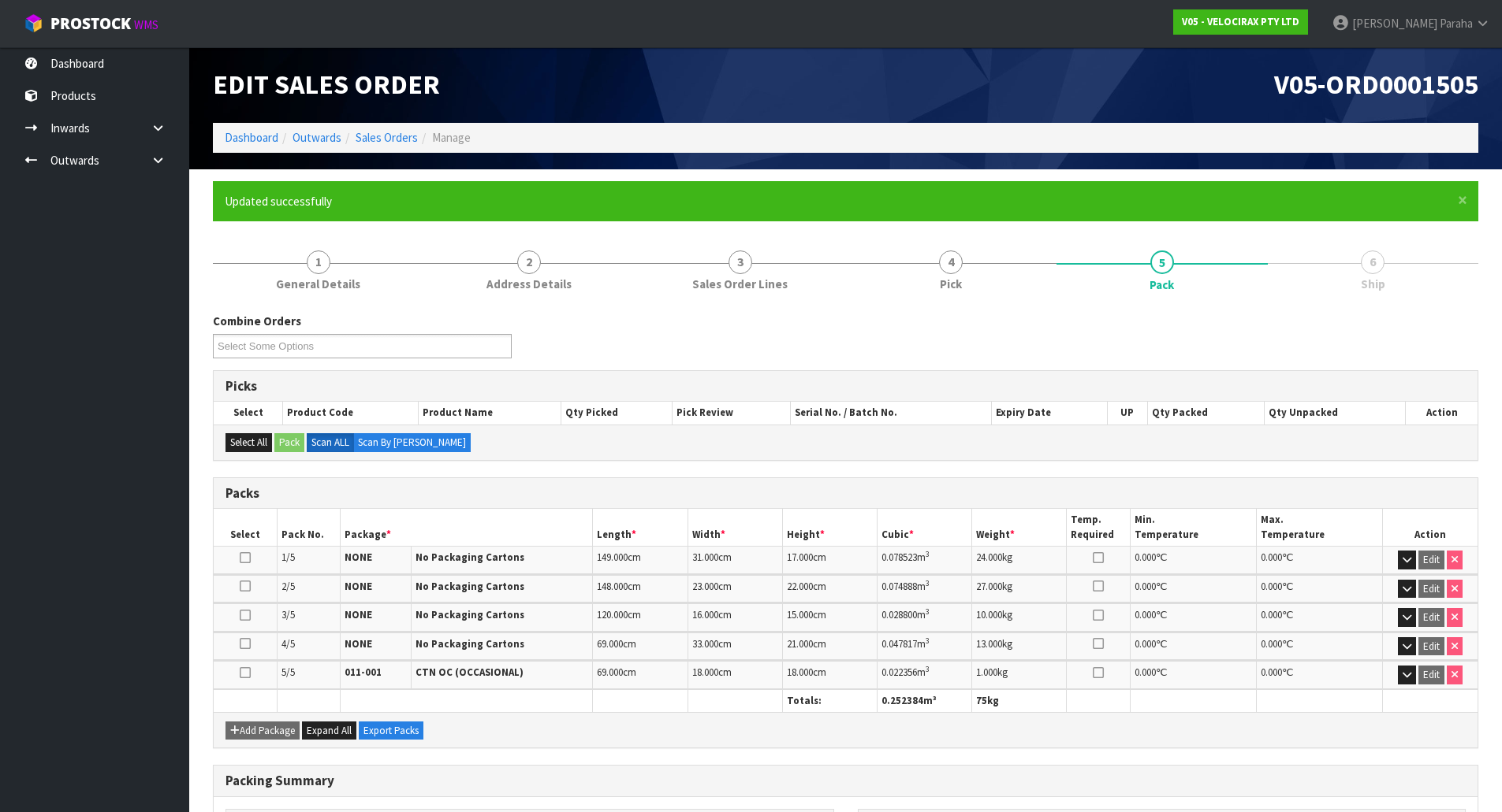
scroll to position [0, 0]
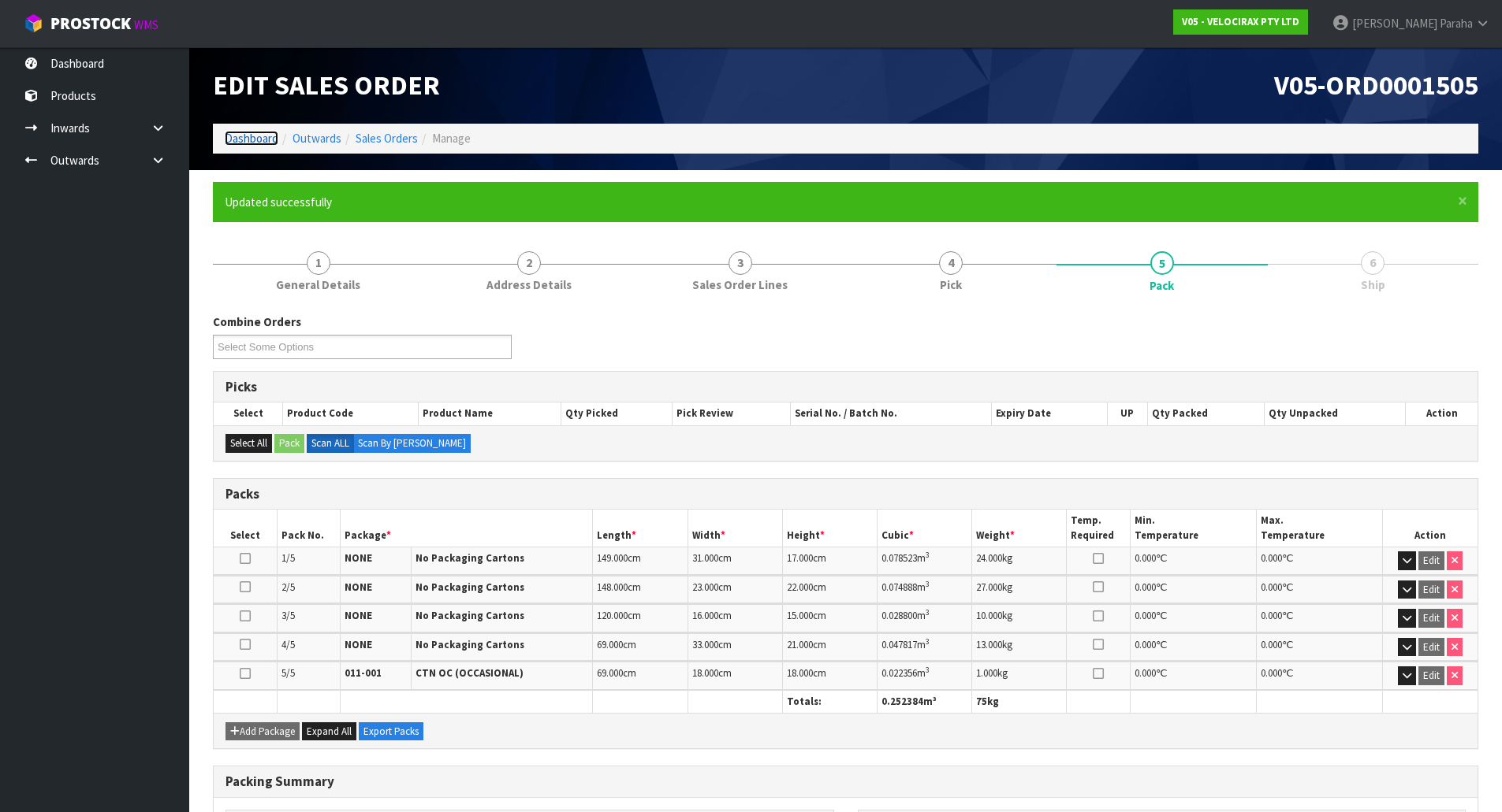
click at [253, 134] on link "Dashboard" at bounding box center [252, 138] width 54 height 15
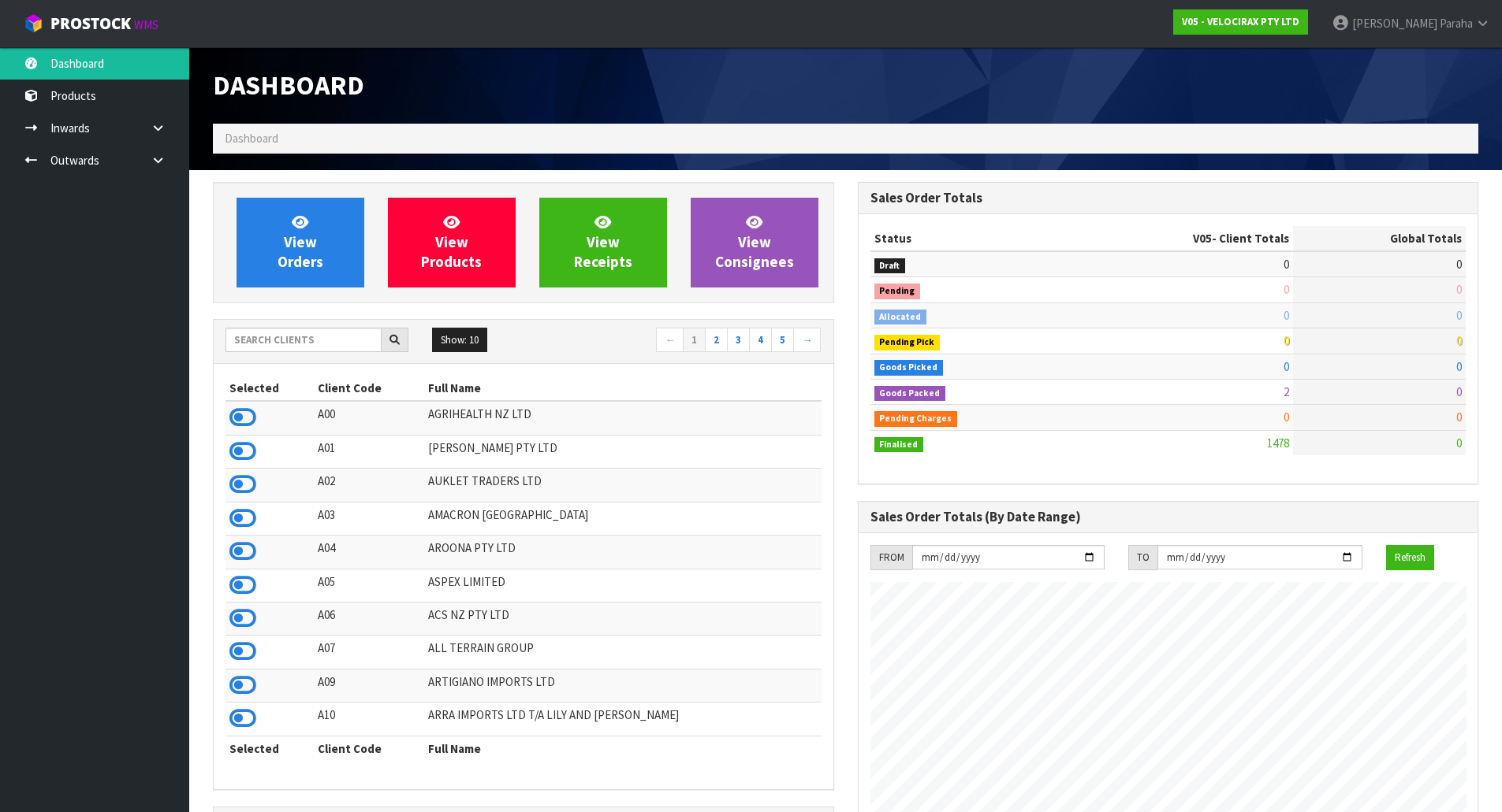
scroll to position [1228, 644]
click at [309, 334] on input "text" at bounding box center [303, 340] width 156 height 24
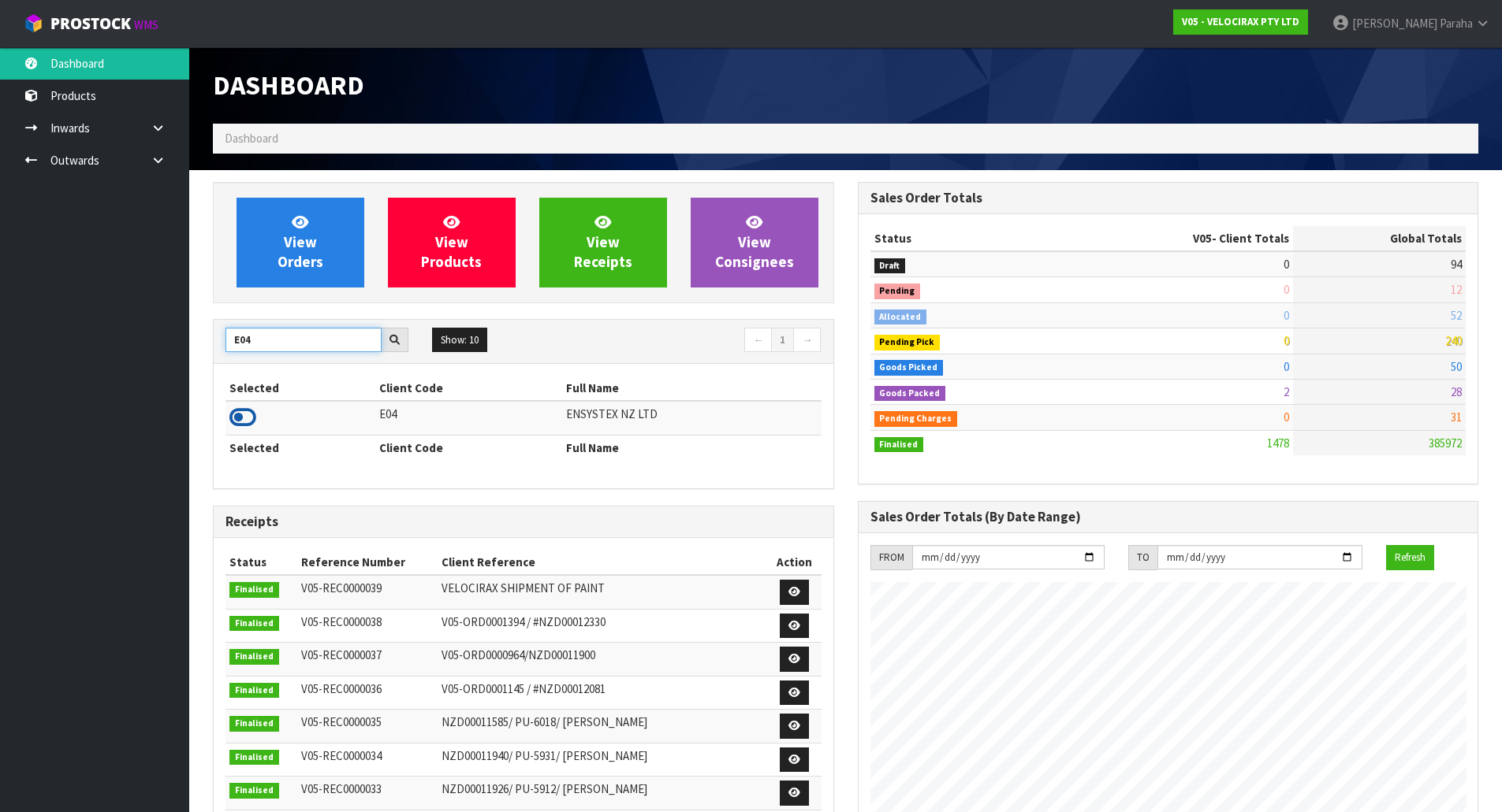
type input "E04"
click at [252, 414] on icon at bounding box center [243, 418] width 27 height 23
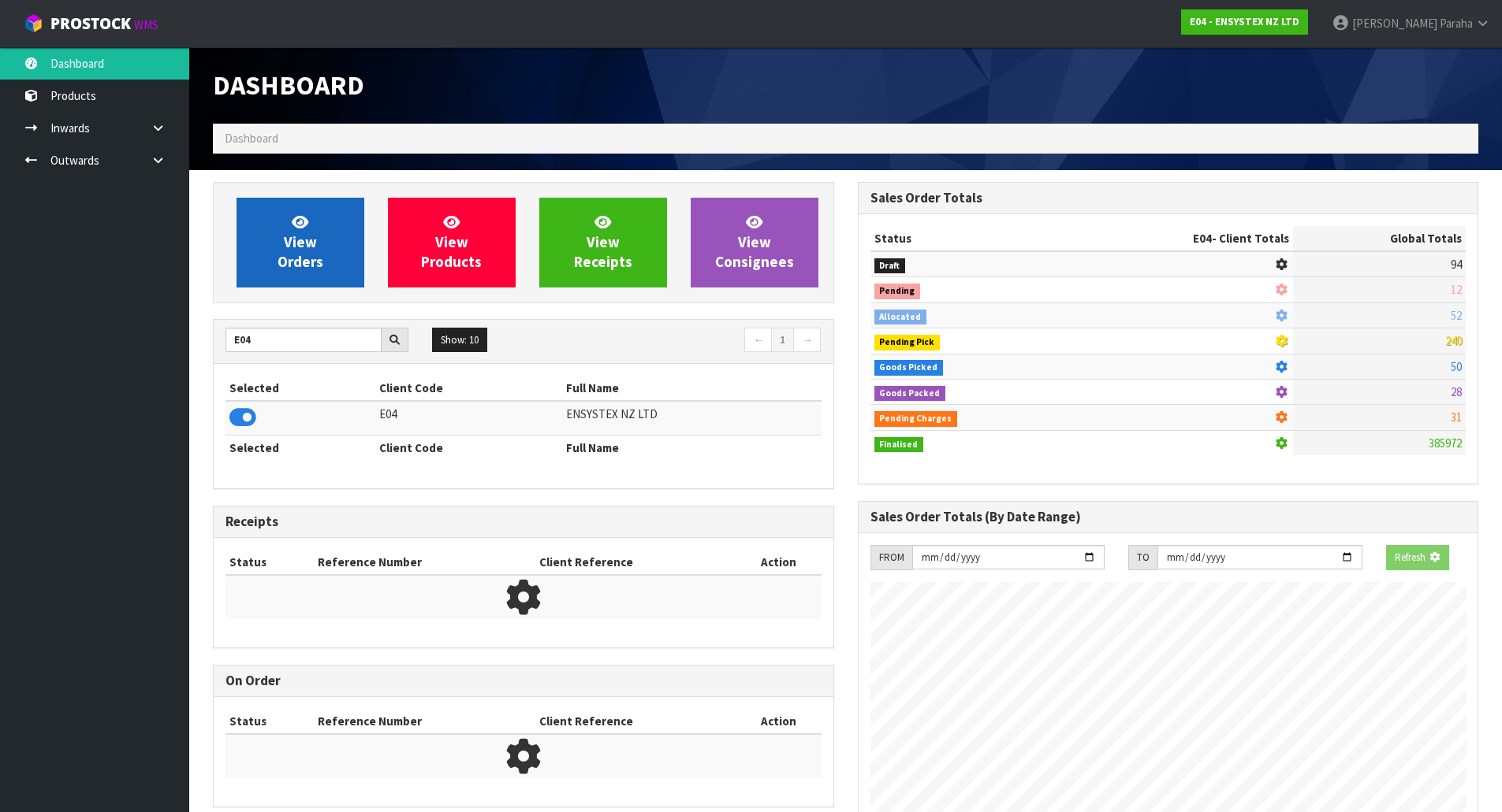
scroll to position [982, 644]
click at [299, 283] on link "View Orders" at bounding box center [300, 243] width 127 height 90
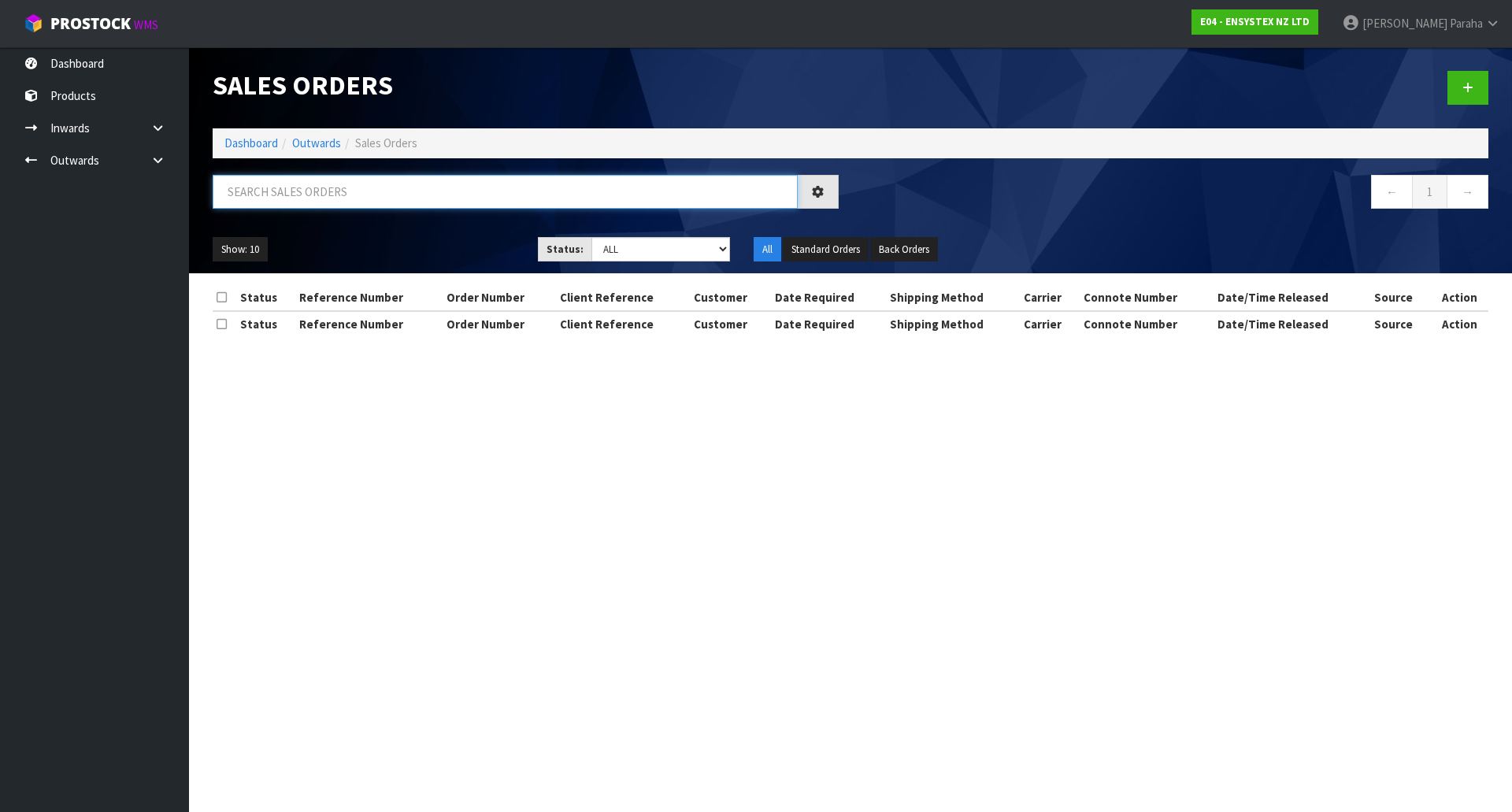
click at [274, 199] on input "text" at bounding box center [504, 192] width 585 height 34
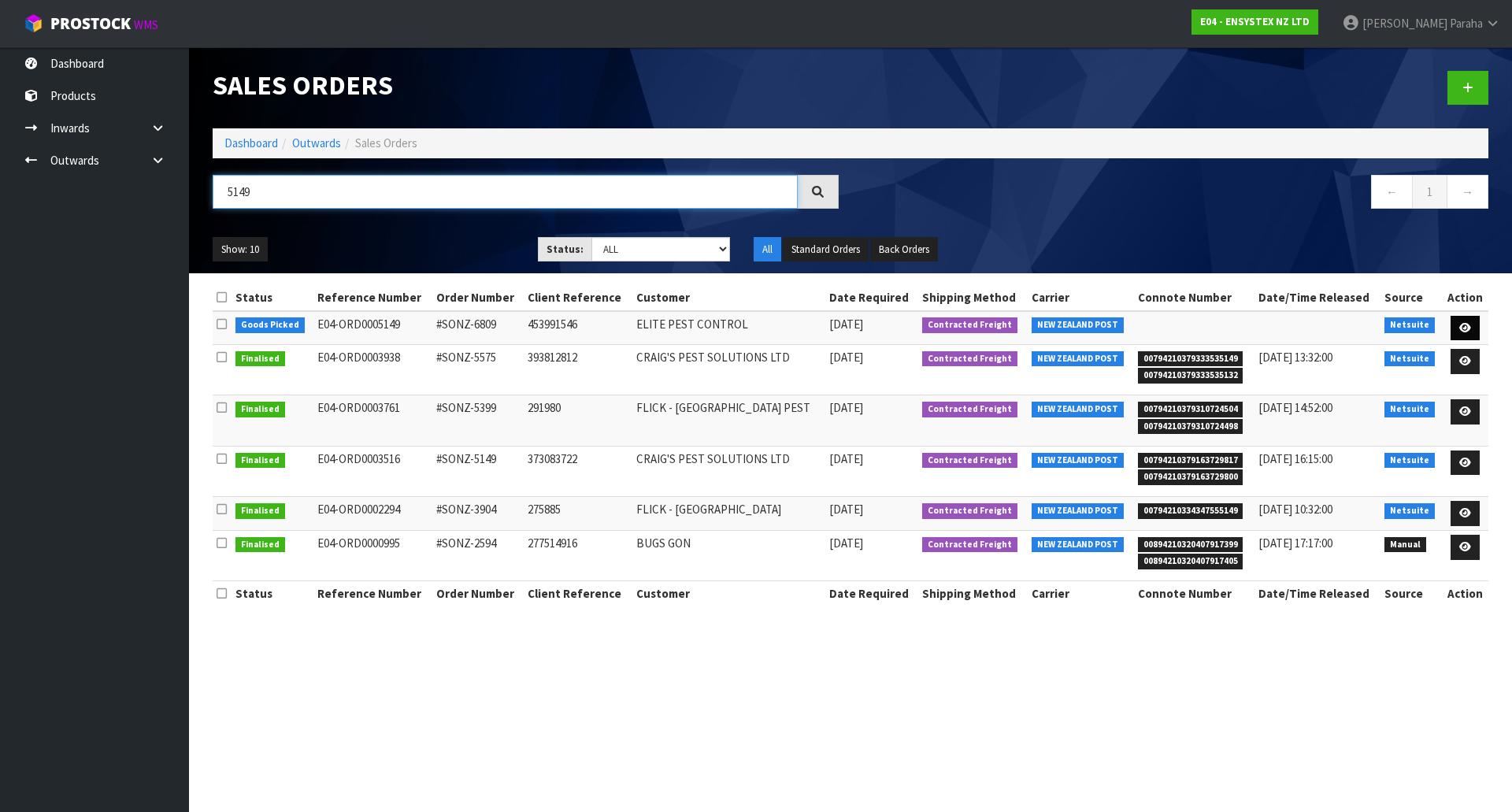
type input "5149"
click at [1474, 329] on link at bounding box center [1465, 328] width 30 height 25
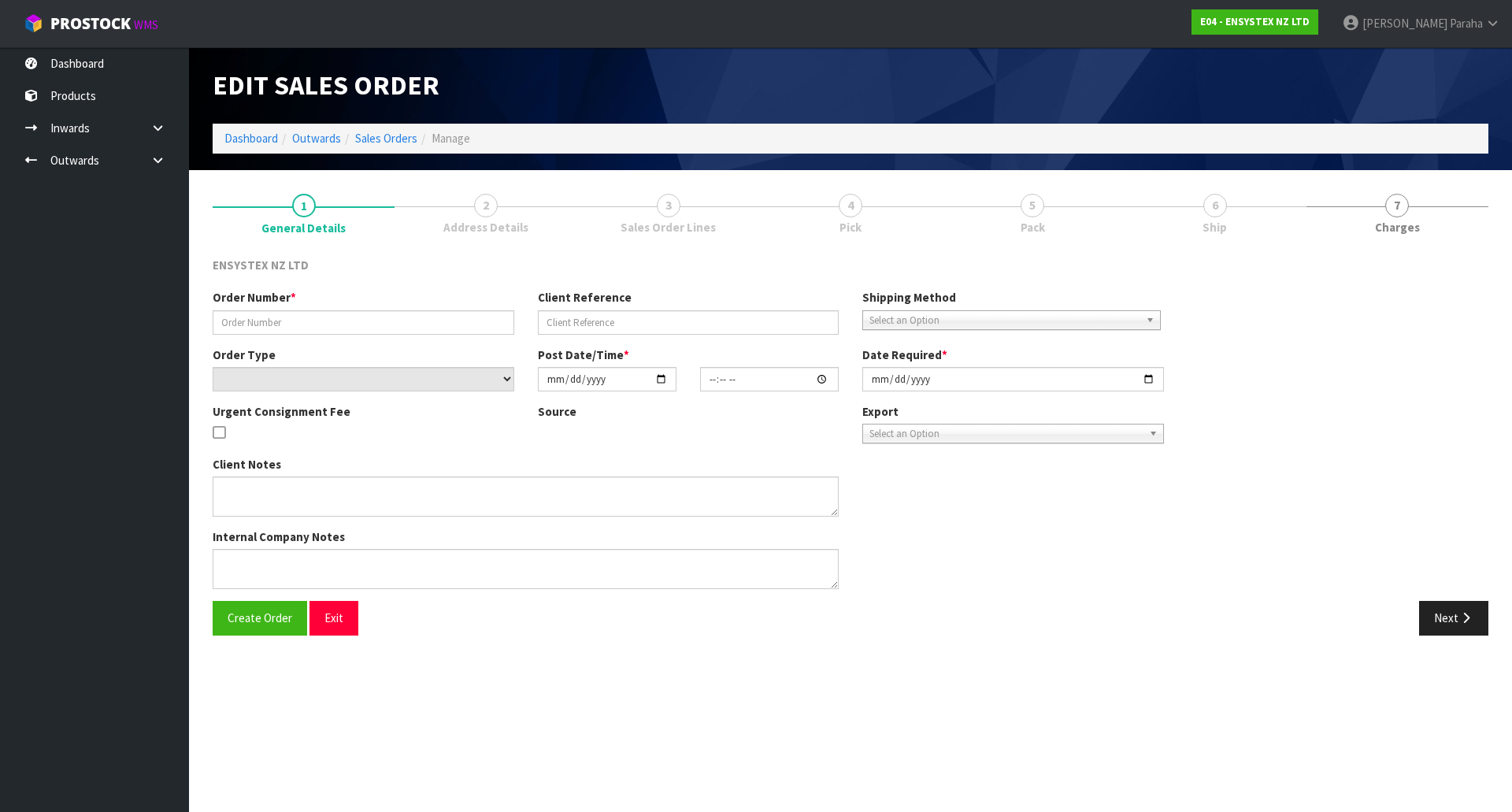
type input "#SONZ-6809"
type input "453991546"
select select "number:0"
type input "[DATE]"
type input "14:45:14.000"
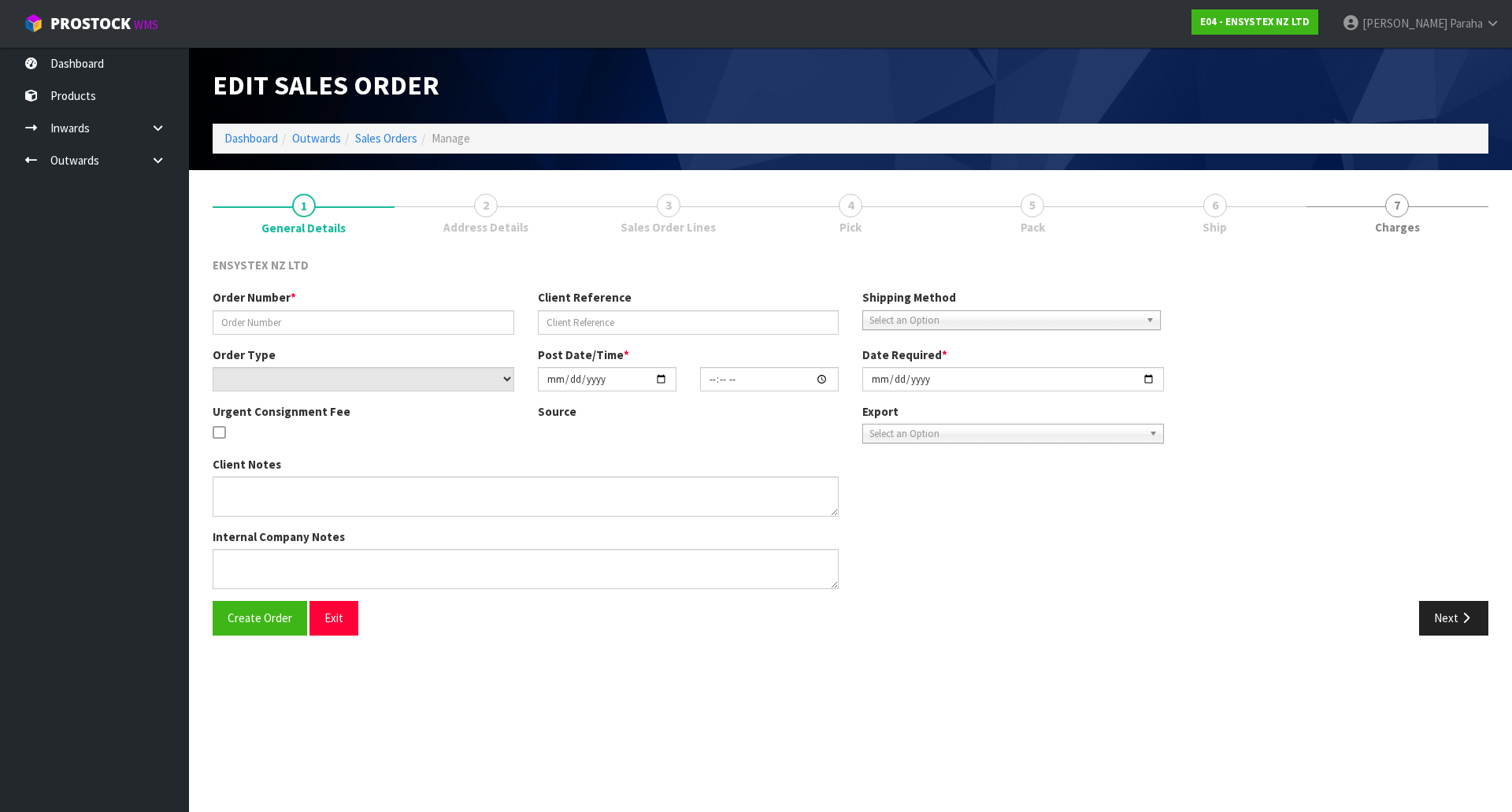
type input "[DATE]"
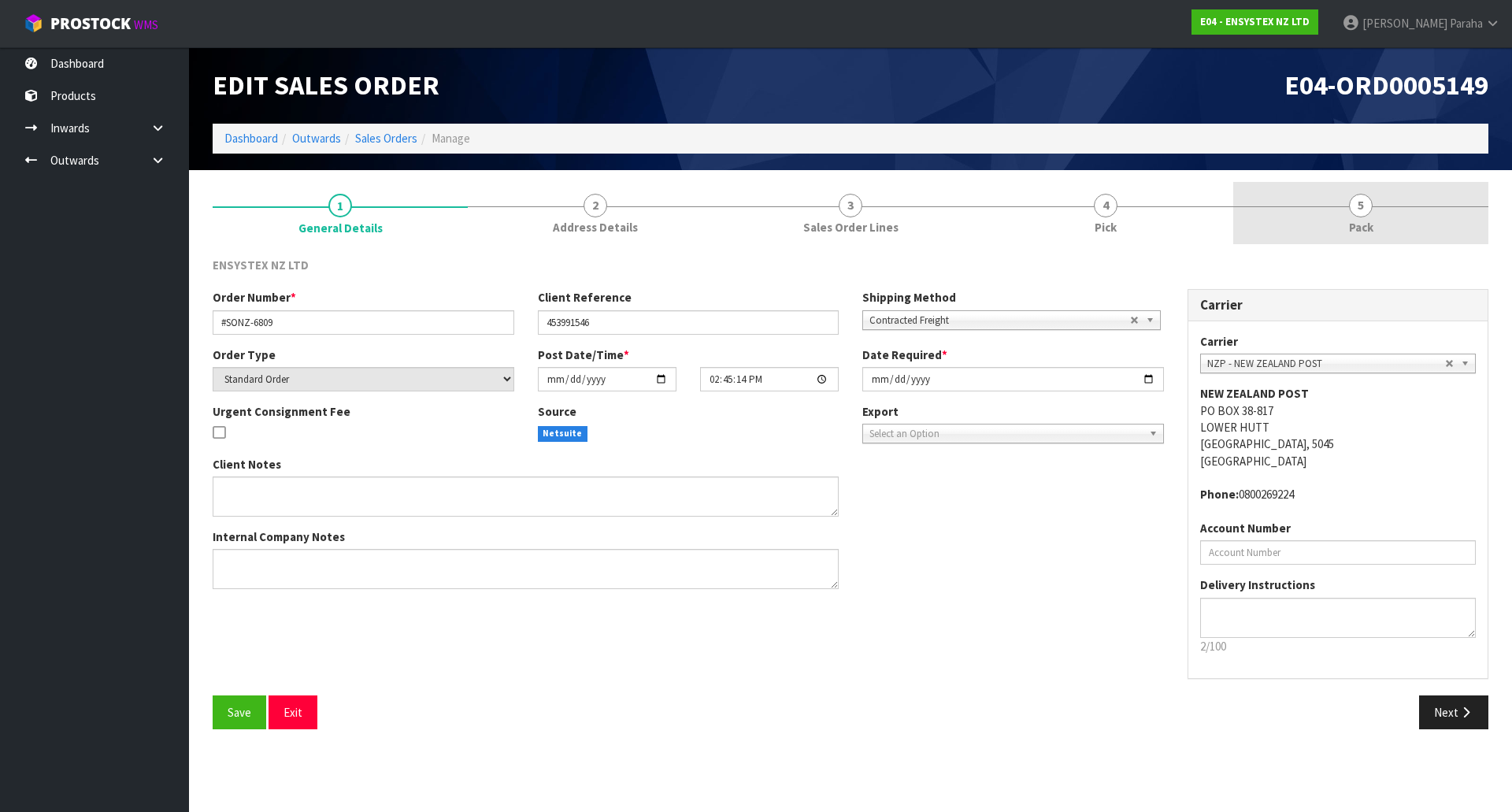
click at [1369, 202] on span "5" at bounding box center [1361, 205] width 23 height 23
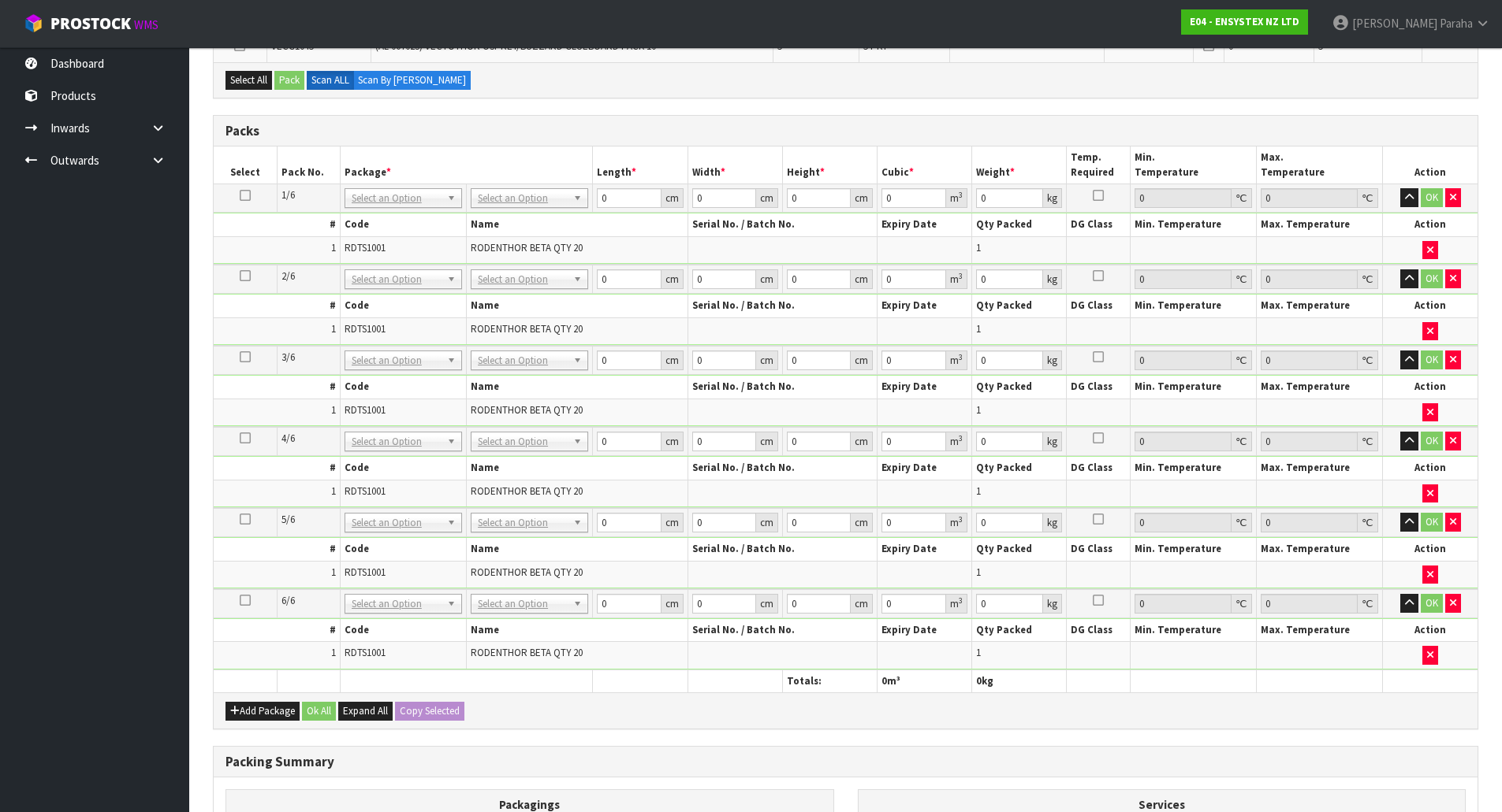
scroll to position [472, 0]
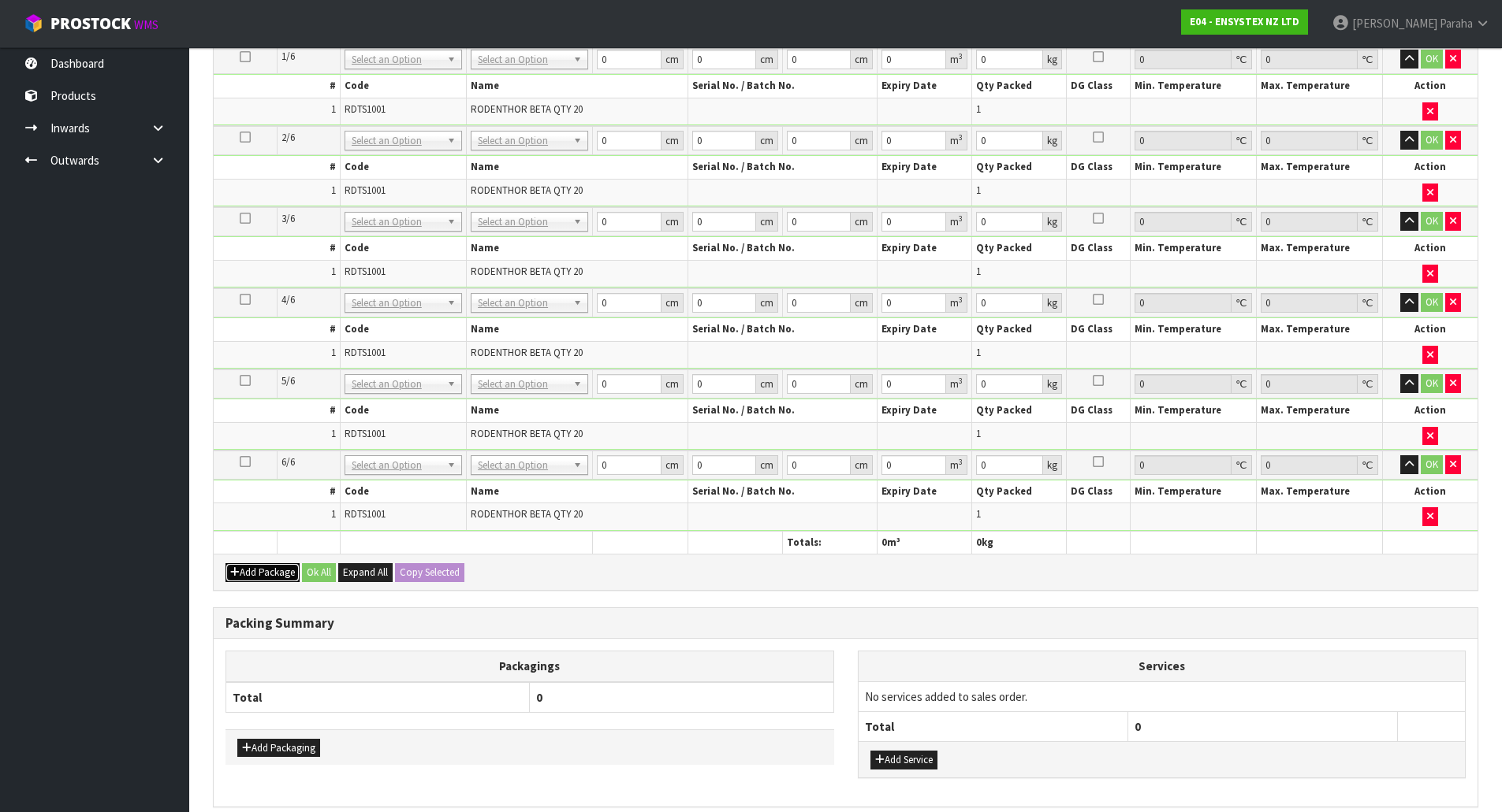
click at [261, 577] on button "Add Package" at bounding box center [262, 573] width 74 height 19
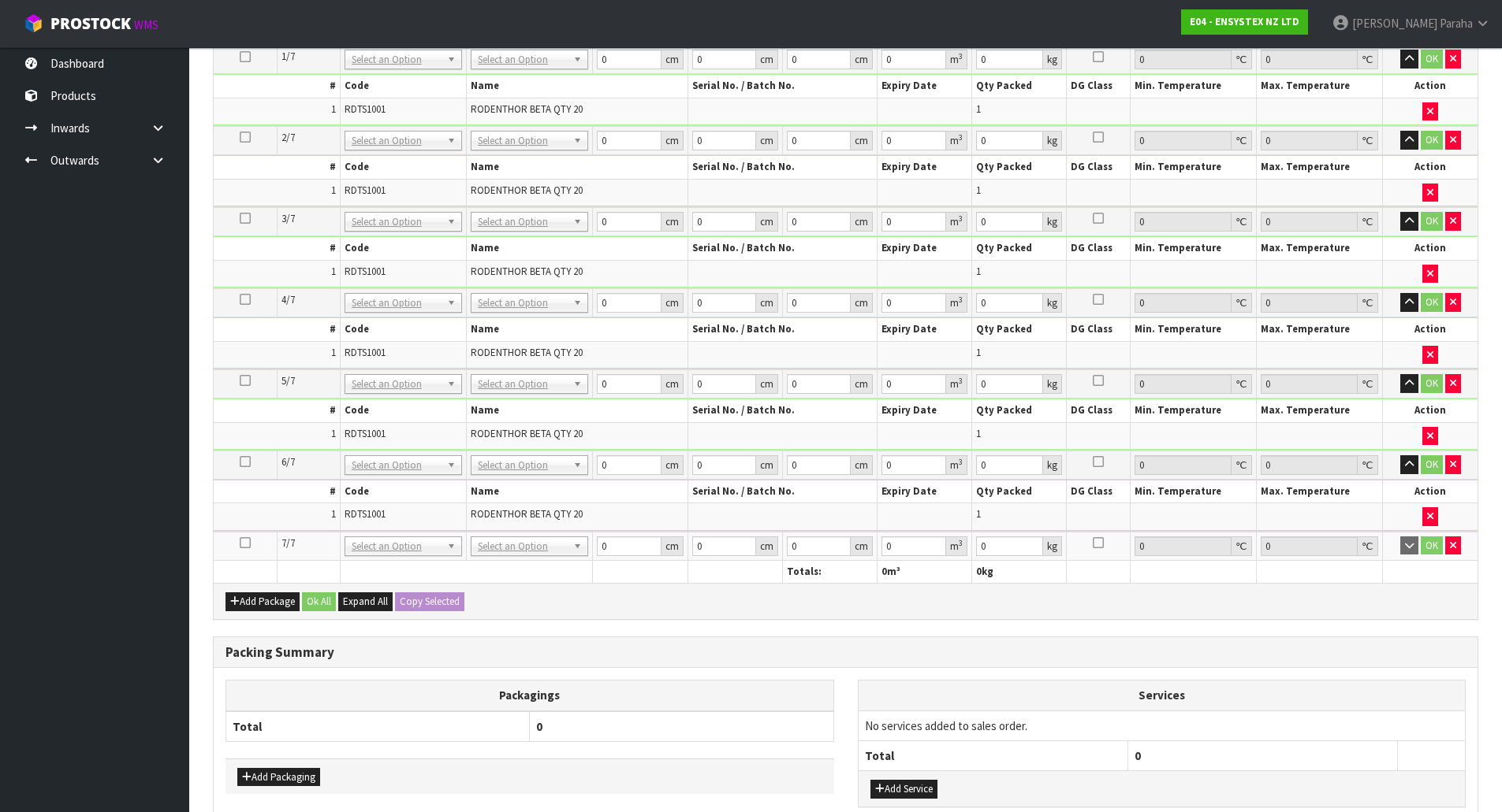
click at [245, 543] on icon at bounding box center [245, 543] width 11 height 1
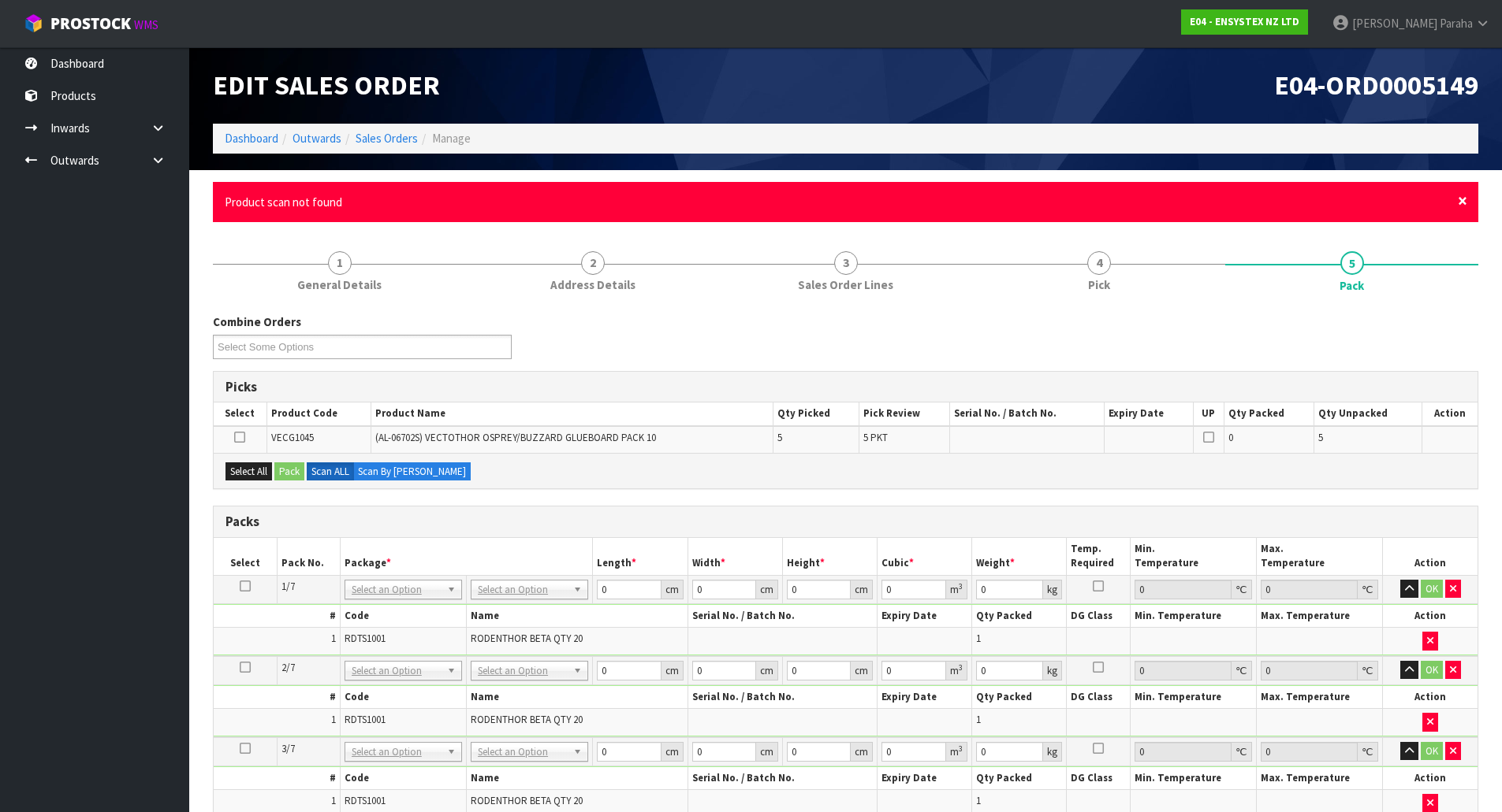
click at [1463, 203] on span "×" at bounding box center [1462, 201] width 10 height 22
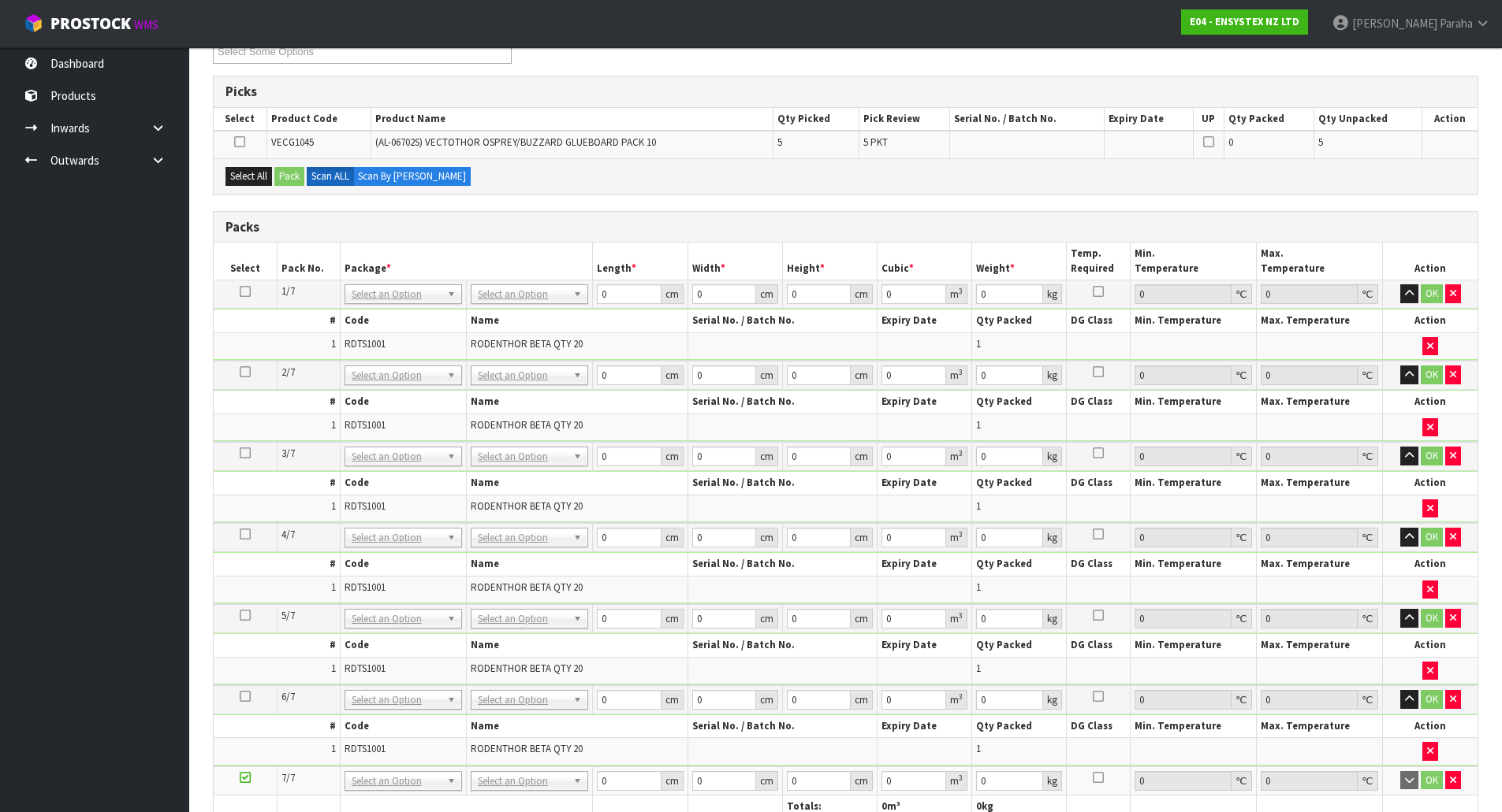
scroll to position [237, 0]
click at [247, 177] on button "Select All" at bounding box center [248, 177] width 47 height 19
click at [289, 184] on button "Pack" at bounding box center [289, 177] width 30 height 19
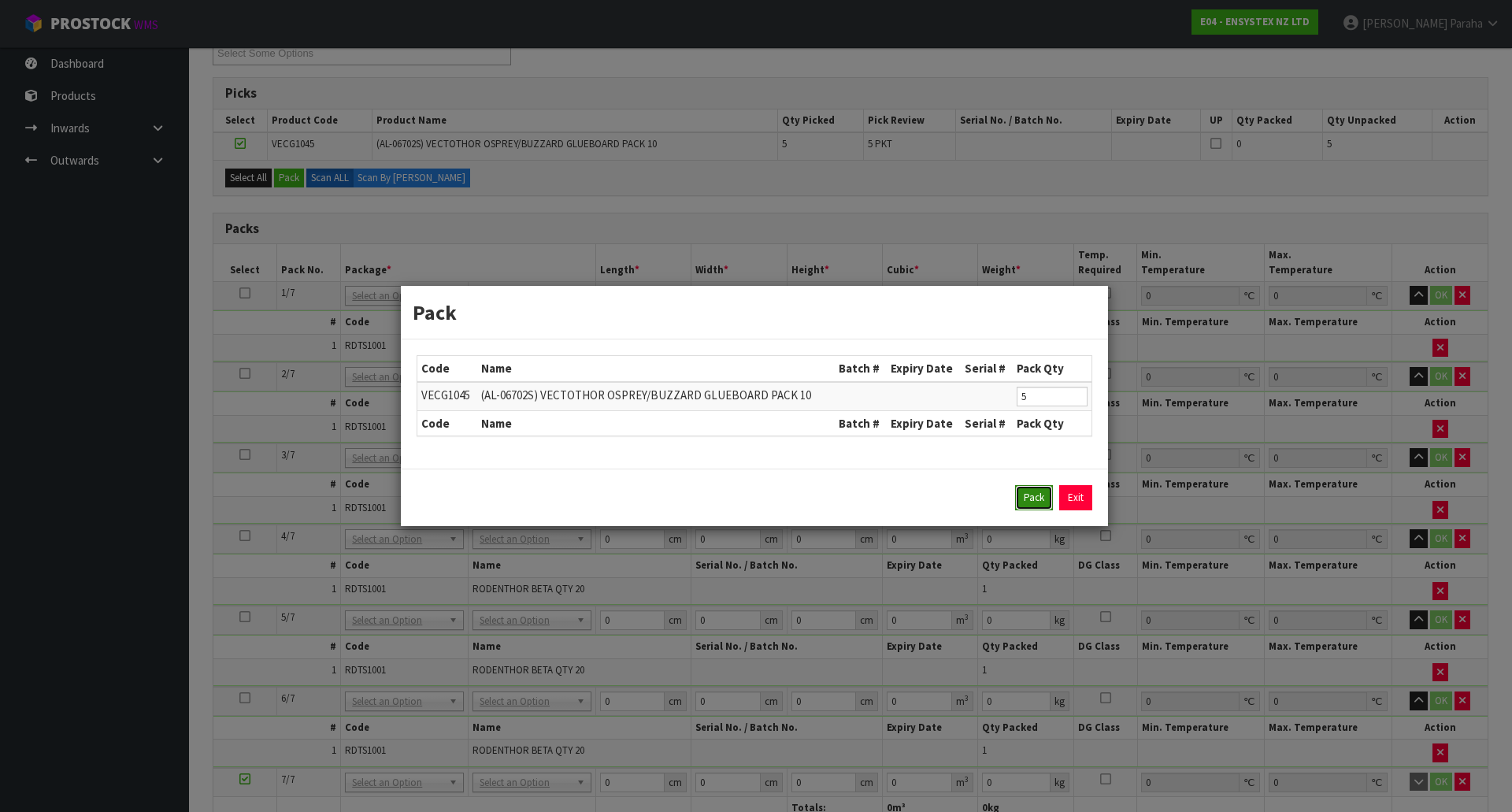
click at [1025, 501] on button "Pack" at bounding box center [1034, 497] width 38 height 25
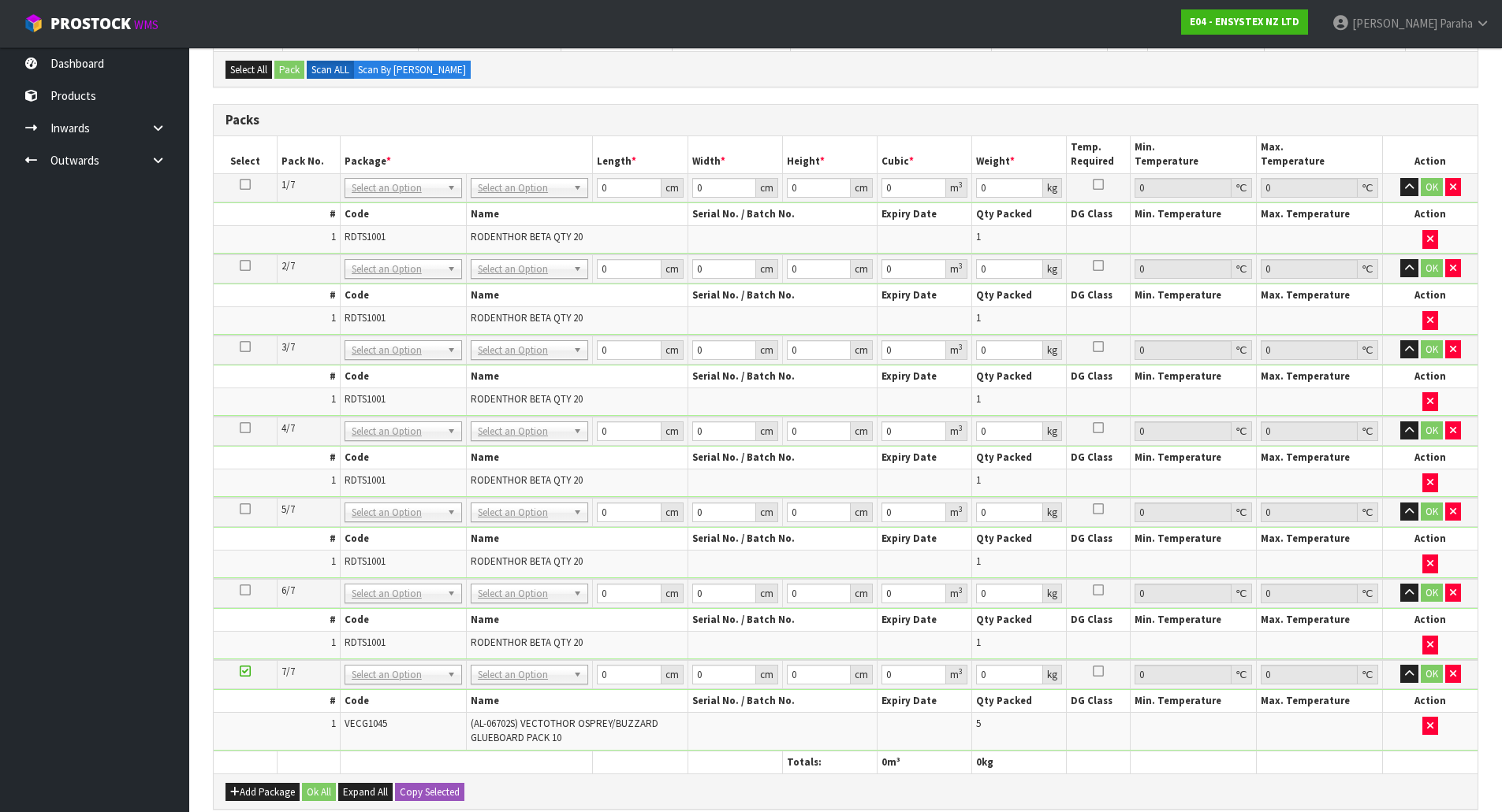
scroll to position [315, 0]
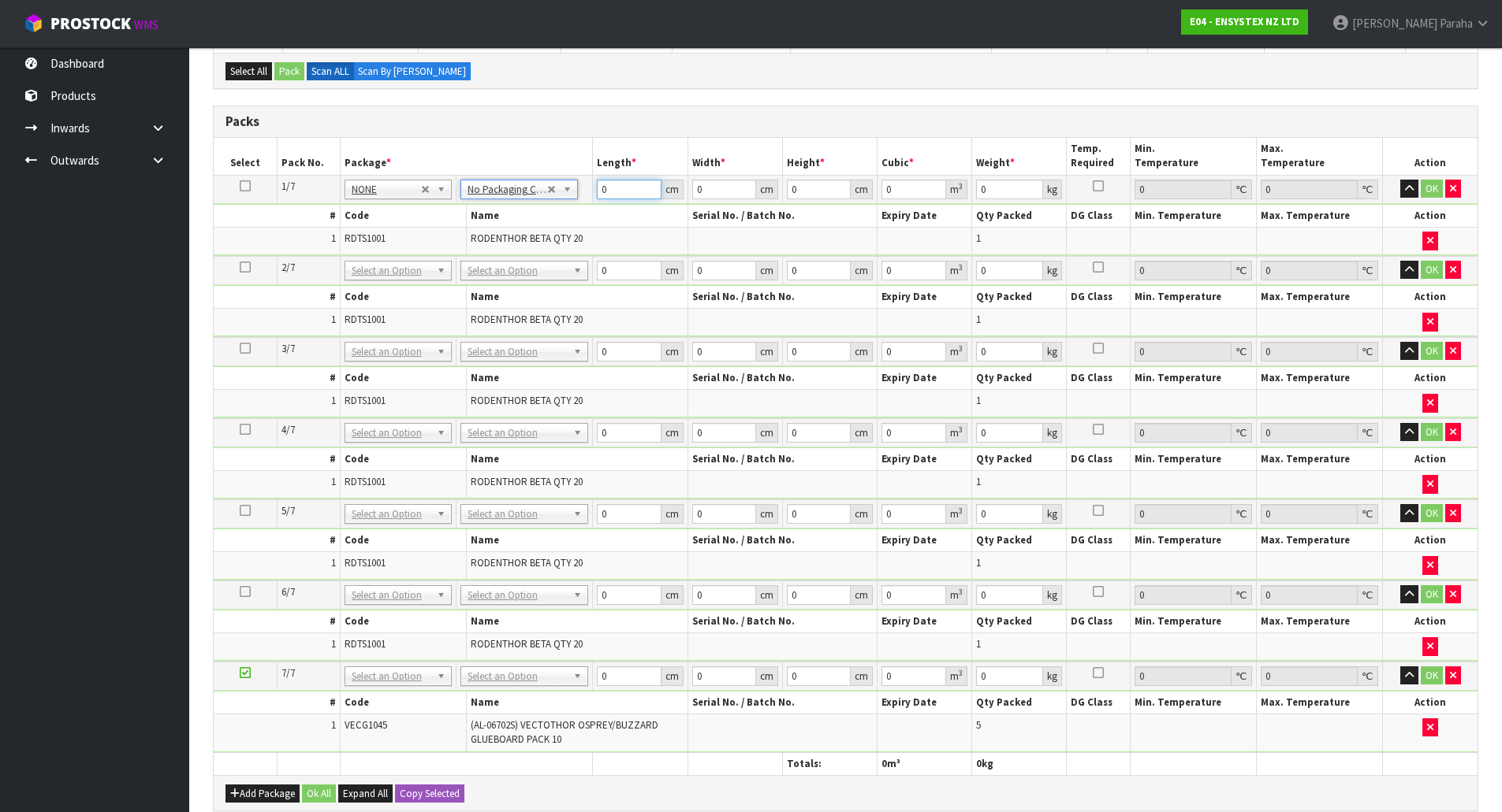
click at [633, 189] on input "0" at bounding box center [628, 189] width 64 height 20
type input "49"
type input "39"
type input "4"
type input "0.007644"
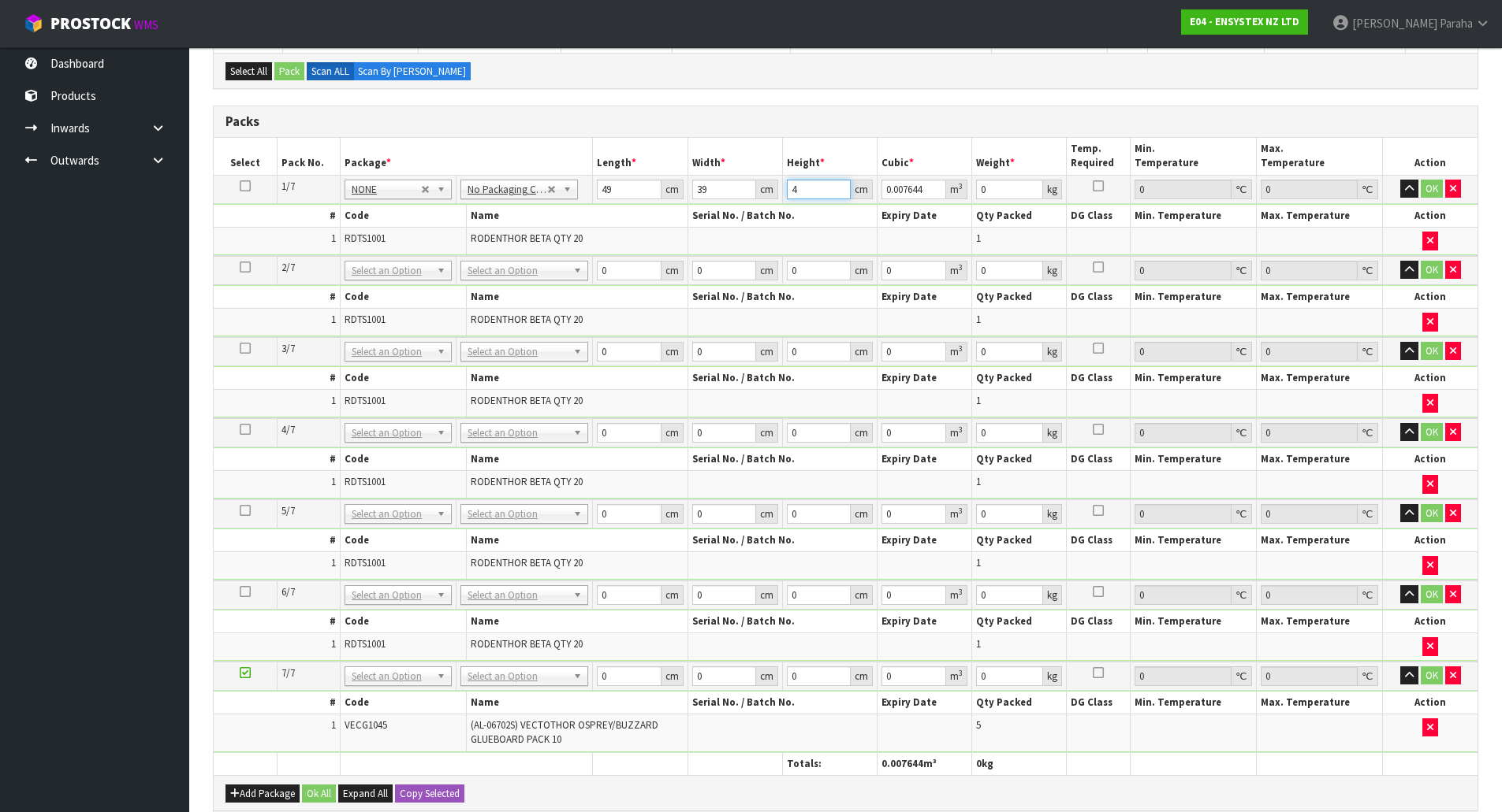
type input "47"
type input "0.089817"
type input "47"
type input "10"
click at [242, 186] on icon at bounding box center [245, 186] width 11 height 1
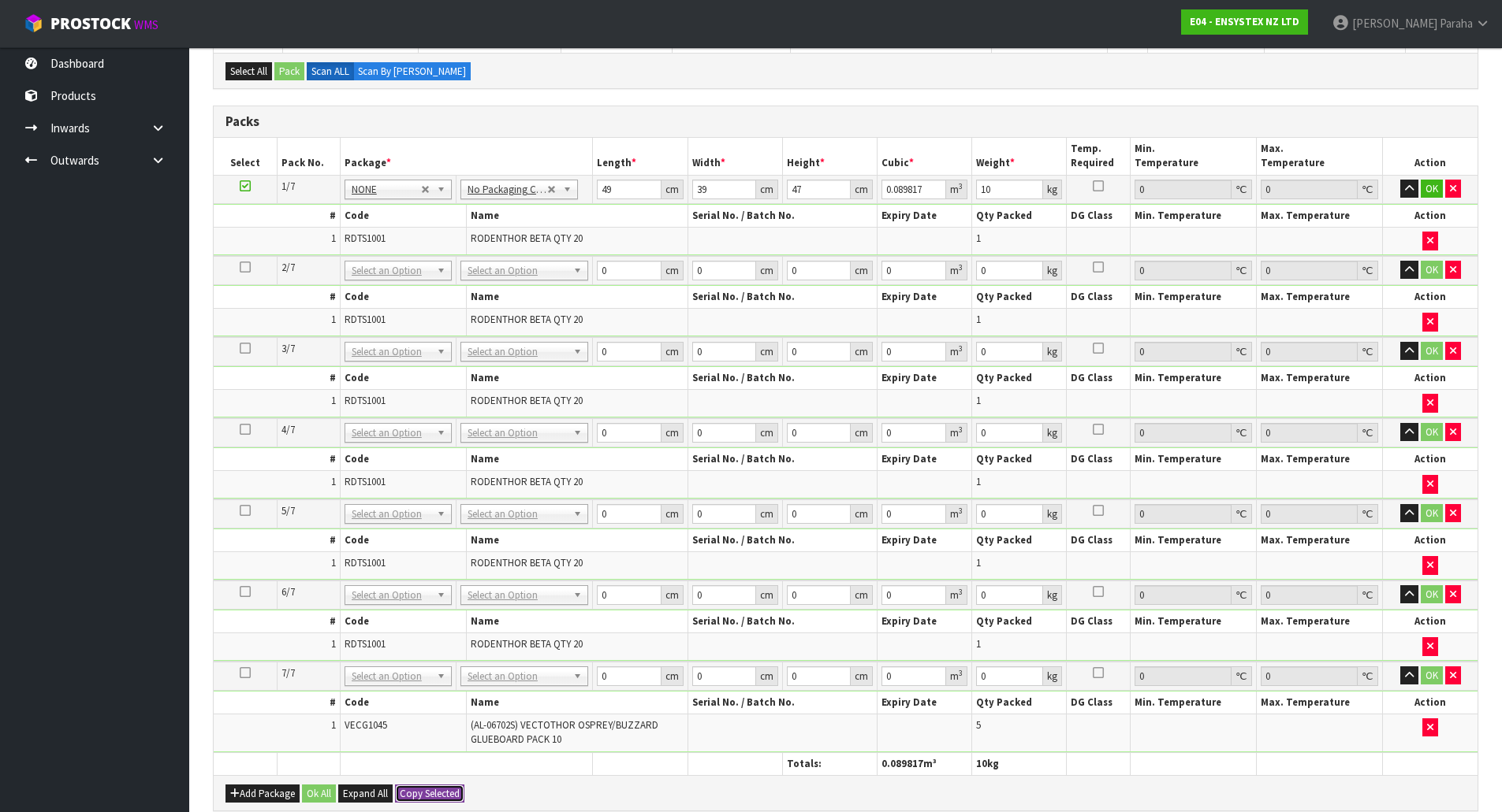
click at [434, 793] on button "Copy Selected" at bounding box center [429, 794] width 69 height 19
click at [434, 793] on span "Confirm" at bounding box center [417, 793] width 35 height 13
type input "49"
type input "39"
type input "47"
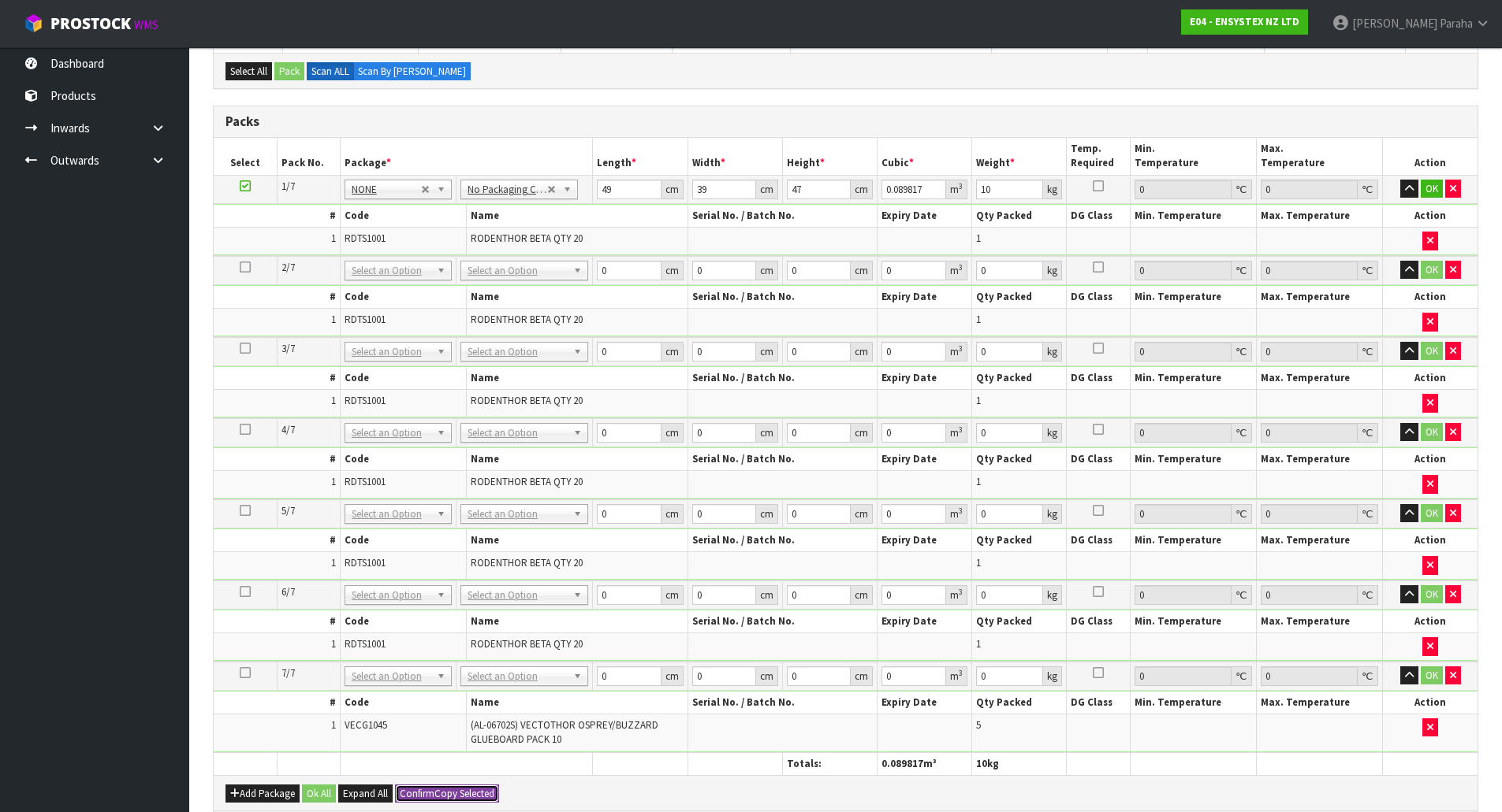
type input "0.089817"
type input "10"
type input "49"
type input "39"
type input "47"
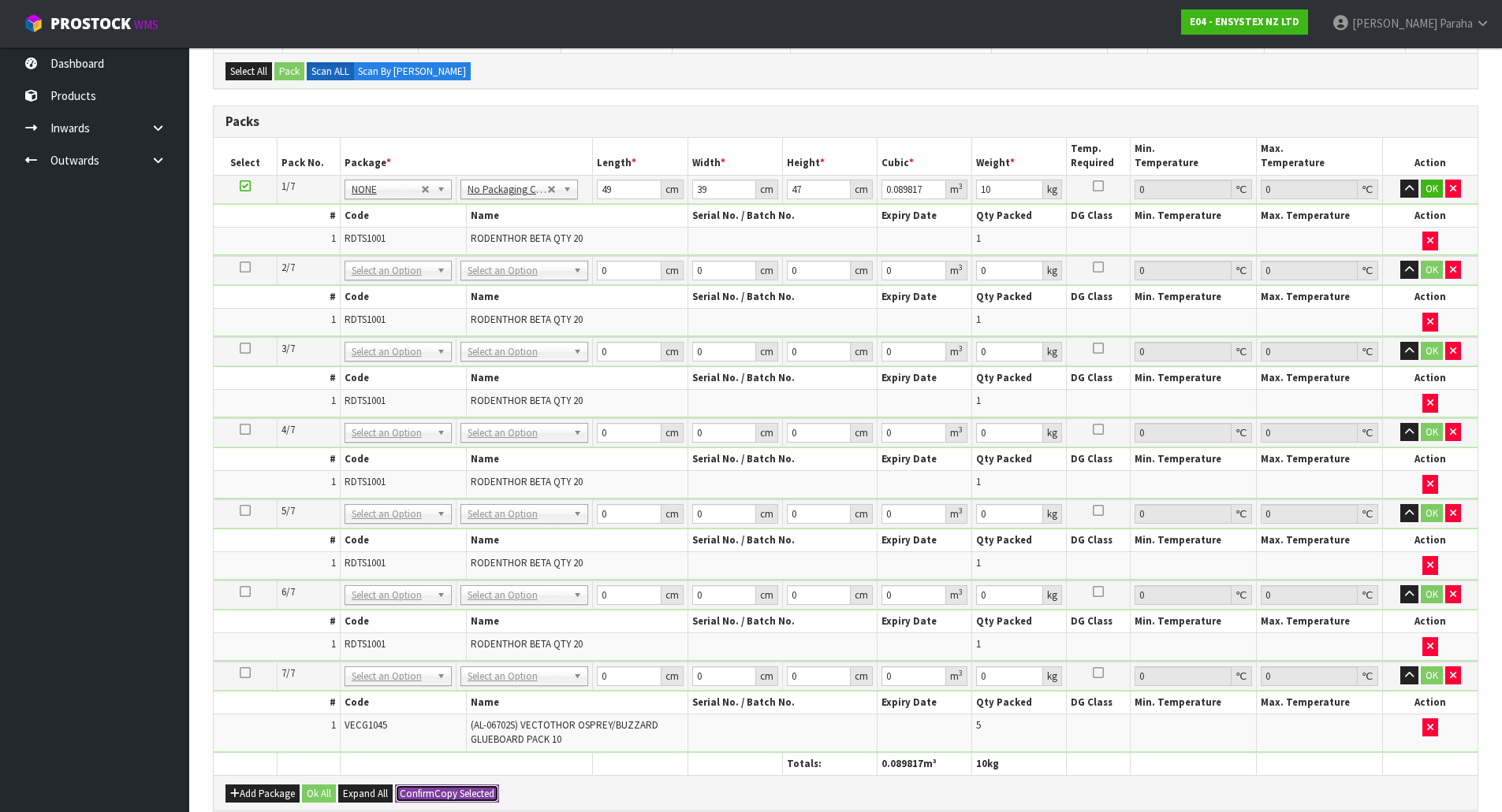
type input "0.089817"
type input "10"
type input "49"
type input "39"
type input "47"
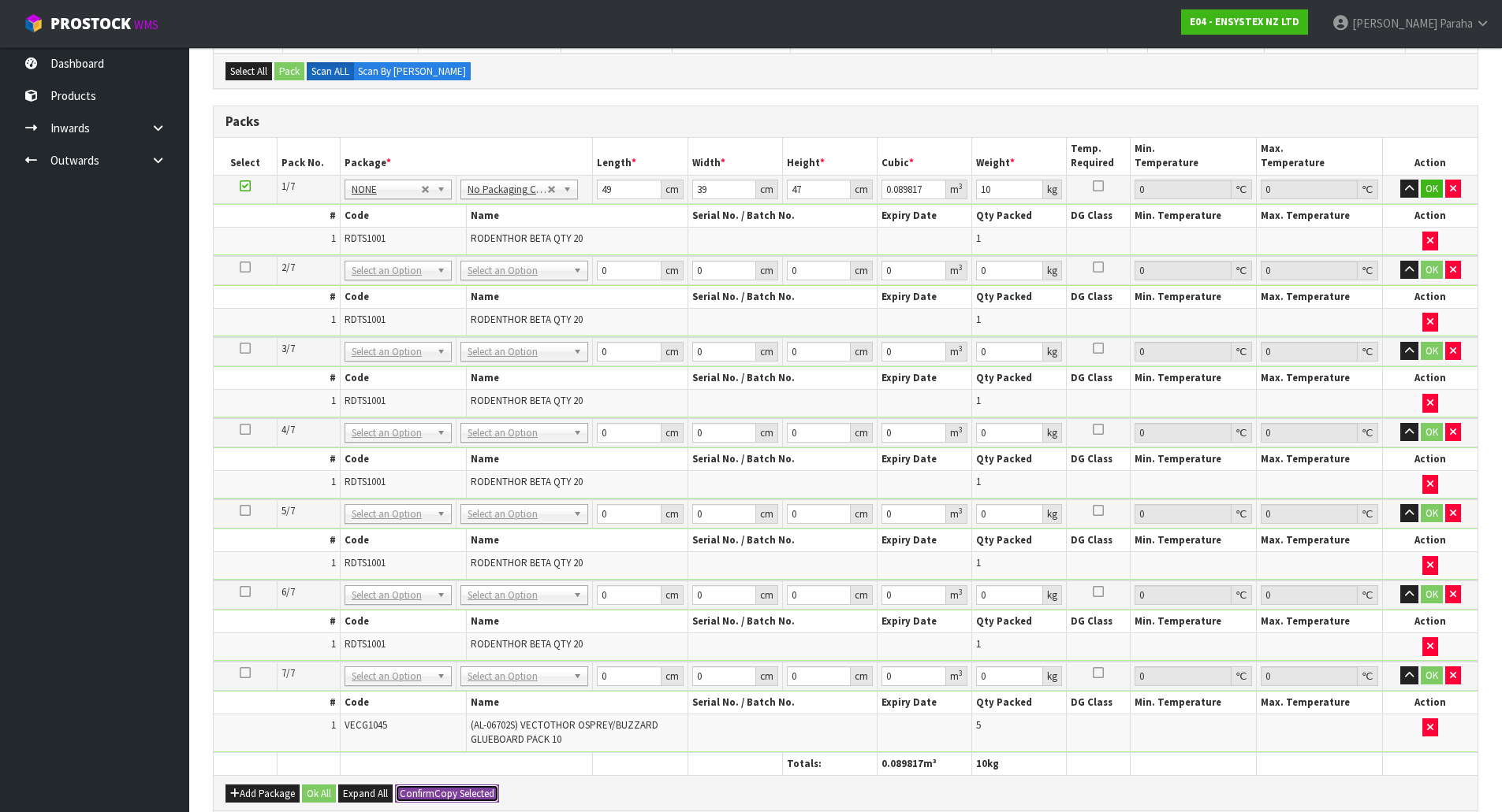
type input "0.089817"
type input "10"
type input "49"
type input "39"
type input "47"
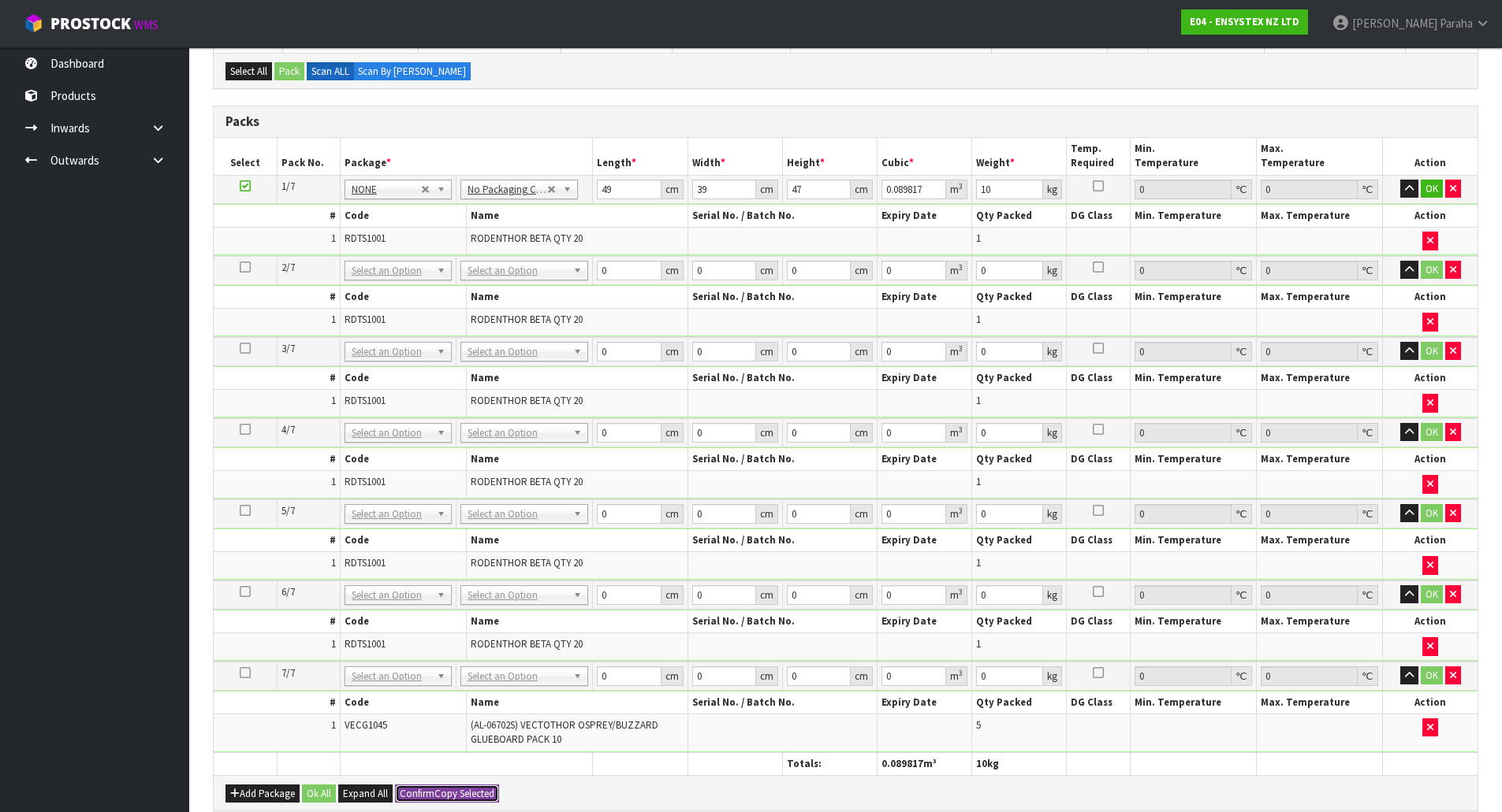
type input "0.089817"
type input "10"
type input "49"
type input "39"
type input "47"
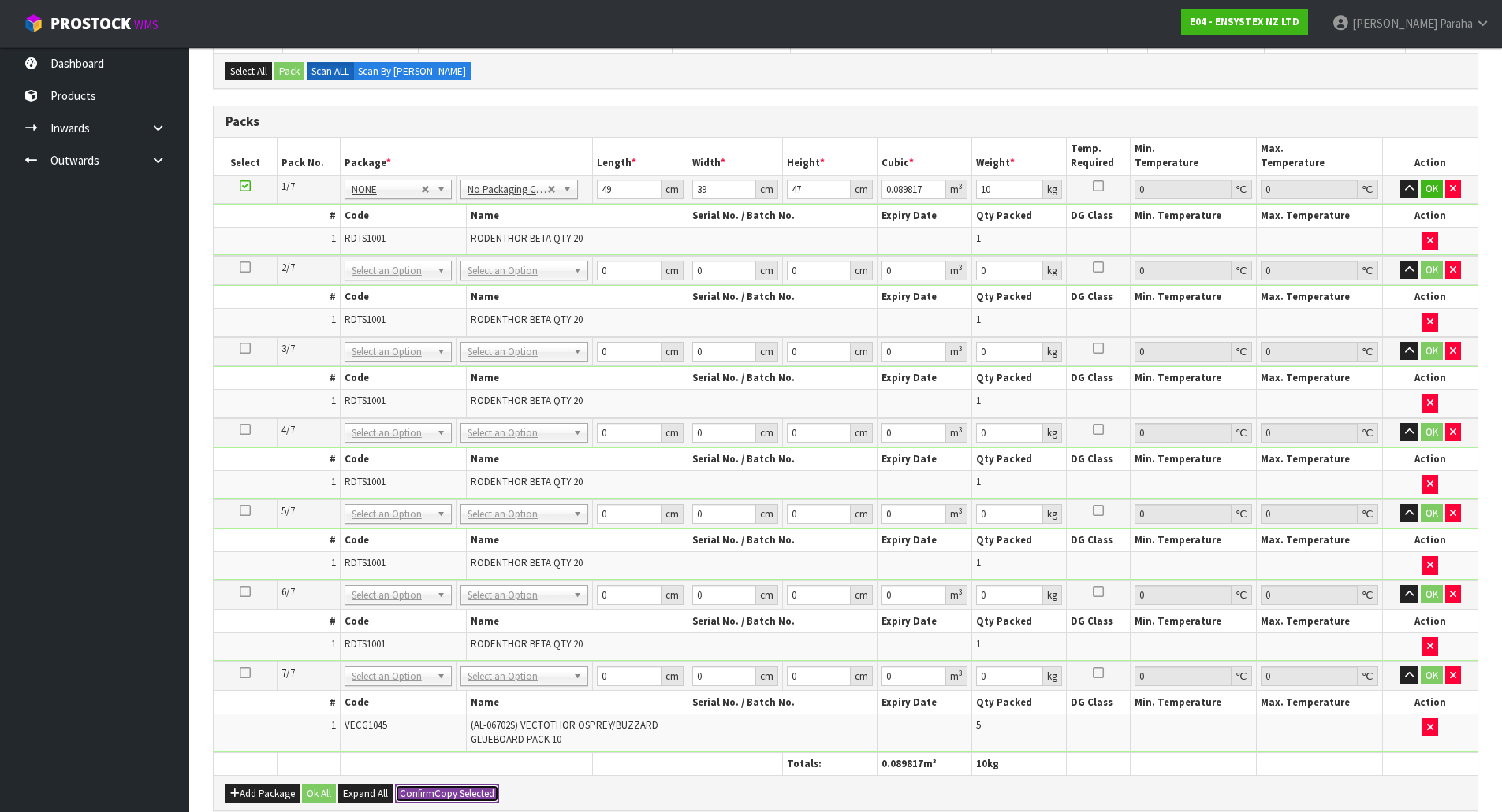
type input "0.089817"
type input "10"
type input "49"
type input "39"
type input "47"
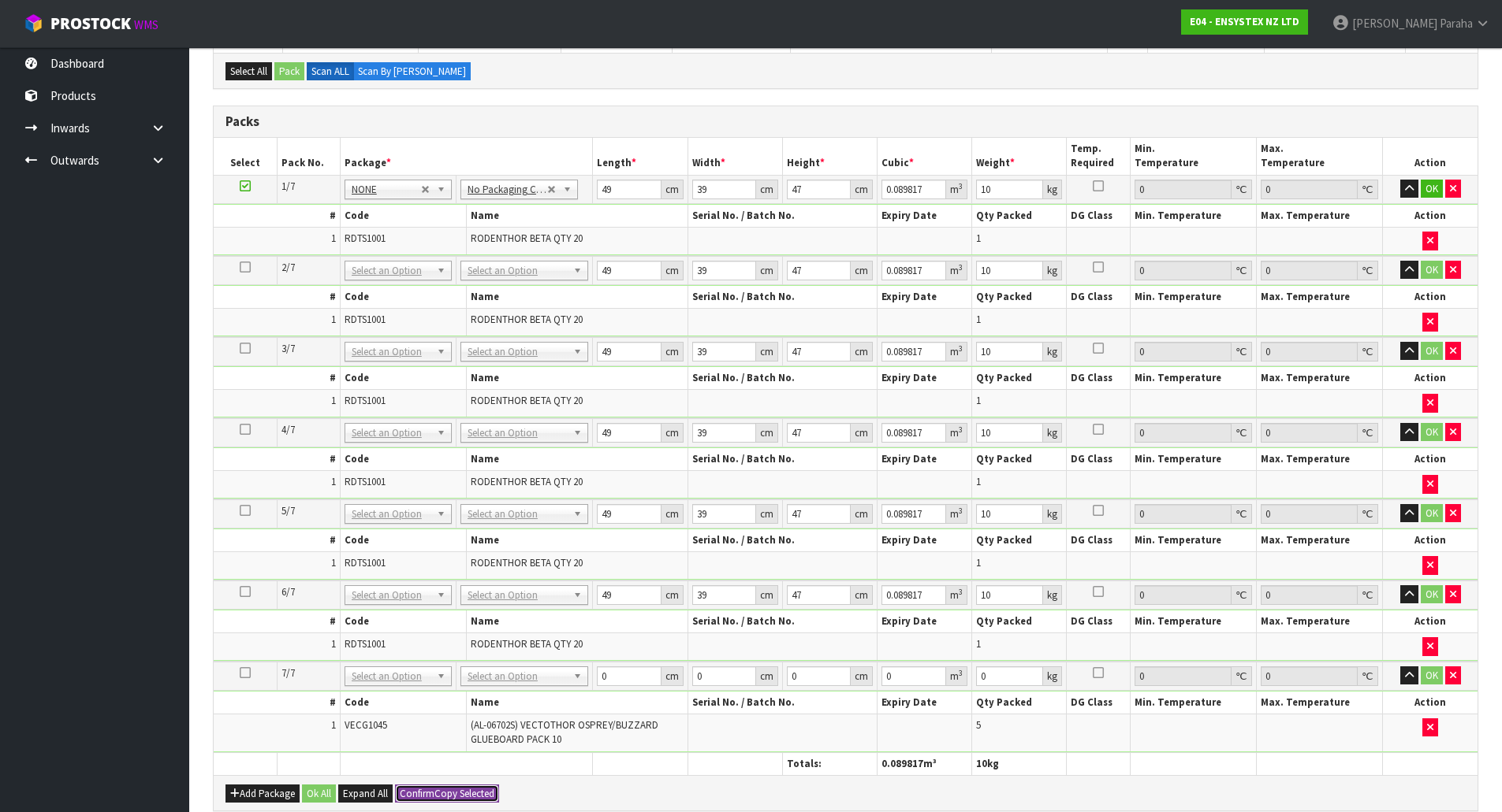
type input "0.089817"
type input "10"
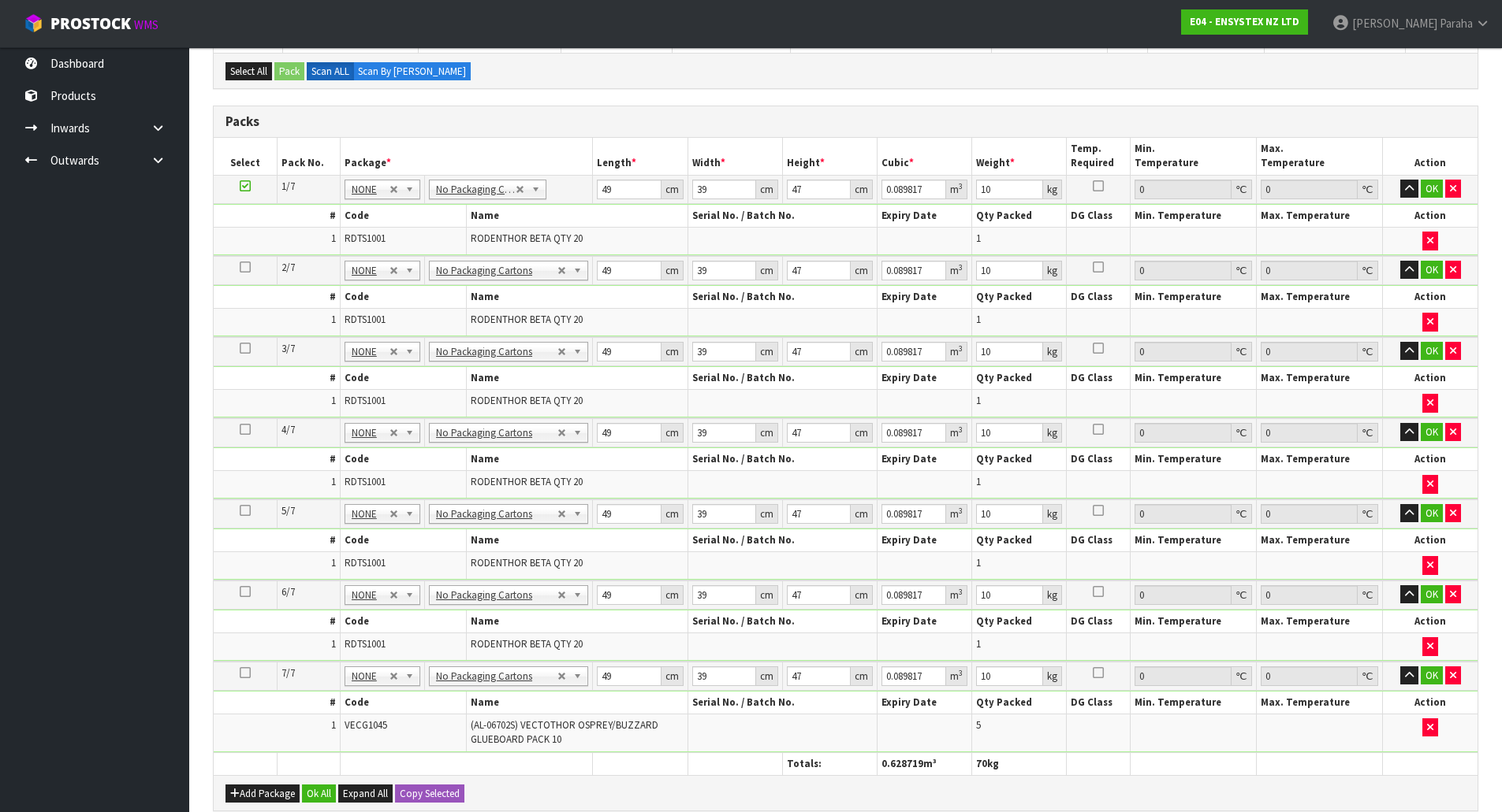
click at [244, 673] on icon at bounding box center [245, 673] width 11 height 1
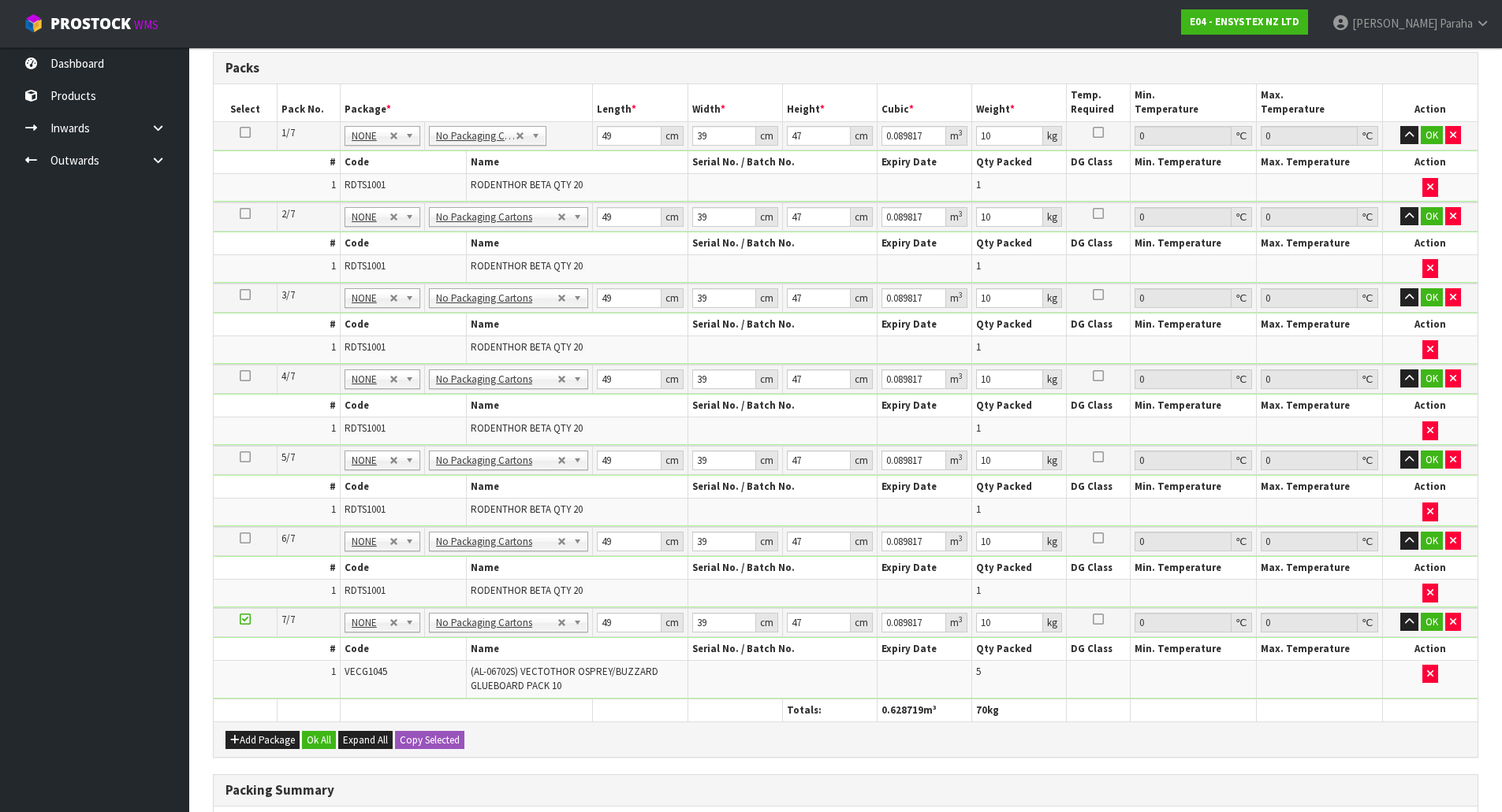
scroll to position [394, 0]
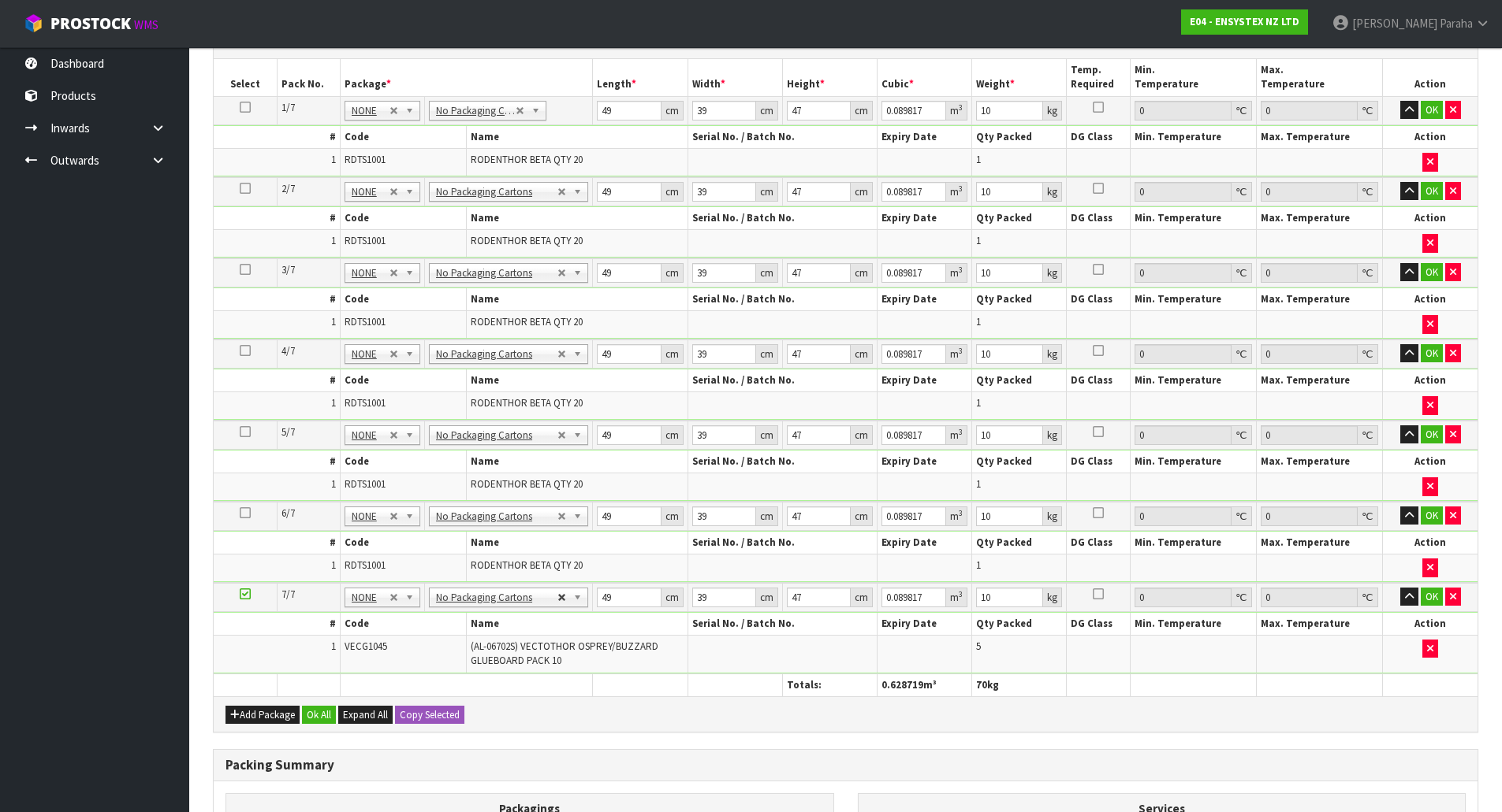
type input "6"
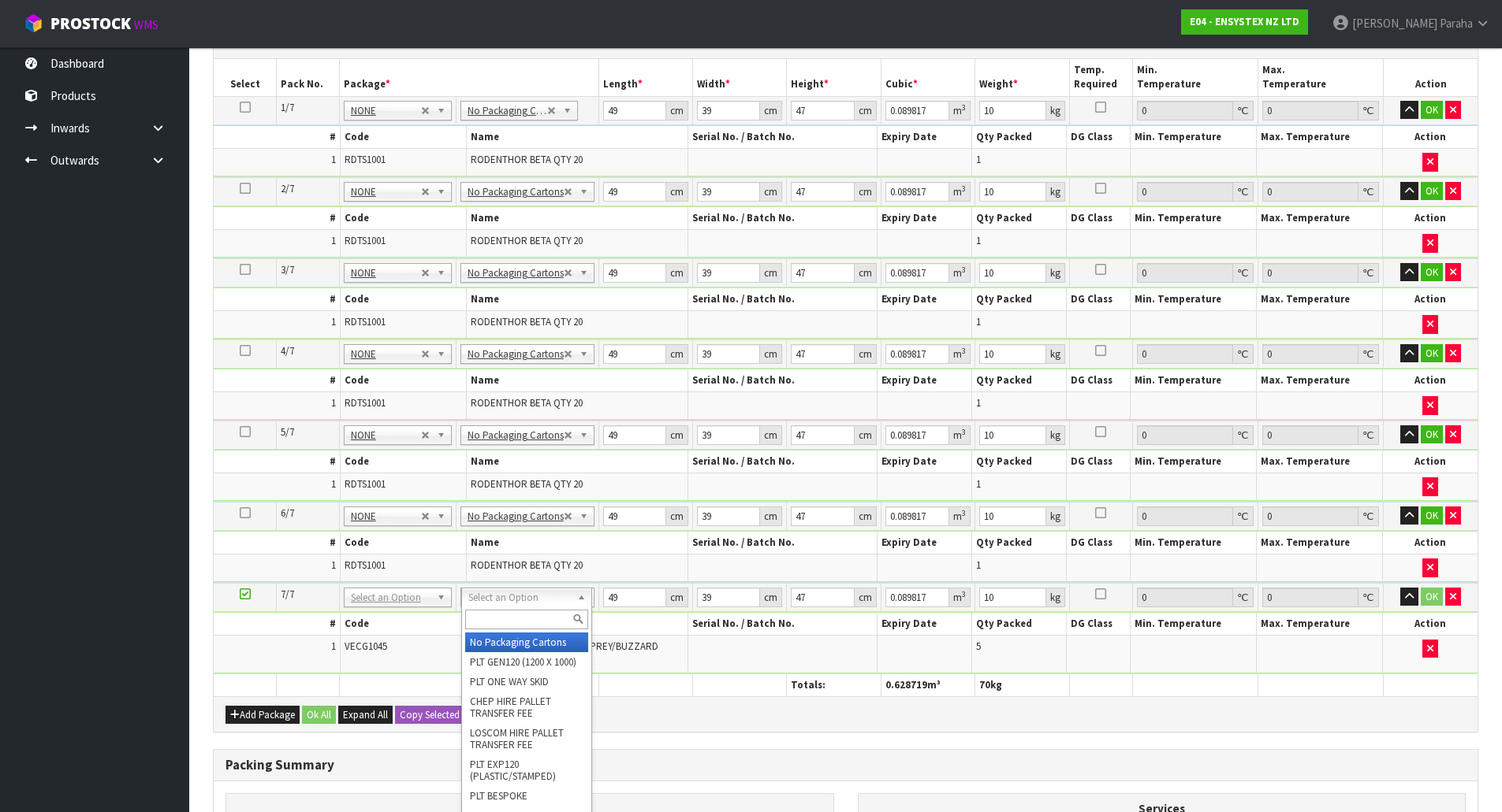
click at [528, 616] on input "text" at bounding box center [527, 619] width 124 height 20
type input "oc"
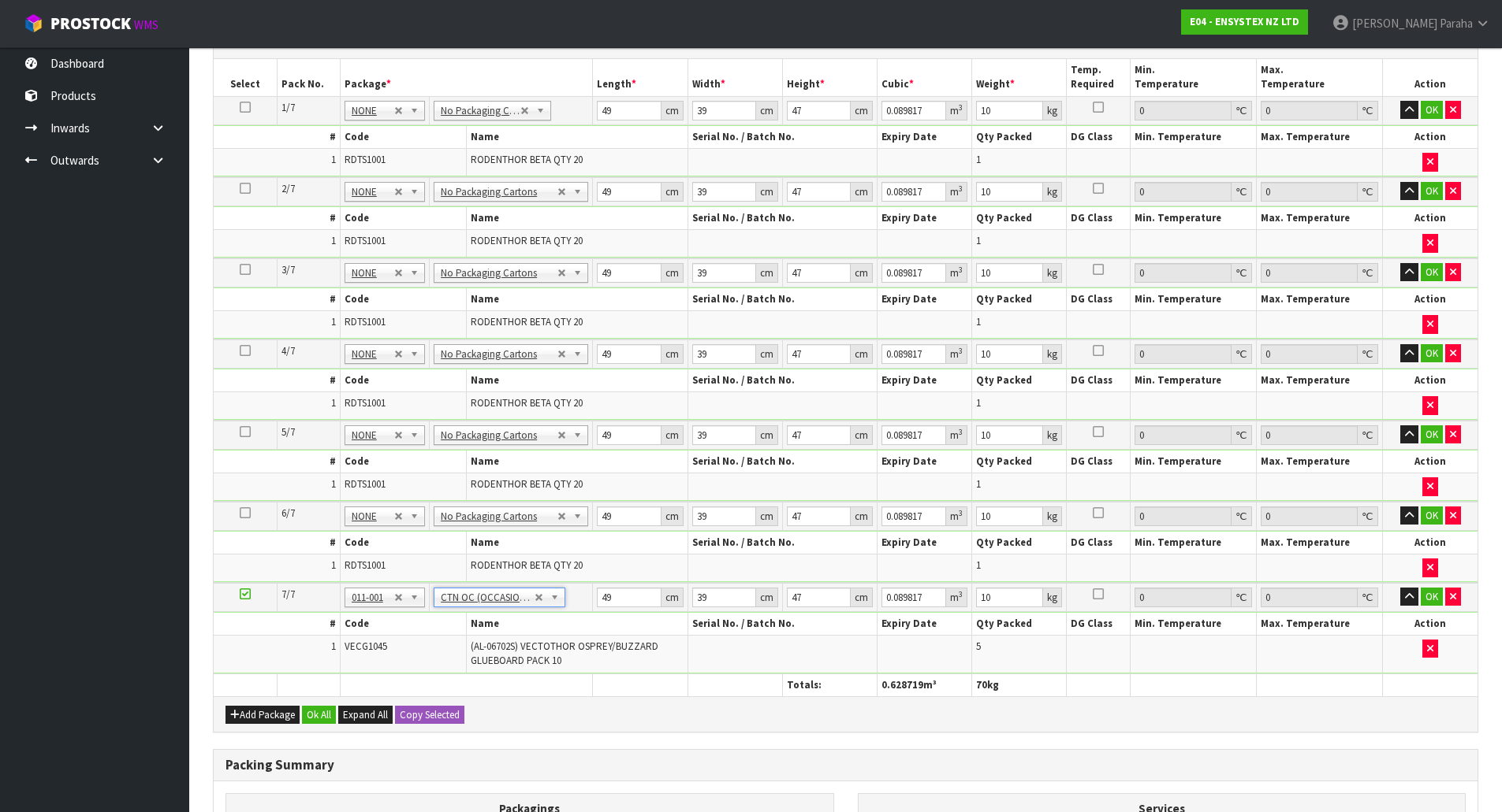
type input "0"
type input "3.325"
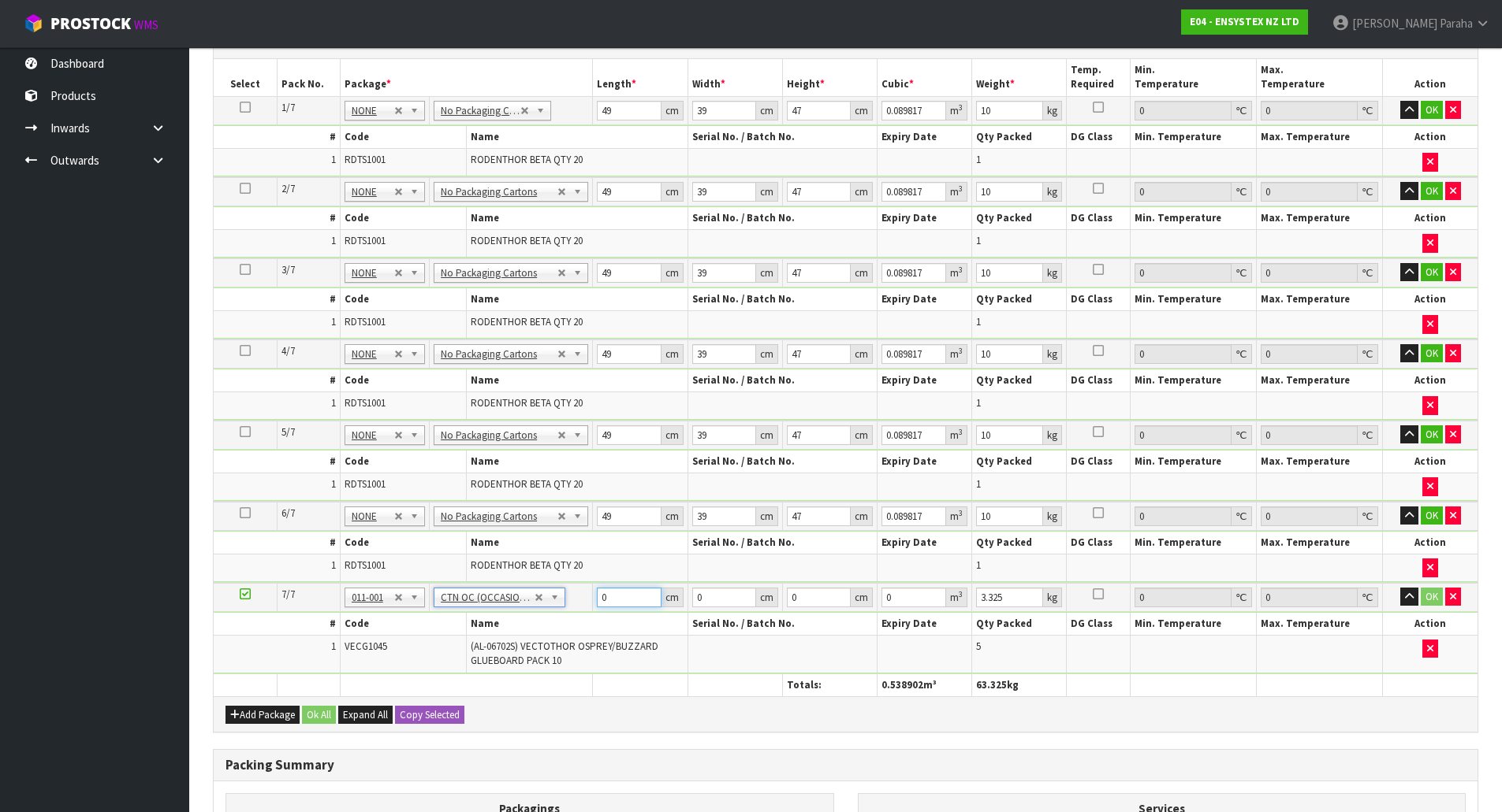
click at [618, 596] on input "0" at bounding box center [628, 598] width 64 height 20
type input "46"
type input "15"
type input "2"
type input "0.00138"
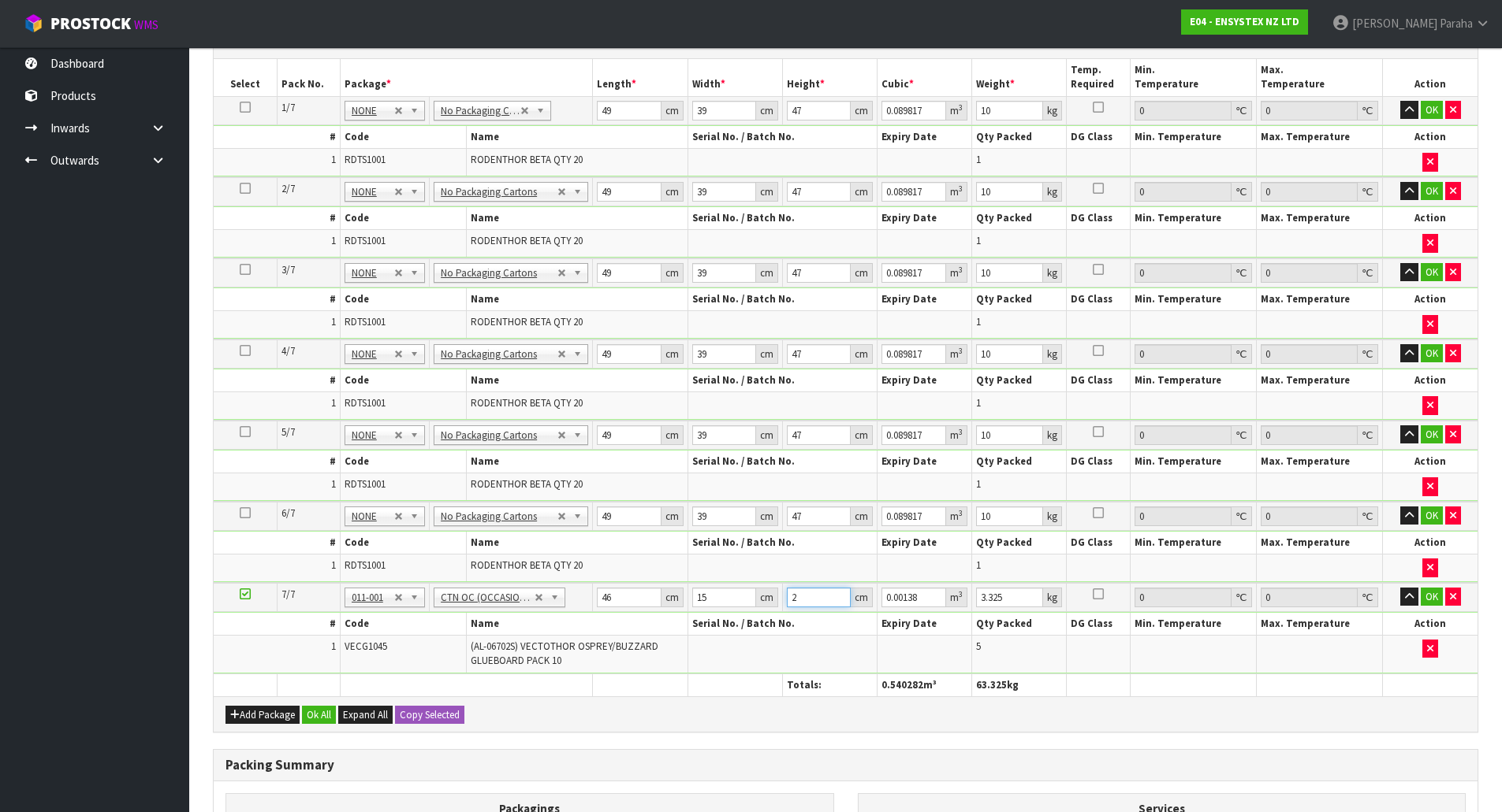
type input "27"
type input "0.01863"
type input "27"
type input "4"
click at [317, 713] on button "Ok All" at bounding box center [319, 715] width 34 height 19
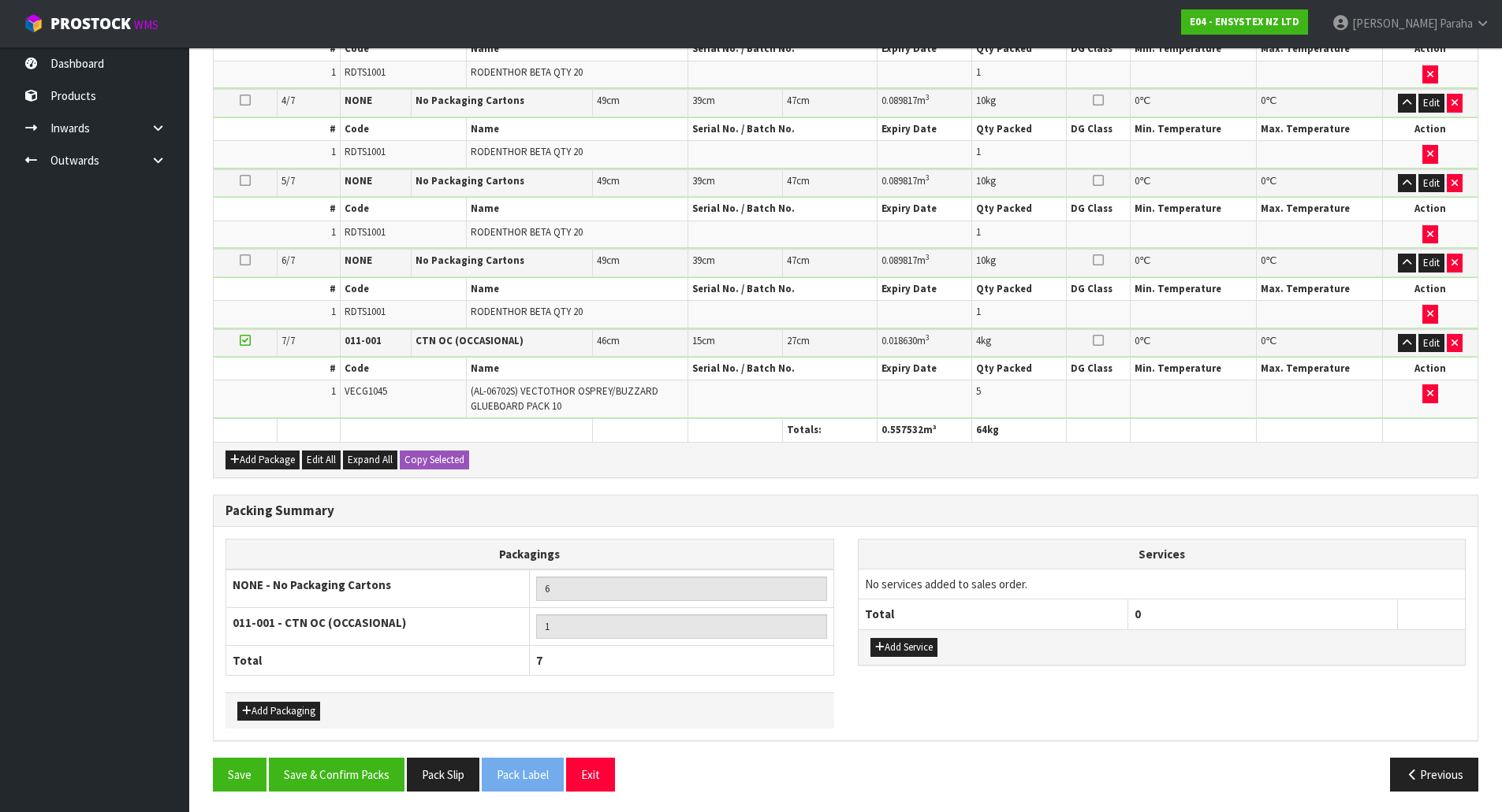
scroll to position [644, 0]
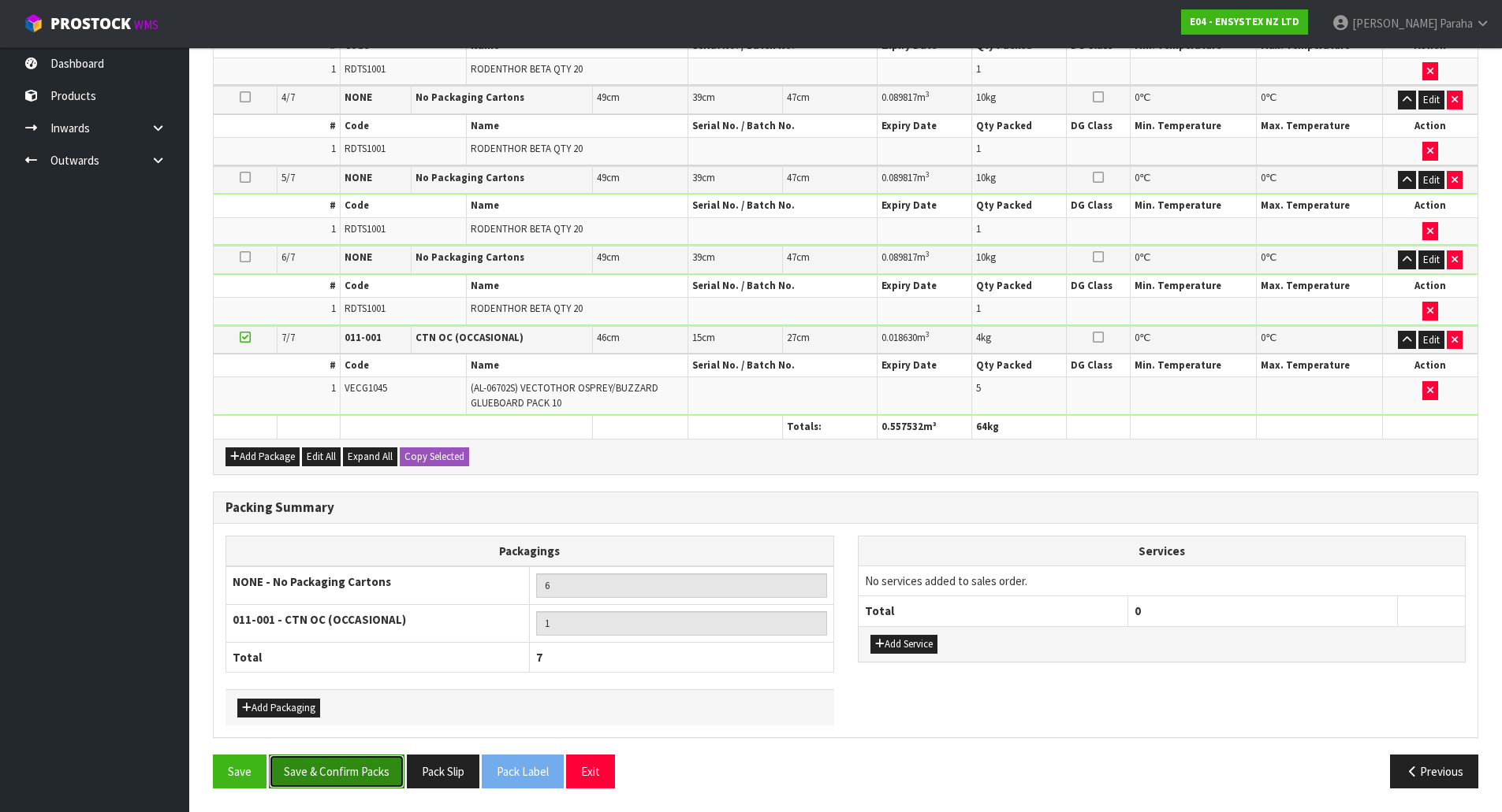
click at [348, 771] on button "Save & Confirm Packs" at bounding box center [336, 772] width 135 height 34
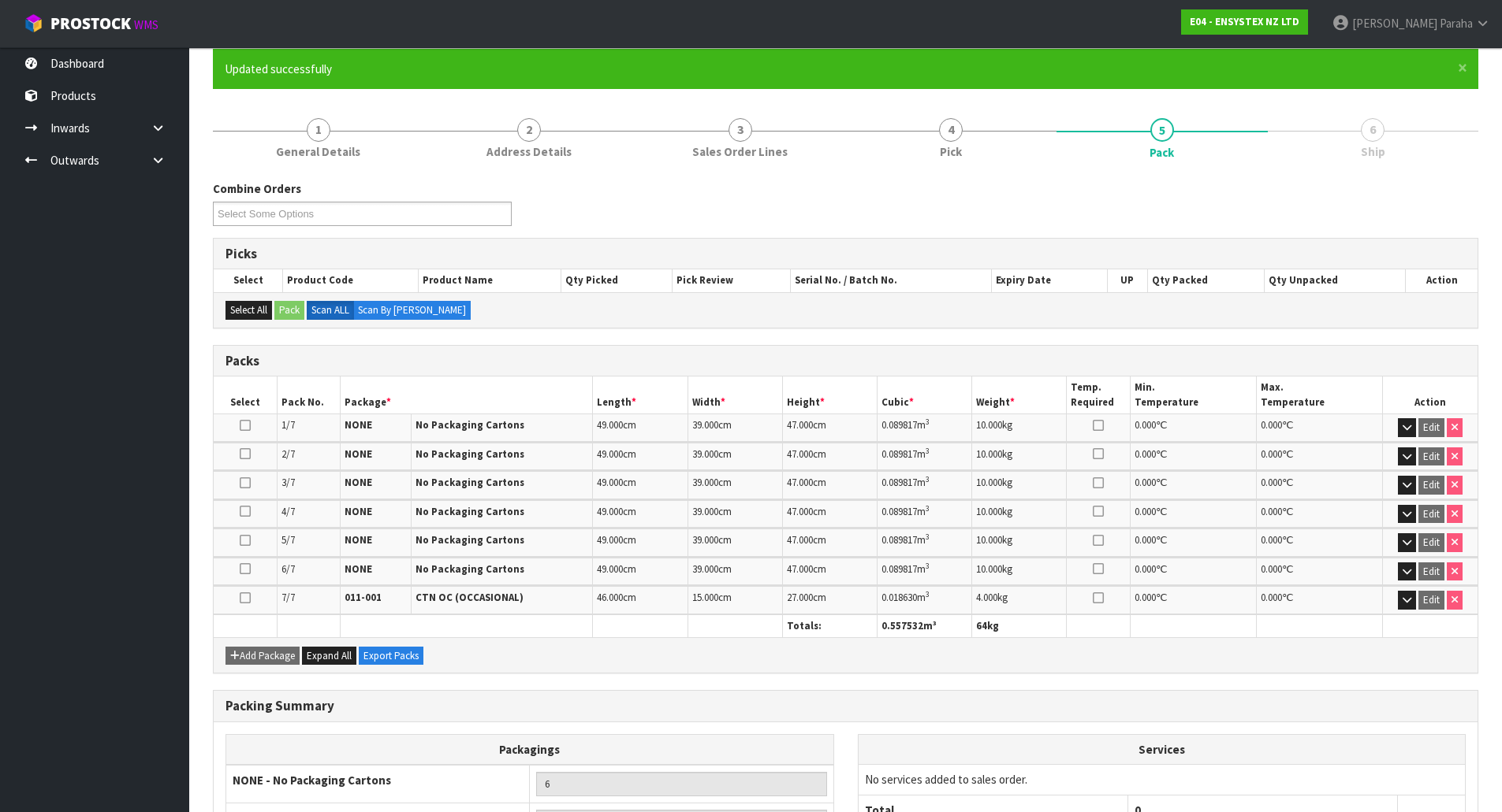
scroll to position [297, 0]
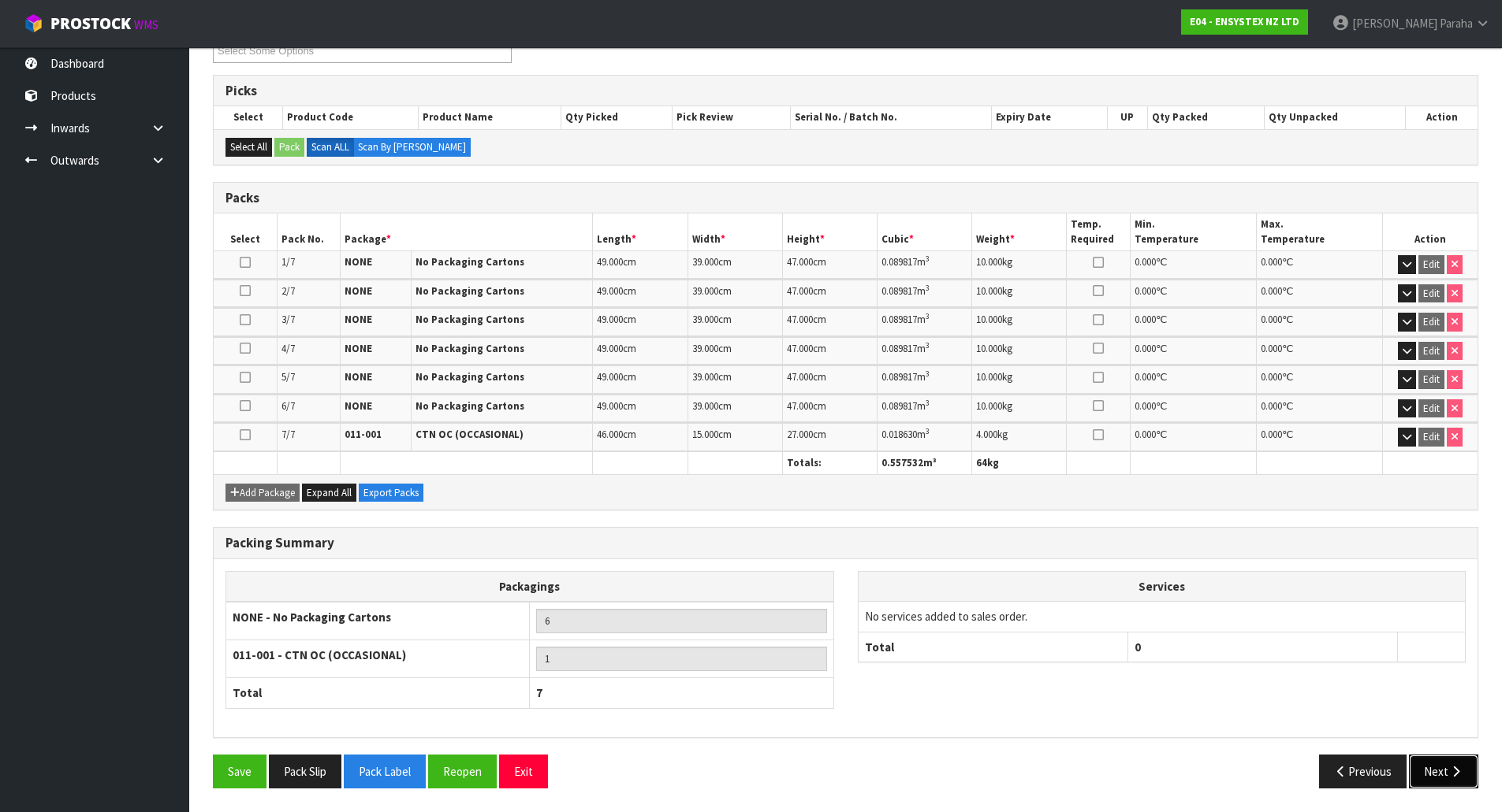
click at [1459, 777] on icon "button" at bounding box center [1455, 771] width 15 height 12
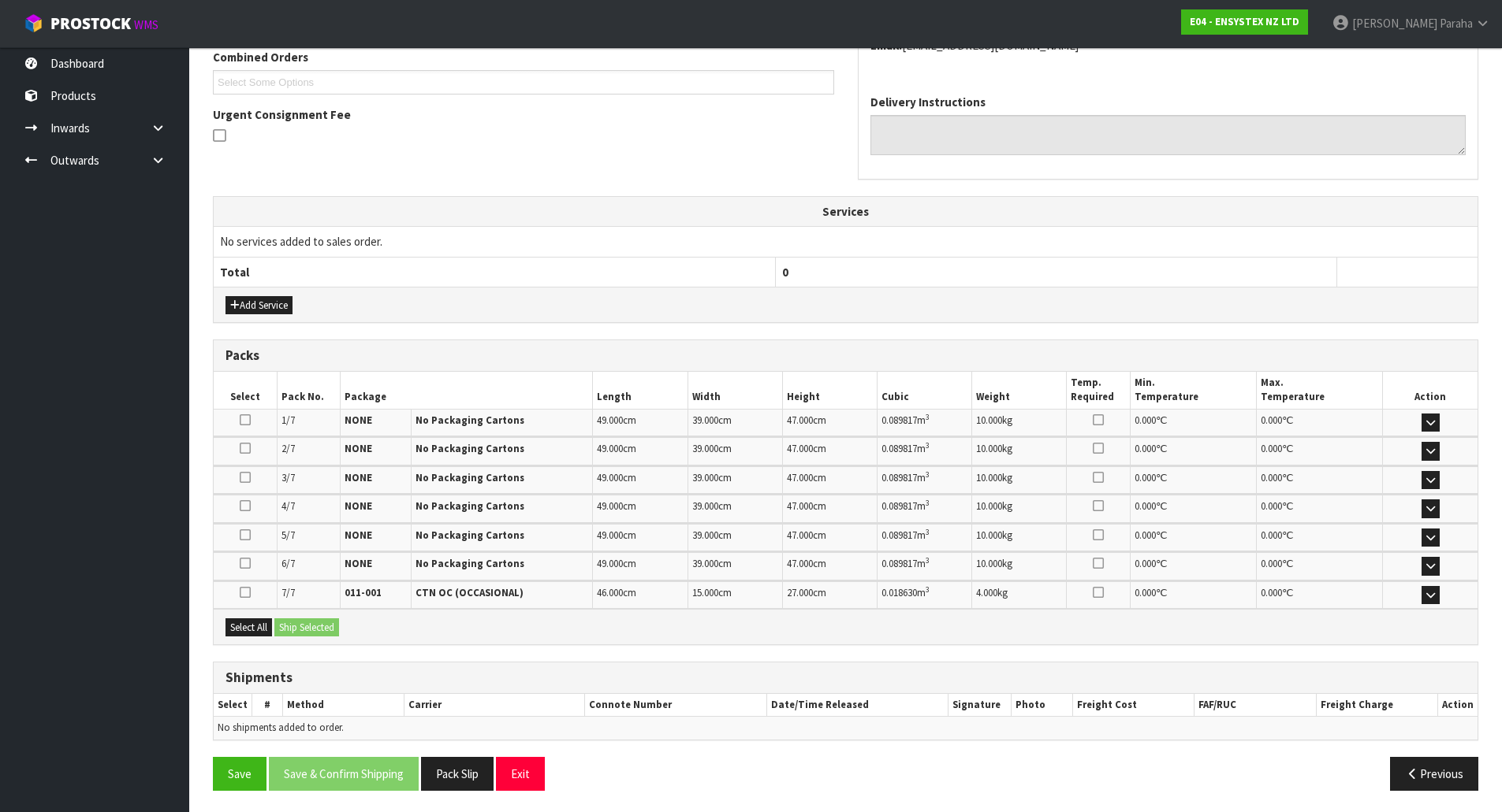
scroll to position [424, 0]
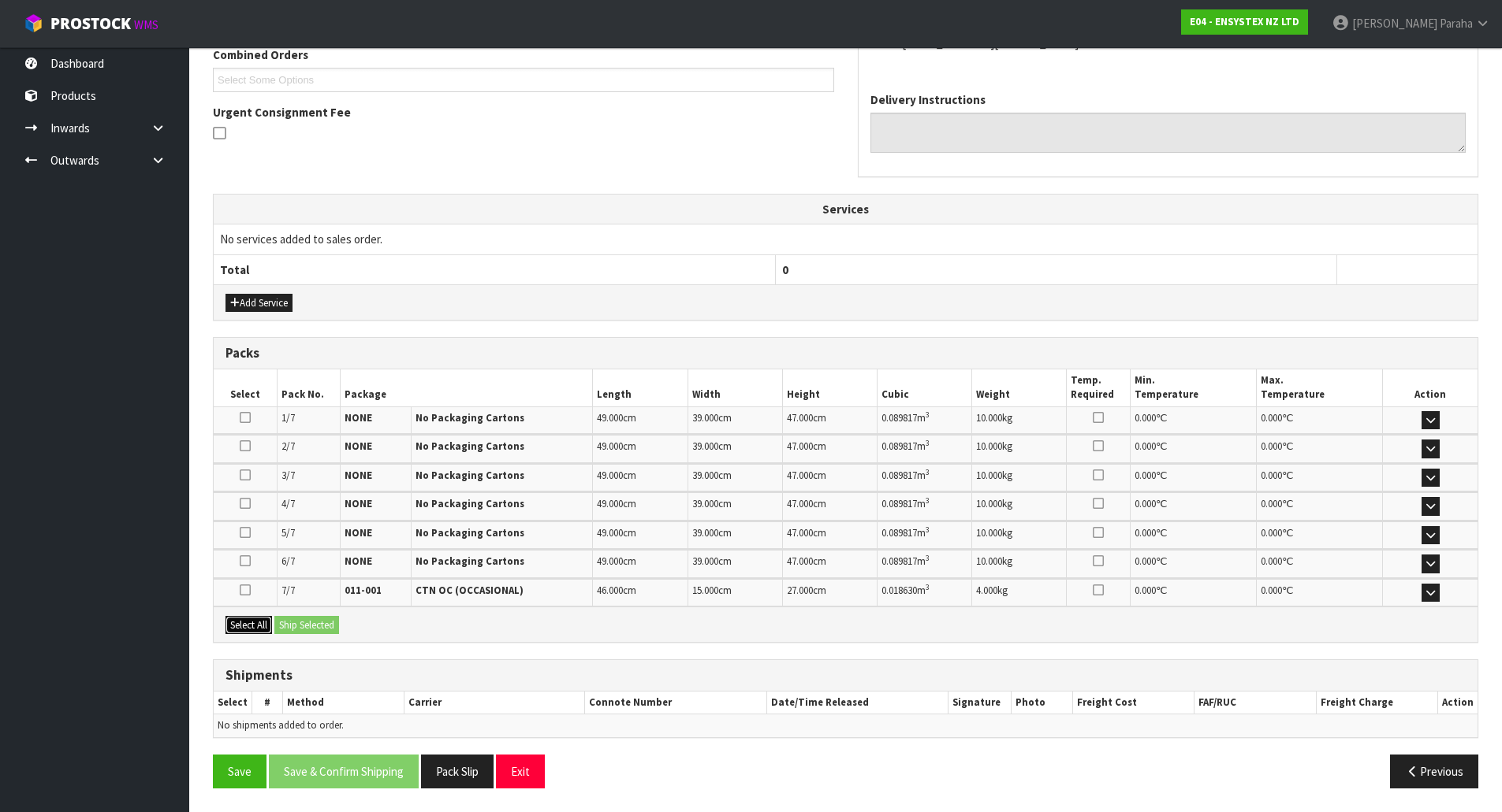
drag, startPoint x: 244, startPoint y: 626, endPoint x: 252, endPoint y: 622, distance: 8.9
click at [245, 625] on button "Select All" at bounding box center [248, 625] width 47 height 19
click at [302, 622] on button "Ship Selected" at bounding box center [307, 625] width 65 height 19
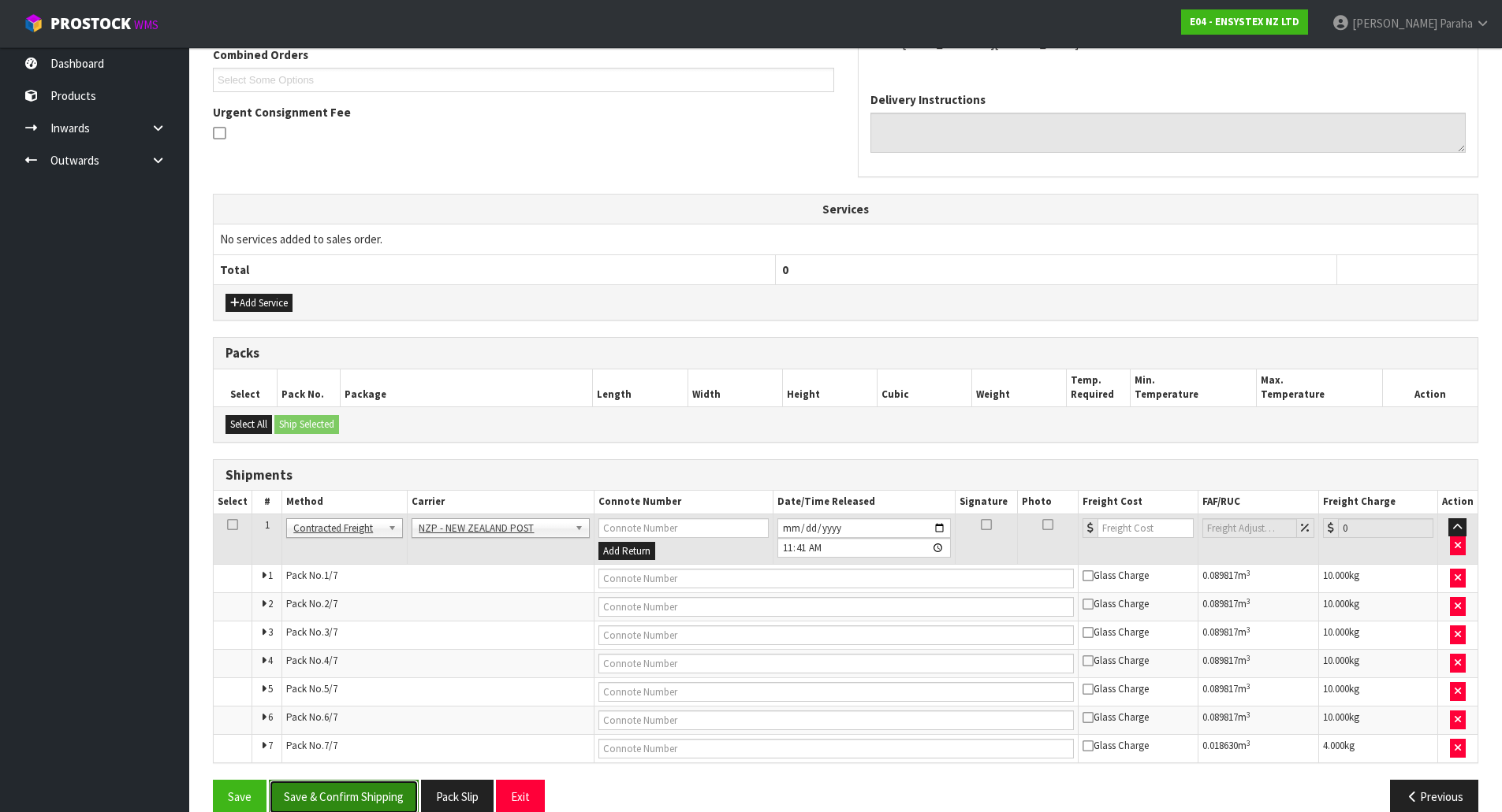
click at [361, 799] on button "Save & Confirm Shipping" at bounding box center [343, 797] width 150 height 34
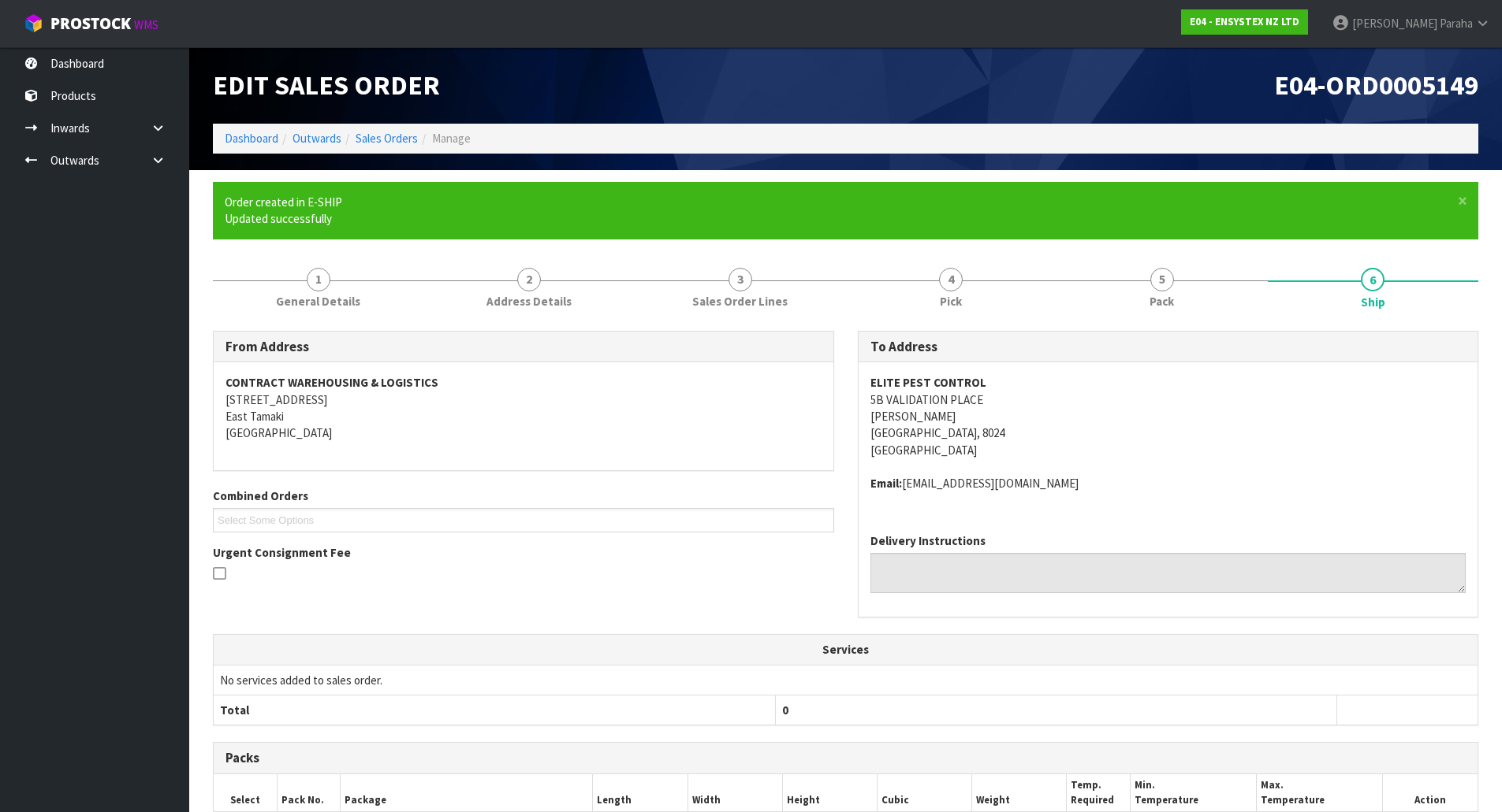
click at [927, 381] on strong "ELITE PEST CONTROL" at bounding box center [927, 382] width 116 height 15
copy strong "ELITE PEST CONTROL"
click at [890, 404] on address "ELITE PEST CONTROL [STREET_ADDRESS]" at bounding box center [1168, 417] width 596 height 84
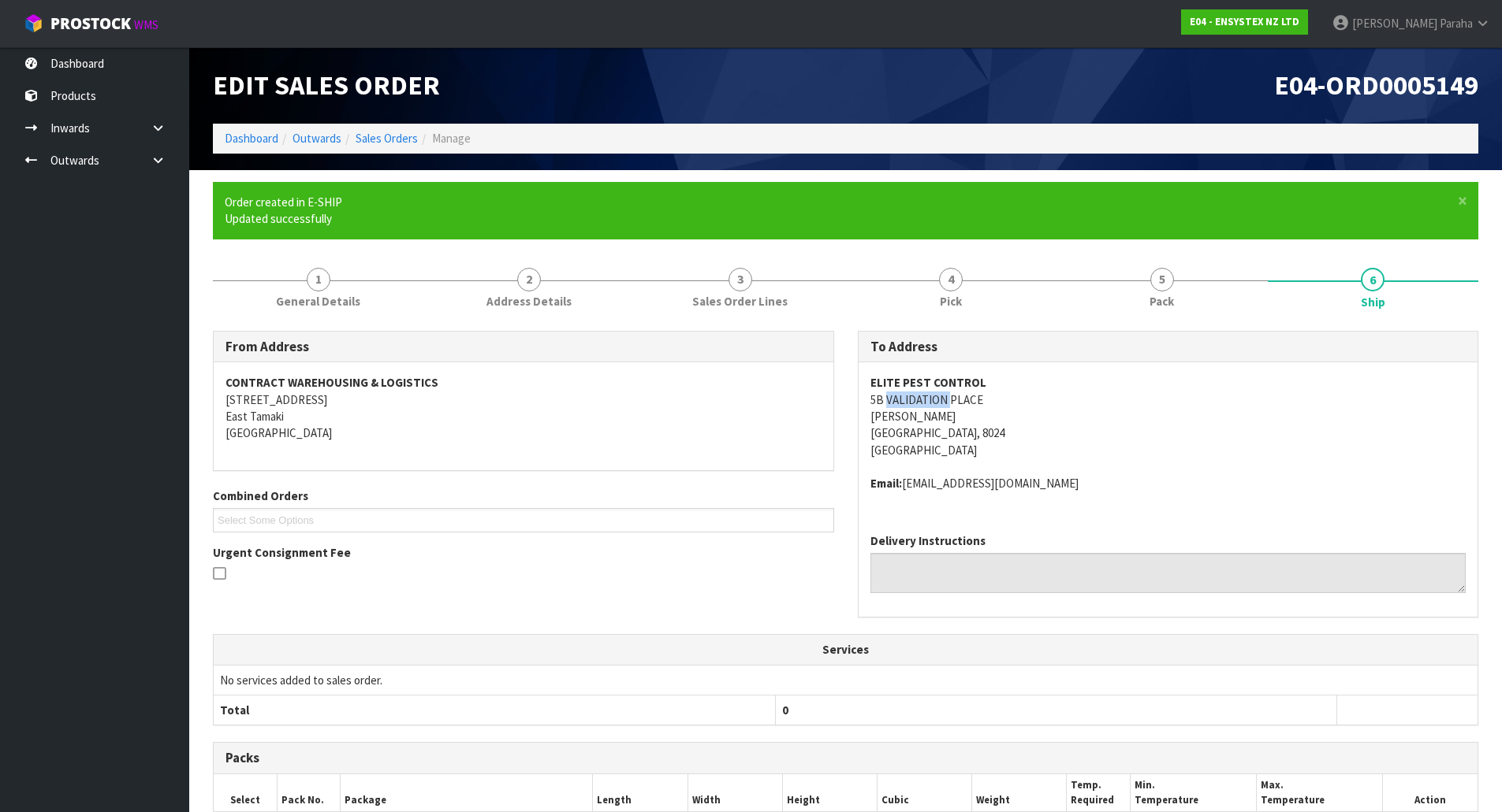
click at [890, 404] on address "ELITE PEST CONTROL [STREET_ADDRESS]" at bounding box center [1168, 417] width 596 height 84
copy address "5B VALIDATION PLACE"
drag, startPoint x: 1073, startPoint y: 478, endPoint x: 907, endPoint y: 483, distance: 166.1
click at [907, 483] on address "Email: [EMAIL_ADDRESS][DOMAIN_NAME]" at bounding box center [1168, 483] width 596 height 16
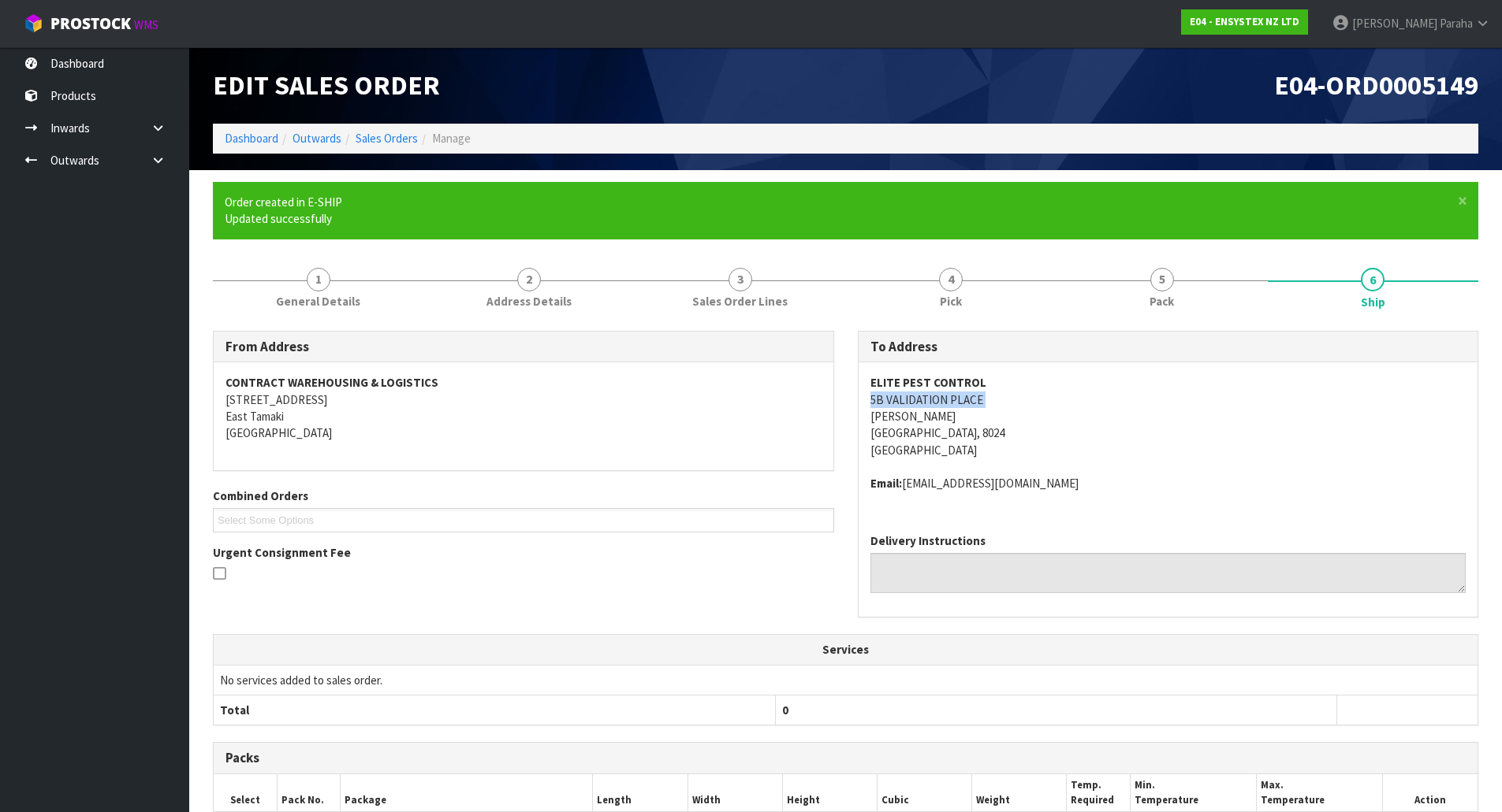
copy address "[EMAIL_ADDRESS][DOMAIN_NAME]"
click at [312, 293] on span "General Details" at bounding box center [318, 301] width 84 height 16
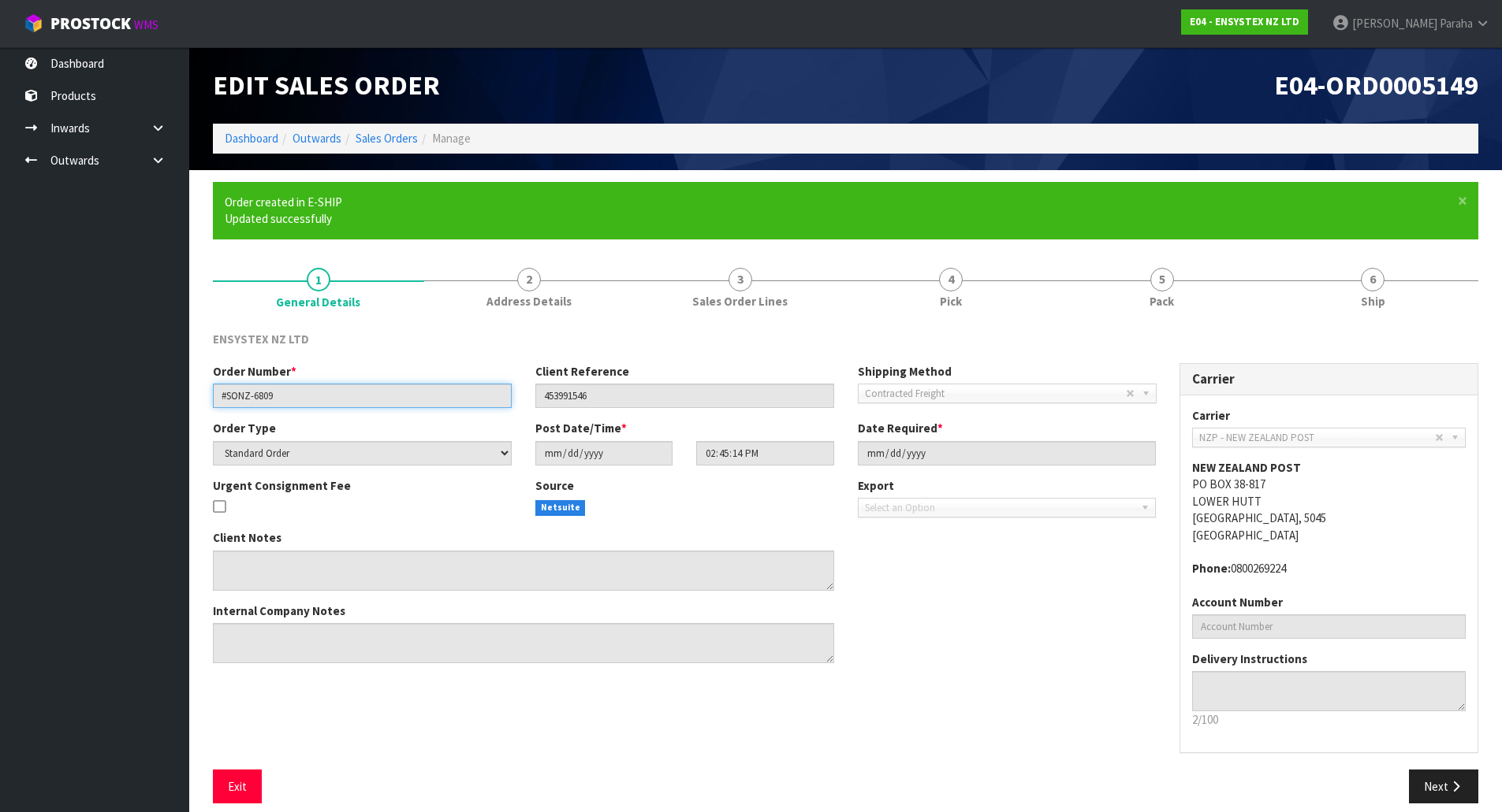
click at [262, 394] on input "#SONZ-6809" at bounding box center [361, 395] width 299 height 24
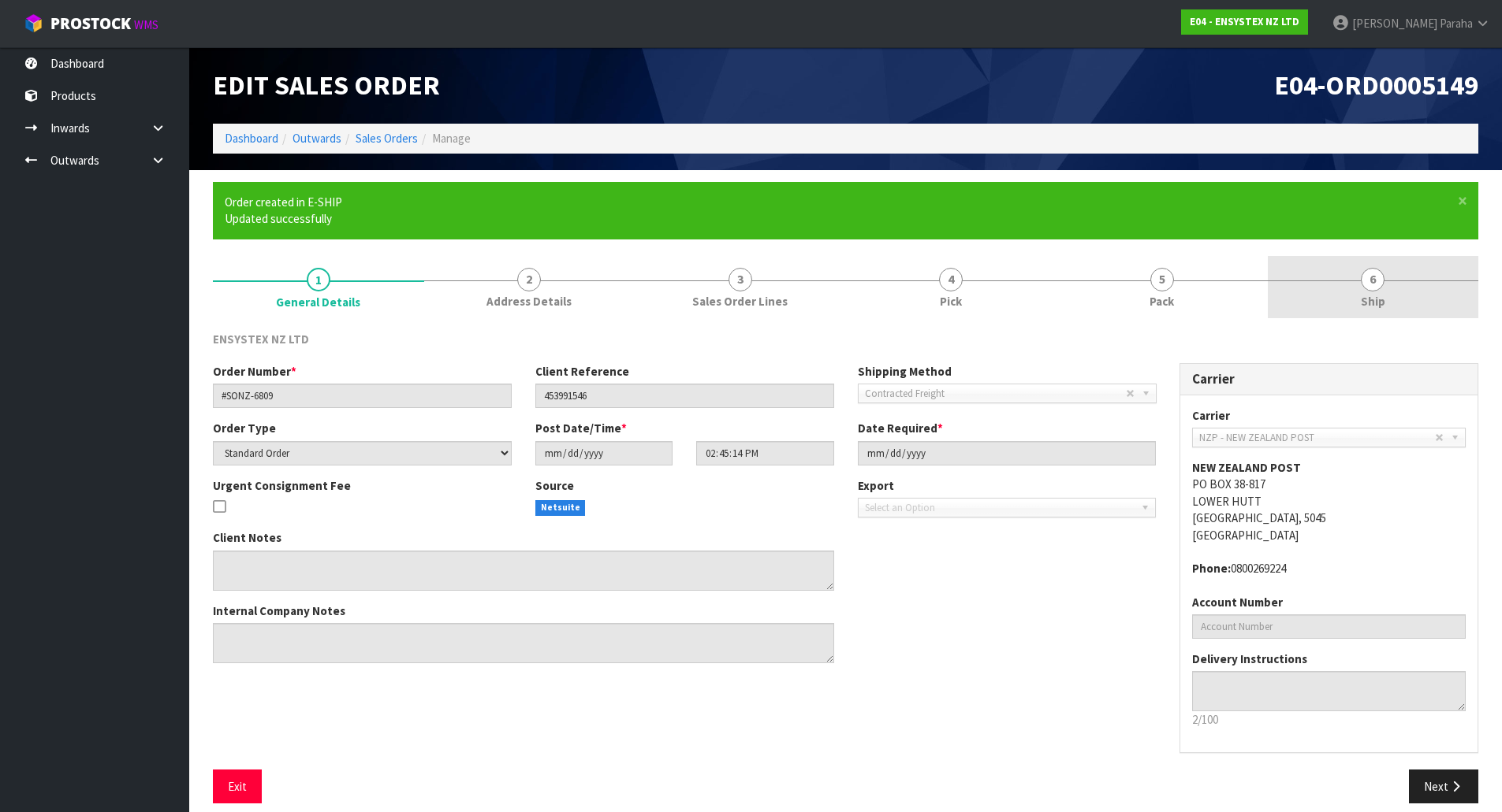
click at [1368, 277] on span "6" at bounding box center [1372, 280] width 23 height 23
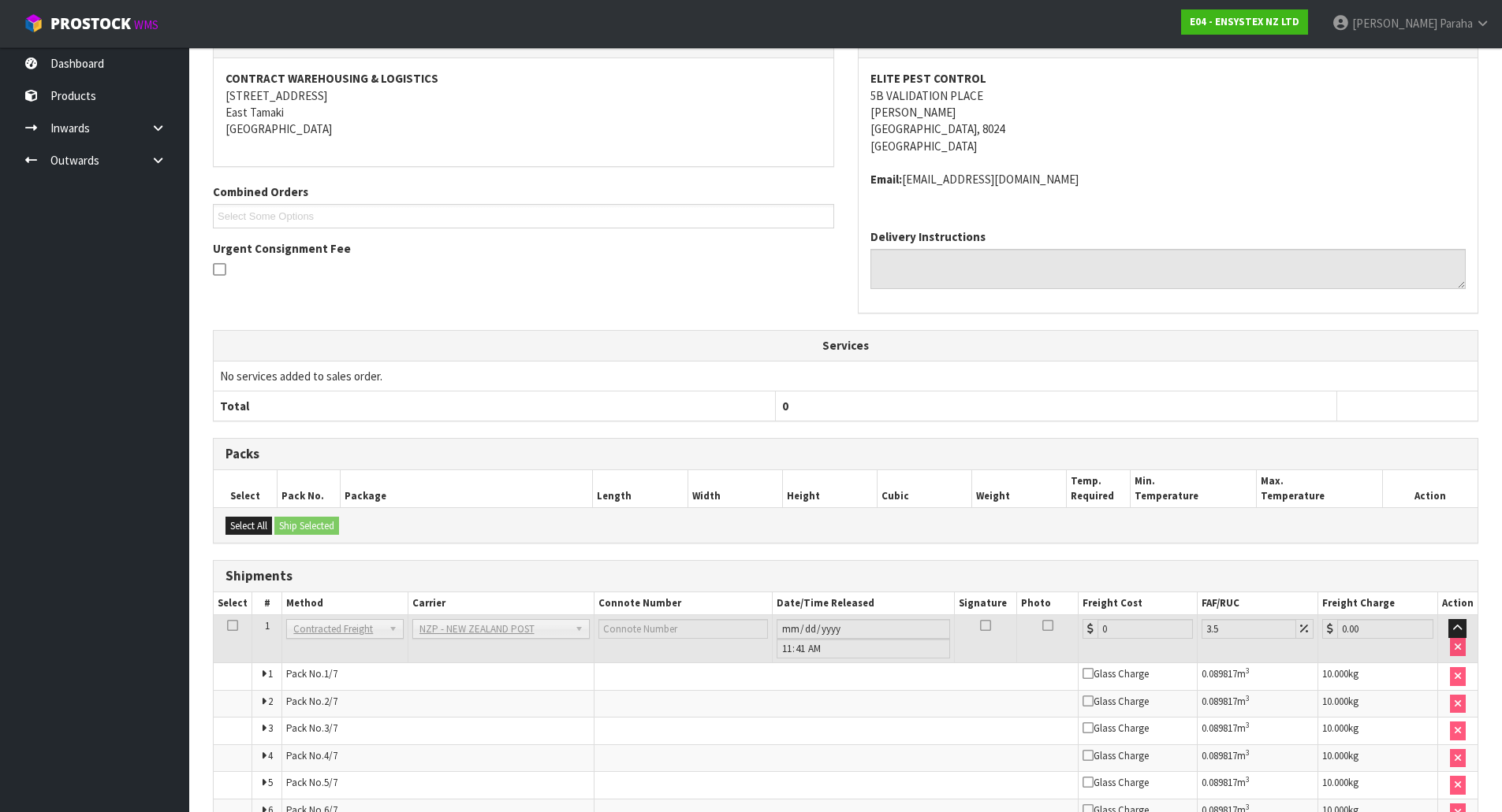
scroll to position [420, 0]
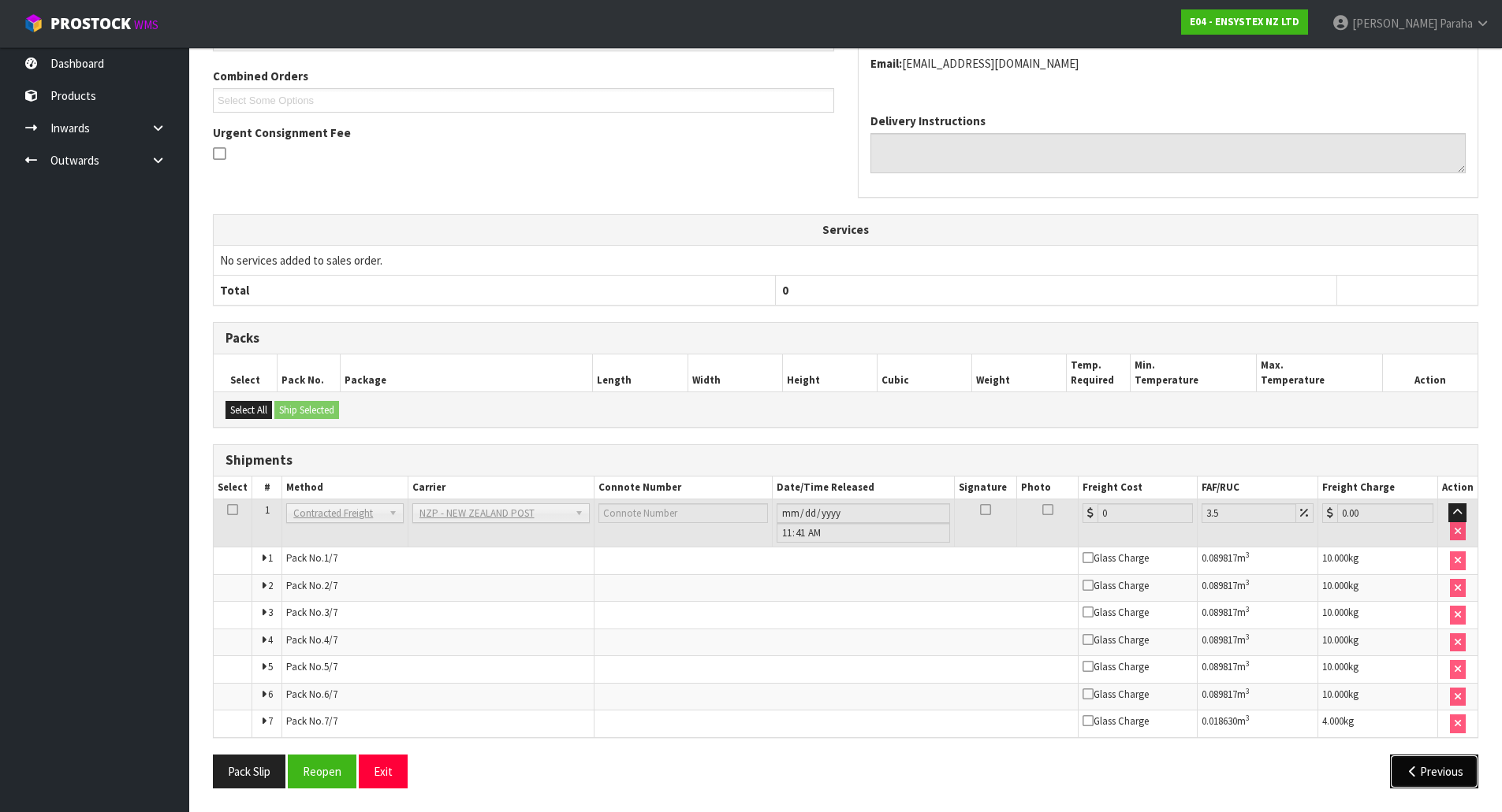
click at [1428, 778] on button "Previous" at bounding box center [1434, 772] width 88 height 34
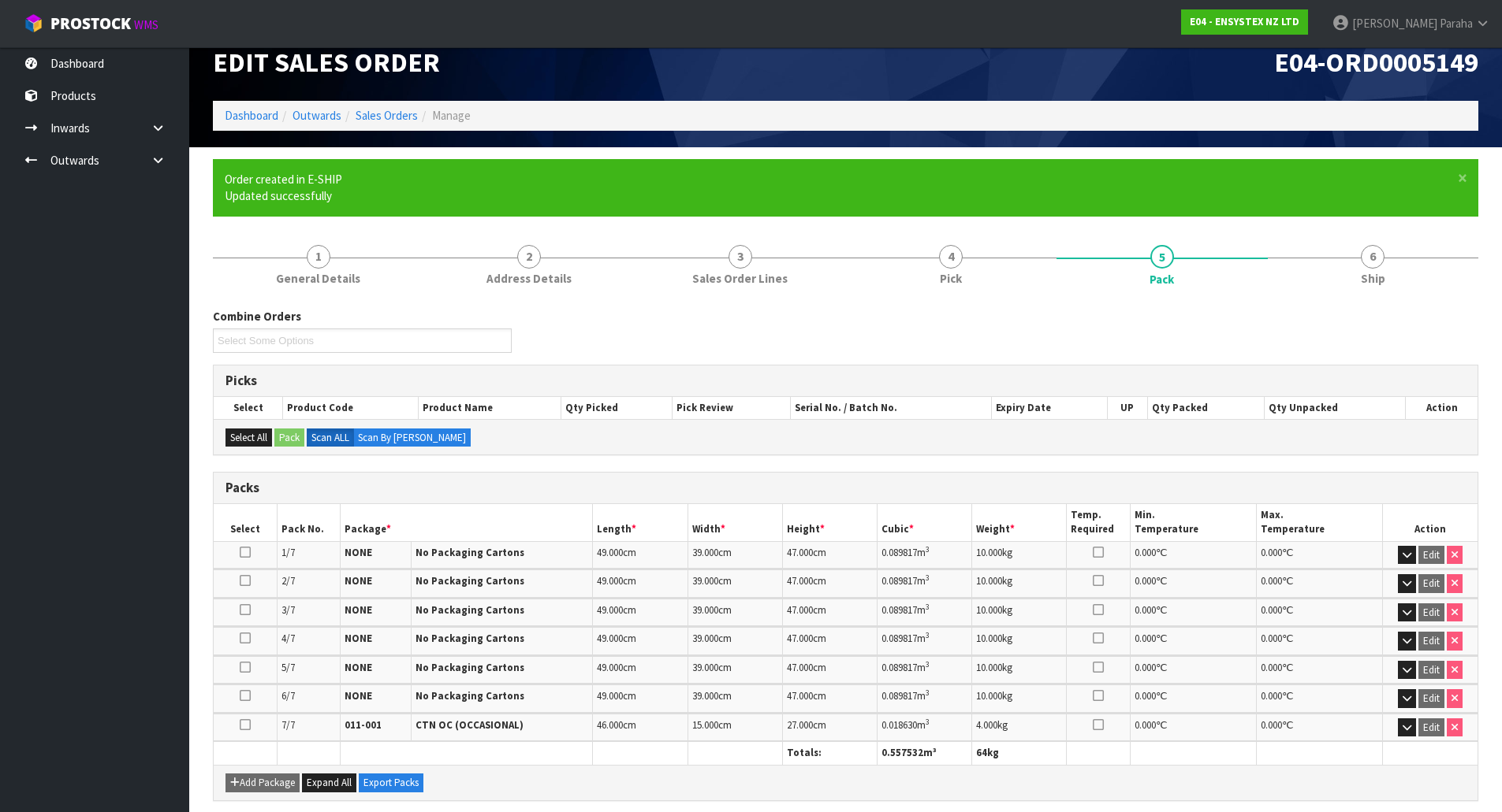
scroll to position [0, 0]
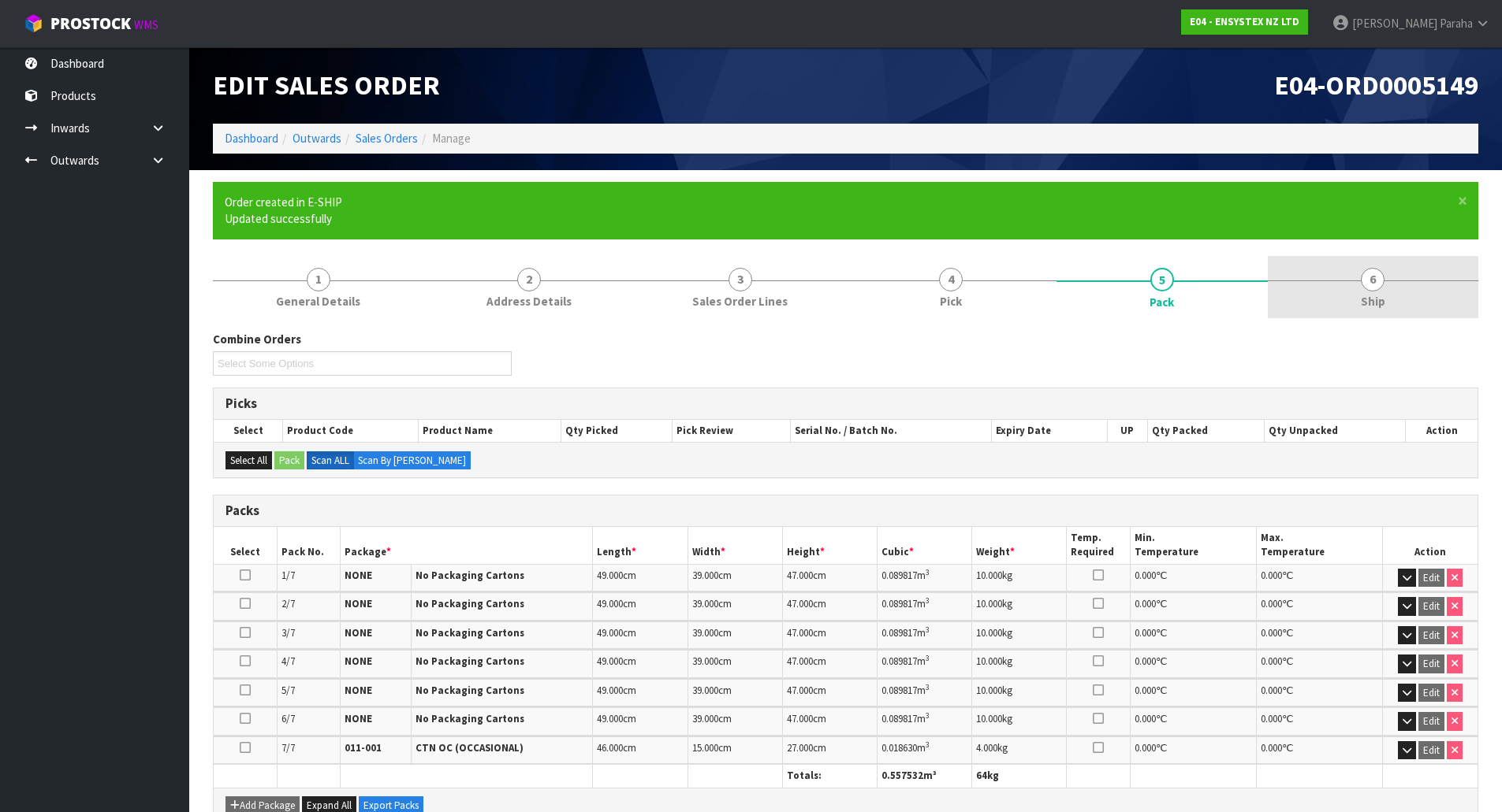
drag, startPoint x: 1360, startPoint y: 289, endPoint x: 1342, endPoint y: 288, distance: 18.0
click at [1361, 288] on link "6 Ship" at bounding box center [1374, 287] width 212 height 62
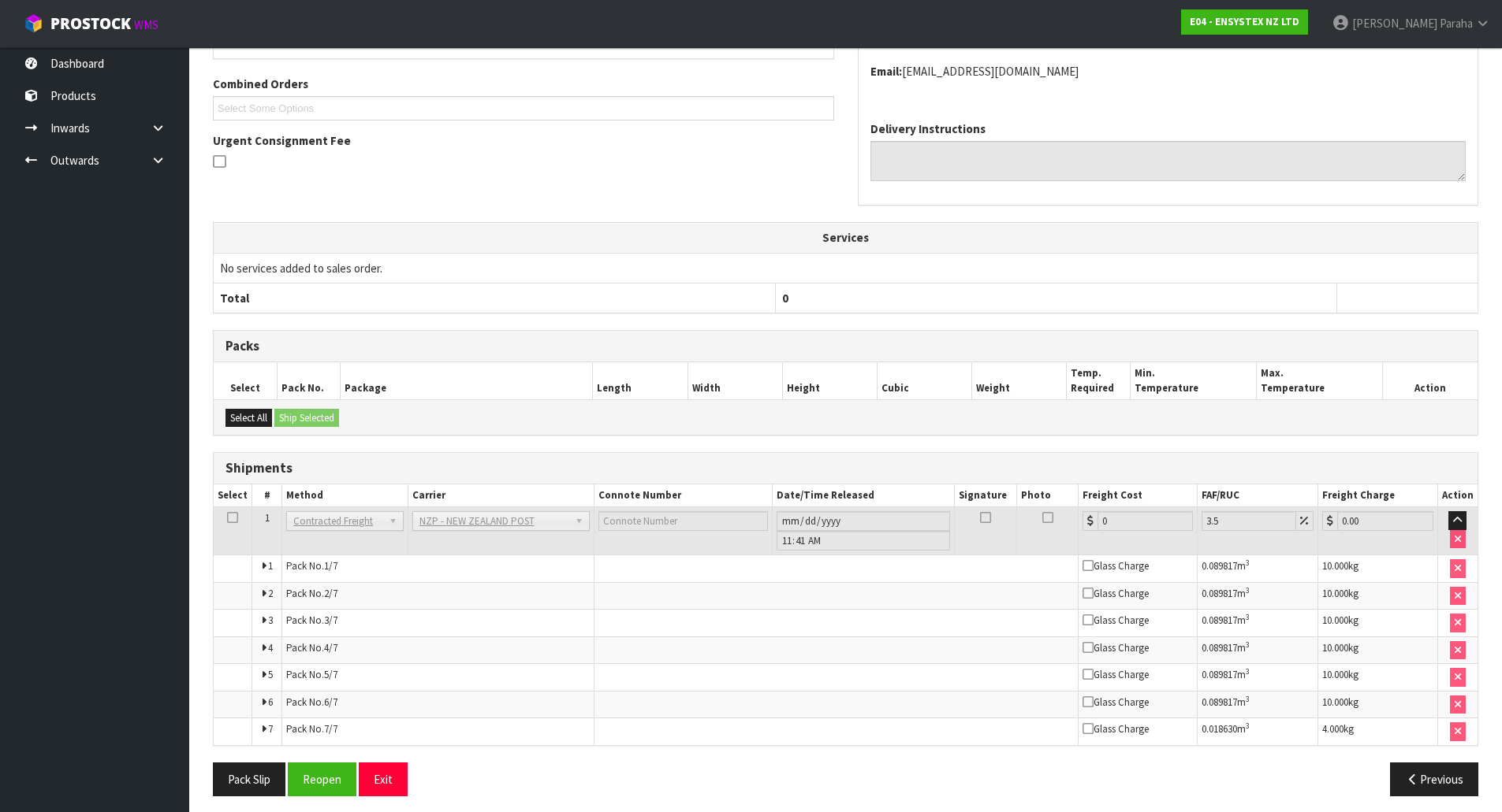
scroll to position [420, 0]
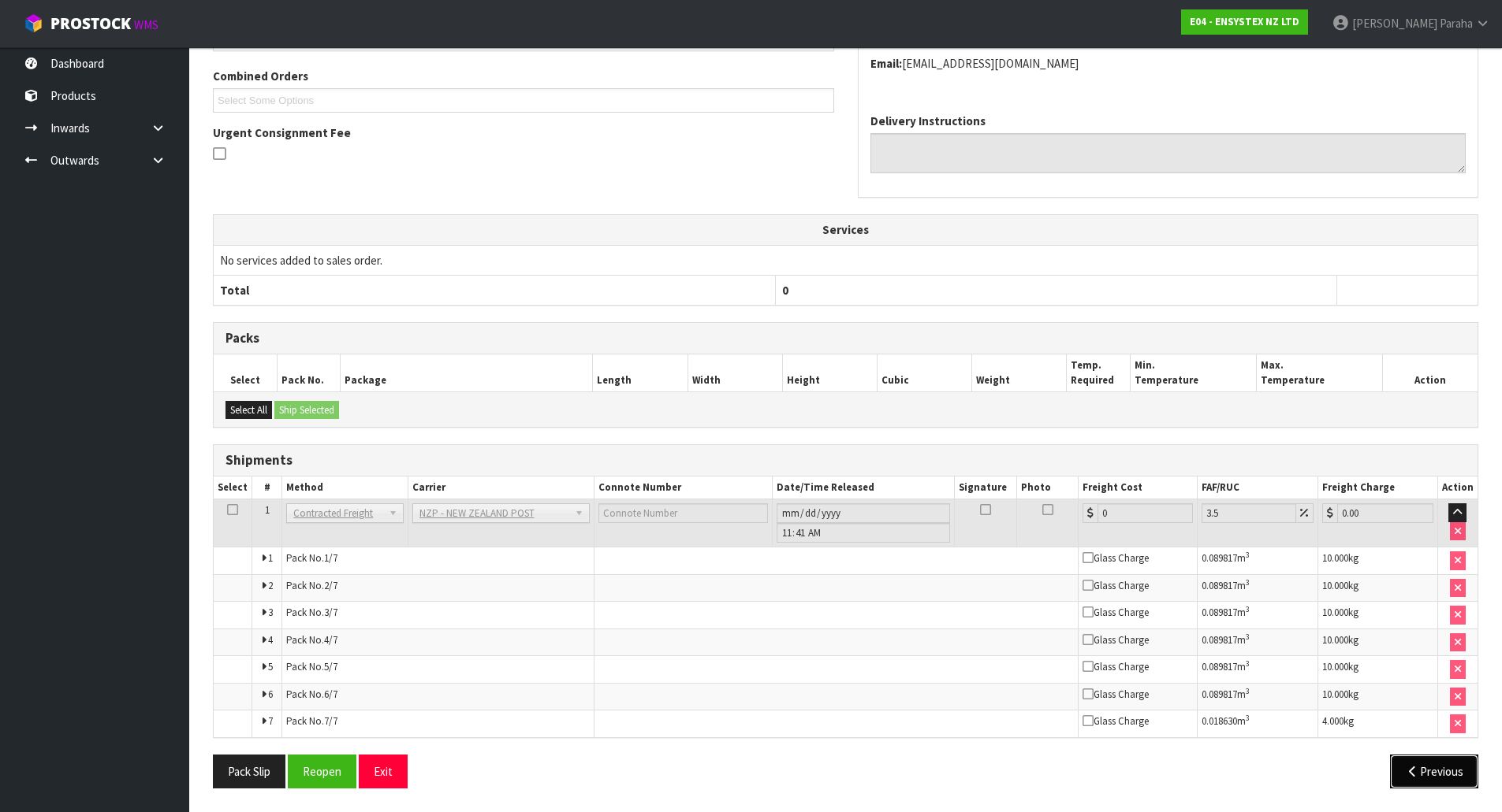
click at [1427, 777] on button "Previous" at bounding box center [1434, 772] width 88 height 34
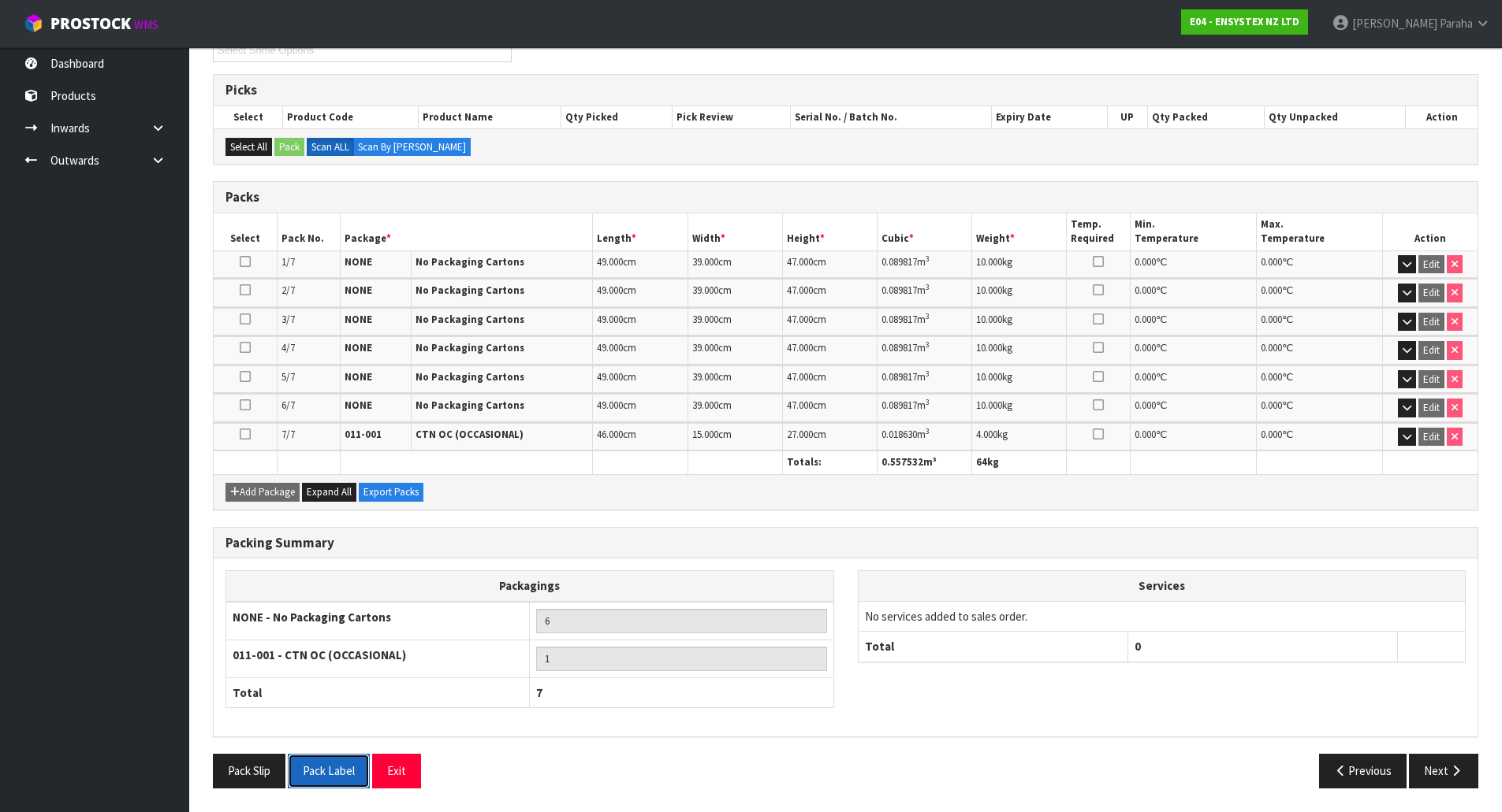
click at [326, 775] on button "Pack Label" at bounding box center [328, 771] width 82 height 34
click at [1473, 772] on button "Next" at bounding box center [1443, 771] width 69 height 34
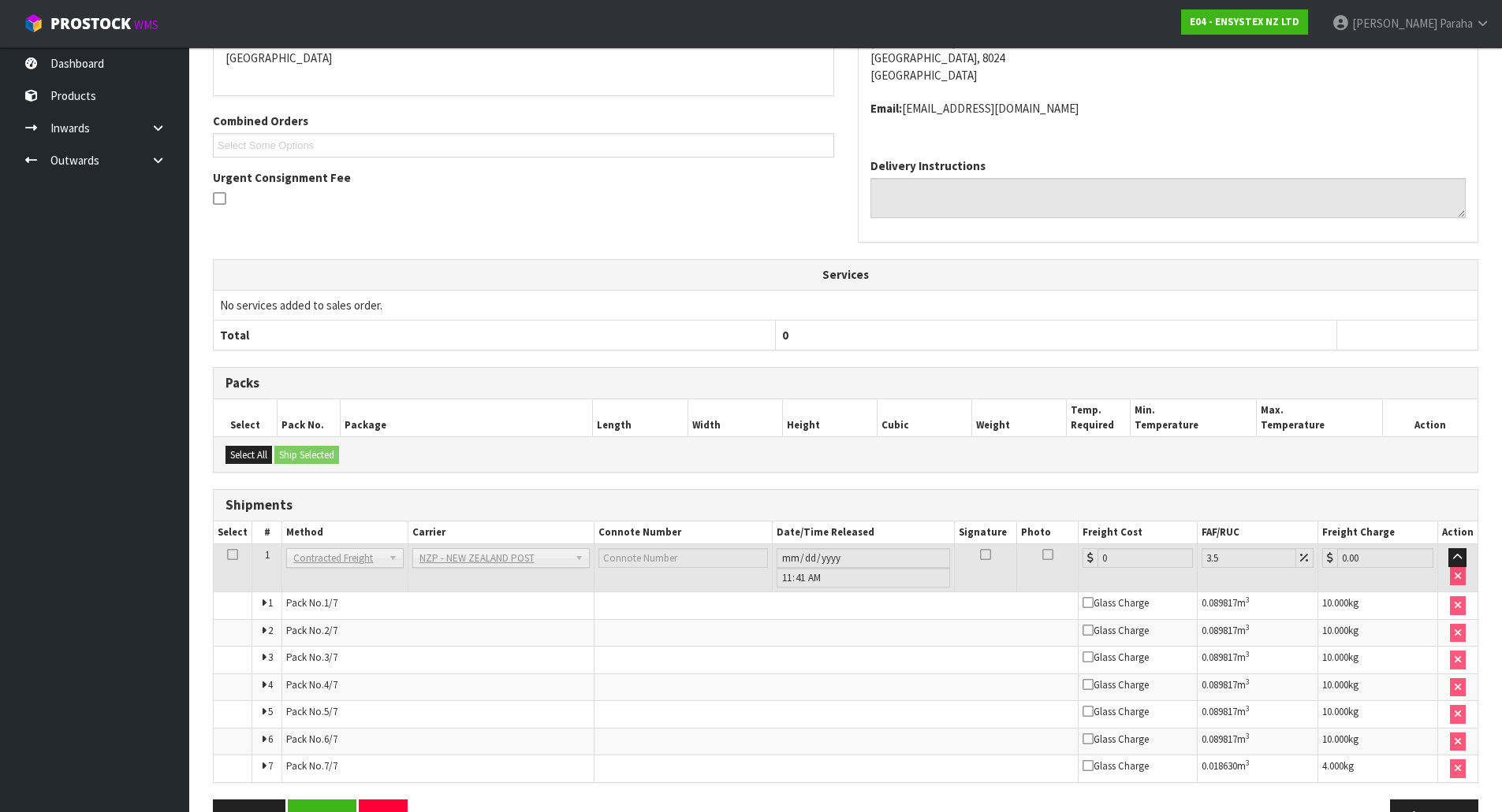
scroll to position [420, 0]
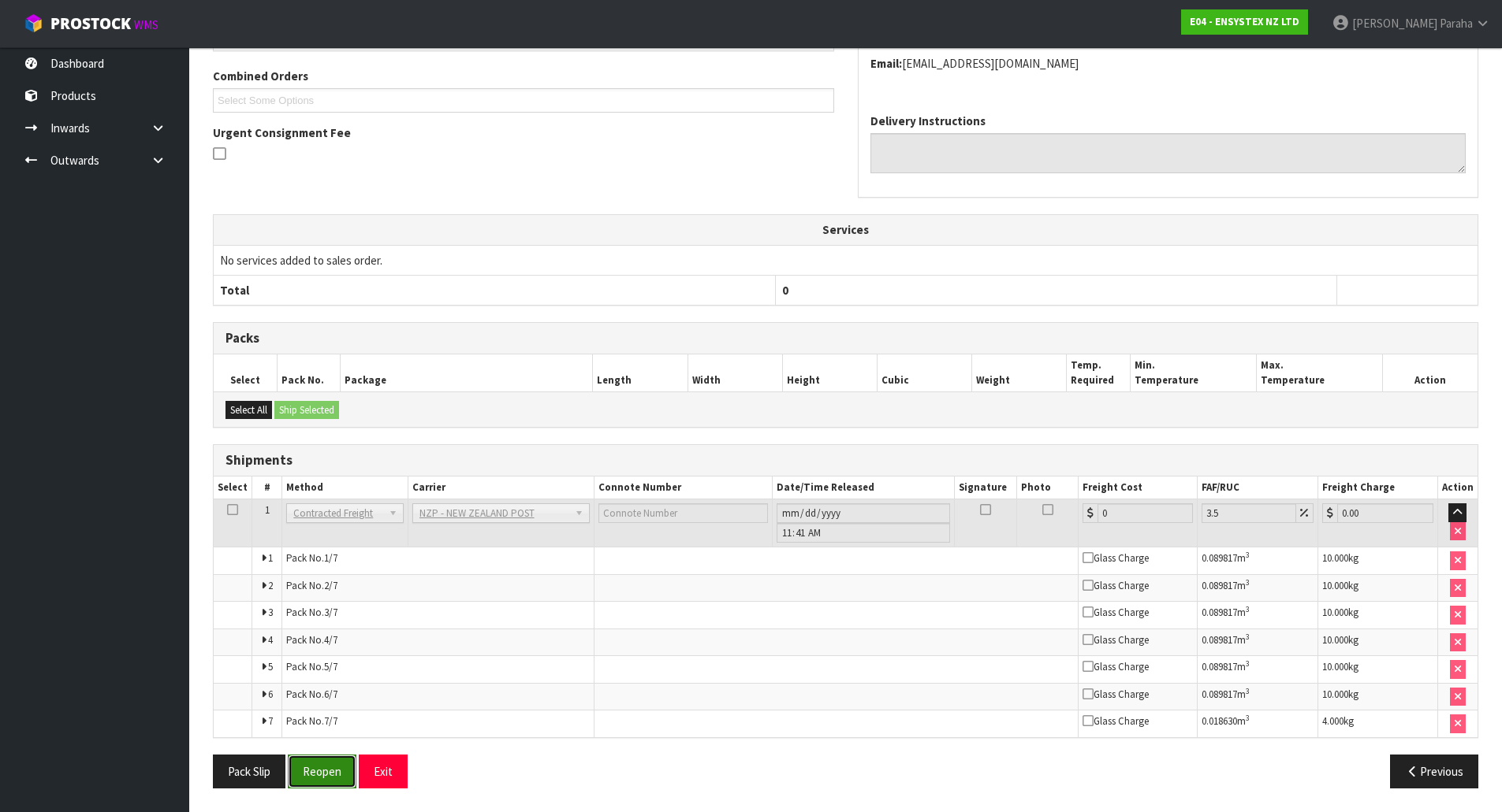
click at [323, 768] on button "Reopen" at bounding box center [322, 772] width 68 height 34
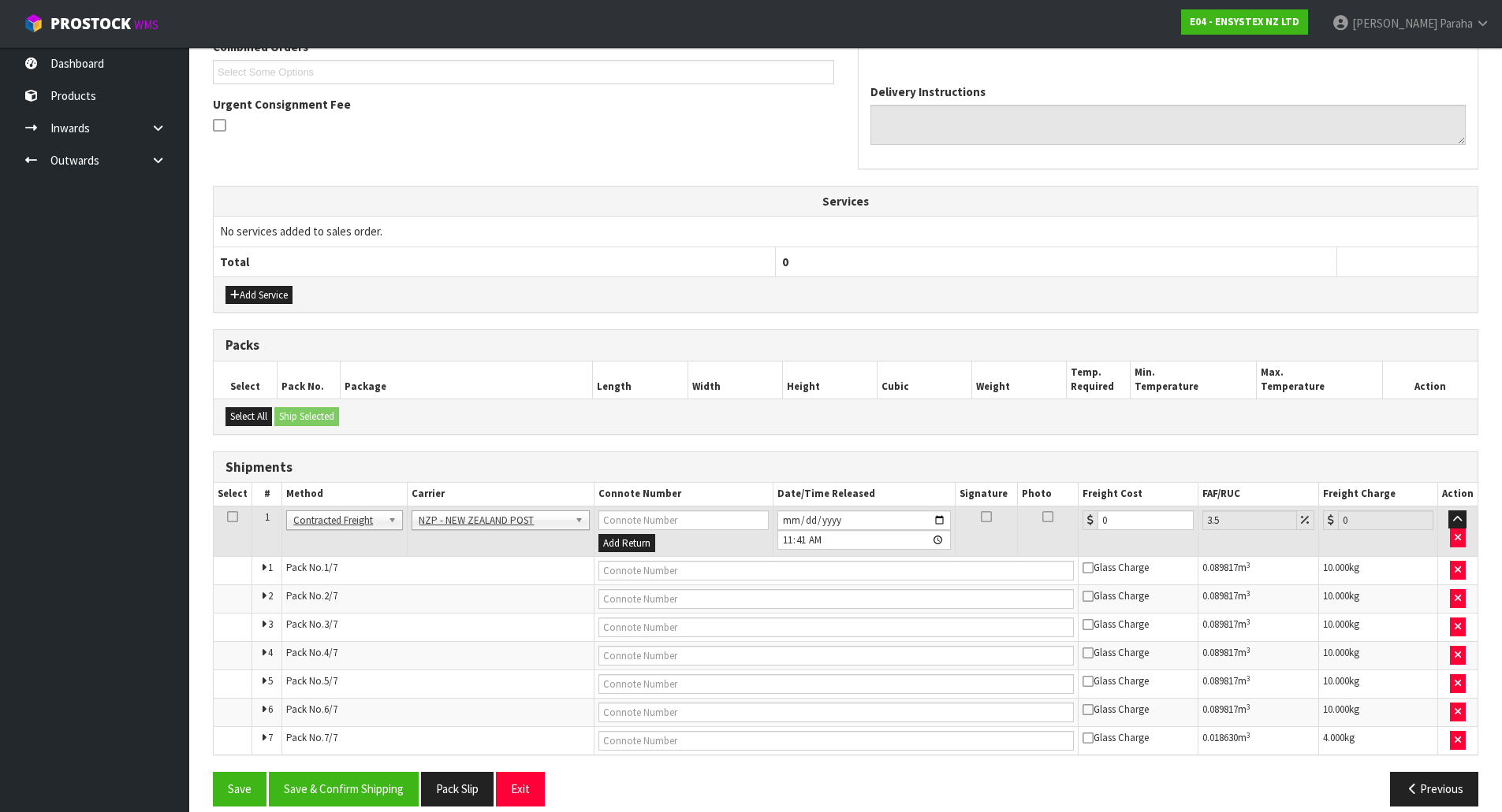
scroll to position [450, 0]
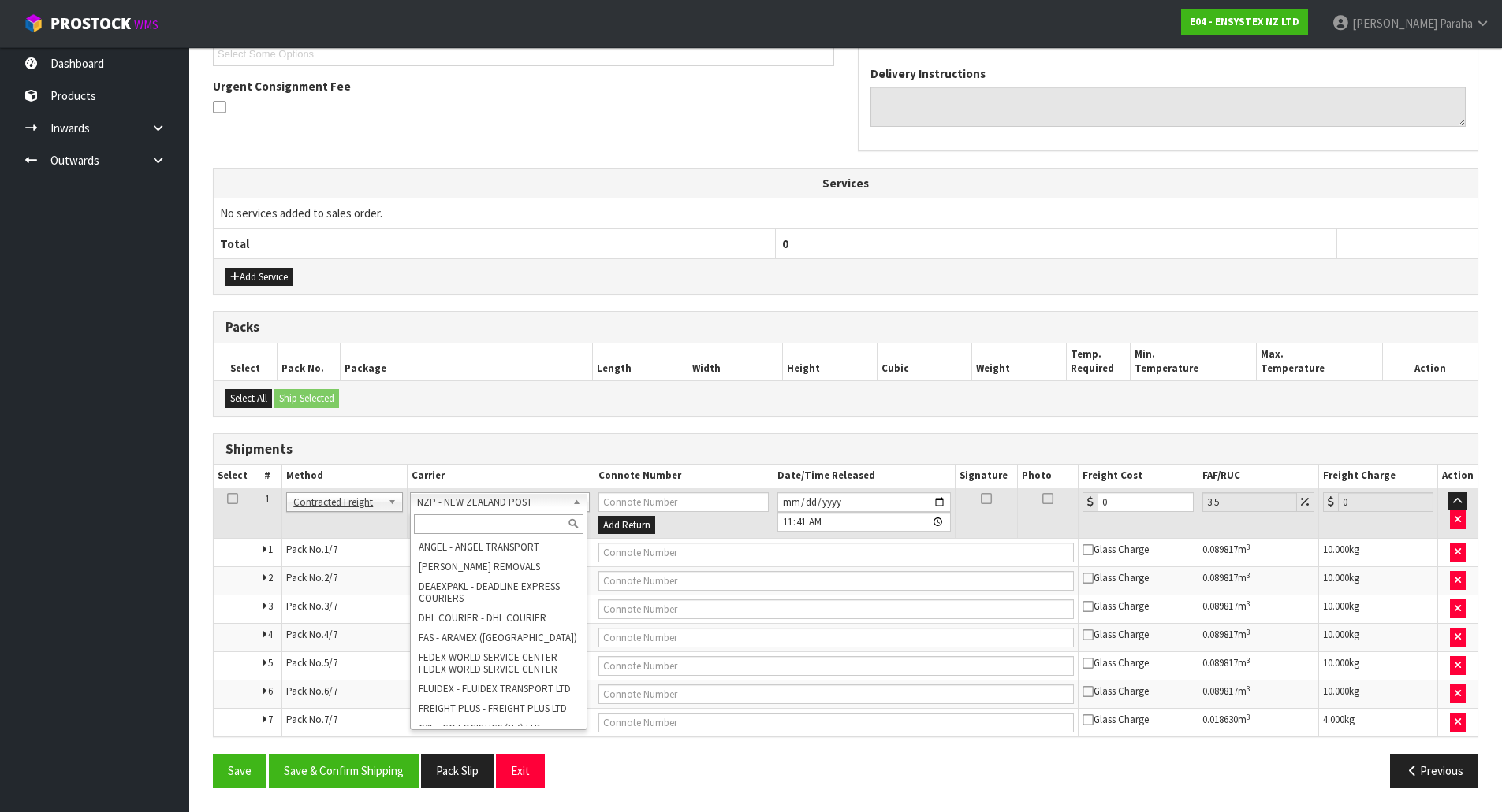
click at [539, 524] on input "text" at bounding box center [499, 524] width 170 height 20
type input "MF"
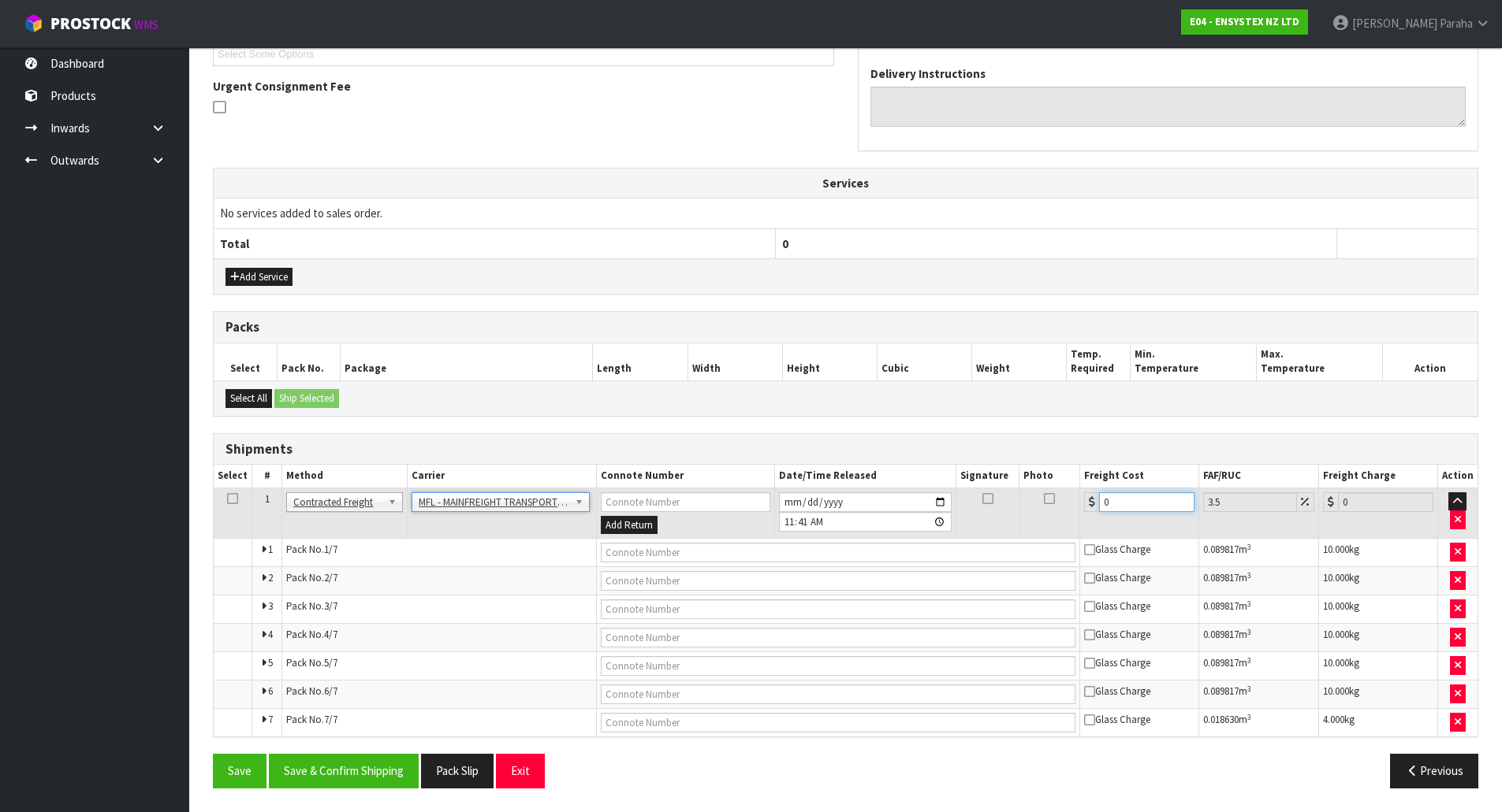
drag, startPoint x: 1120, startPoint y: 505, endPoint x: 1078, endPoint y: 509, distance: 42.2
click at [1078, 509] on tr "1 Client Local Pickup Customer Local Pickup Company Freight Contracted Freight …" at bounding box center [845, 513] width 1263 height 51
type input "8"
type input "8.28"
type input "89"
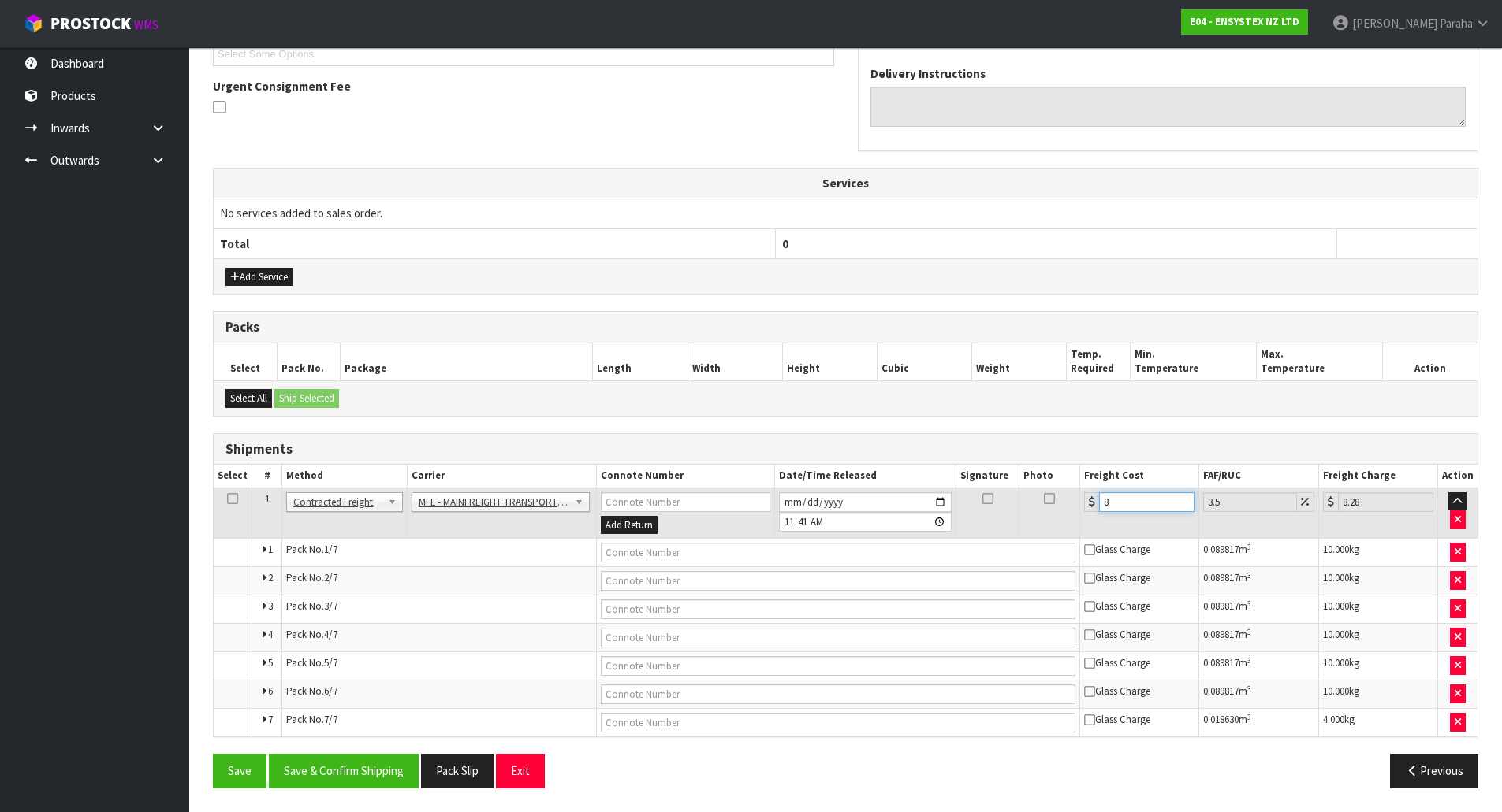
type input "92.11"
type input "89.06"
type input "92.18"
type input "89.06"
click at [852, 554] on input "text" at bounding box center [838, 553] width 474 height 20
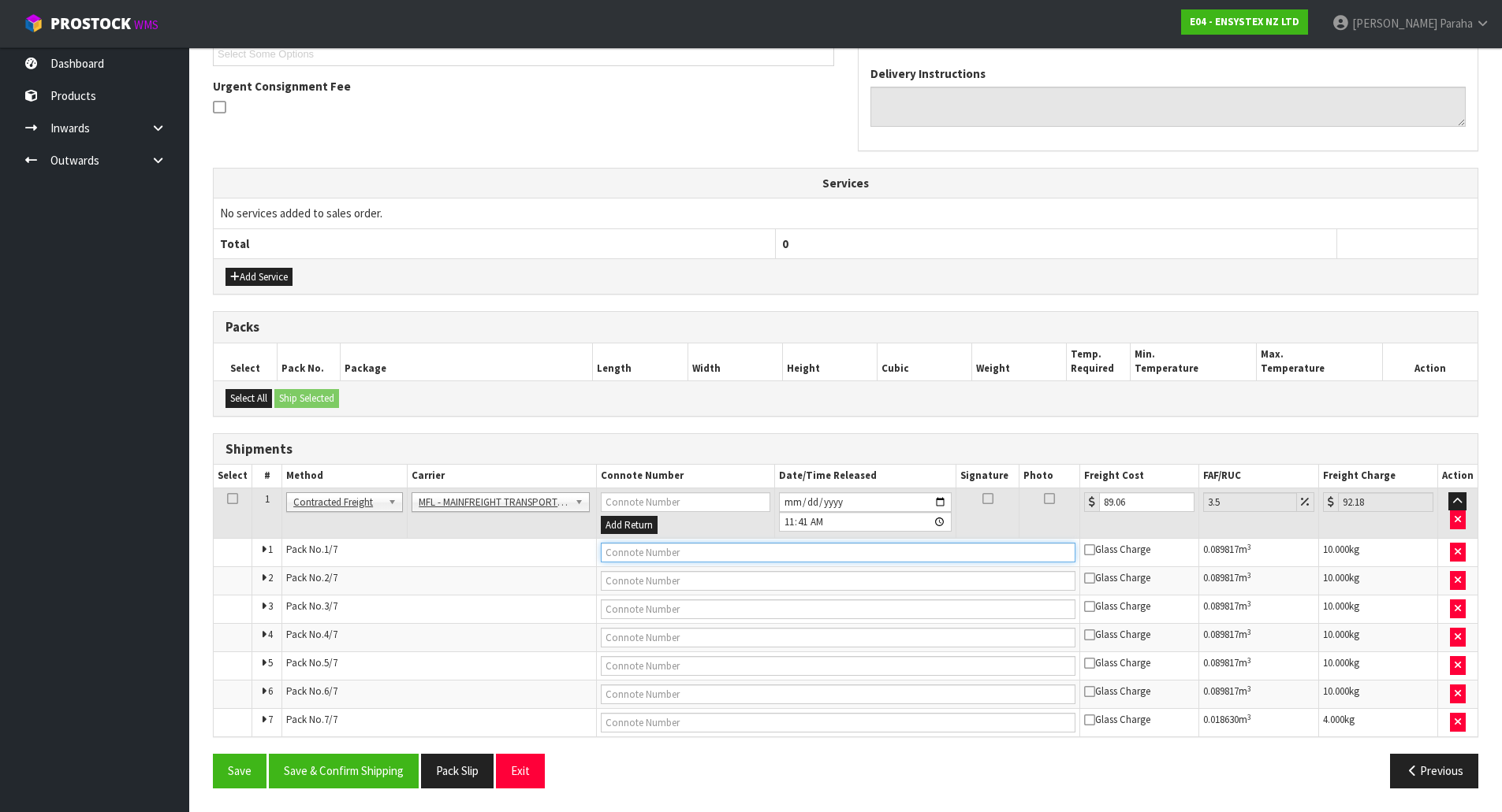
paste input "FWM59132267"
type input "FWM59132267"
click at [360, 772] on button "Save & Confirm Shipping" at bounding box center [343, 771] width 150 height 34
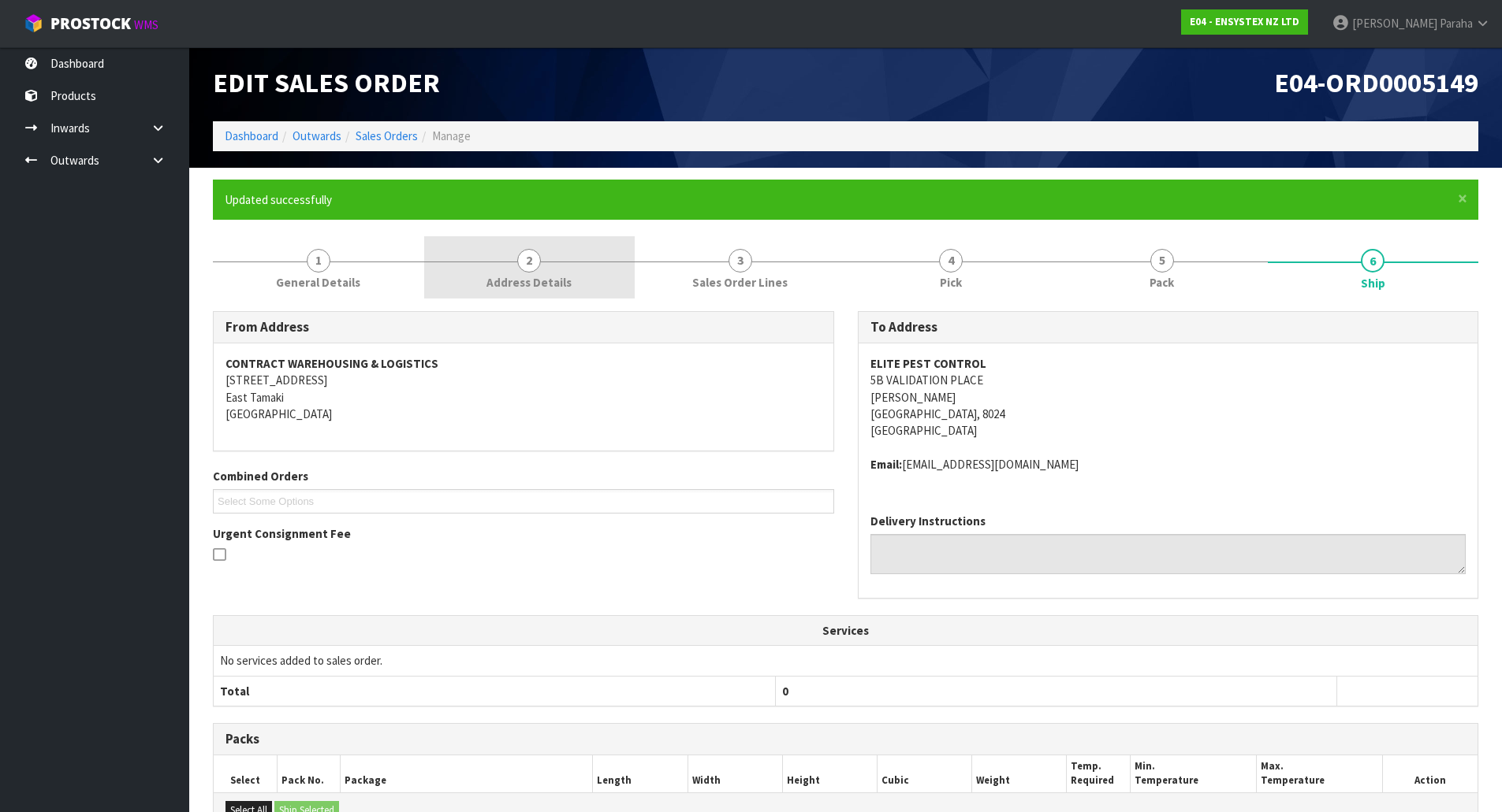
scroll to position [0, 0]
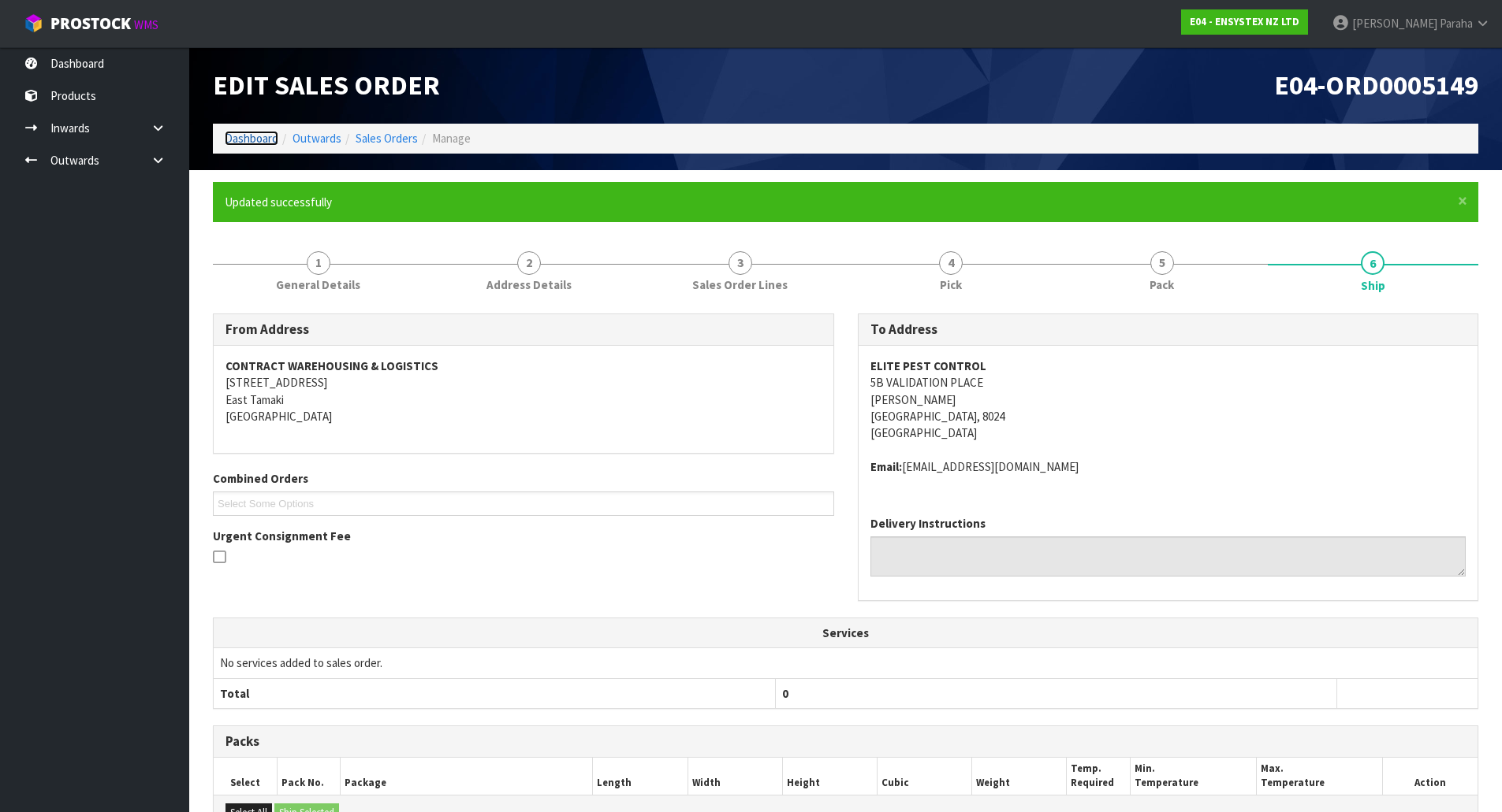
click at [262, 143] on link "Dashboard" at bounding box center [252, 138] width 54 height 15
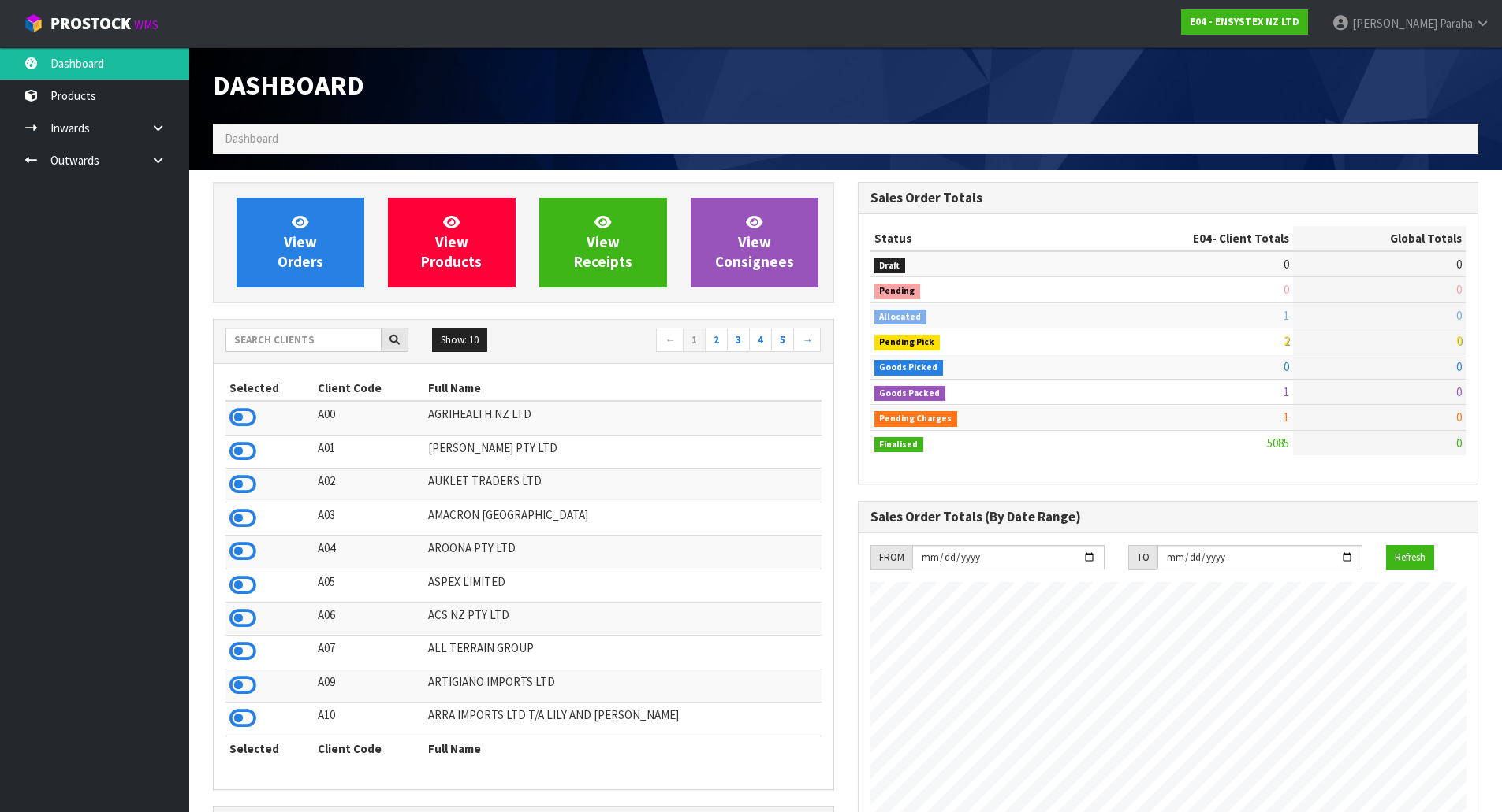
scroll to position [1194, 644]
